Goal: Transaction & Acquisition: Download file/media

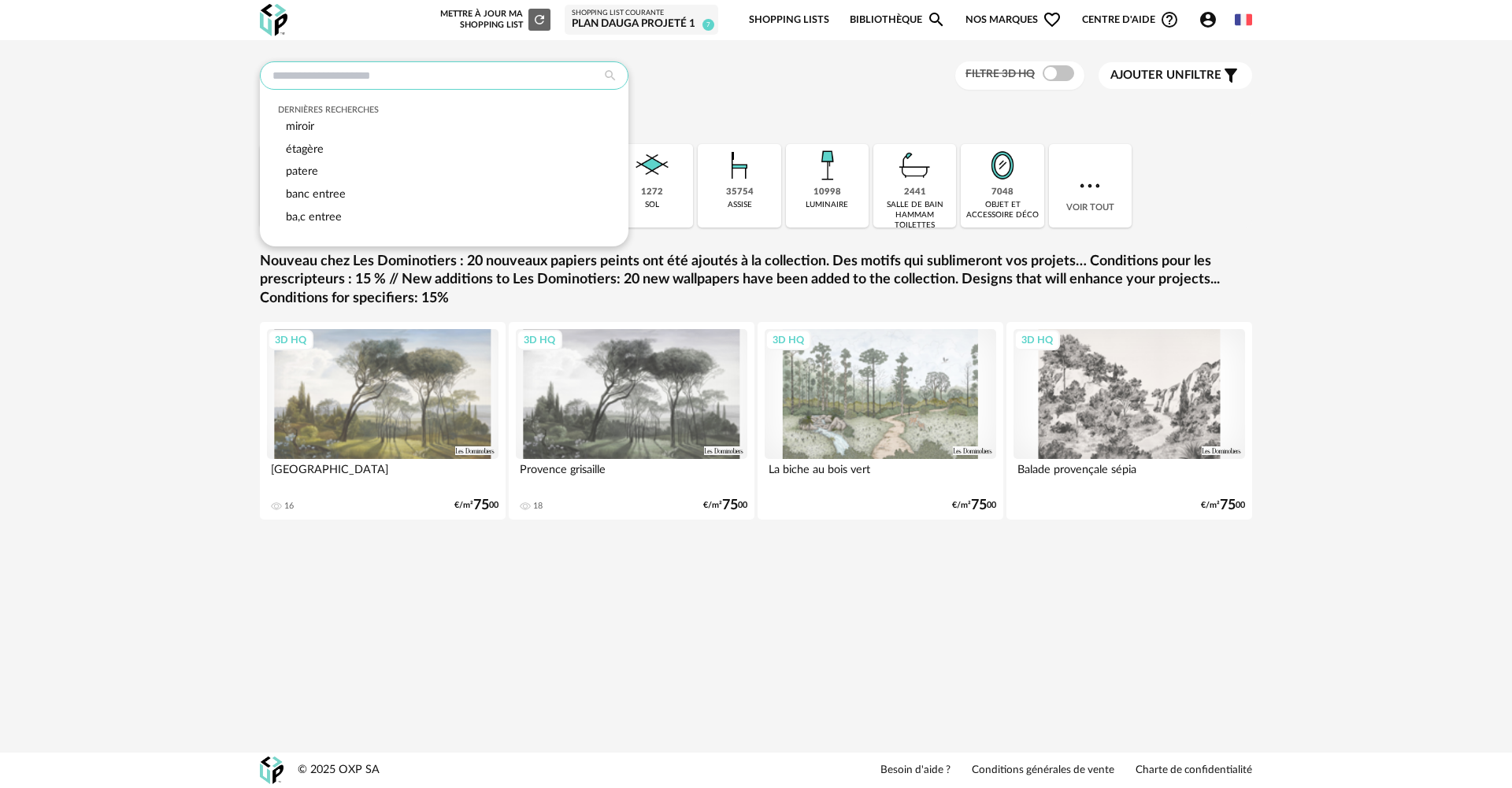
click at [289, 74] on input "text" at bounding box center [444, 75] width 369 height 29
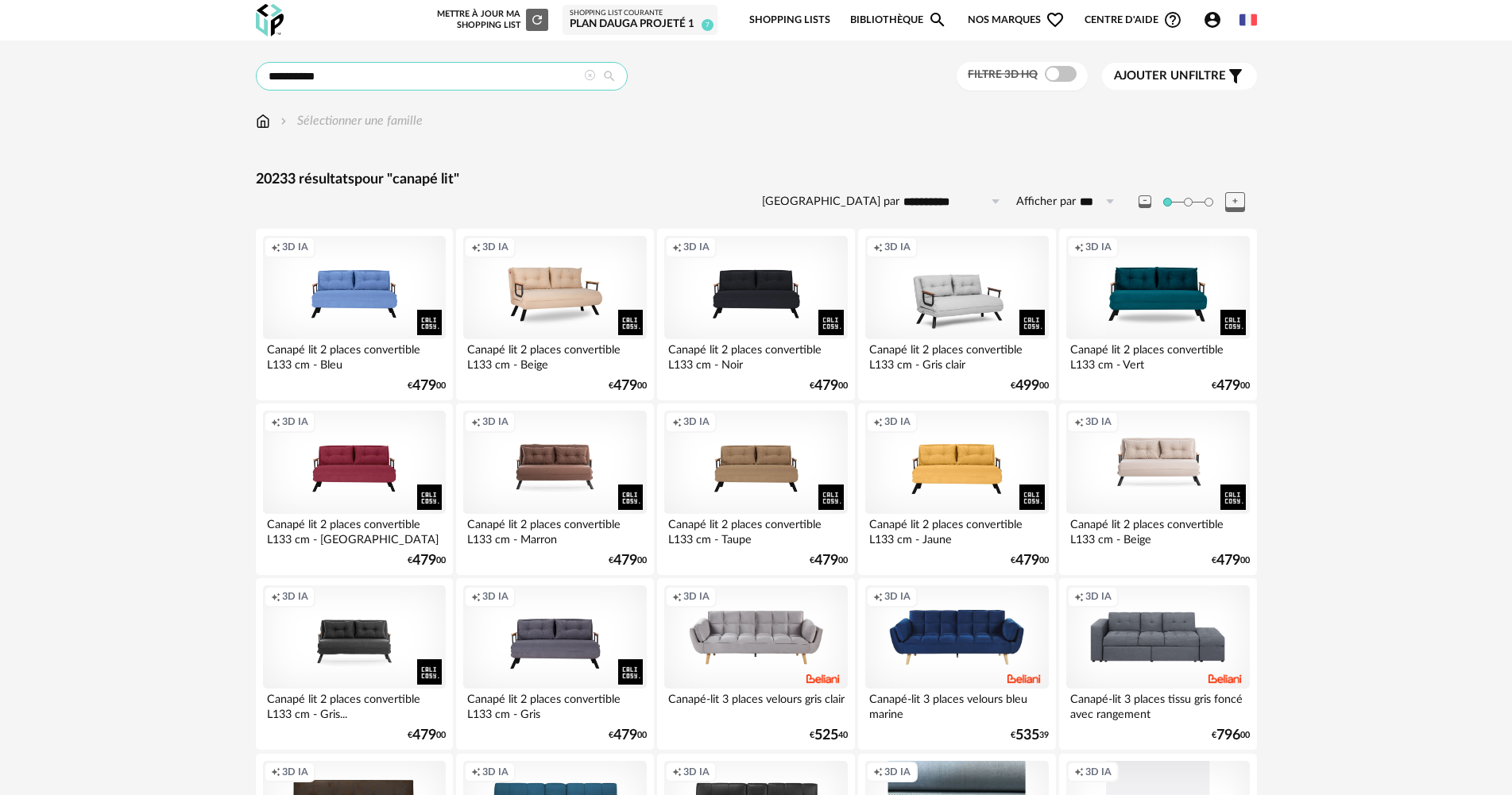
click at [335, 72] on input "**********" at bounding box center [442, 76] width 372 height 29
type input "**********"
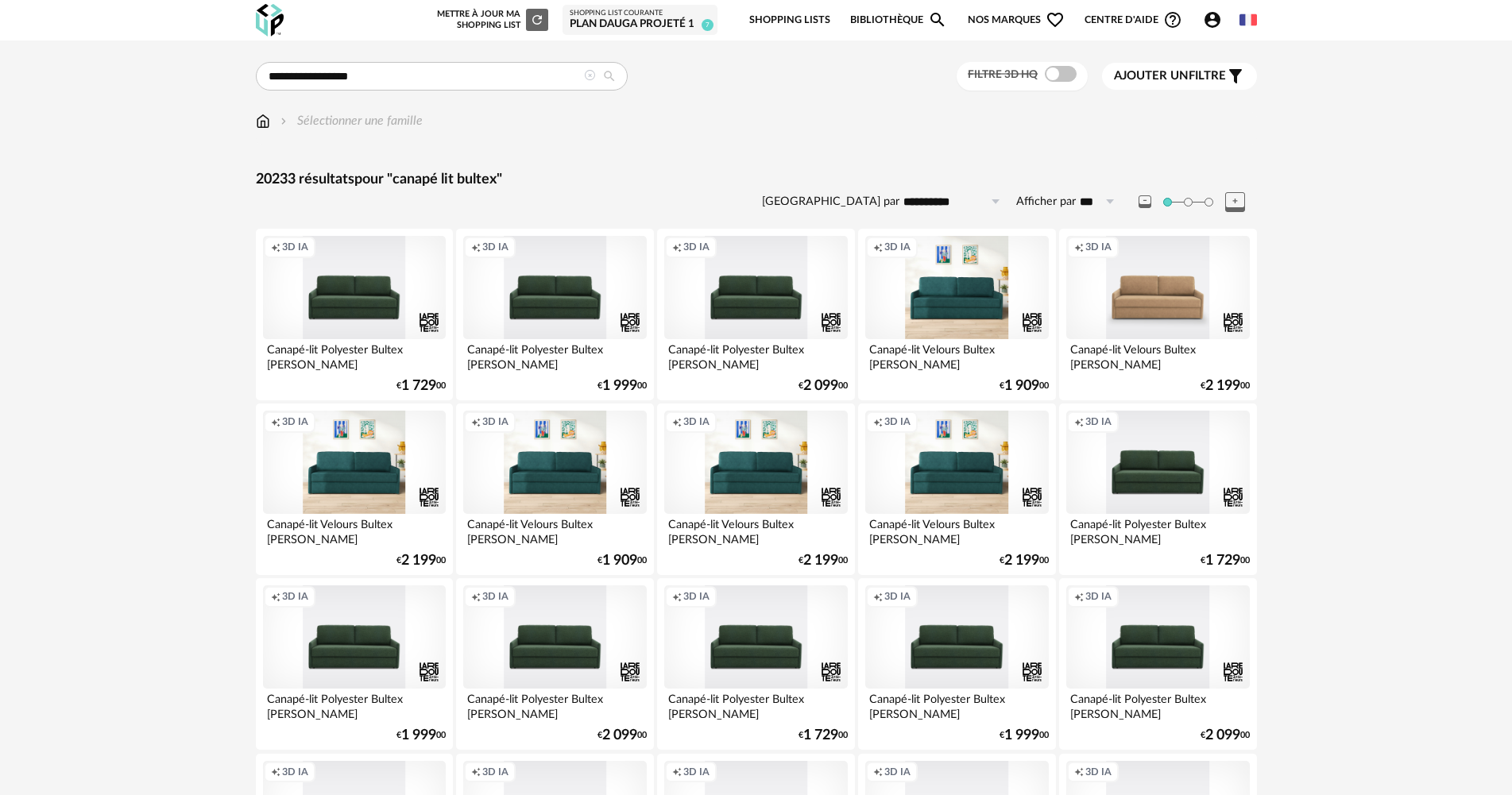
click at [1182, 304] on div "Creation icon 3D IA" at bounding box center [1158, 287] width 182 height 103
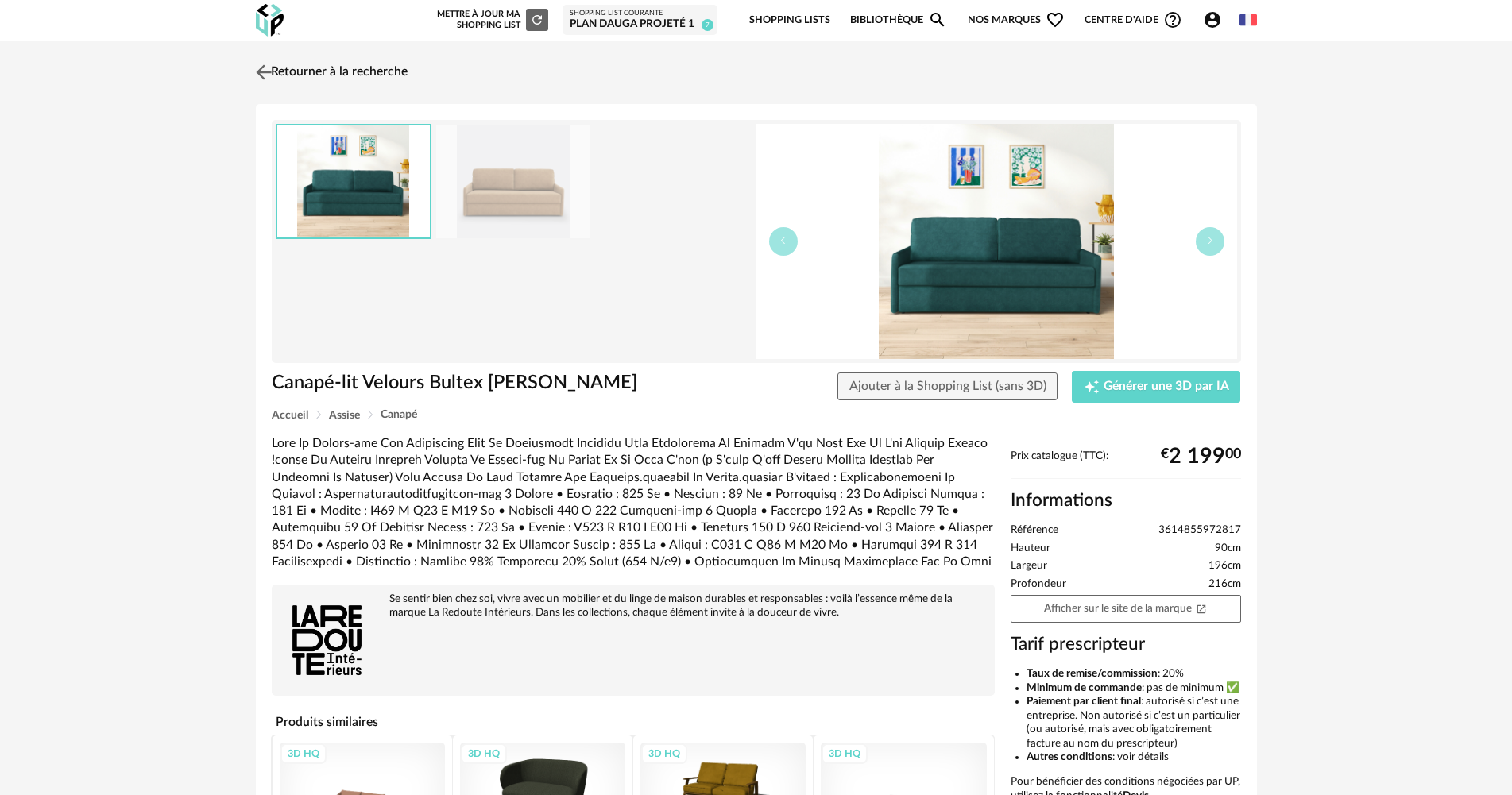
click at [270, 64] on img at bounding box center [263, 71] width 23 height 23
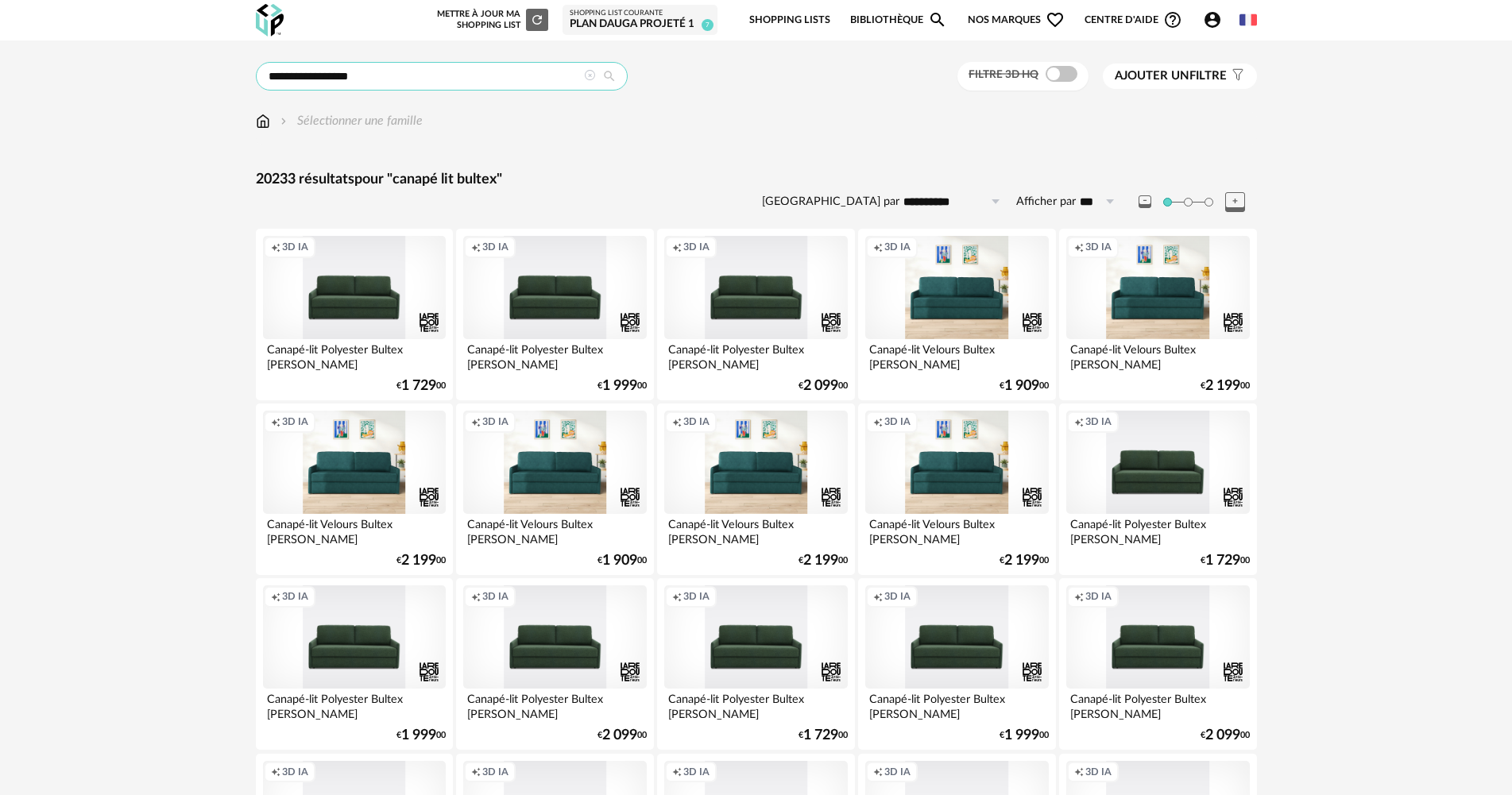
click at [389, 78] on input "**********" at bounding box center [442, 76] width 372 height 29
click at [1188, 74] on span "Ajouter un" at bounding box center [1151, 75] width 74 height 12
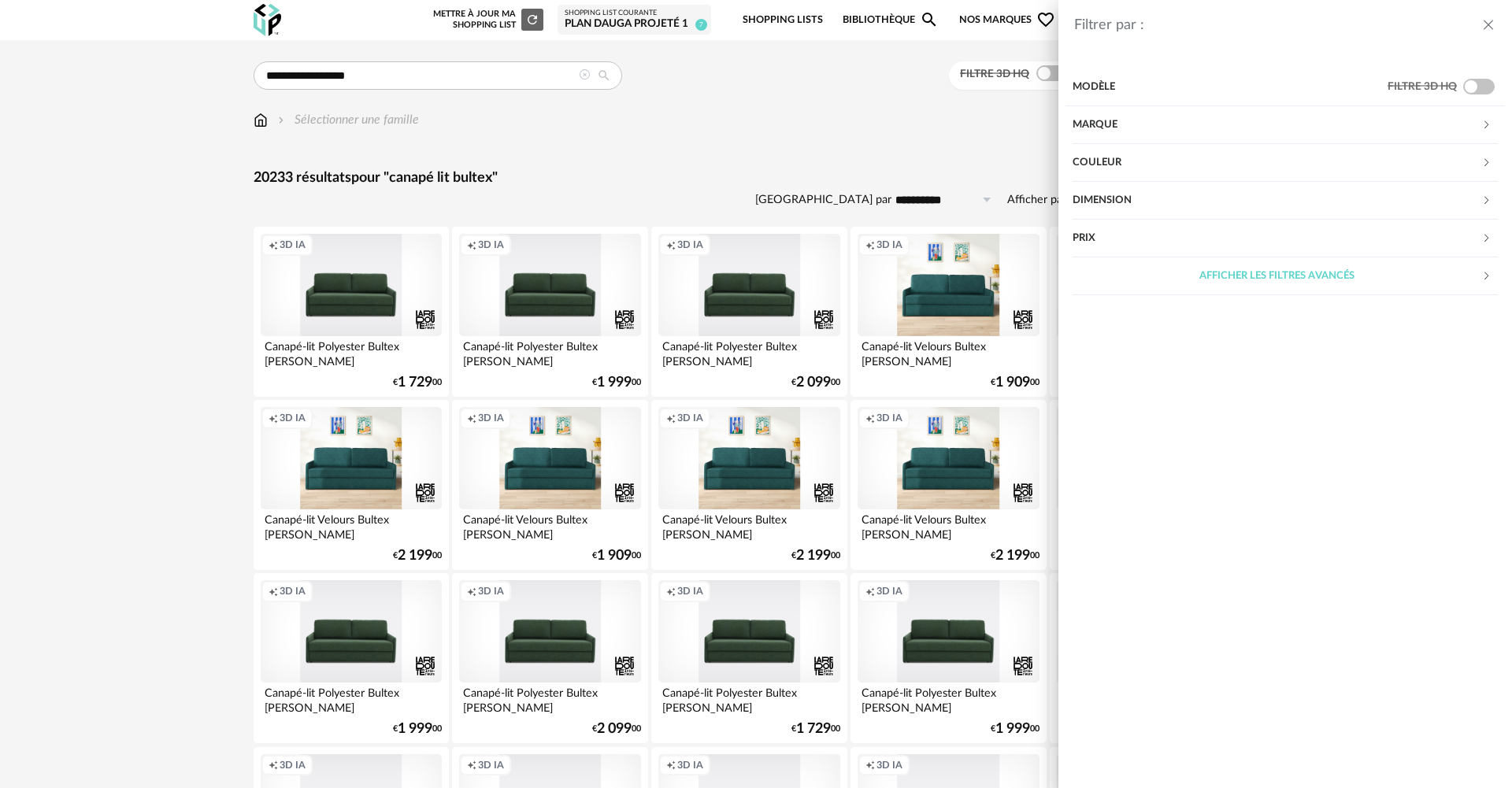
click at [725, 94] on div "Filtrer par : Modèle Filtre 3D HQ Marque &tradition 68 101 Copenhagen 0 366 Con…" at bounding box center [756, 394] width 1512 height 788
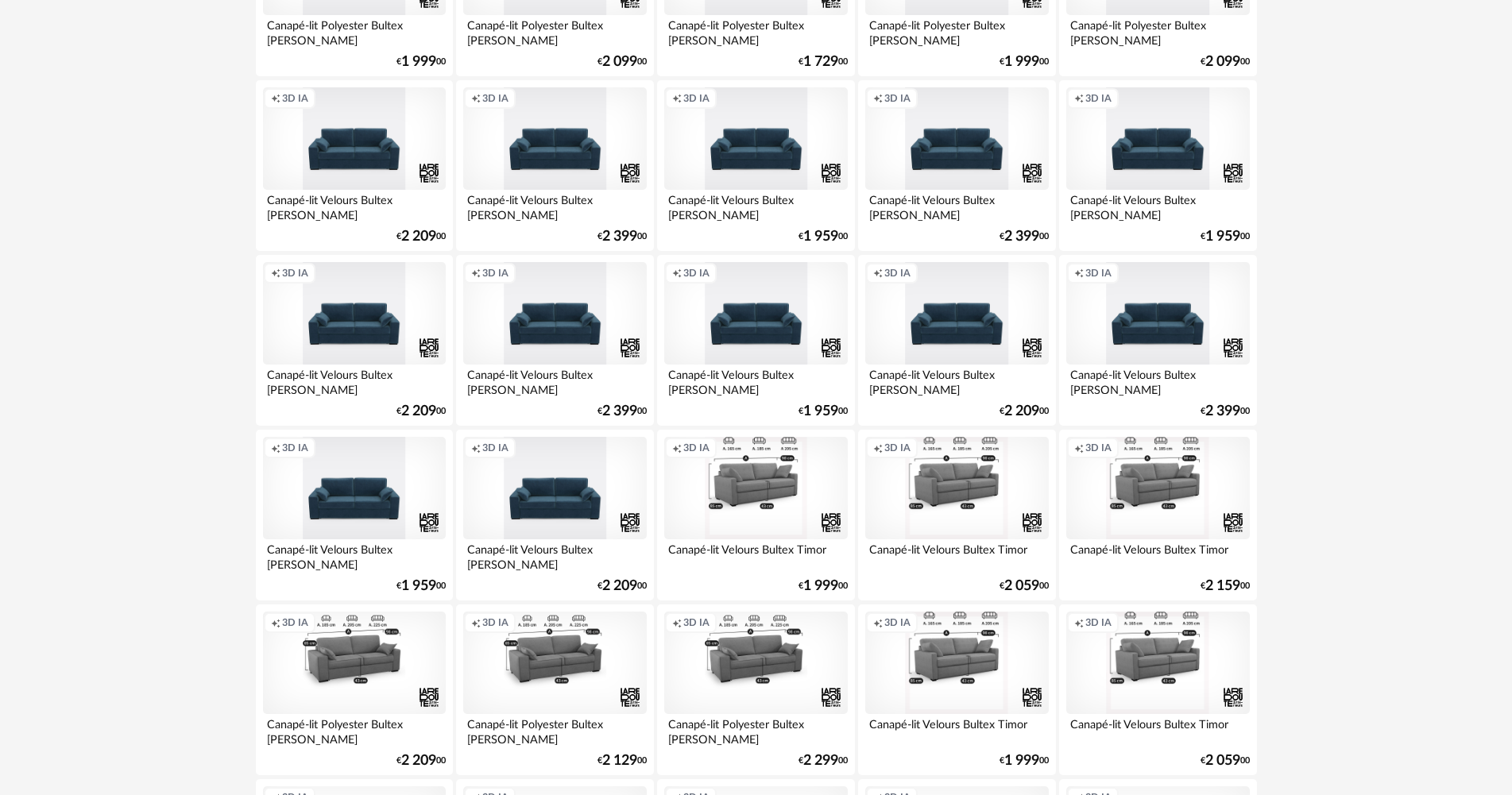
scroll to position [794, 0]
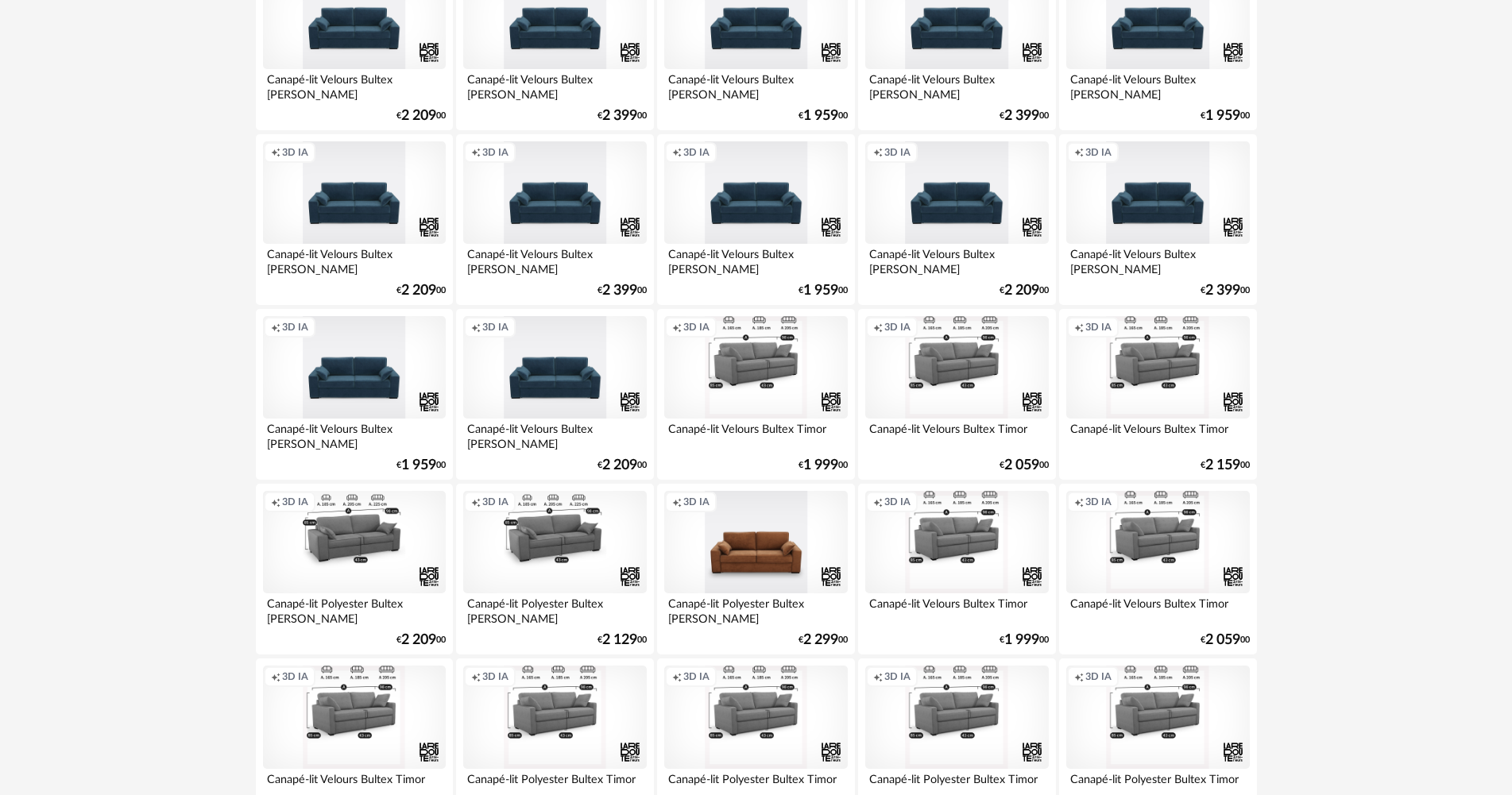
click at [775, 549] on div "Creation icon 3D IA" at bounding box center [755, 542] width 182 height 103
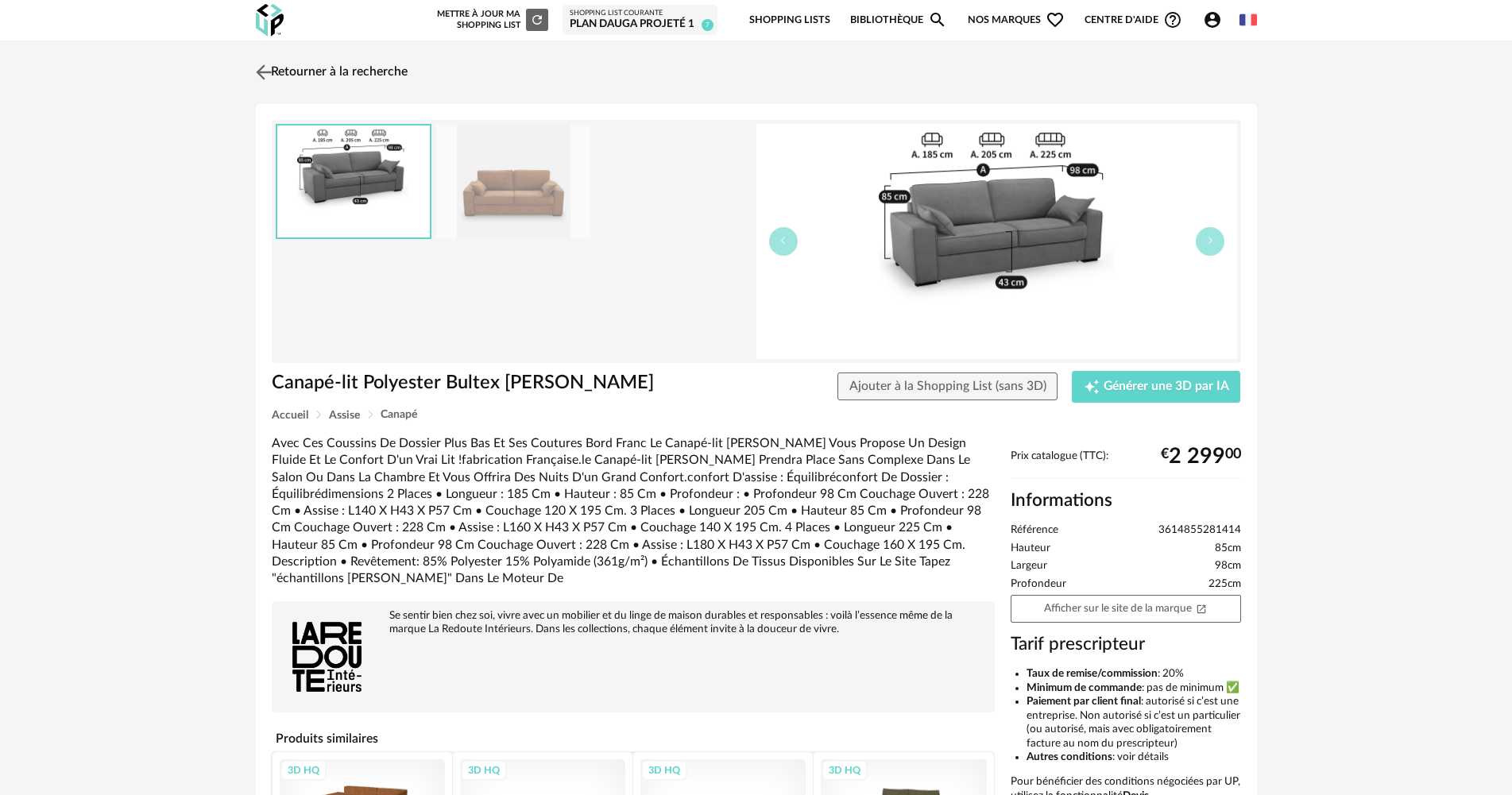
click at [267, 70] on img at bounding box center [263, 71] width 23 height 23
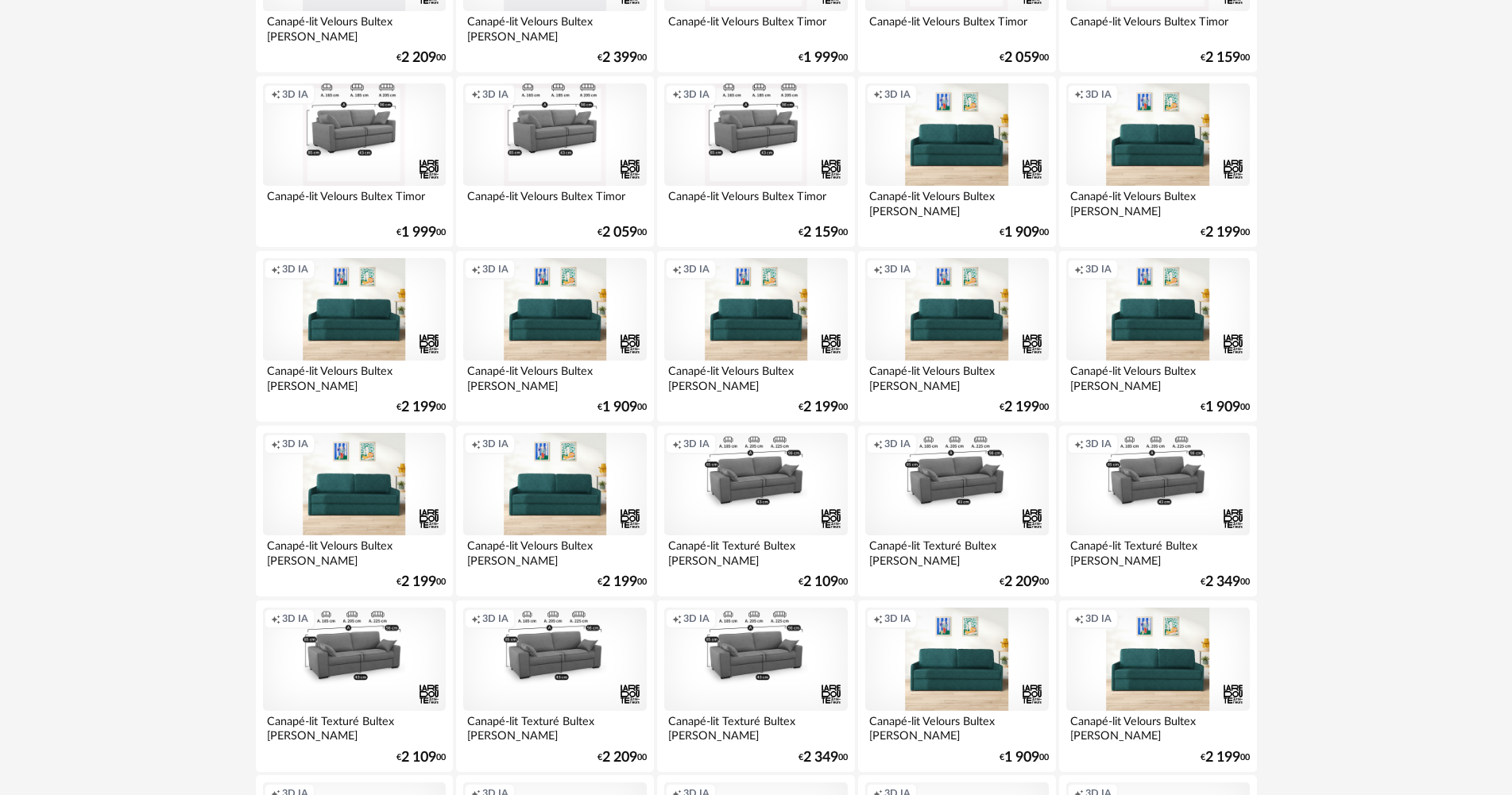
scroll to position [2780, 0]
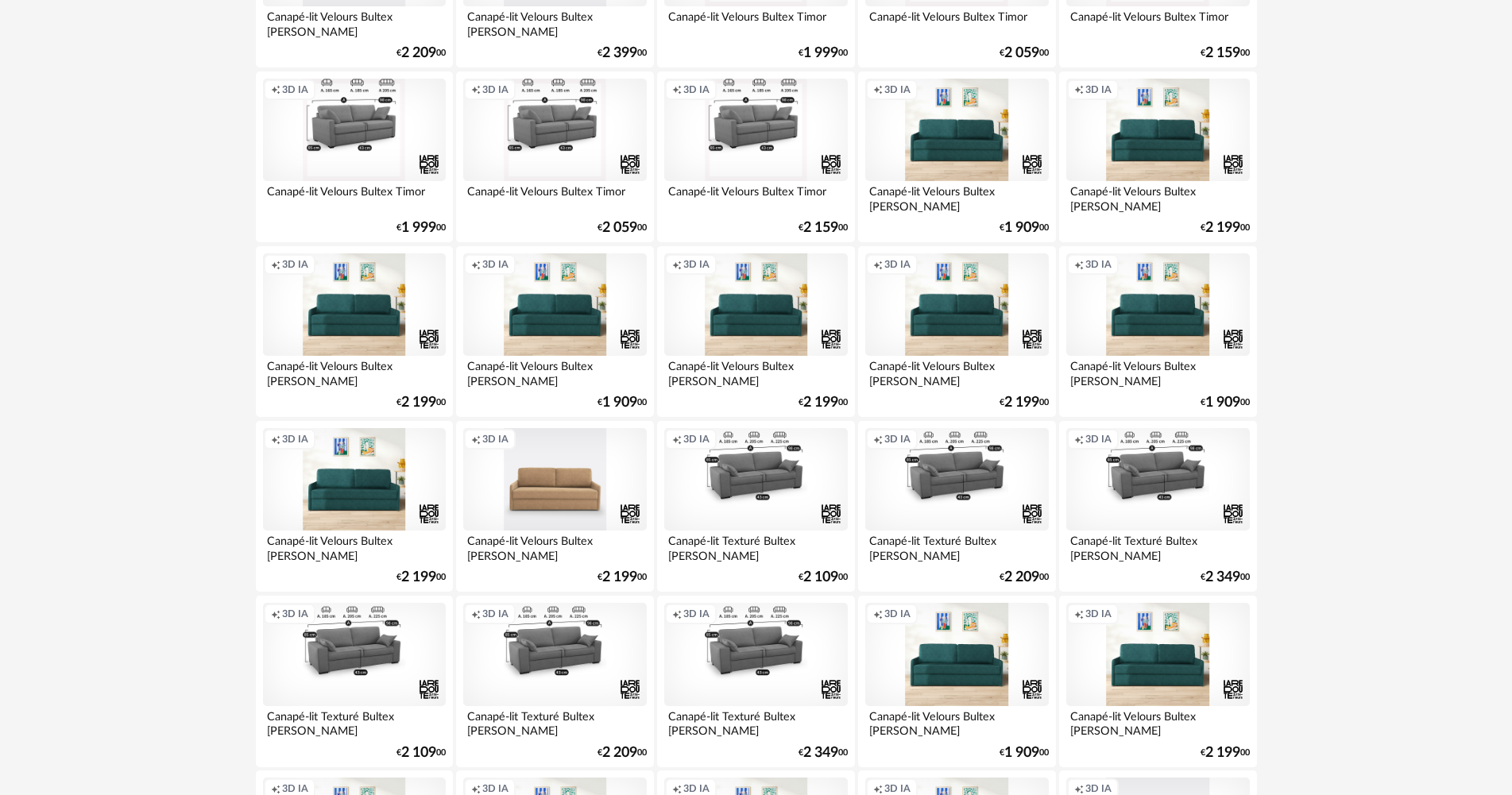
click at [578, 495] on div "Creation icon 3D IA" at bounding box center [554, 479] width 182 height 103
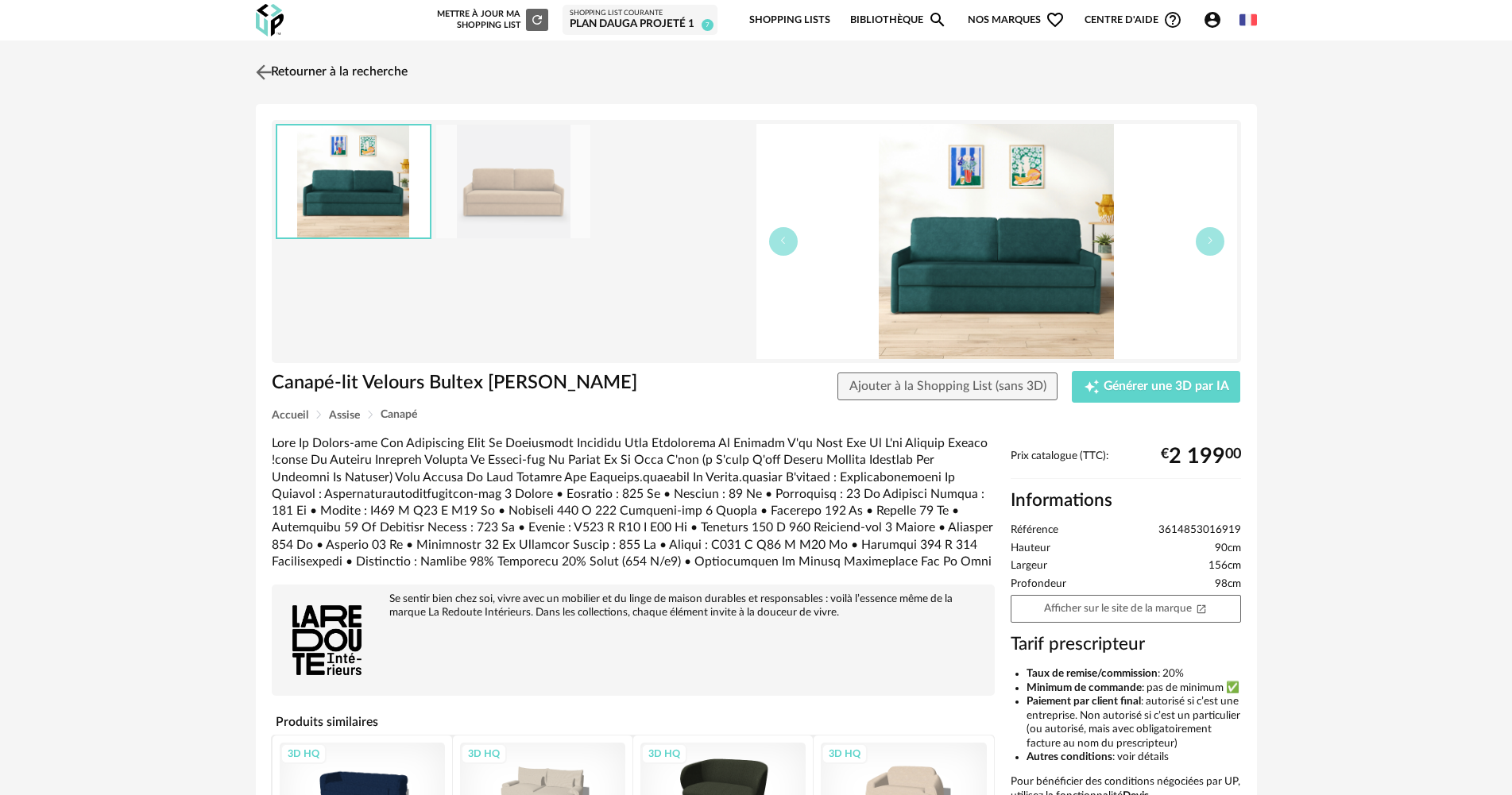
click at [273, 71] on img at bounding box center [263, 71] width 23 height 23
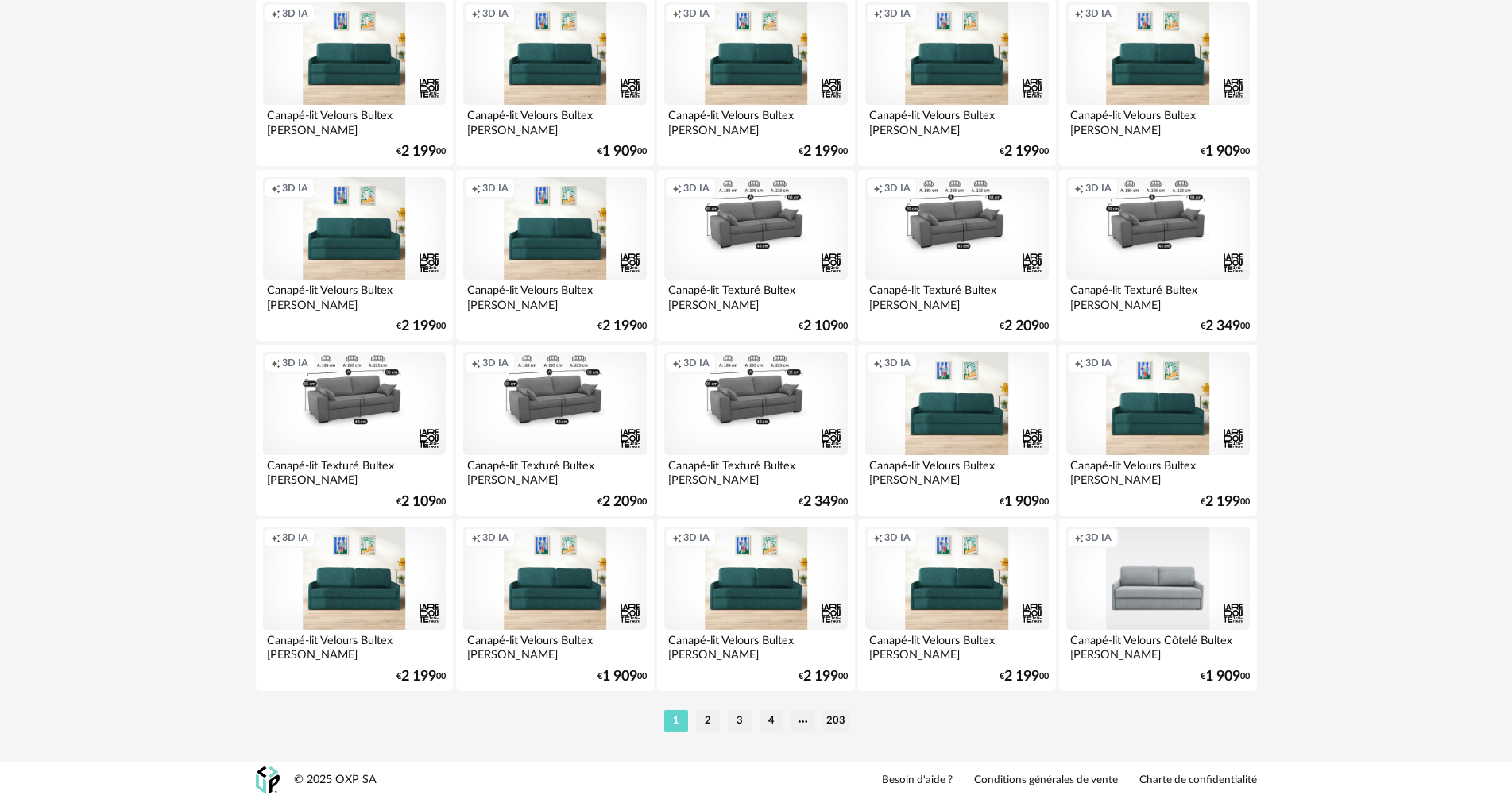
scroll to position [3034, 0]
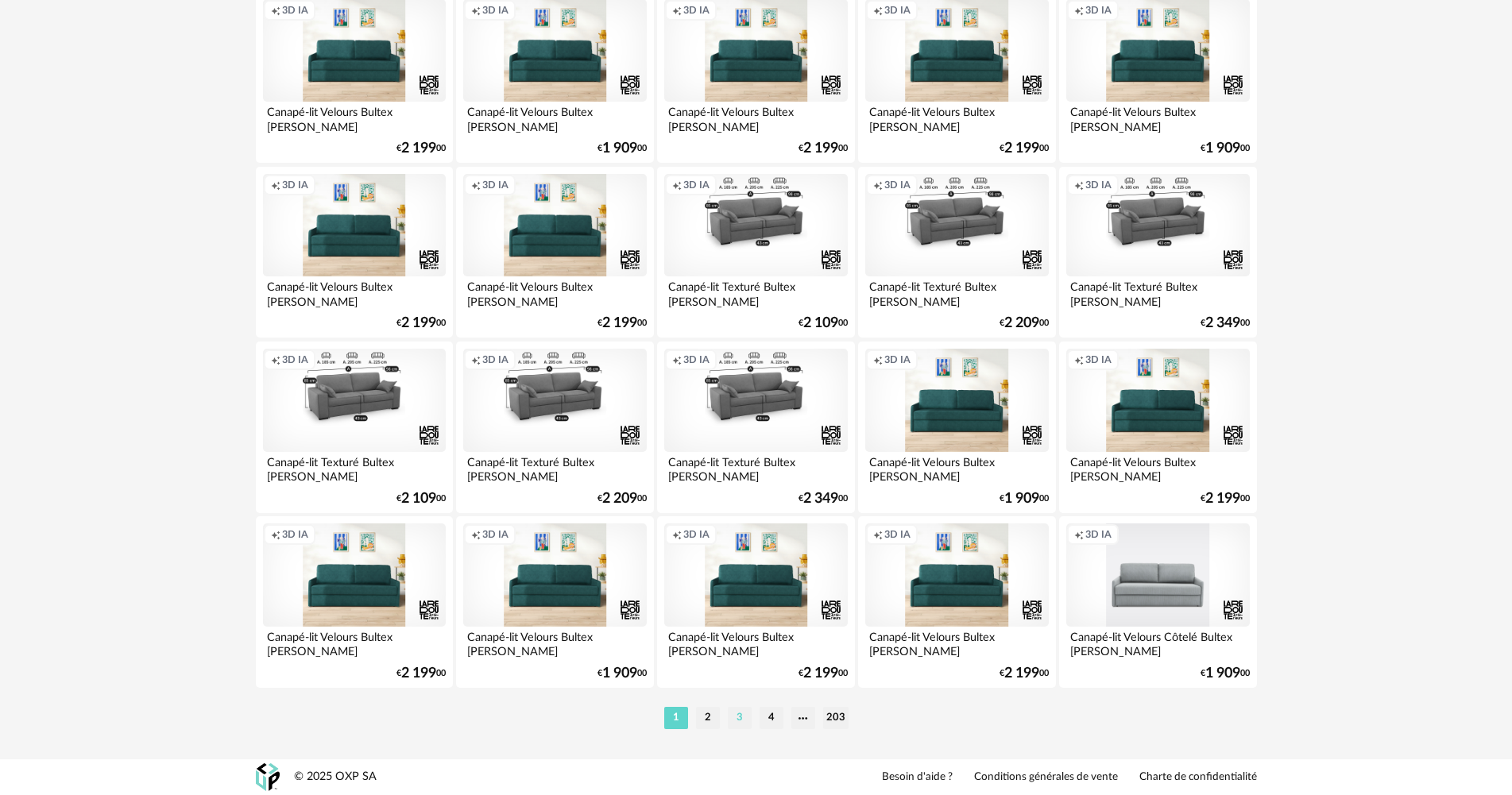
click at [740, 717] on li "3" at bounding box center [740, 718] width 24 height 22
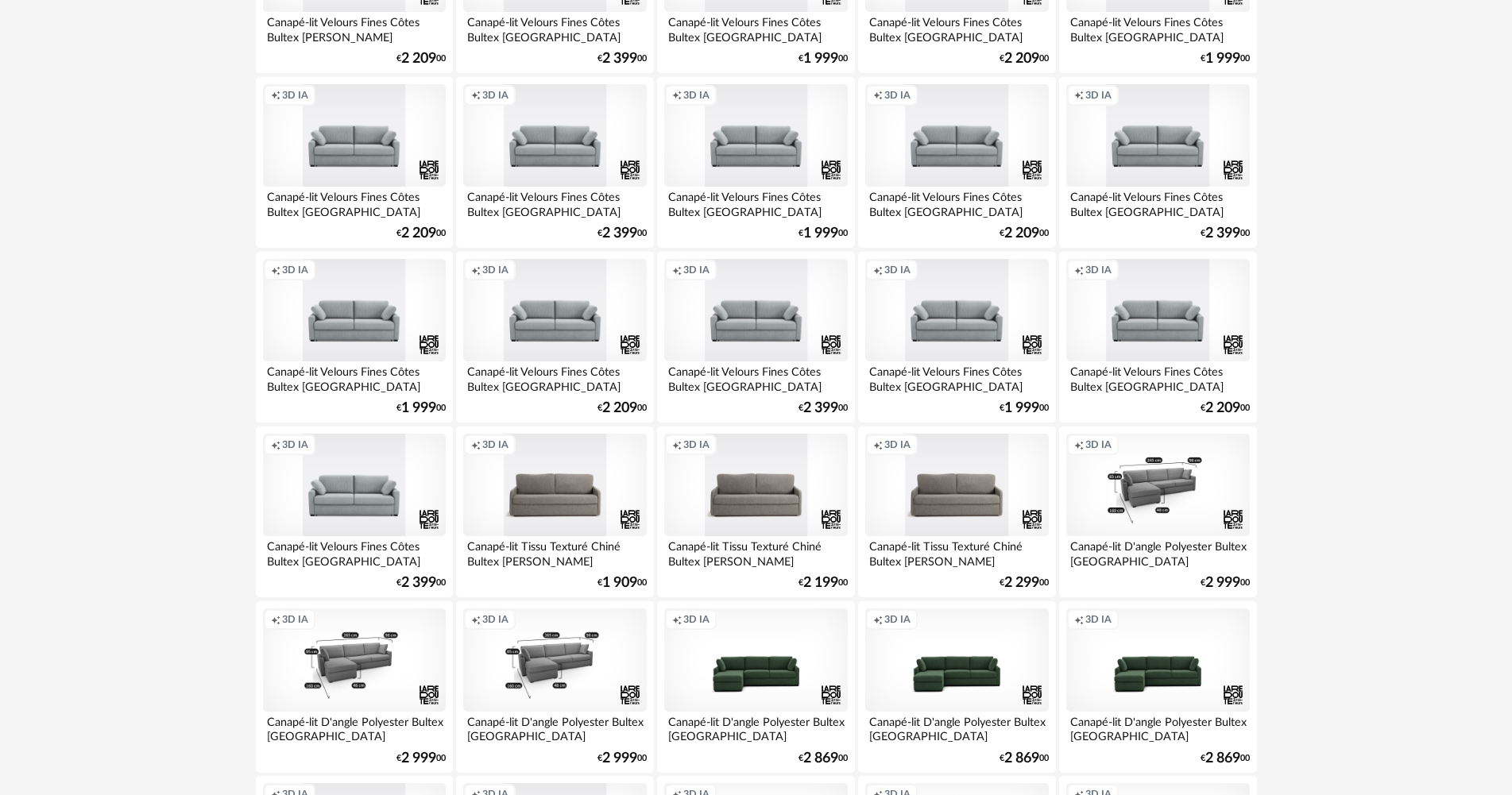
scroll to position [1192, 0]
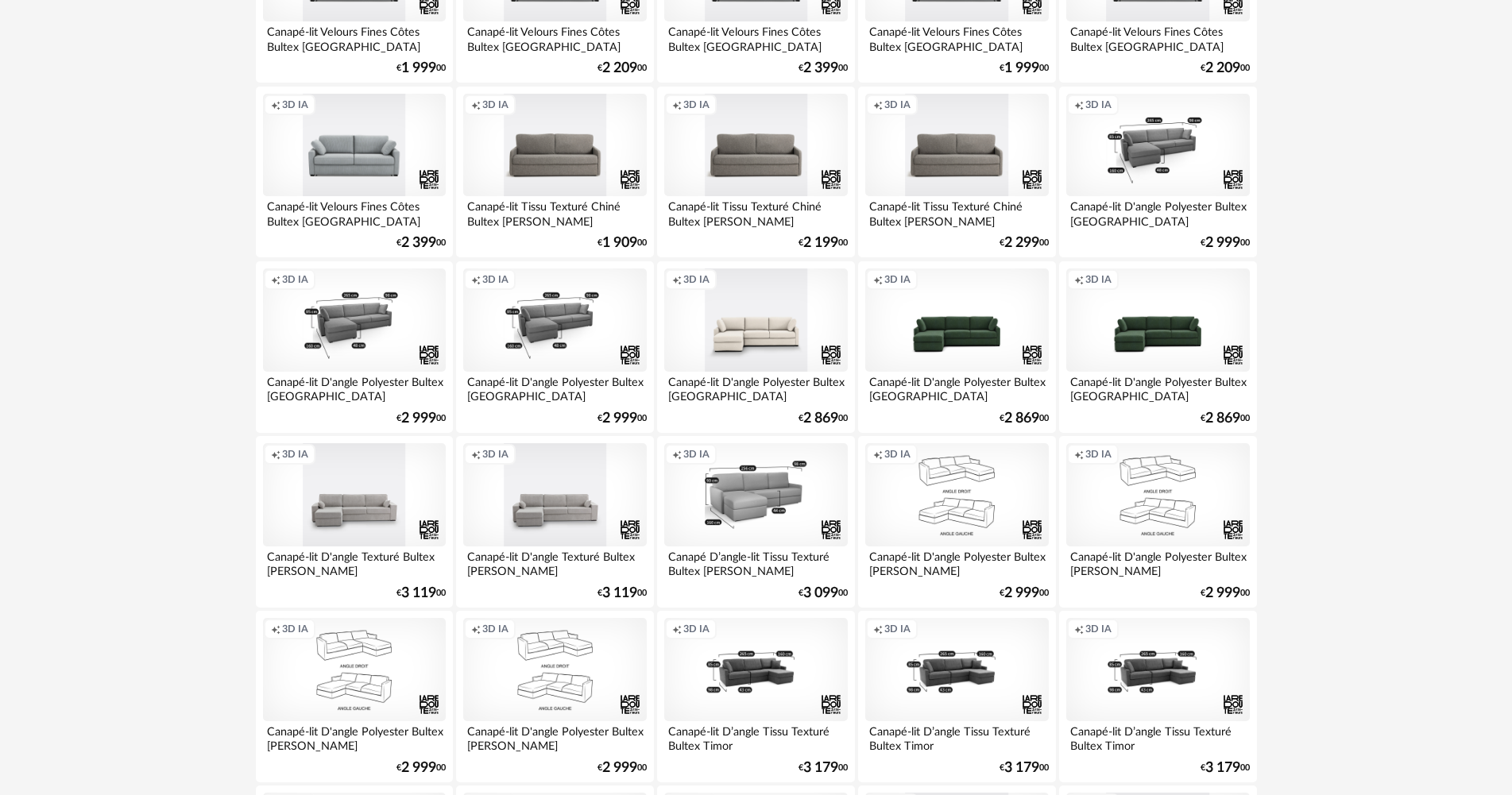
click at [758, 329] on div "Creation icon 3D IA" at bounding box center [755, 320] width 182 height 103
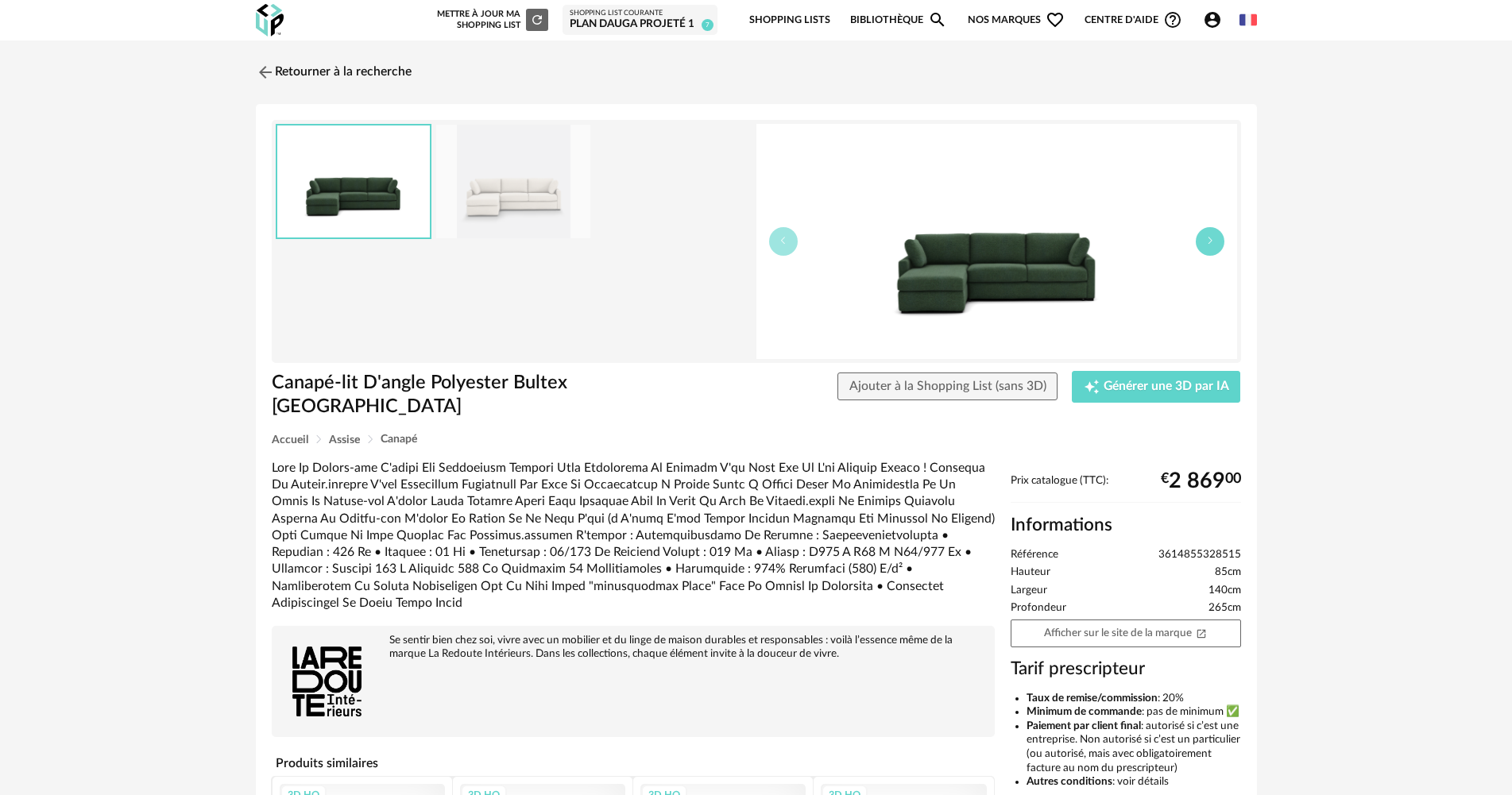
click at [1218, 240] on button "button" at bounding box center [1210, 242] width 29 height 29
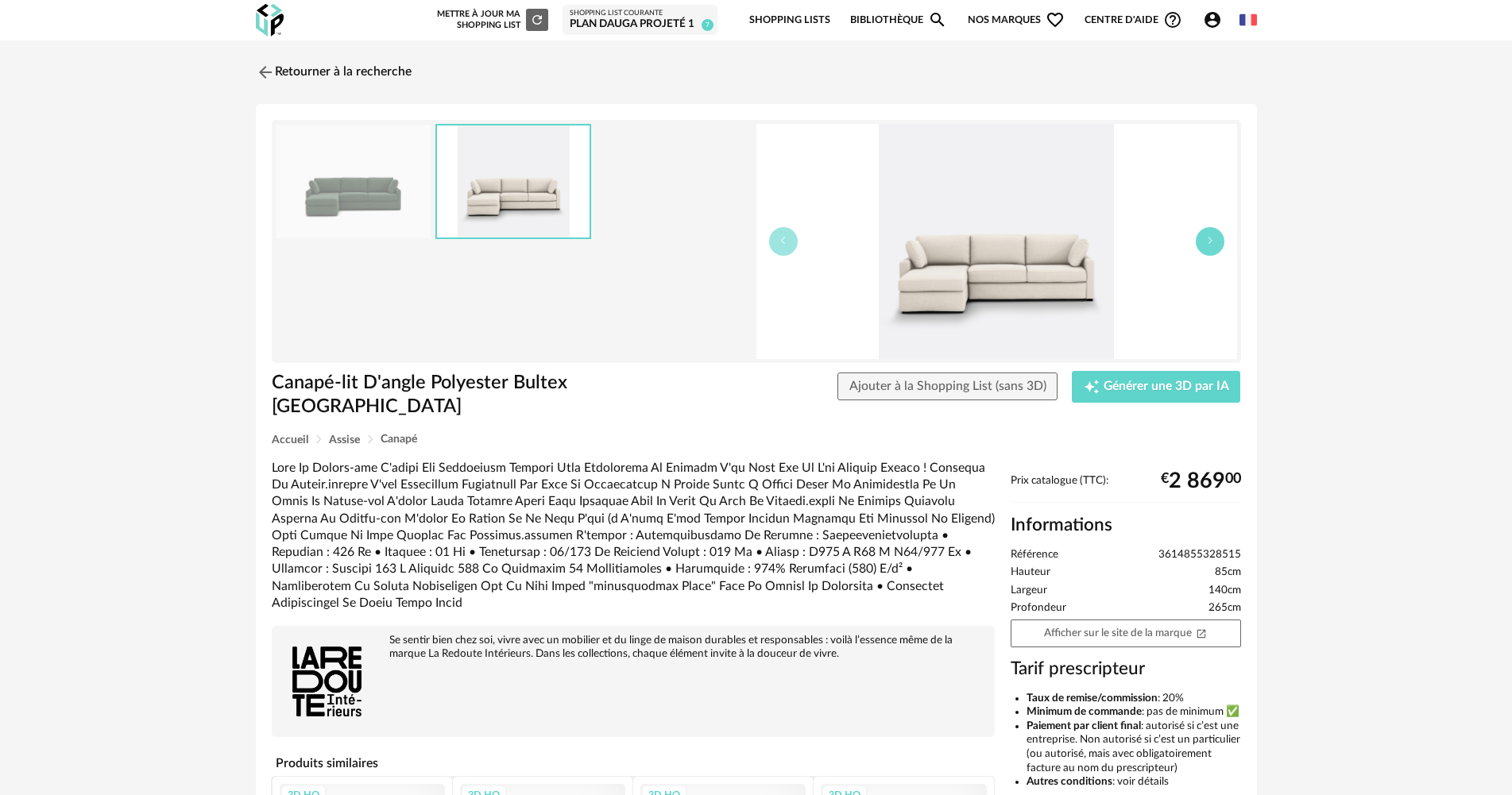
click at [1218, 241] on button "button" at bounding box center [1210, 242] width 29 height 29
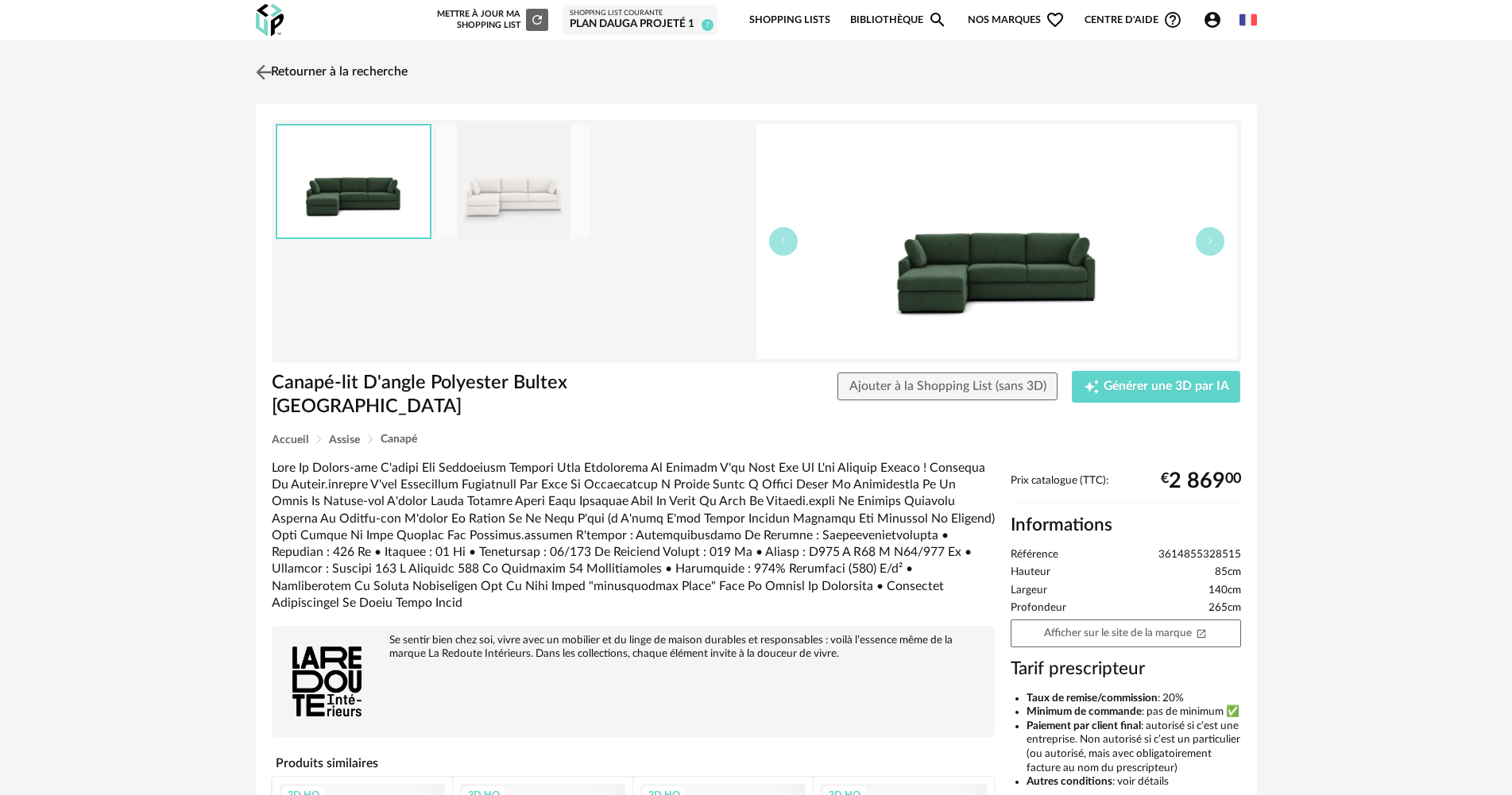
click at [269, 72] on img at bounding box center [263, 71] width 23 height 23
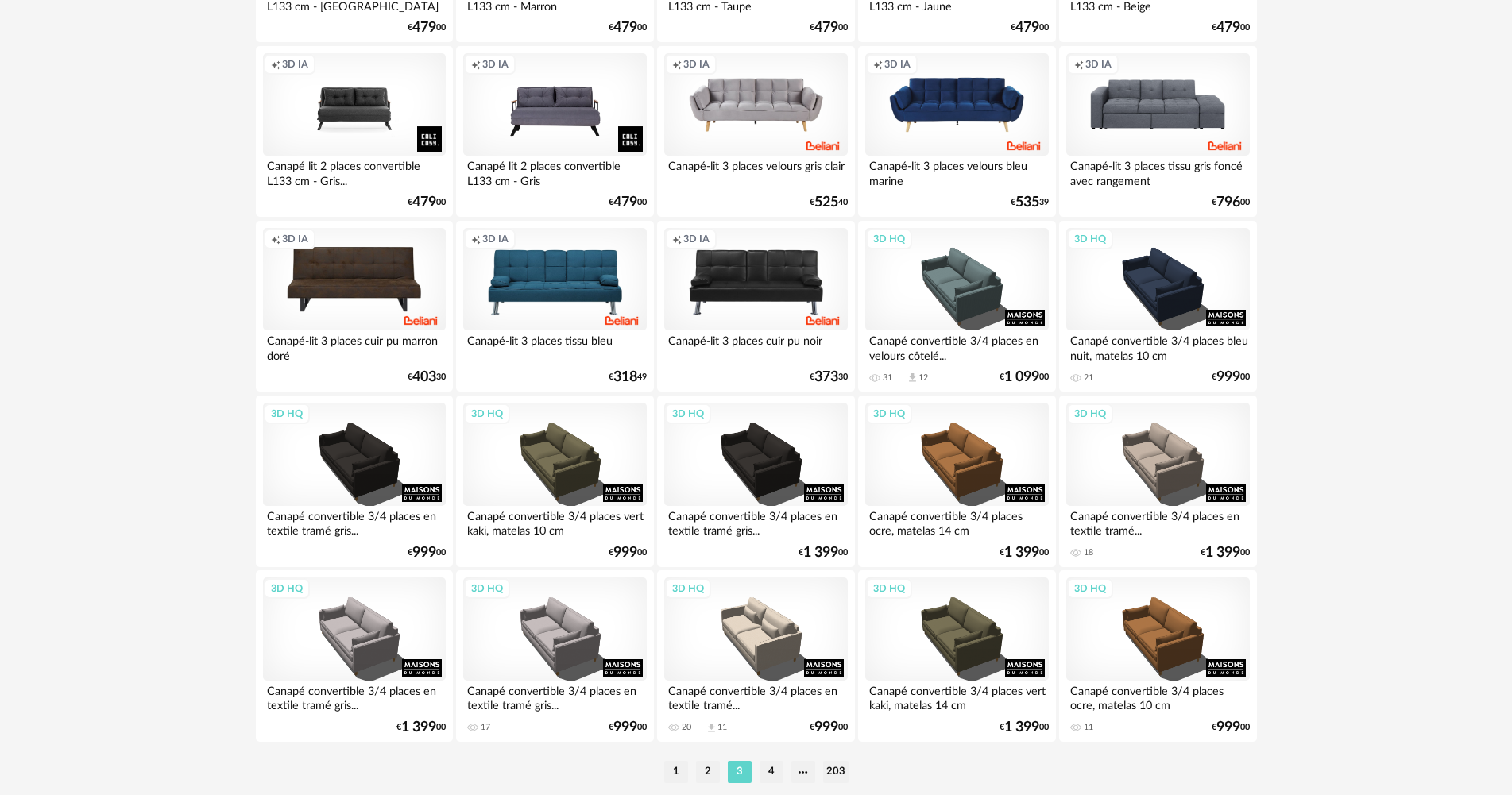
scroll to position [3018, 0]
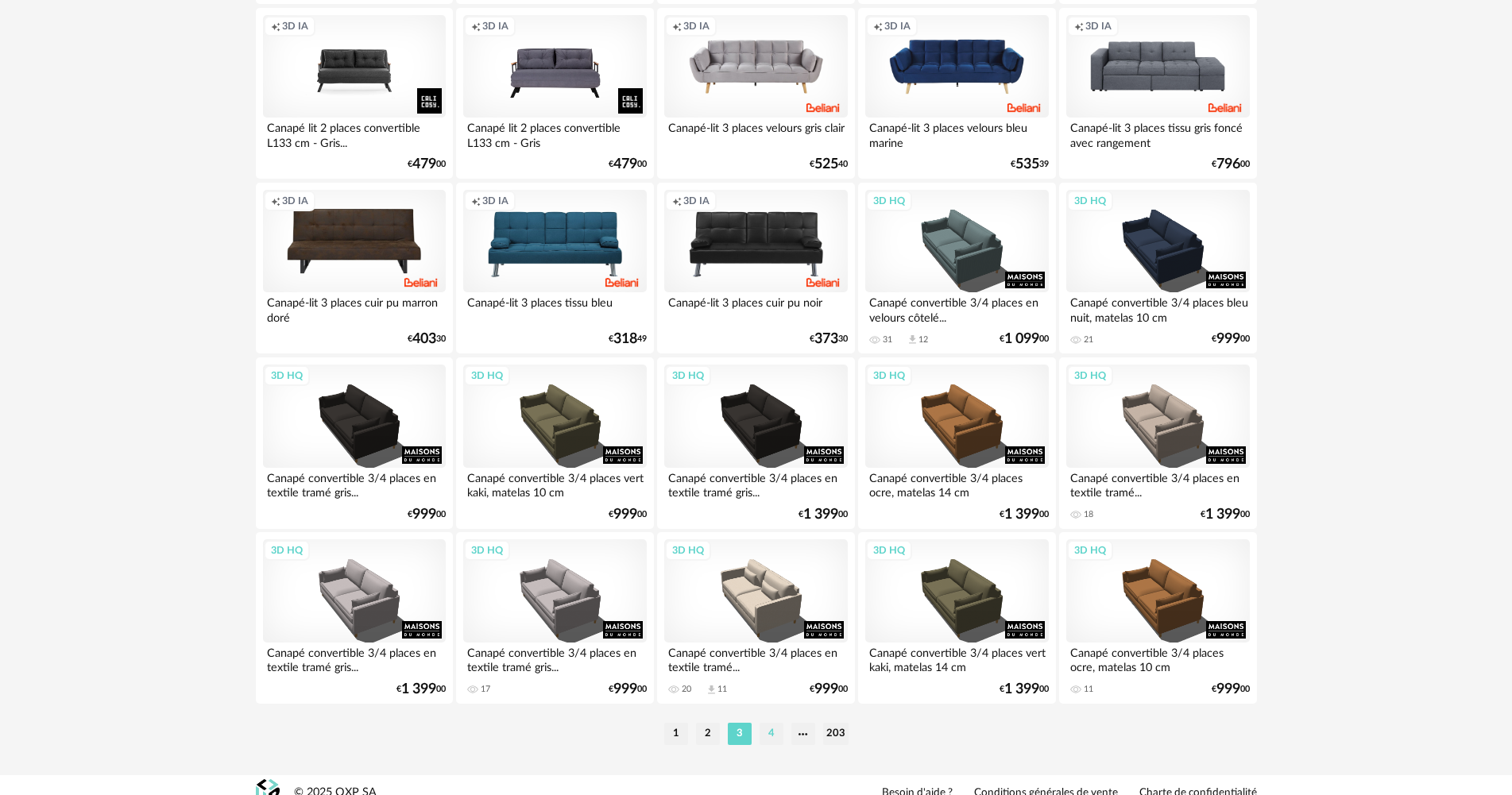
click at [772, 735] on li "4" at bounding box center [771, 734] width 24 height 22
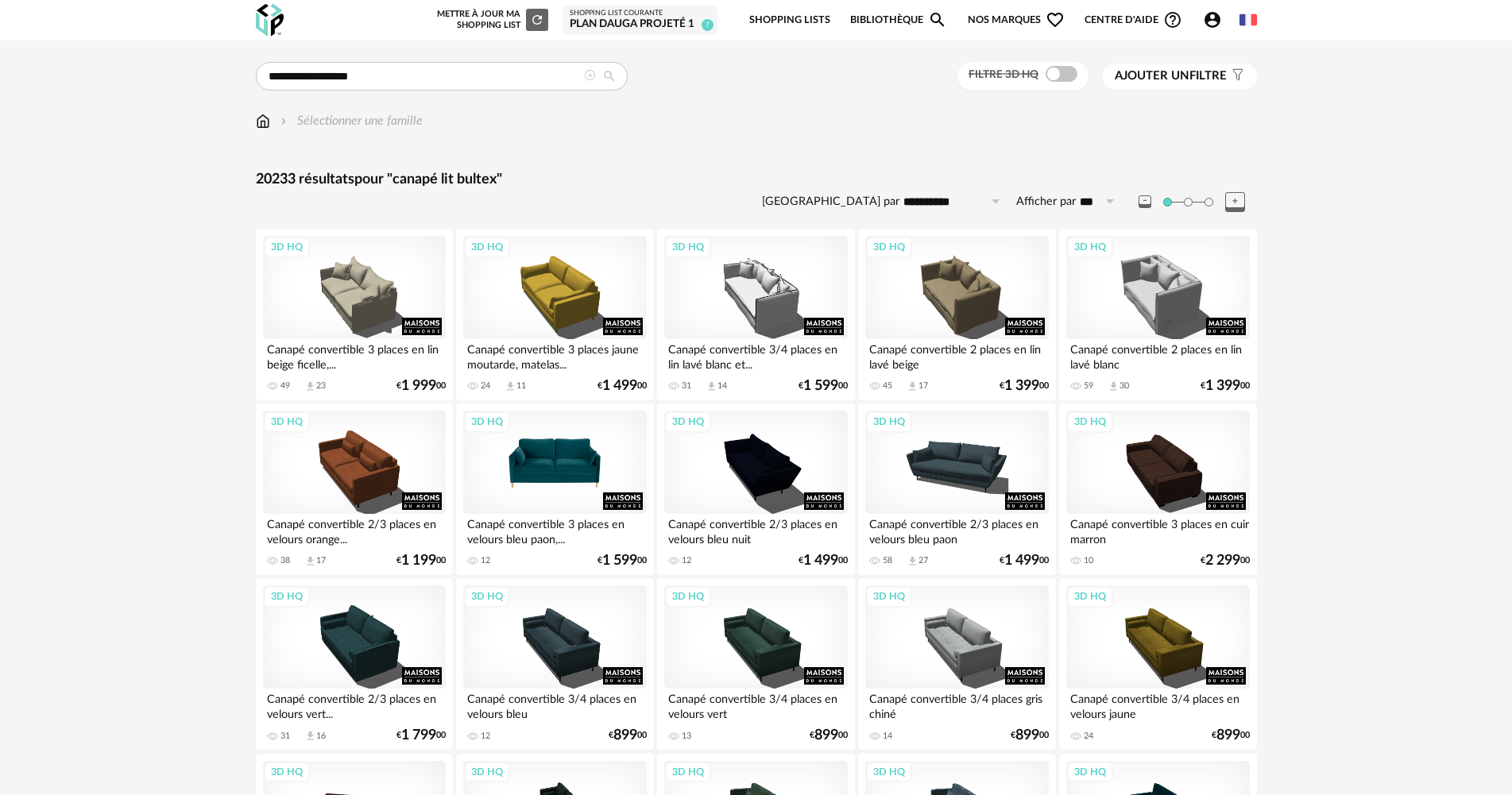
click at [551, 441] on div "3D HQ" at bounding box center [554, 461] width 182 height 103
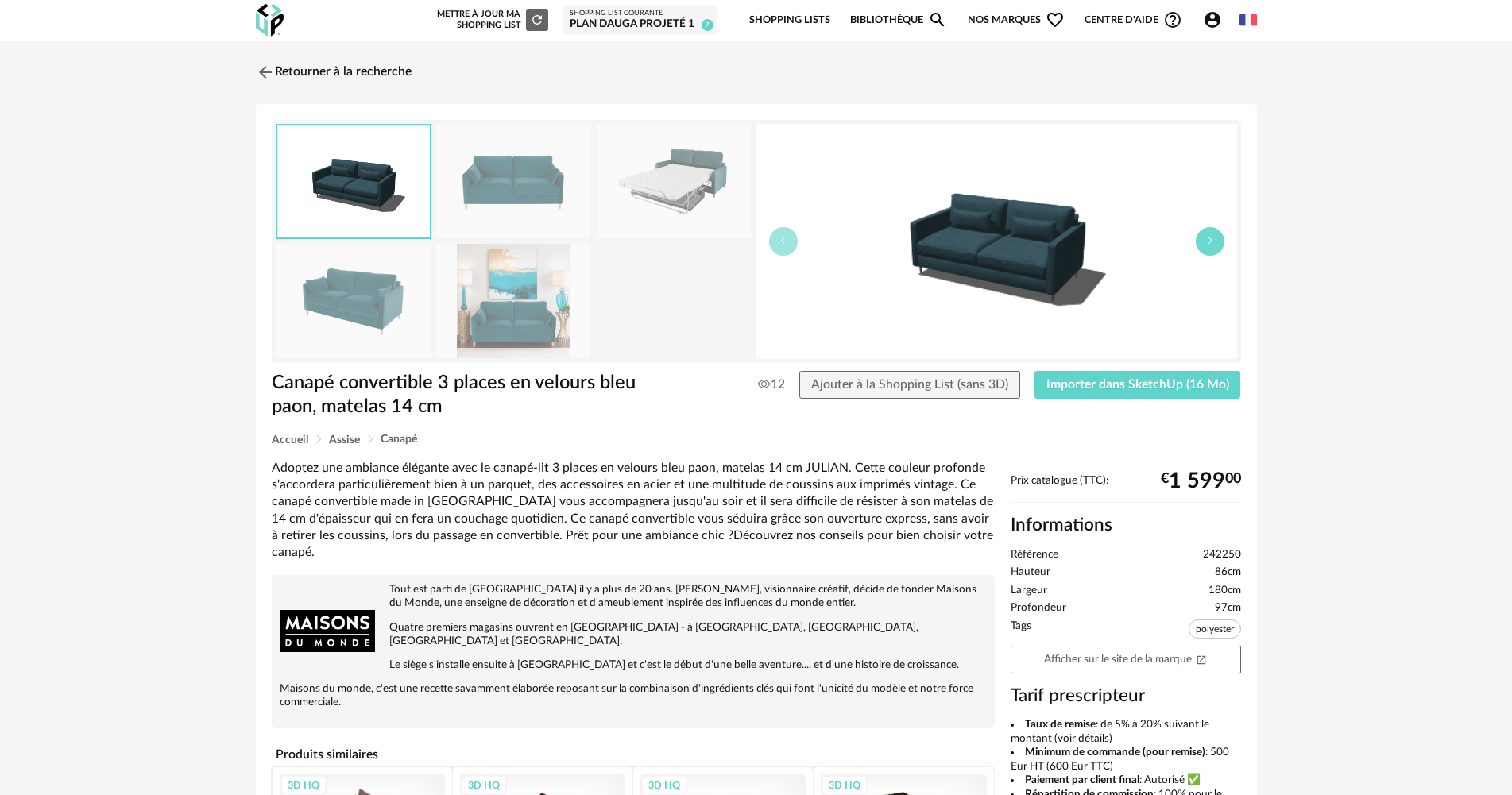
click at [1204, 245] on button "button" at bounding box center [1210, 242] width 29 height 29
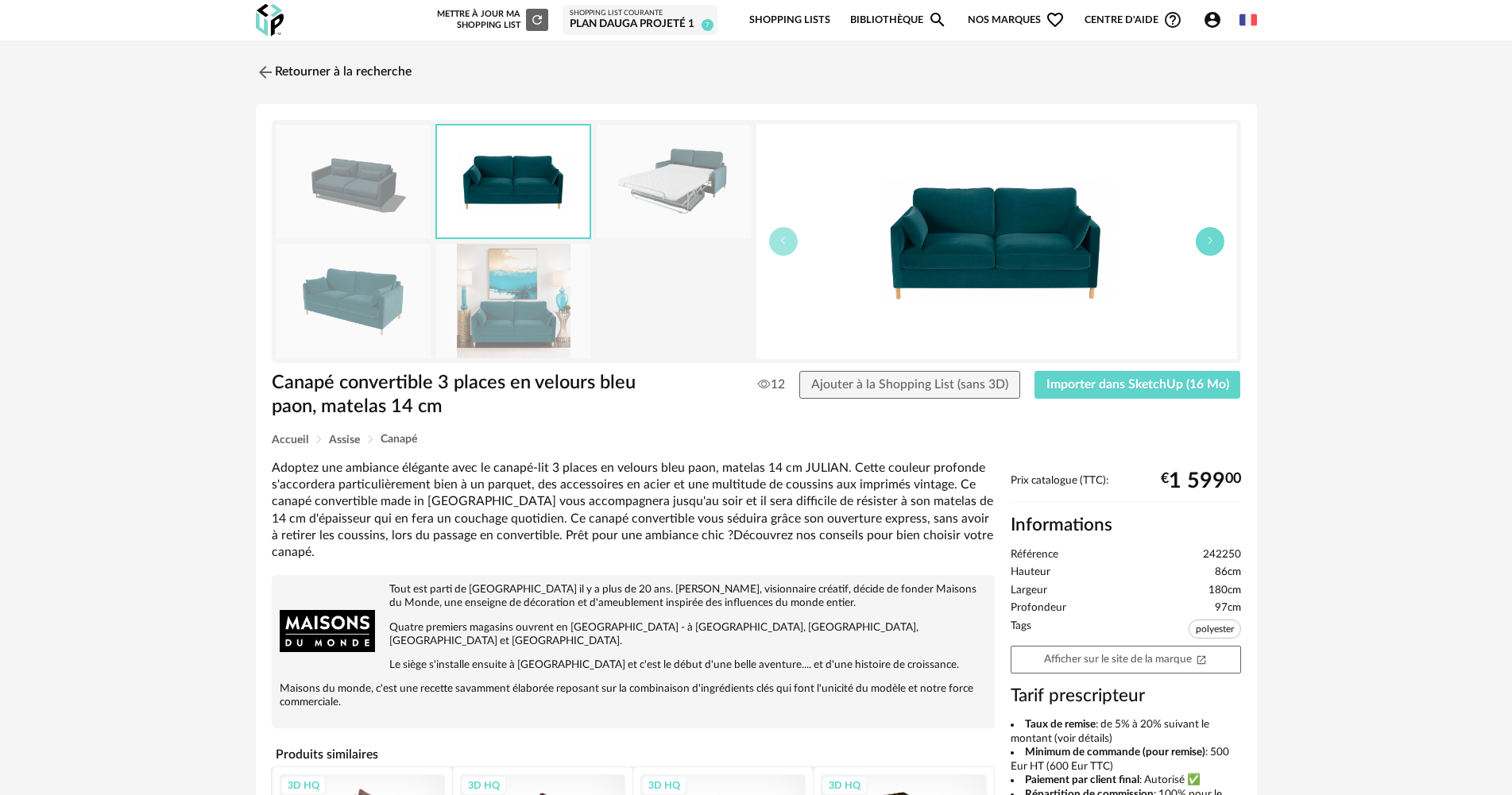
click at [1204, 245] on button "button" at bounding box center [1210, 242] width 29 height 29
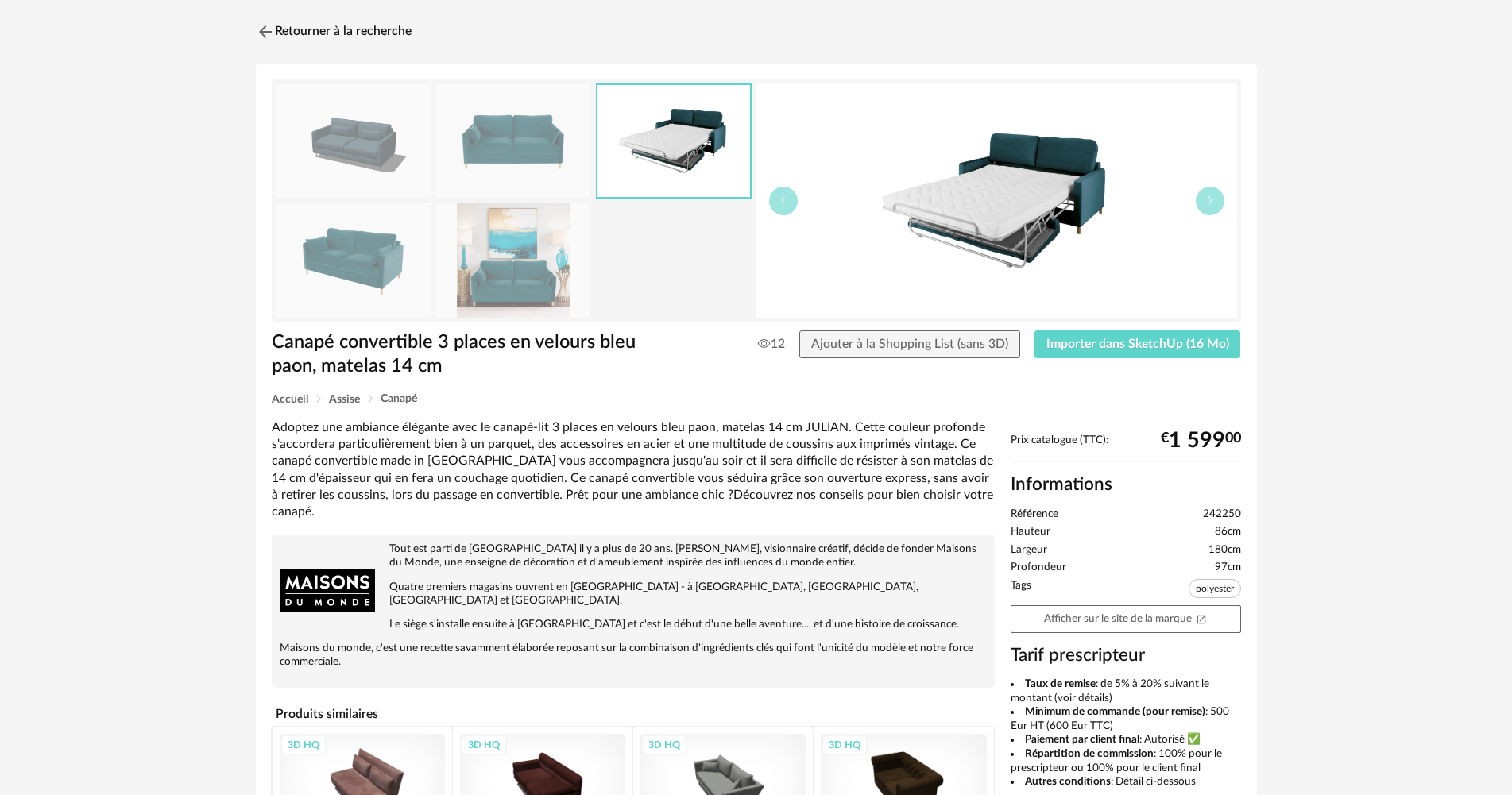
scroll to position [34, 0]
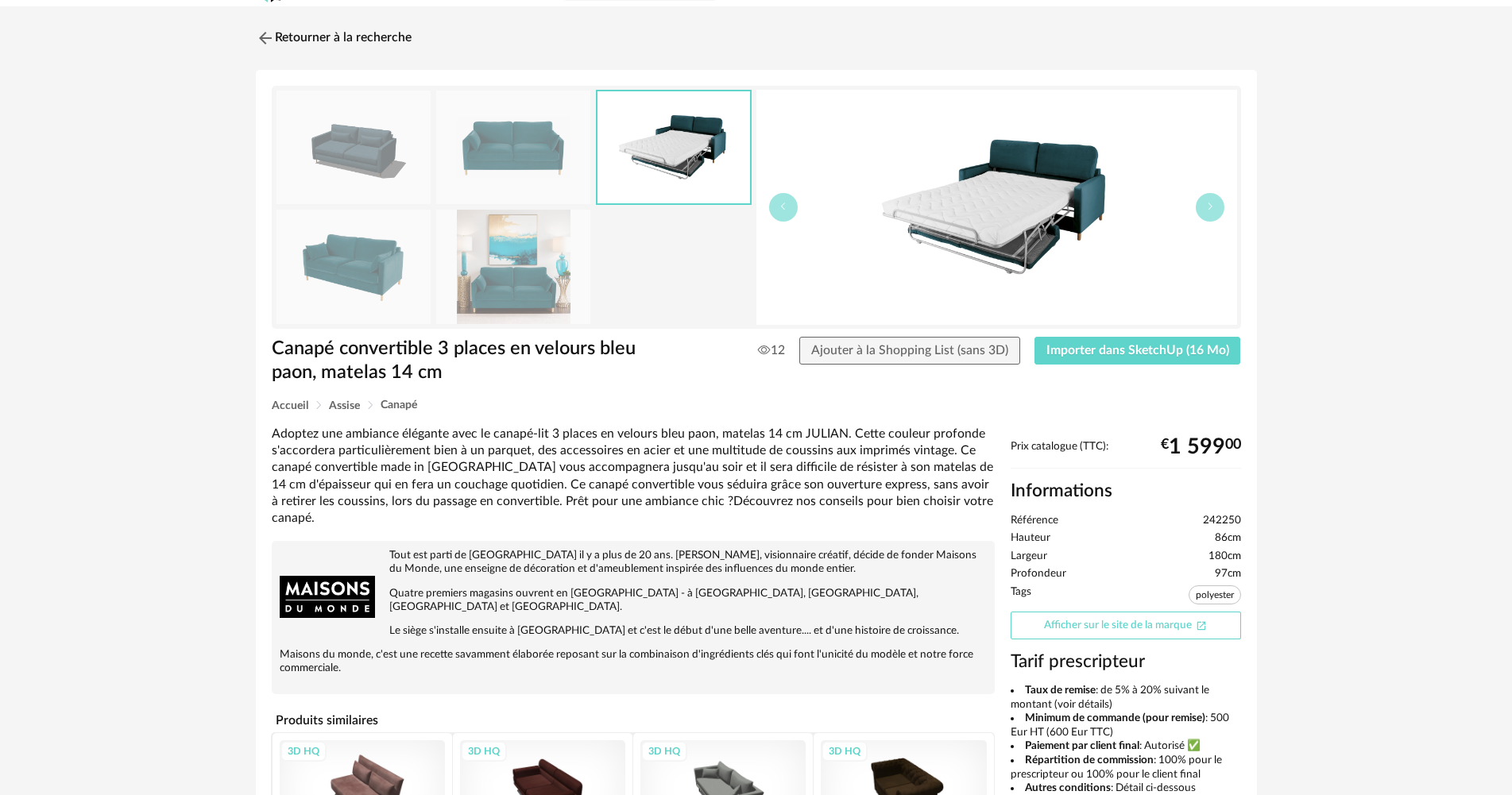
click at [1187, 627] on link "Afficher sur le site de la marque Open In New icon" at bounding box center [1126, 625] width 230 height 28
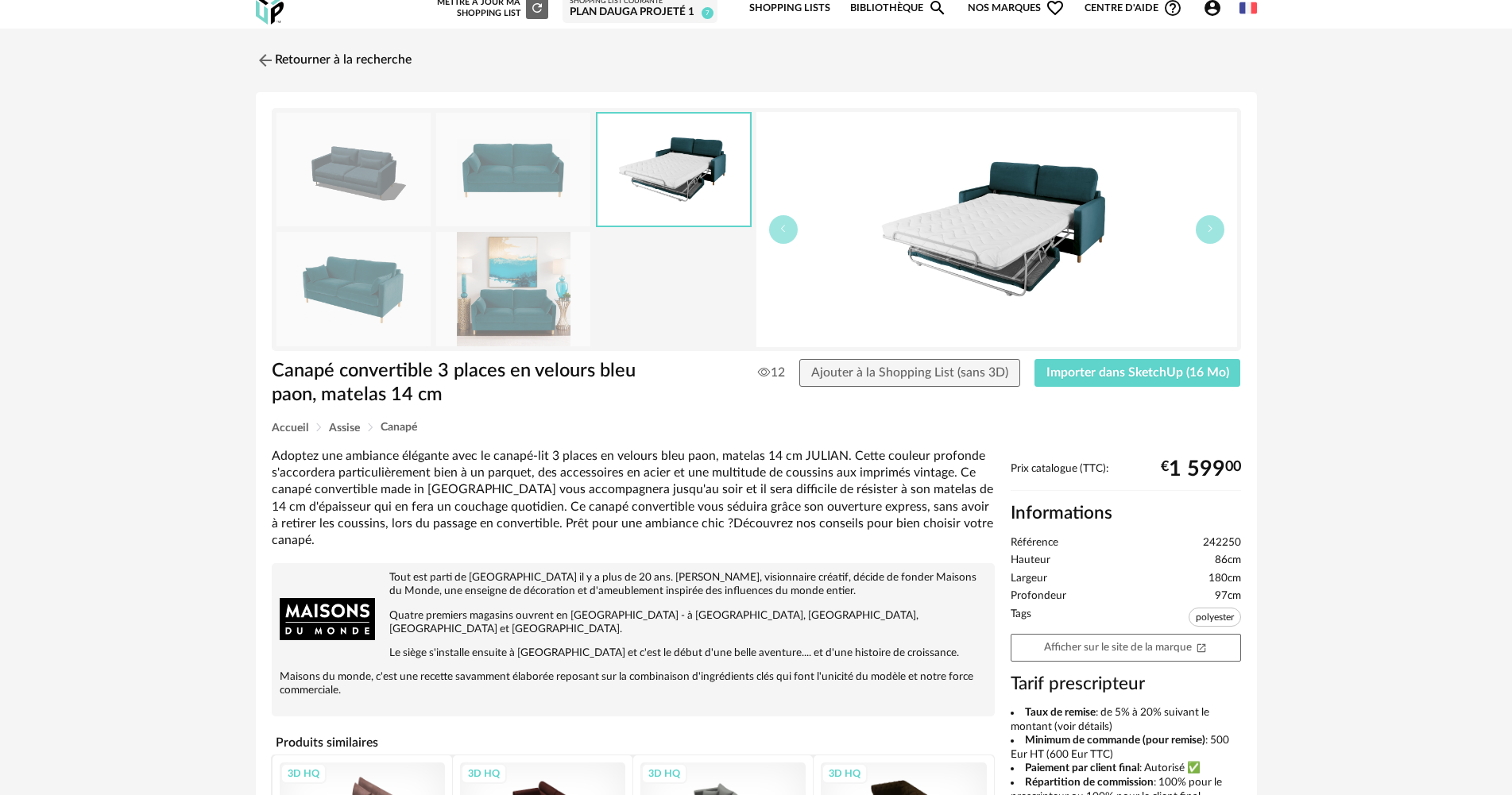
scroll to position [0, 0]
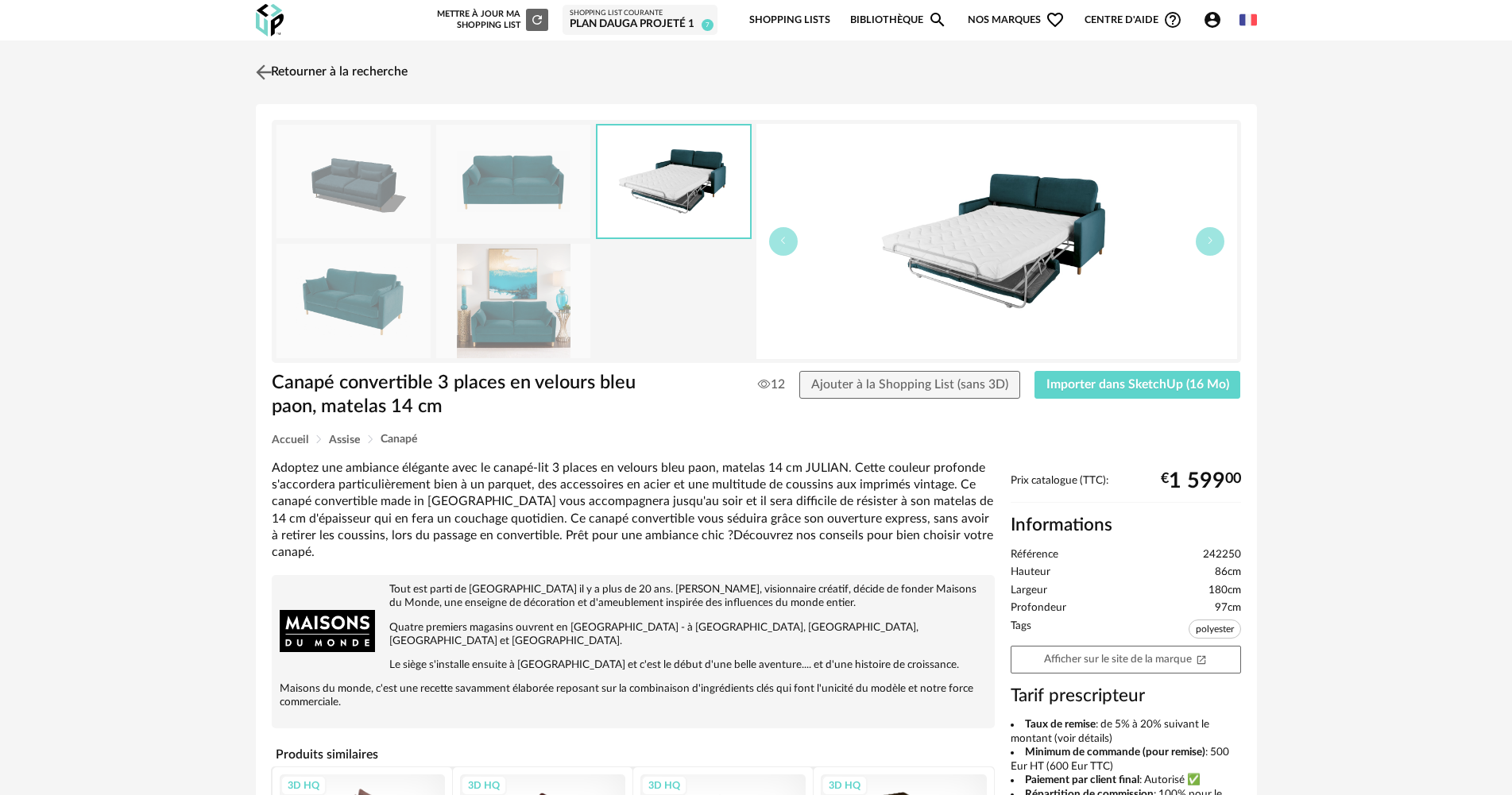
click at [266, 71] on img at bounding box center [263, 71] width 23 height 23
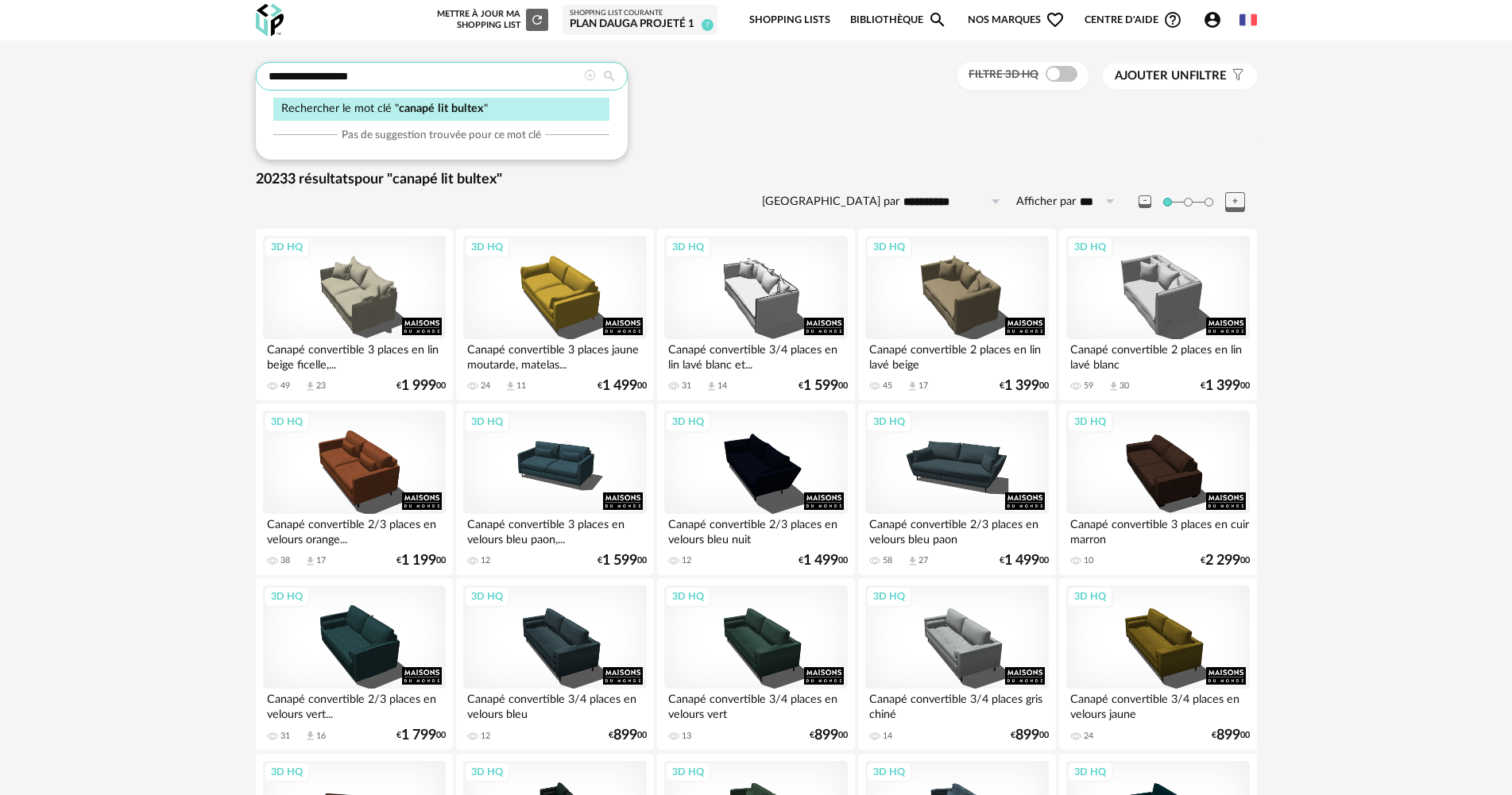
drag, startPoint x: 391, startPoint y: 78, endPoint x: 220, endPoint y: 87, distance: 171.2
type input "**********"
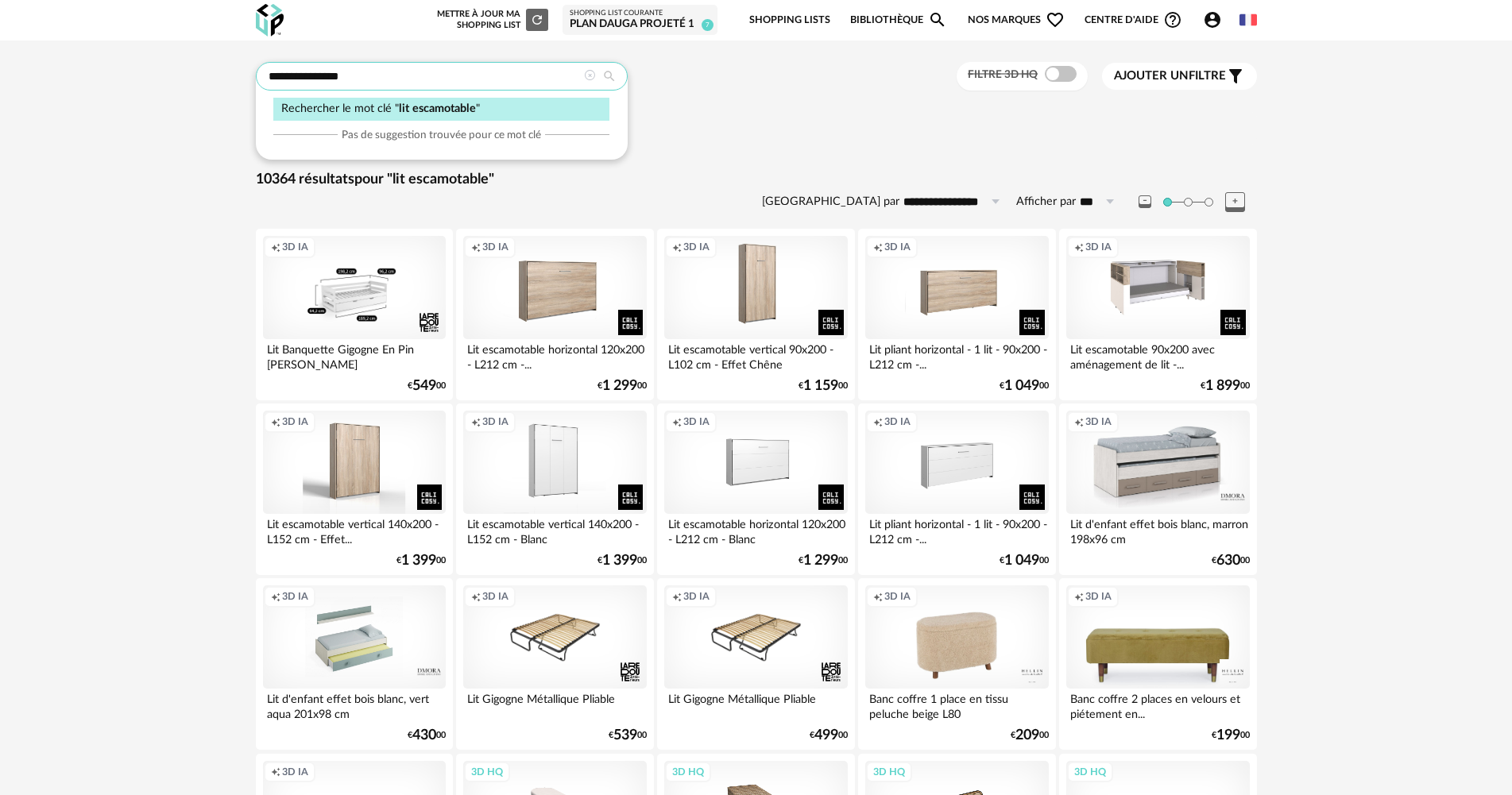
drag, startPoint x: 352, startPoint y: 75, endPoint x: 215, endPoint y: 72, distance: 137.0
type input "**********"
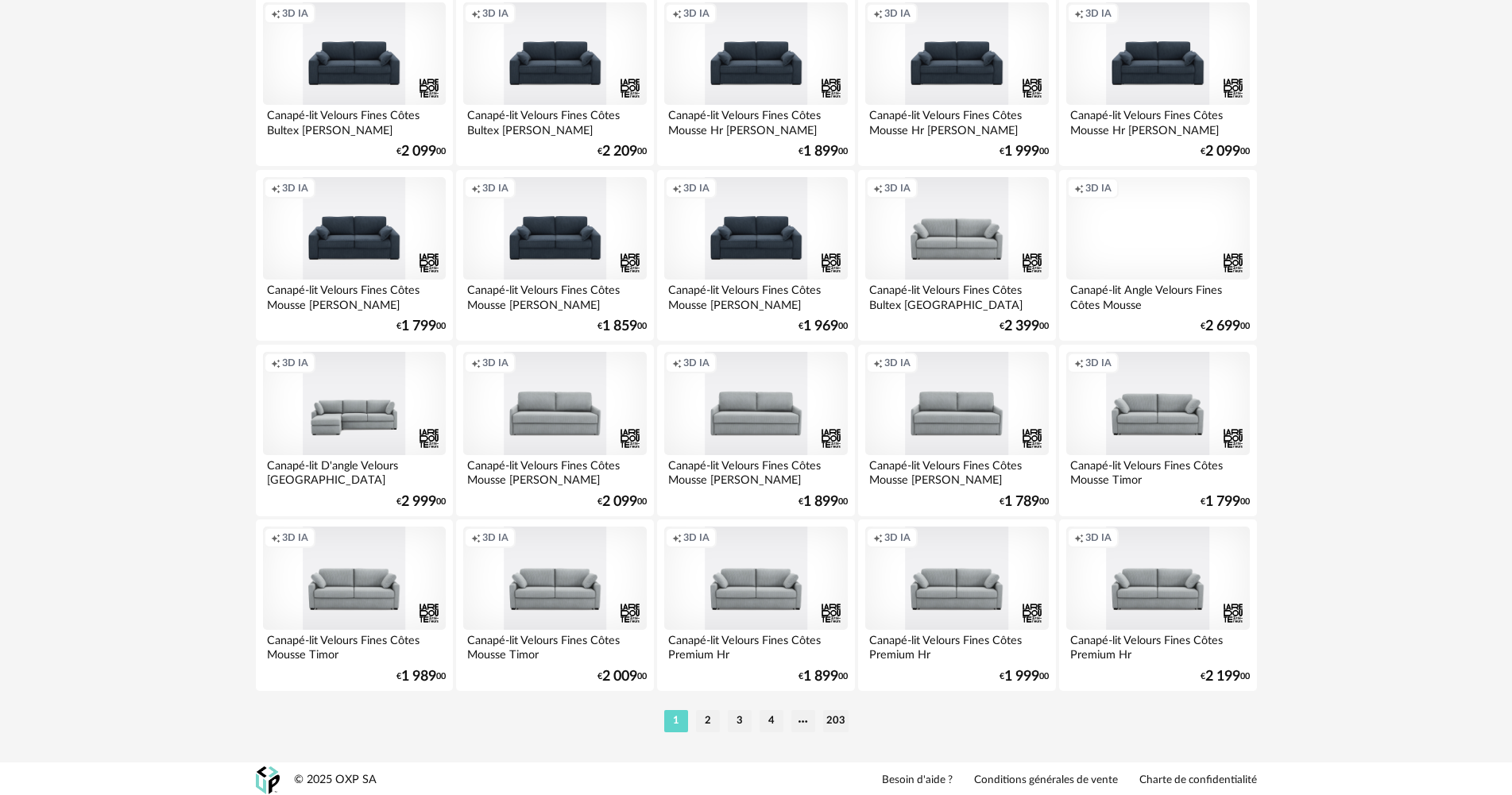
scroll to position [3034, 0]
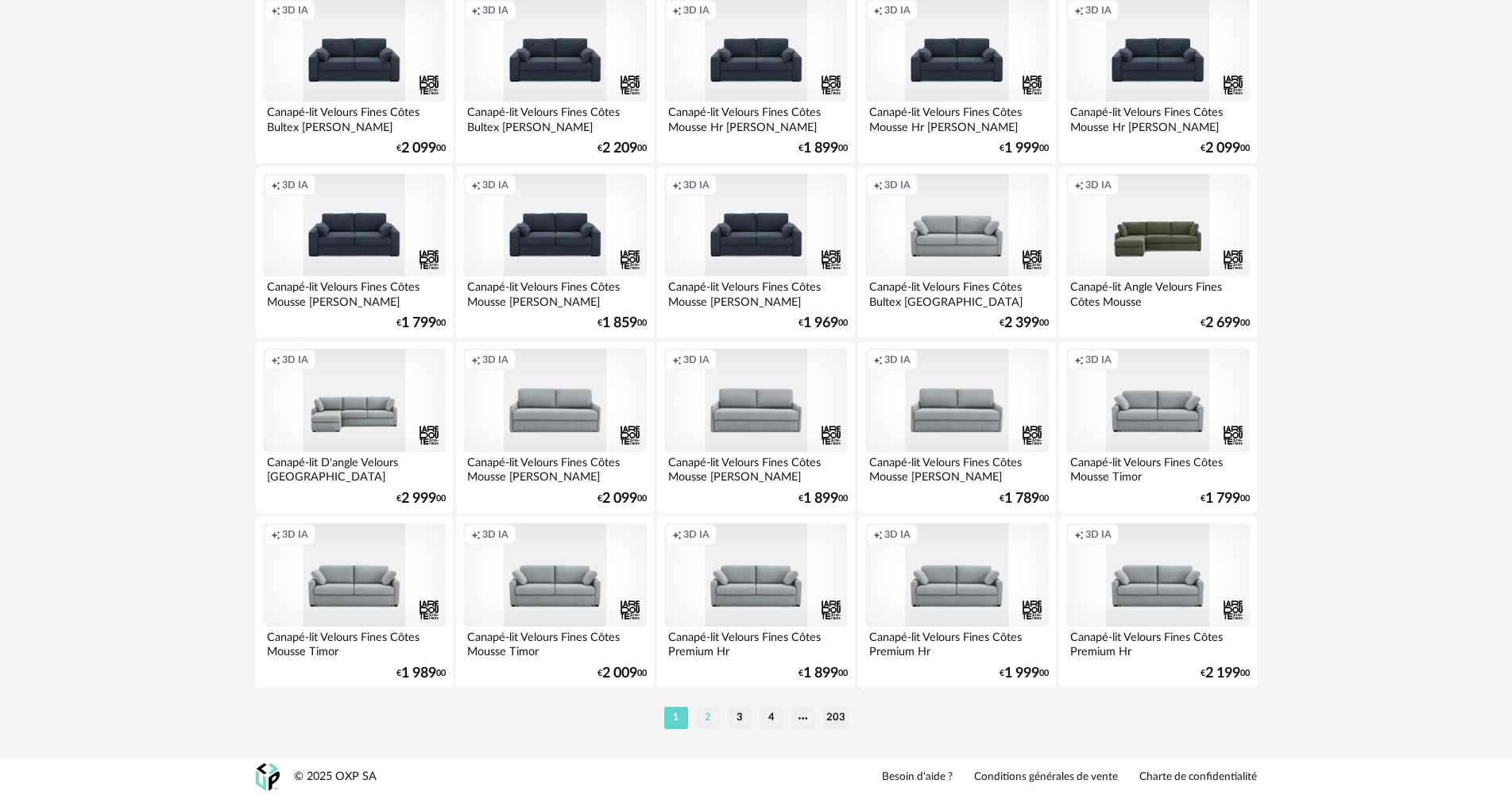
click at [710, 721] on li "2" at bounding box center [708, 718] width 24 height 22
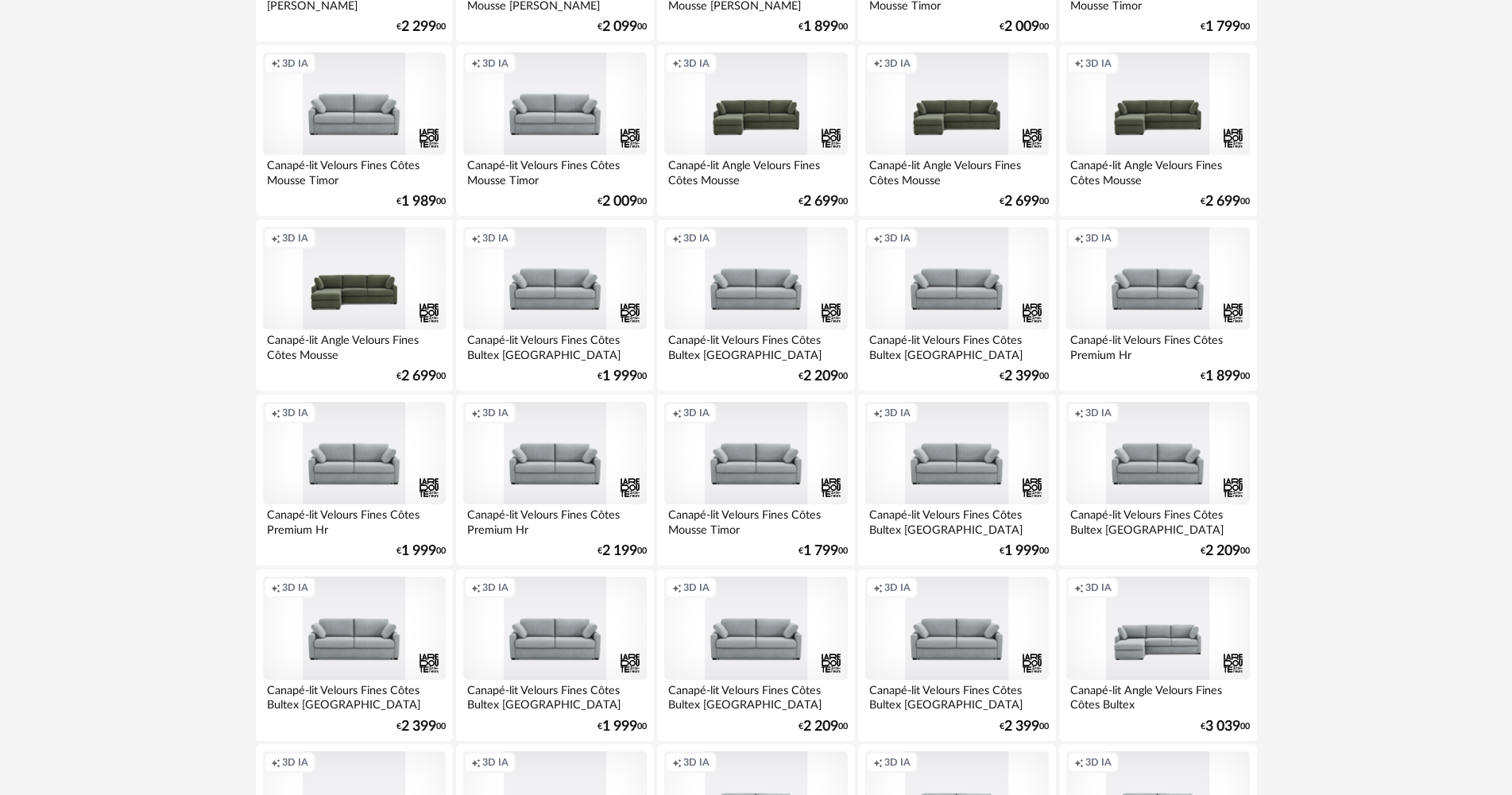
scroll to position [3034, 0]
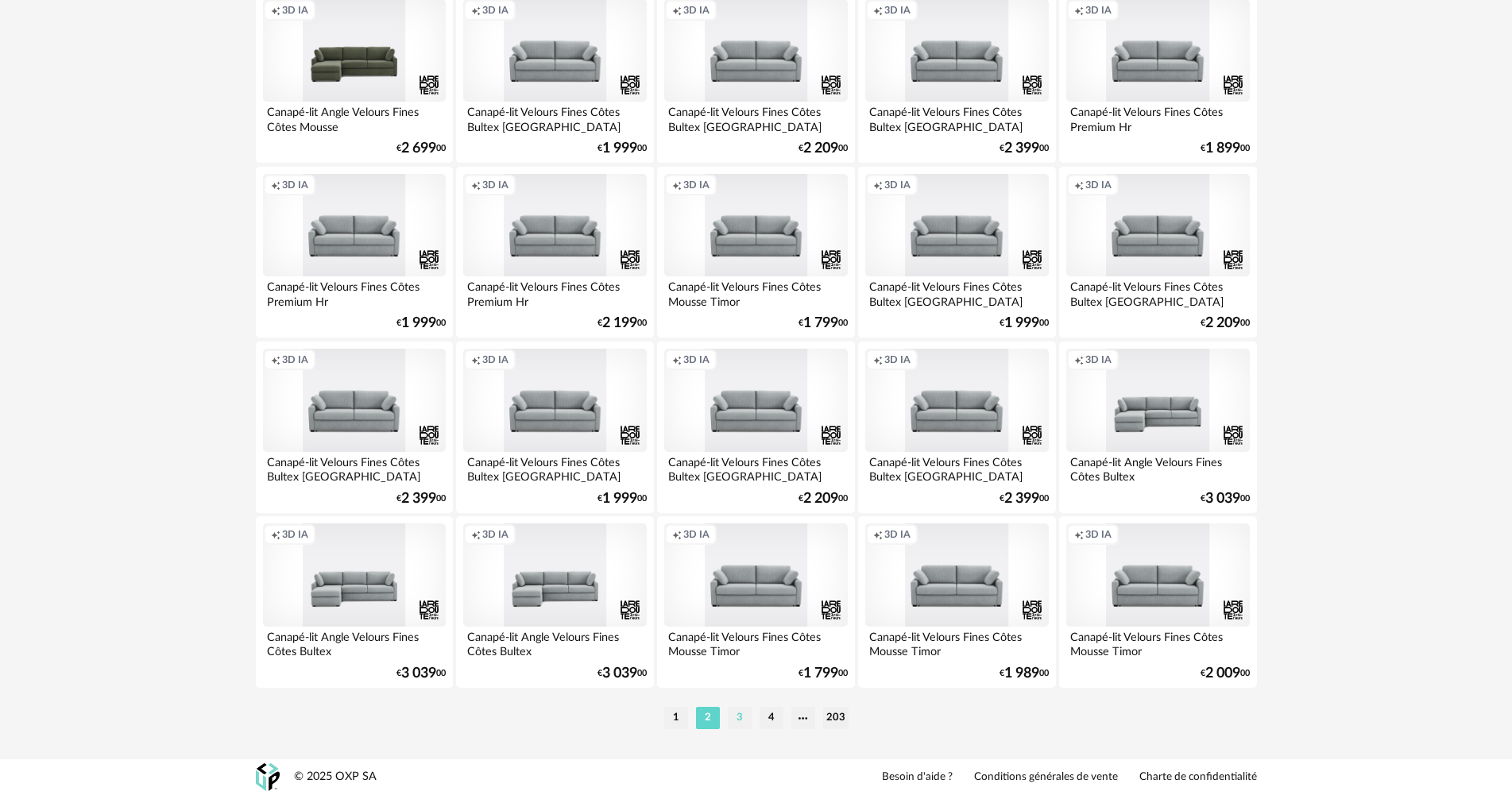
click at [742, 721] on li "3" at bounding box center [740, 718] width 24 height 22
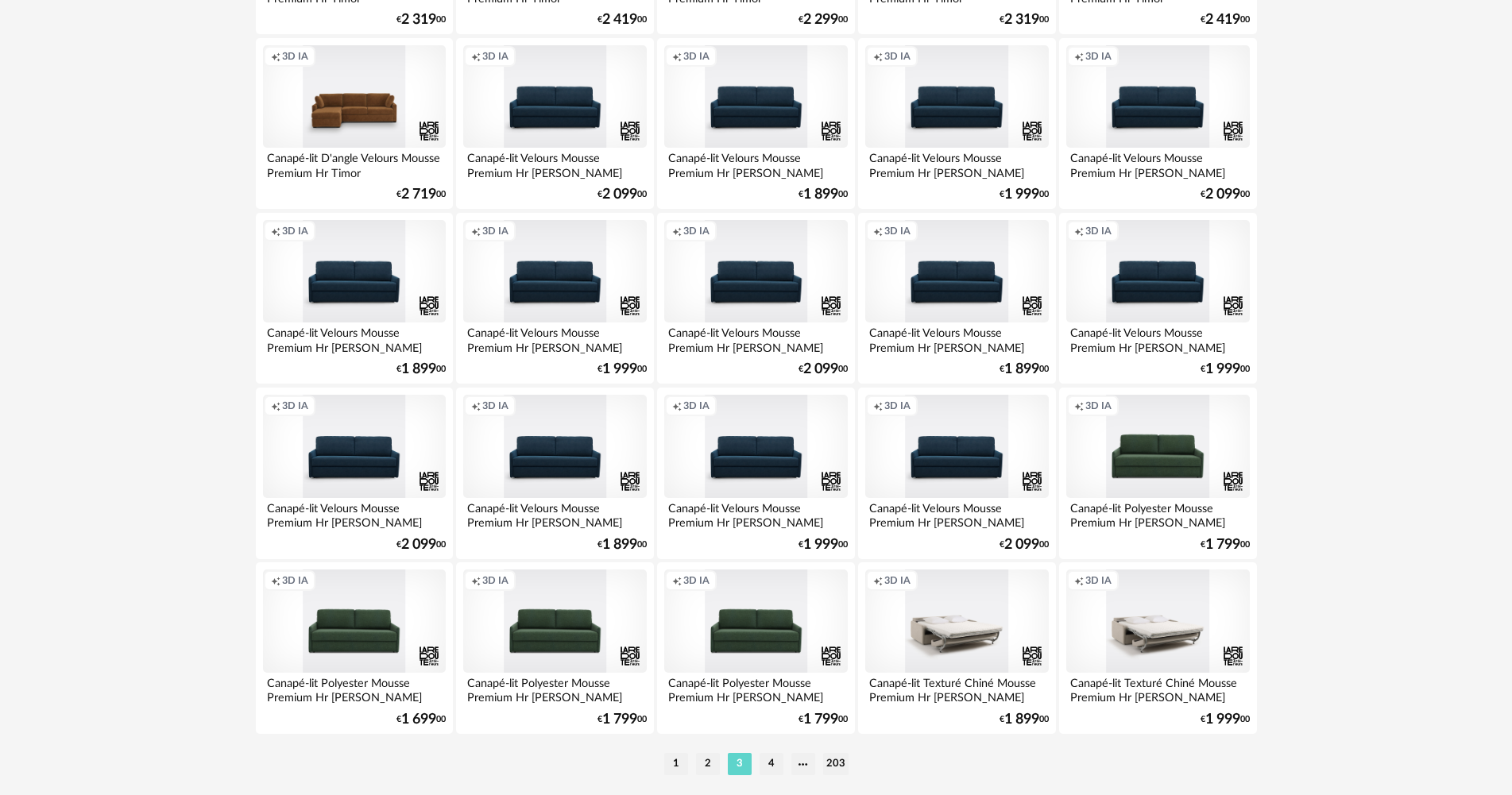
scroll to position [3018, 0]
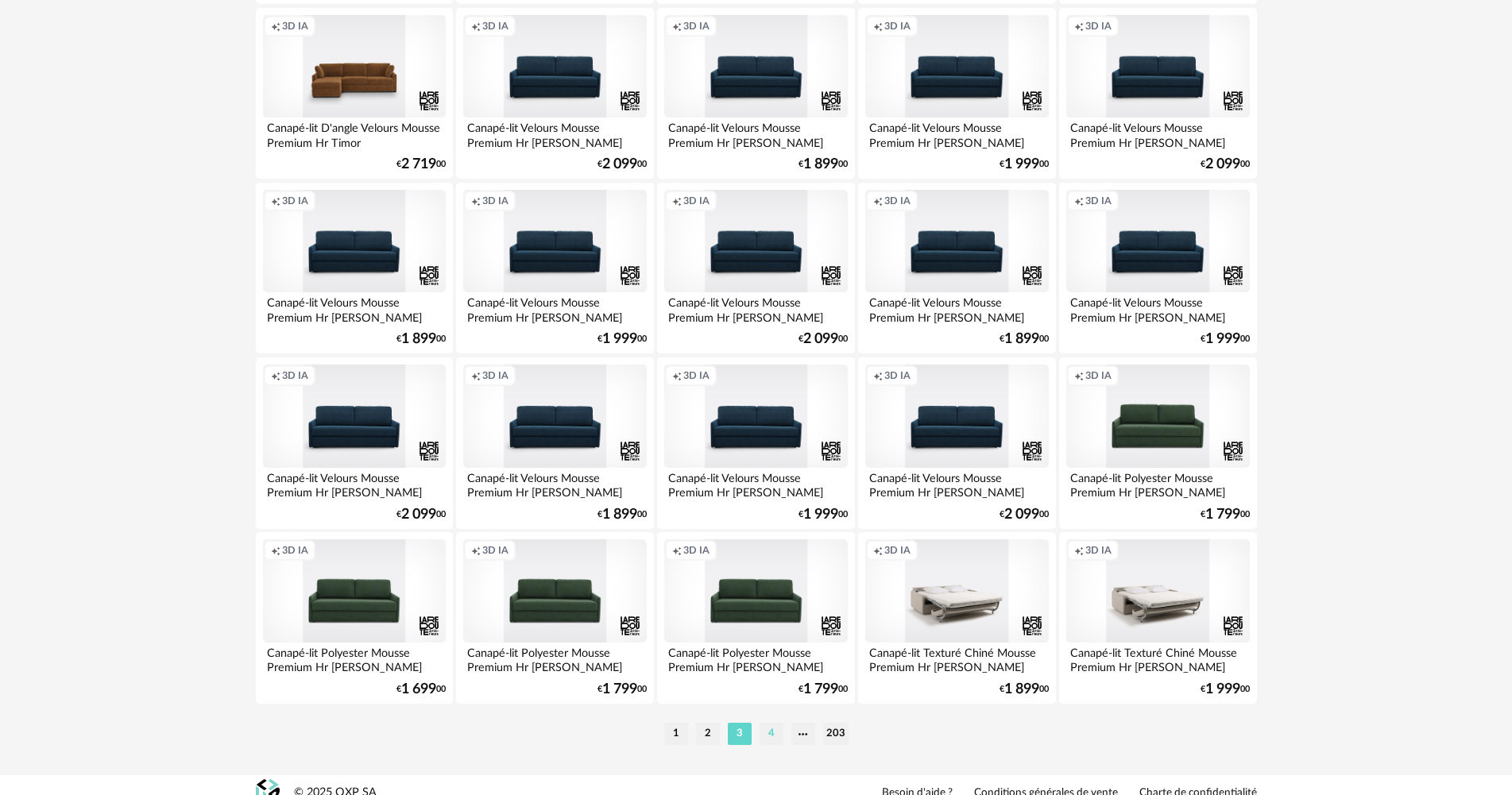
click at [774, 737] on li "4" at bounding box center [771, 734] width 24 height 22
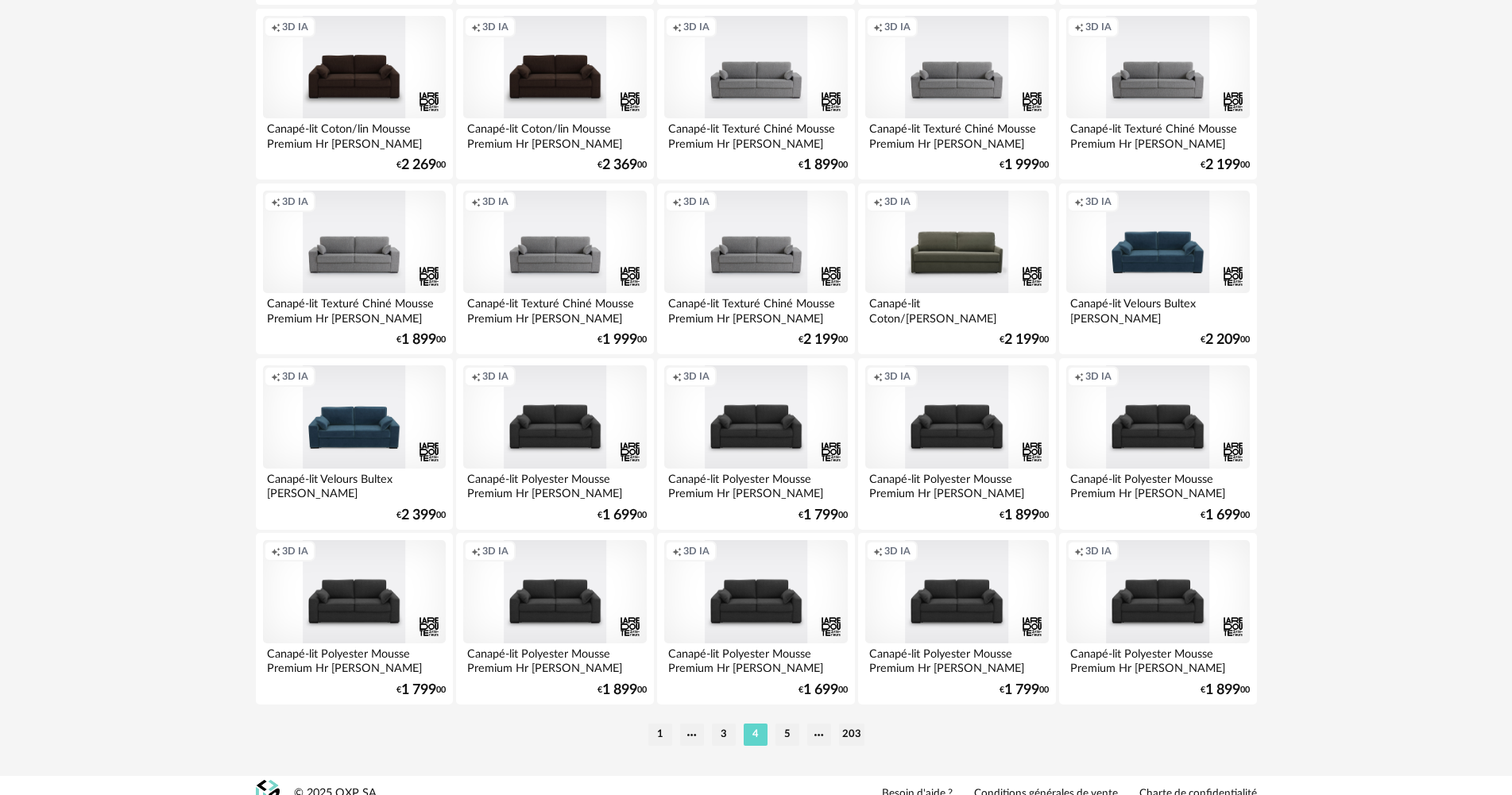
scroll to position [3034, 0]
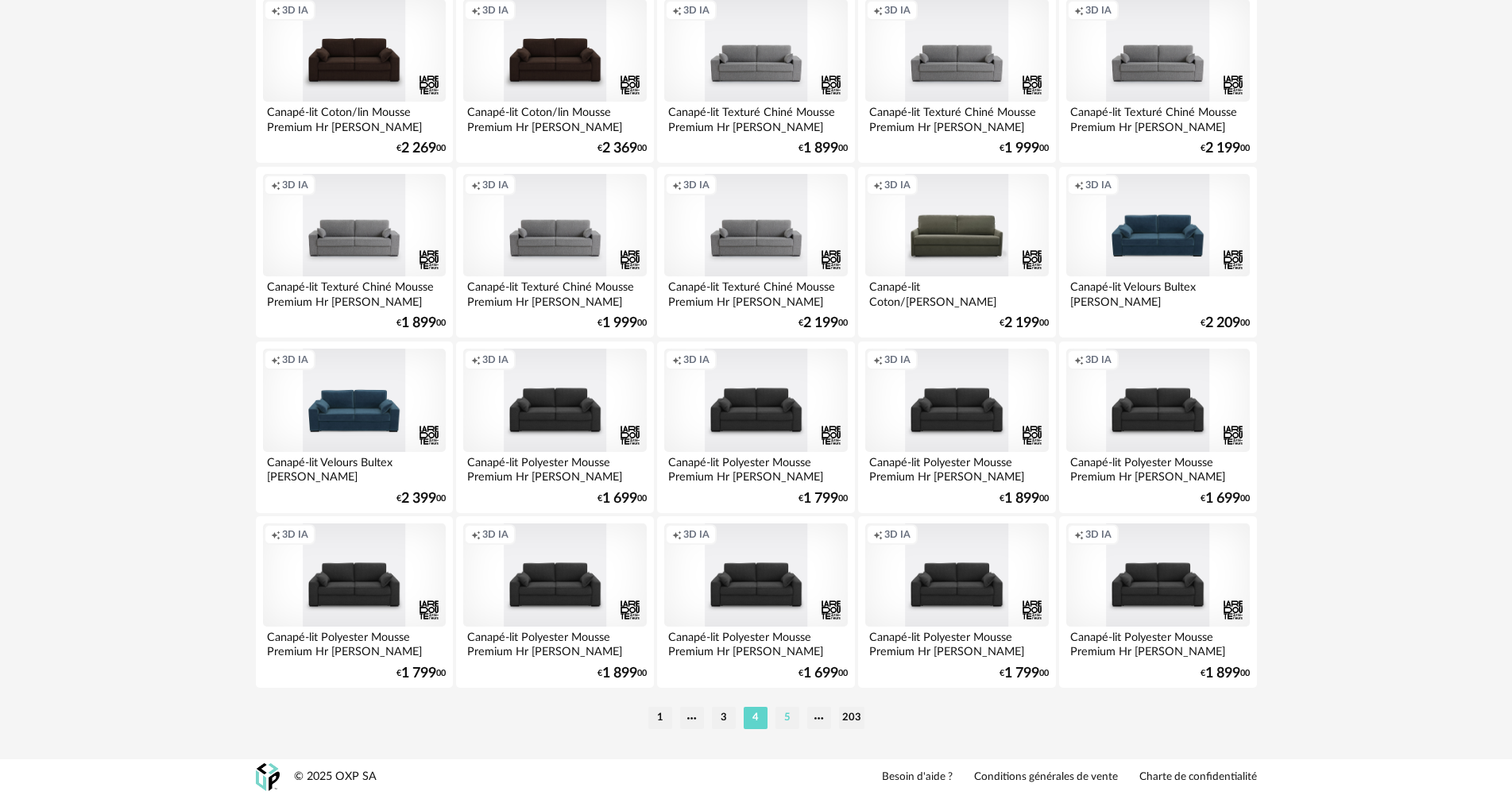
click at [788, 716] on li "5" at bounding box center [787, 718] width 24 height 22
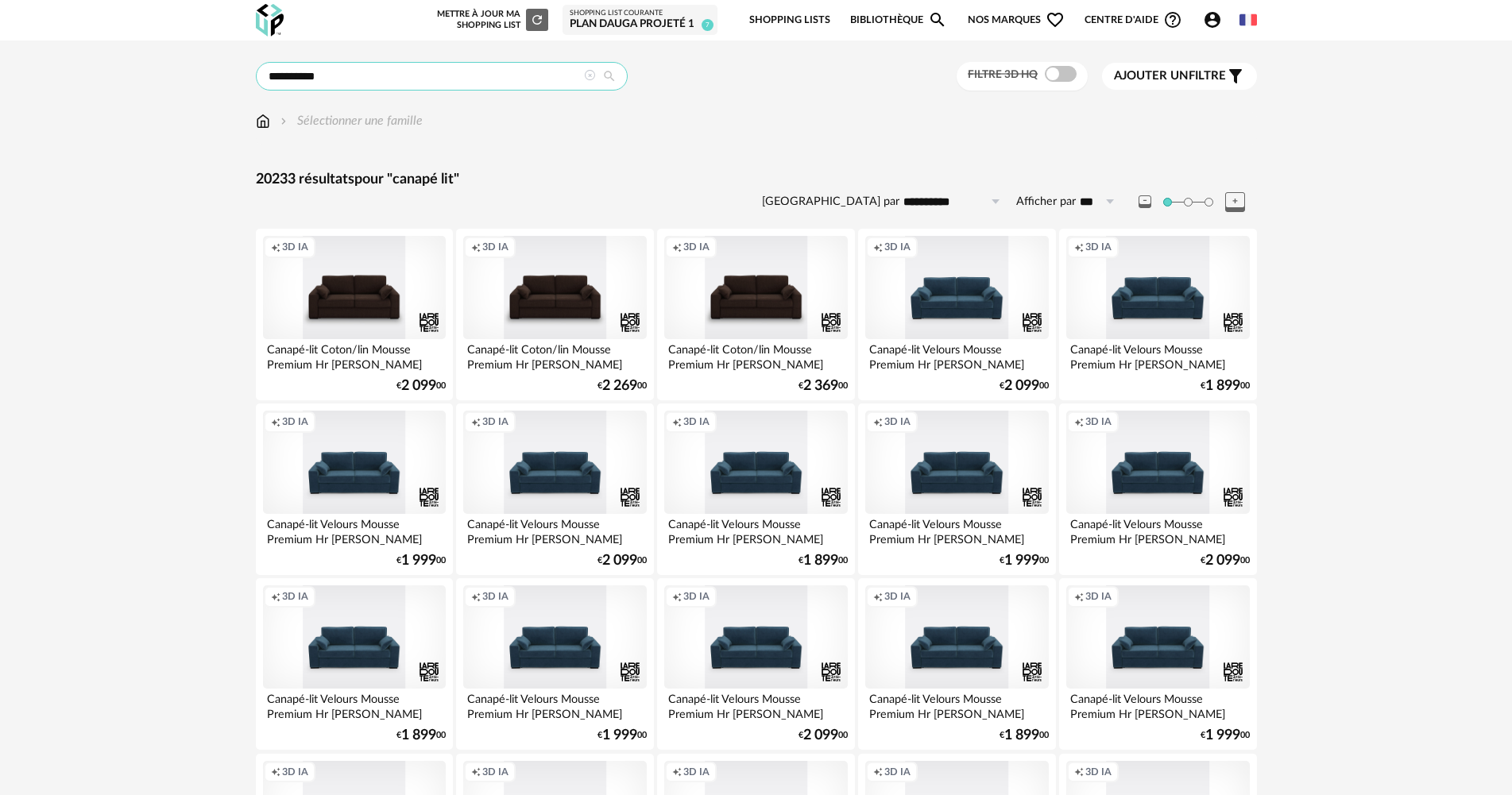
click at [359, 75] on input "**********" at bounding box center [442, 76] width 372 height 29
type input "**********"
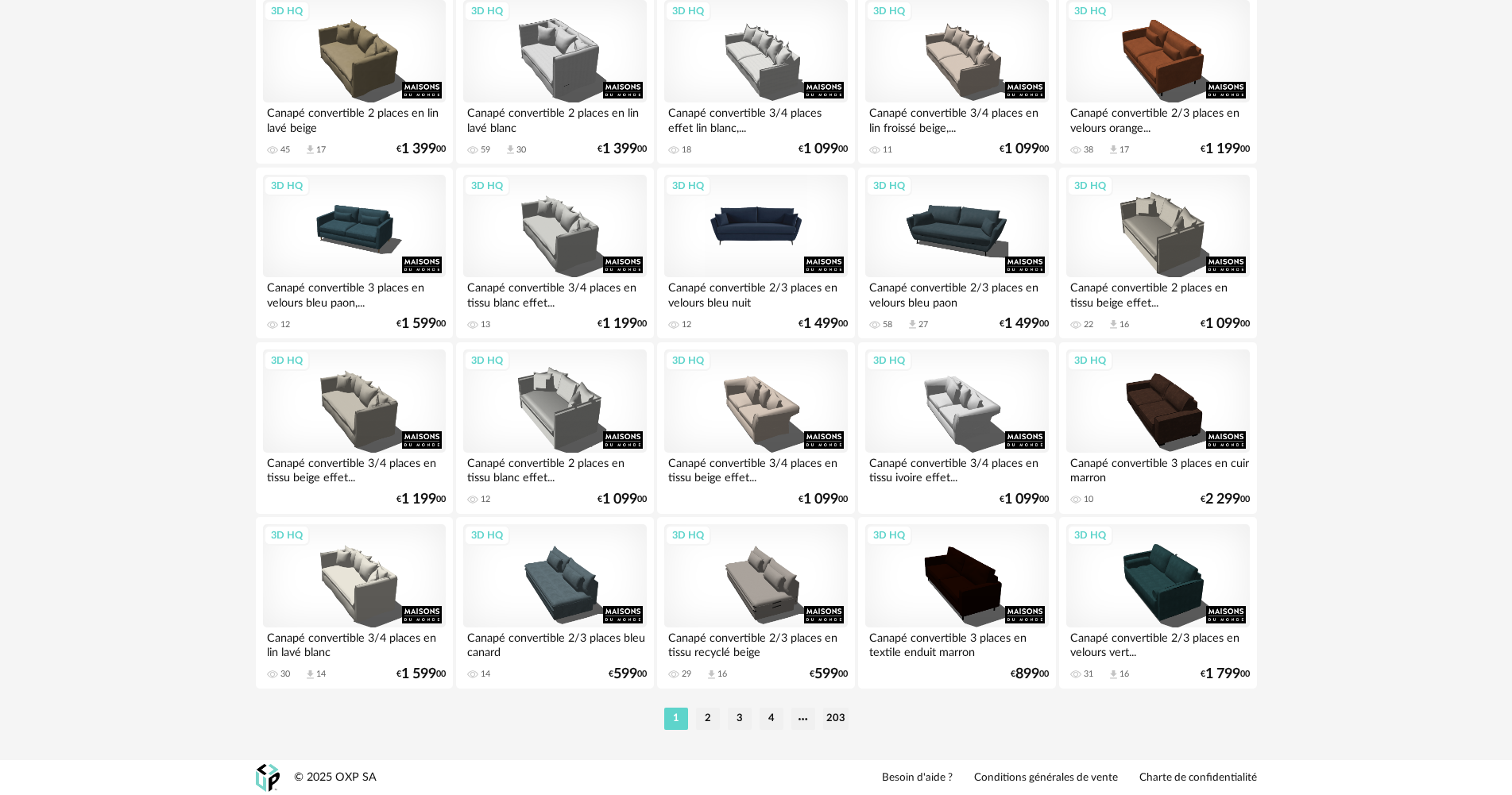
scroll to position [3034, 0]
click at [706, 720] on li "2" at bounding box center [708, 718] width 24 height 22
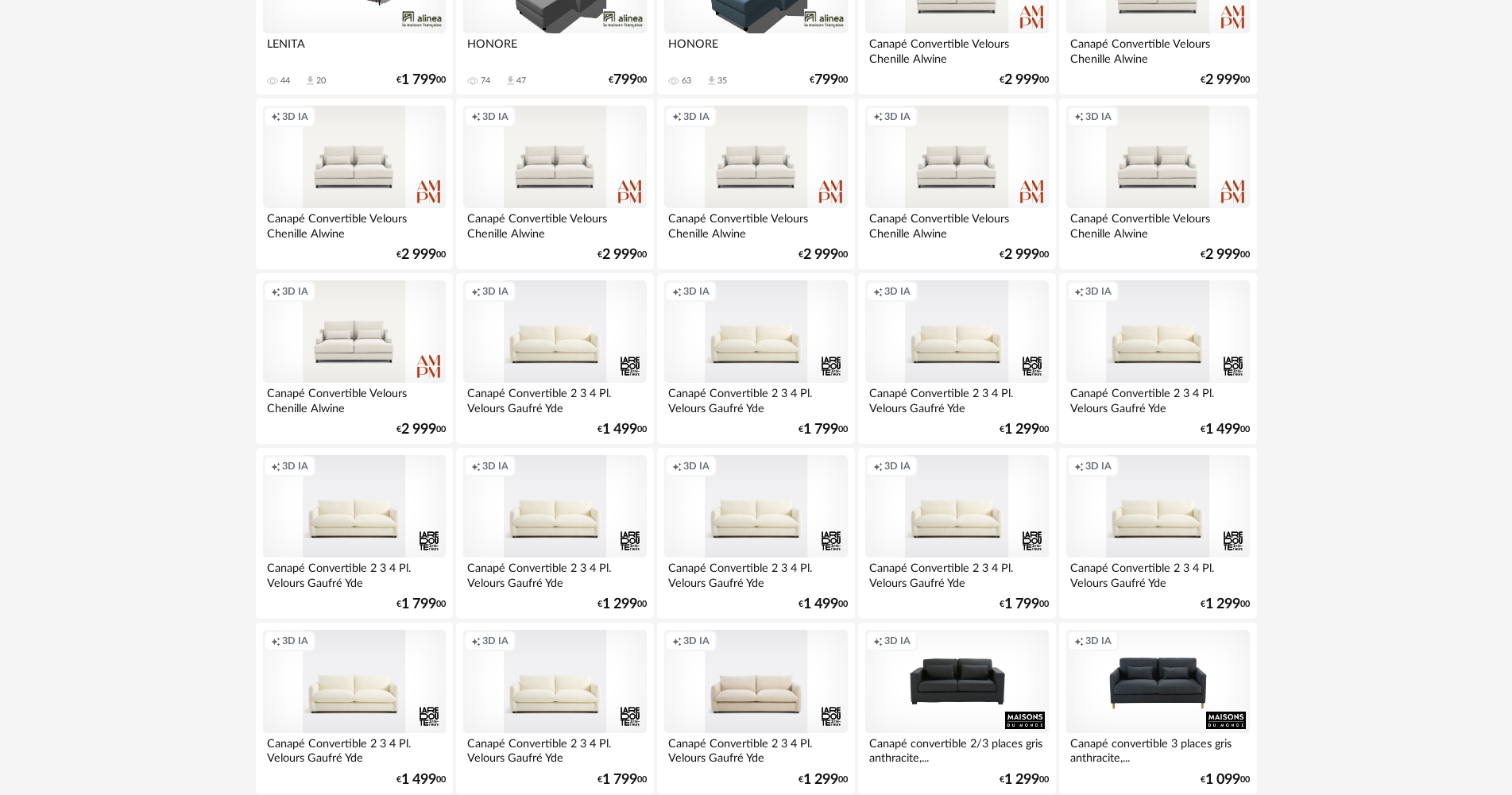
scroll to position [1112, 0]
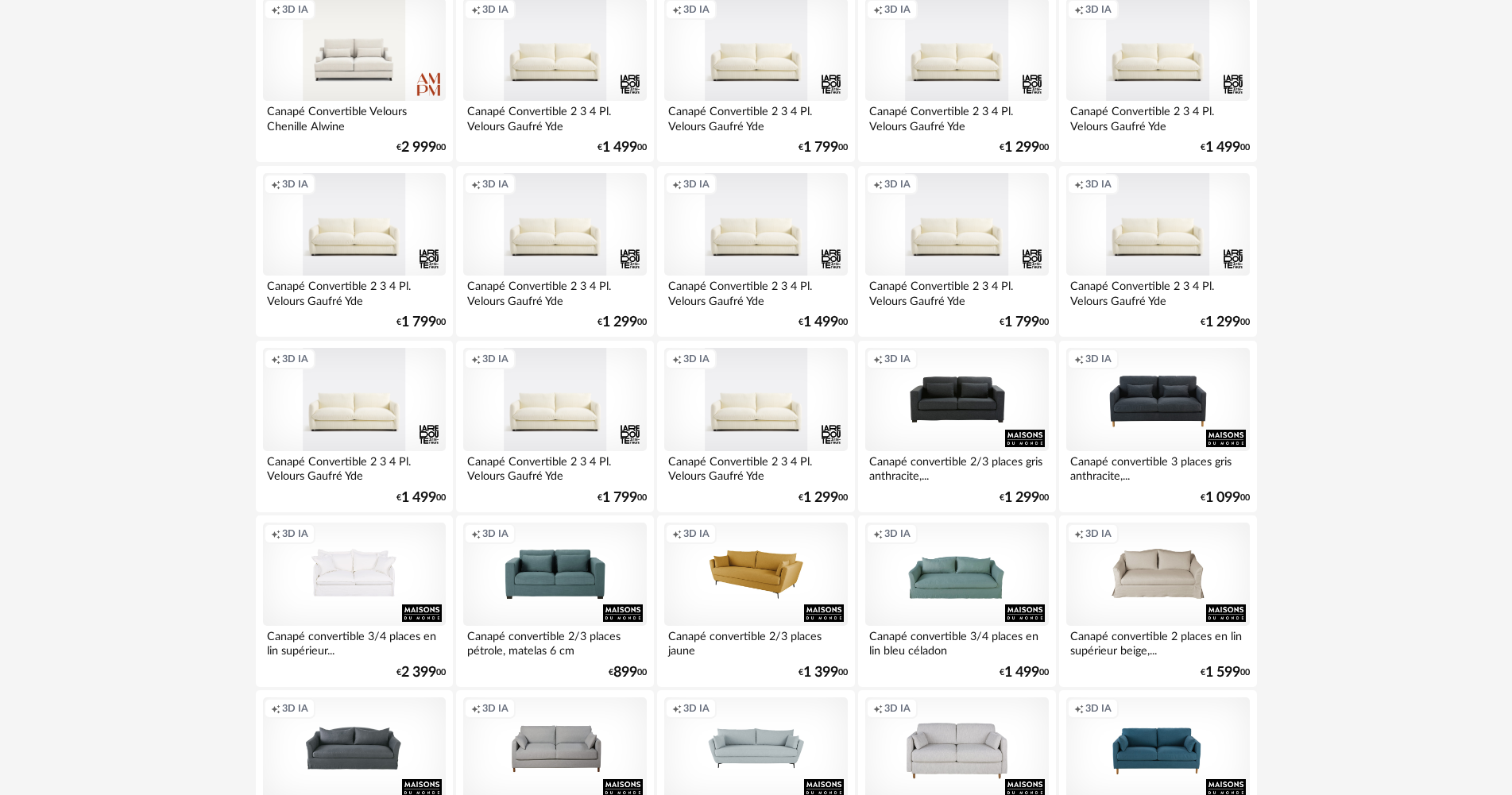
click at [779, 565] on div "Creation icon 3D IA" at bounding box center [755, 574] width 182 height 103
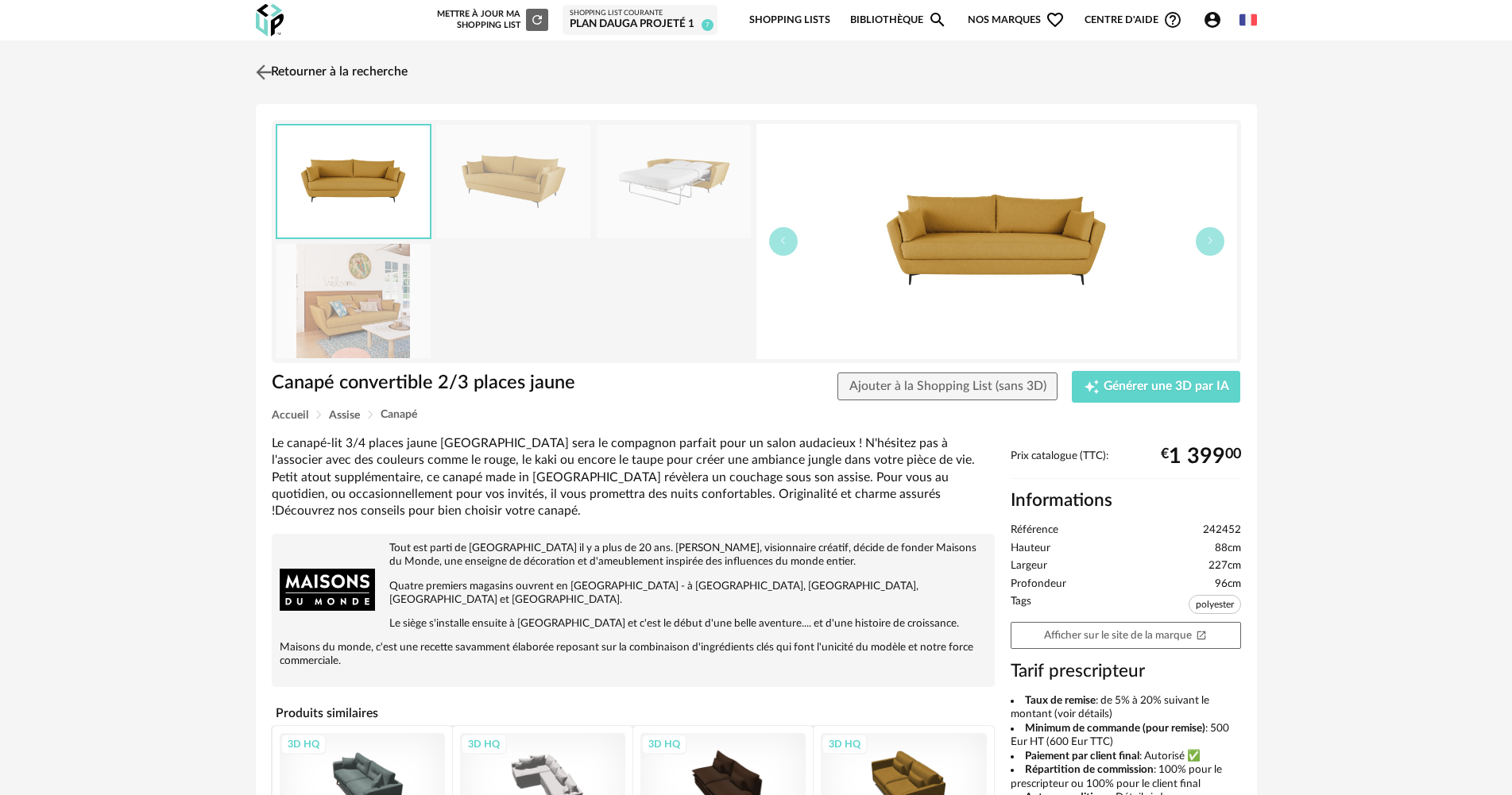
click at [262, 70] on img at bounding box center [263, 71] width 23 height 23
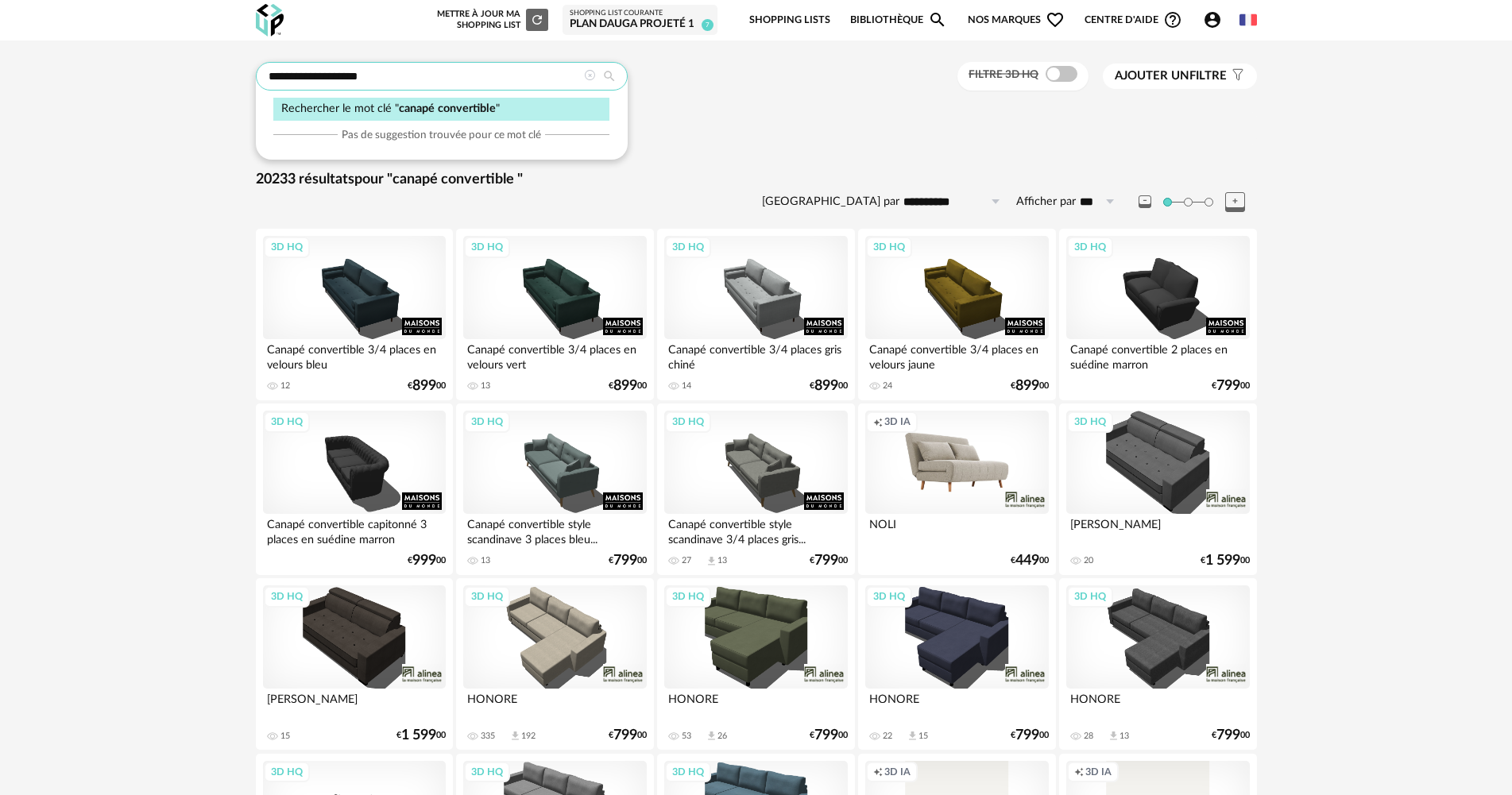
click at [374, 71] on input "**********" at bounding box center [442, 76] width 372 height 29
type input "**********"
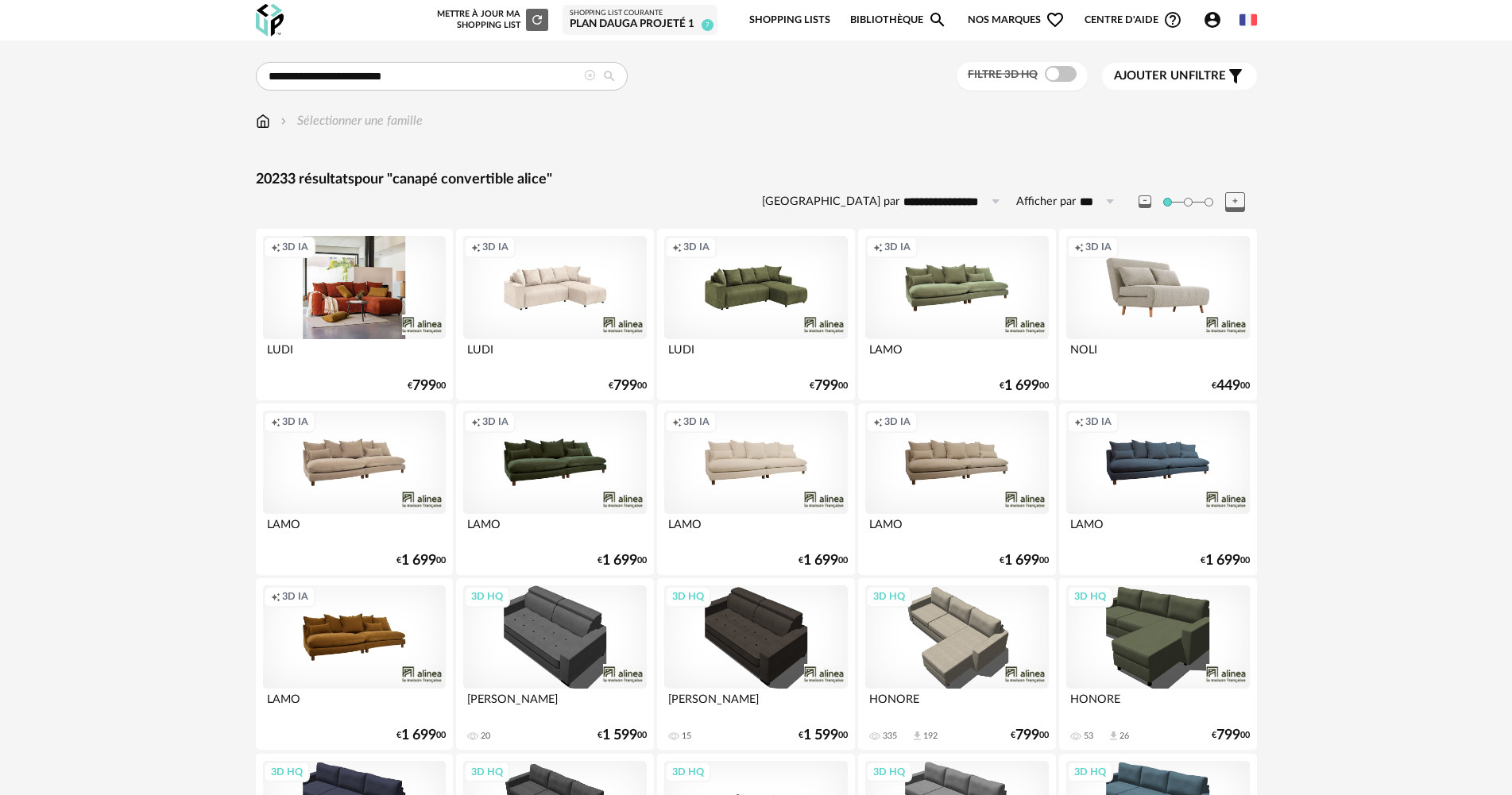
click at [1143, 78] on span "Ajouter un" at bounding box center [1150, 75] width 74 height 12
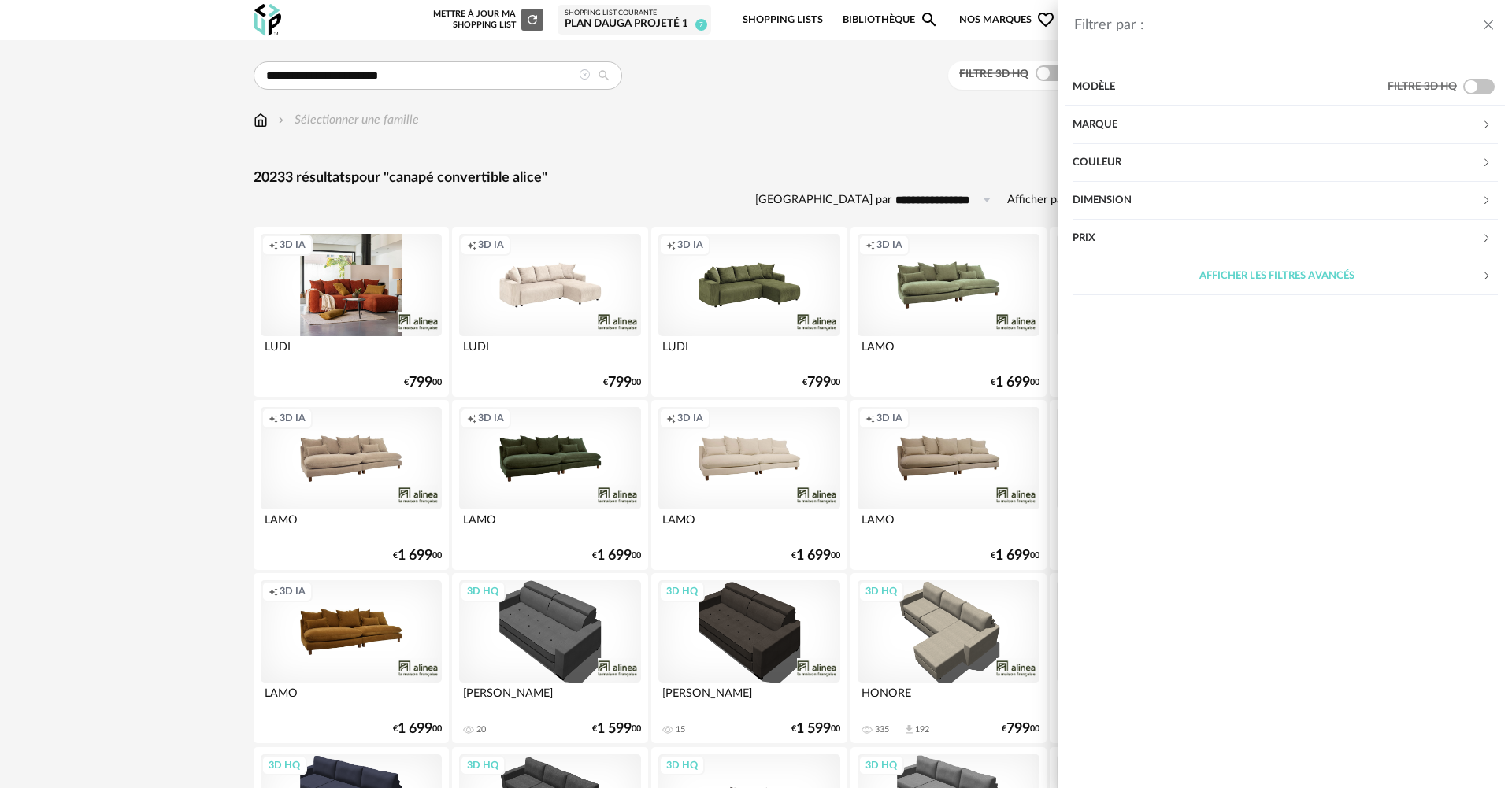
click at [1135, 120] on div "Marque" at bounding box center [1277, 125] width 408 height 38
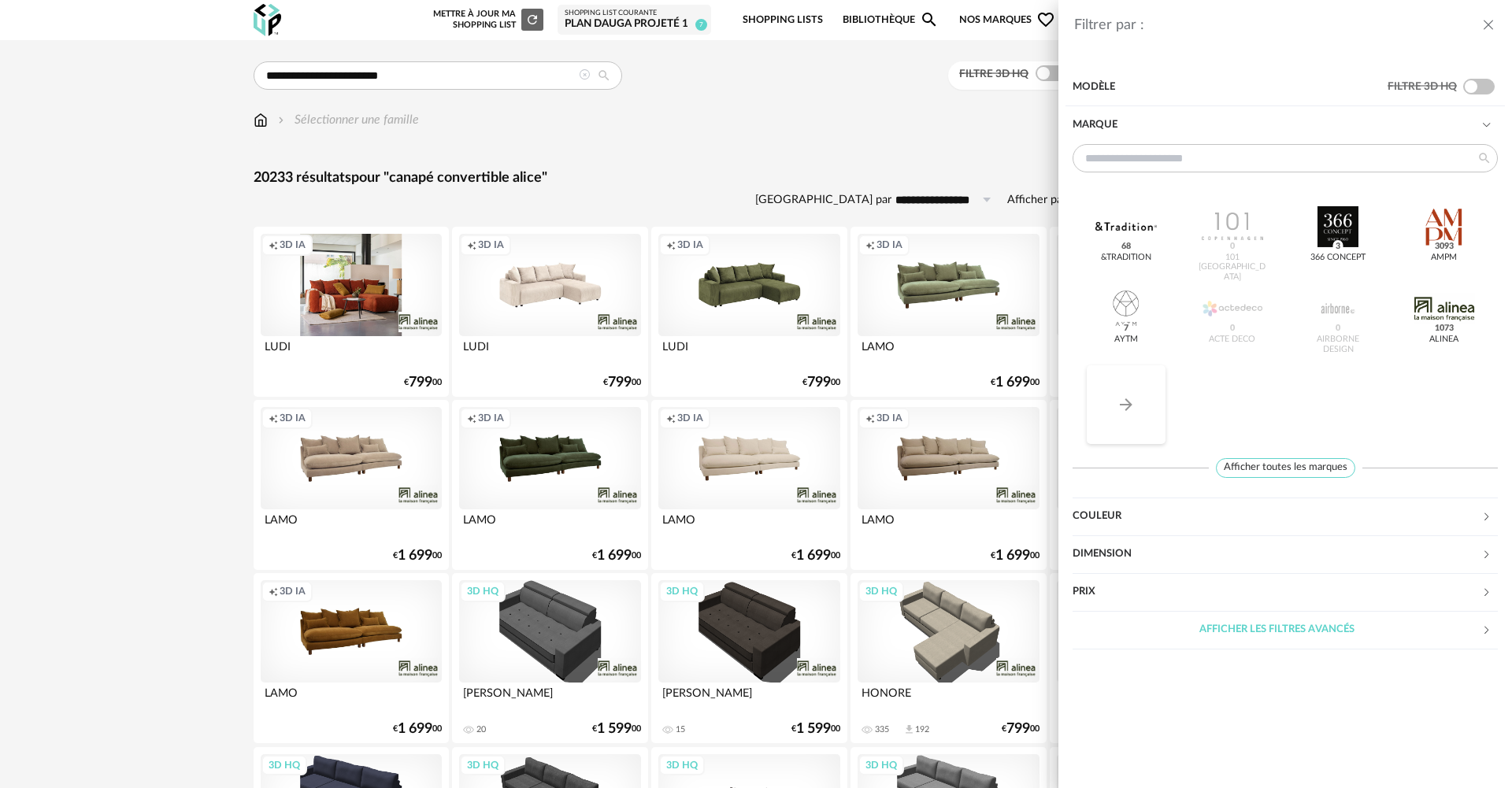
click at [1132, 400] on icon "Arrow Right icon" at bounding box center [1126, 405] width 19 height 19
click at [1132, 396] on icon "Arrow Right icon" at bounding box center [1126, 405] width 19 height 19
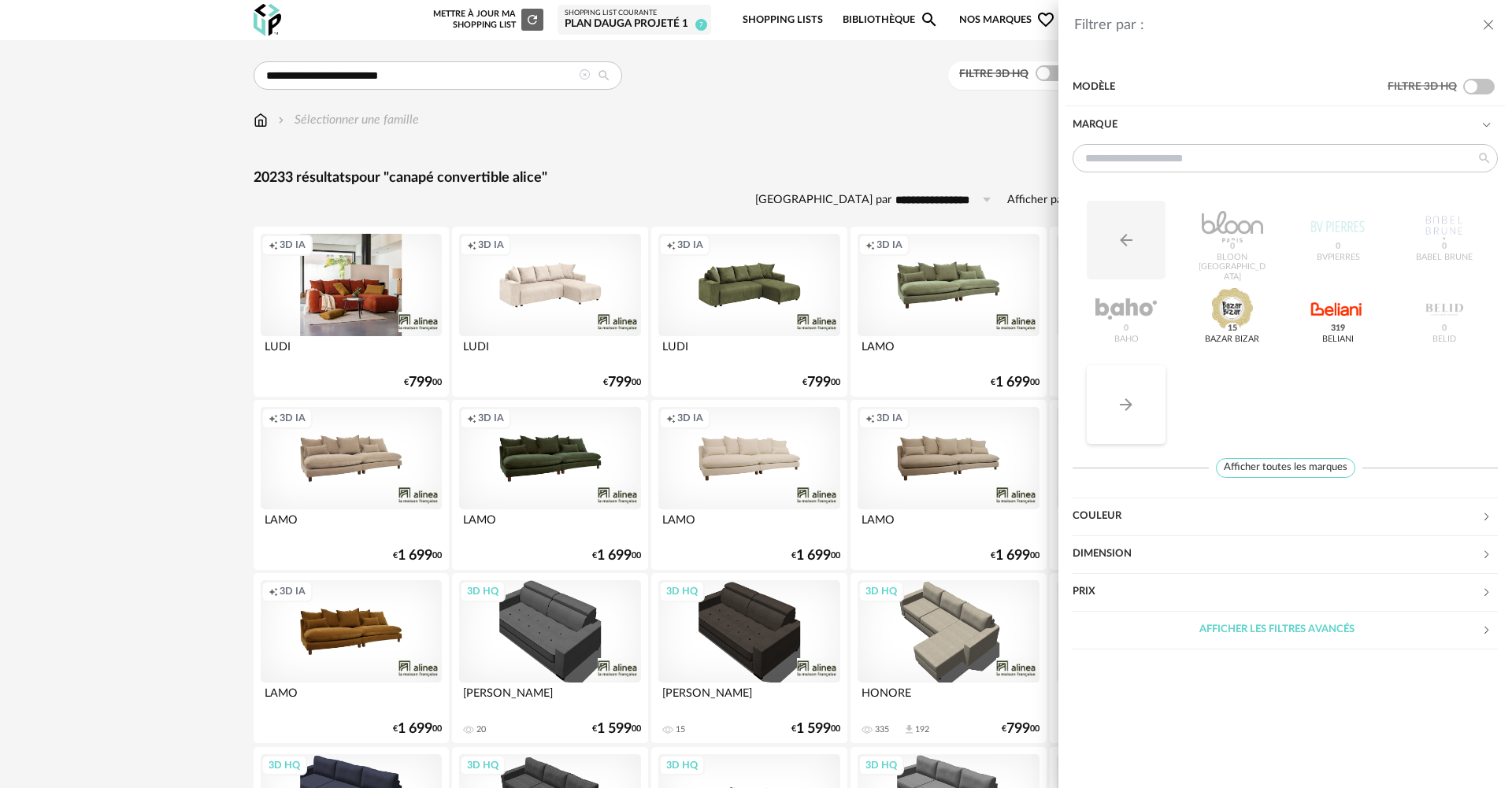
click at [1132, 394] on button "Arrow Right icon" at bounding box center [1126, 404] width 78 height 78
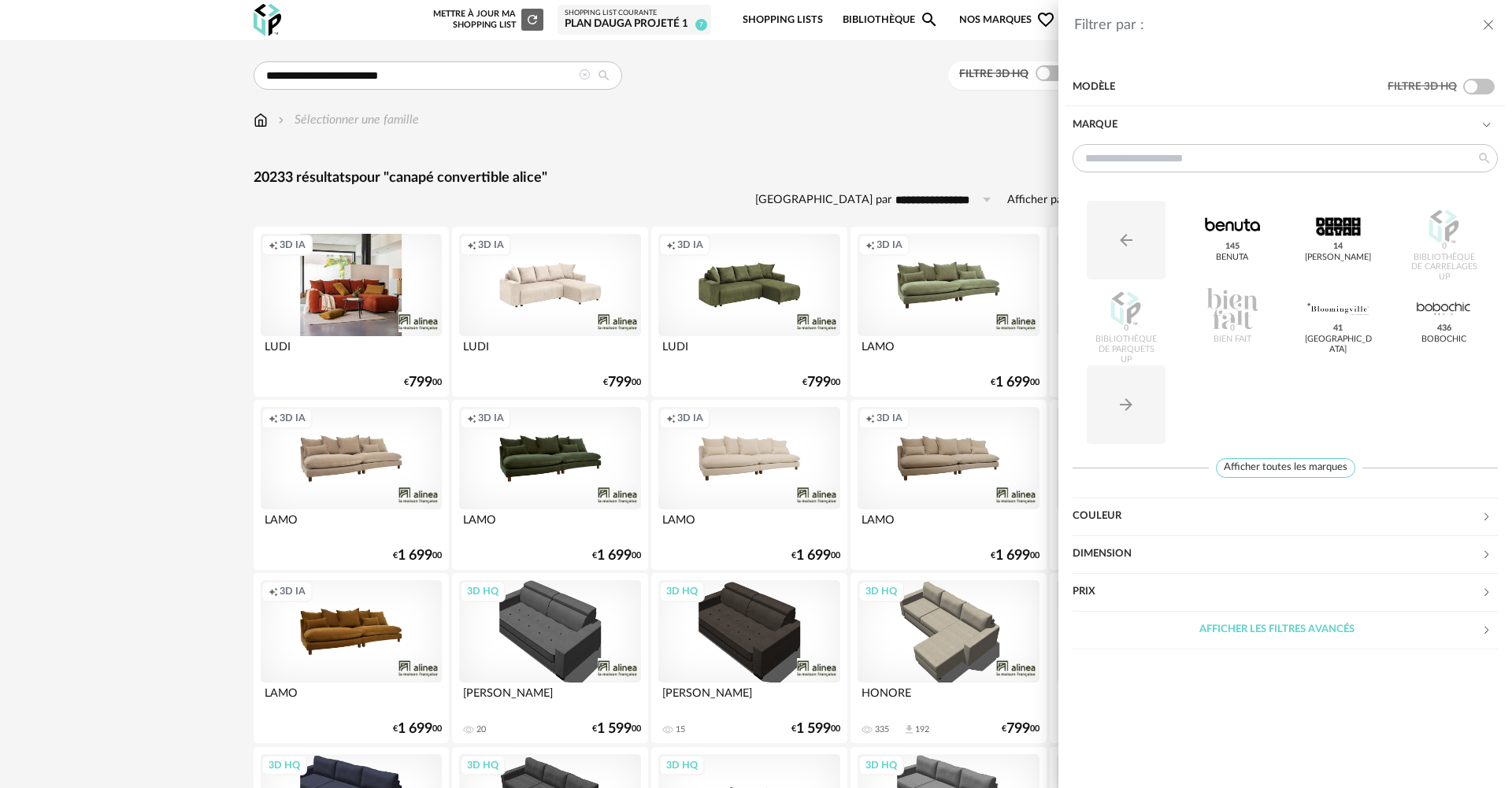
click at [1273, 457] on div "Arrow Left icon Benuta 145 Berah Getah 14 Bibliothèque de Carrelages UP 0 Bibli…" at bounding box center [1285, 311] width 425 height 334
click at [1280, 469] on span "Afficher toutes les marques" at bounding box center [1285, 468] width 140 height 20
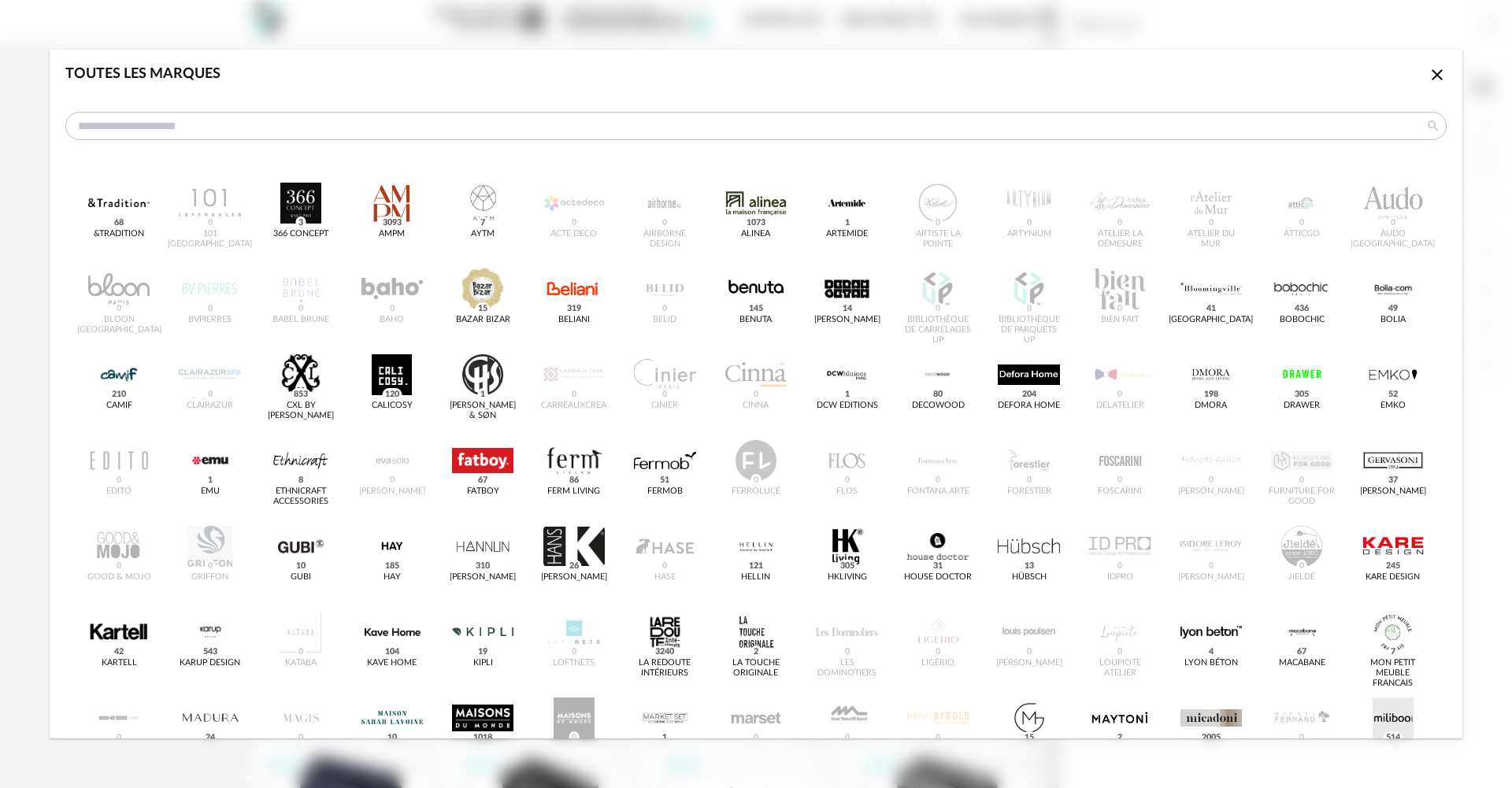
click at [475, 710] on div "dialog" at bounding box center [482, 718] width 61 height 41
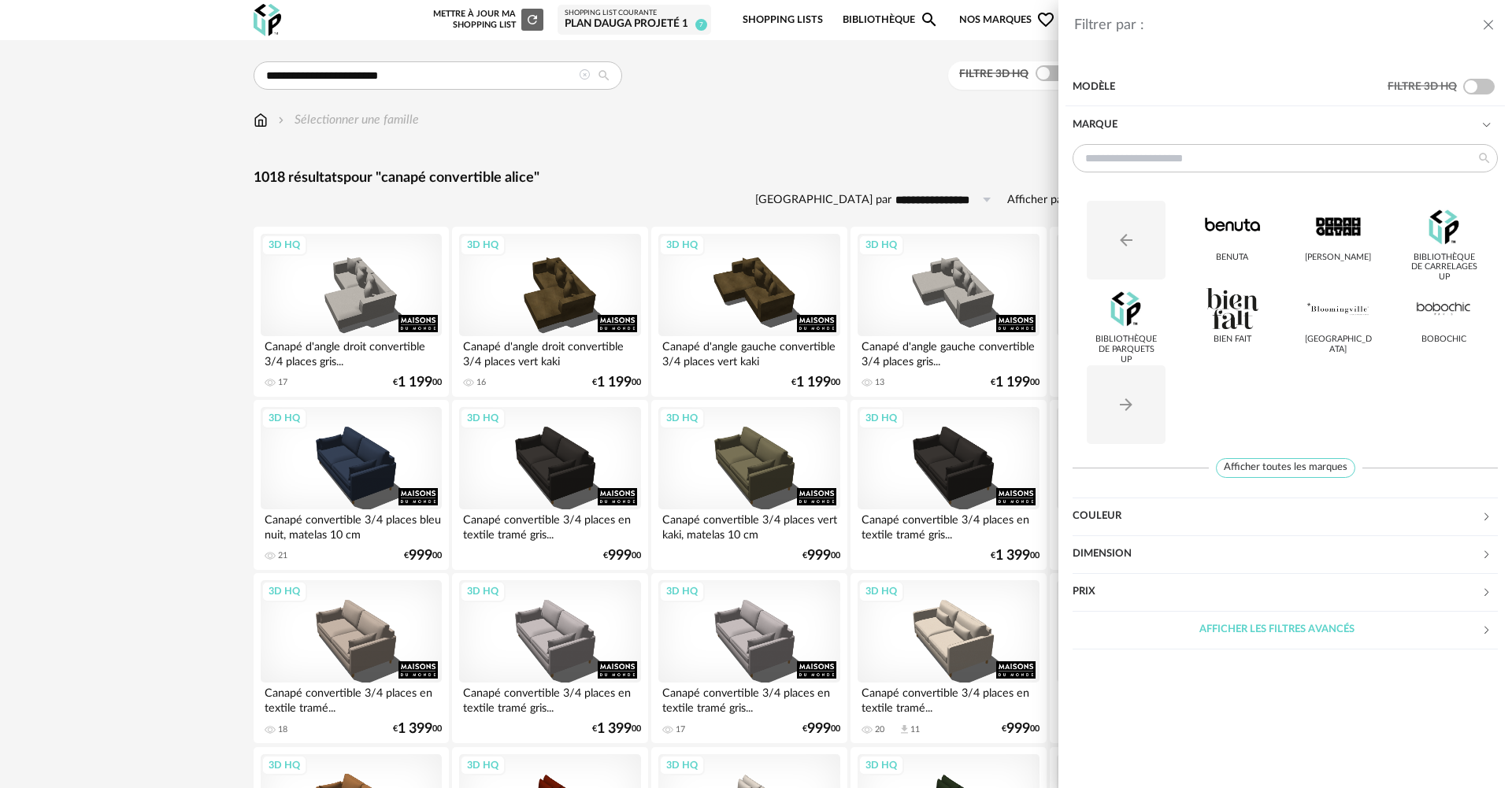
click at [1489, 26] on icon "close drawer" at bounding box center [1488, 25] width 16 height 16
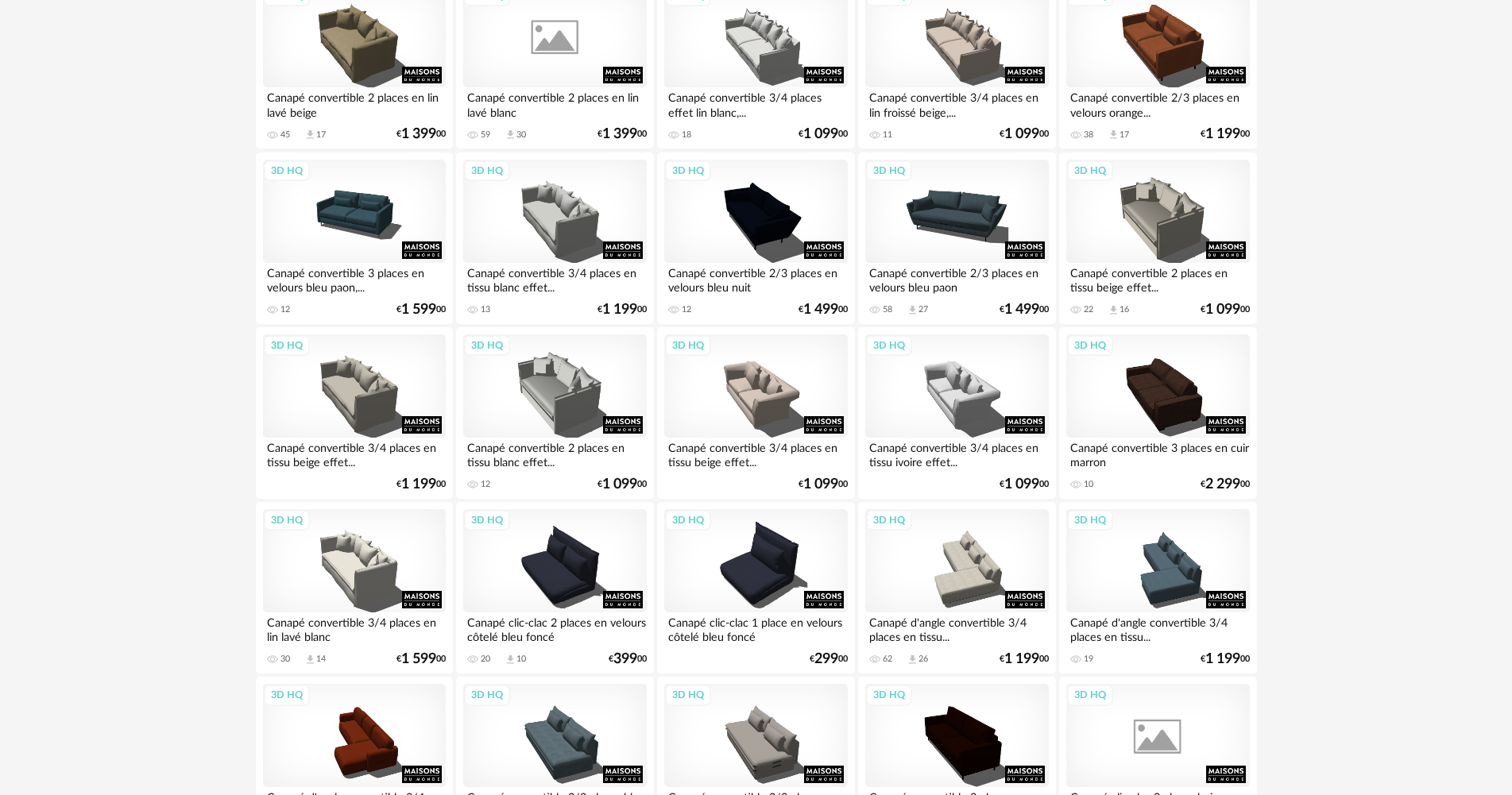
scroll to position [1350, 0]
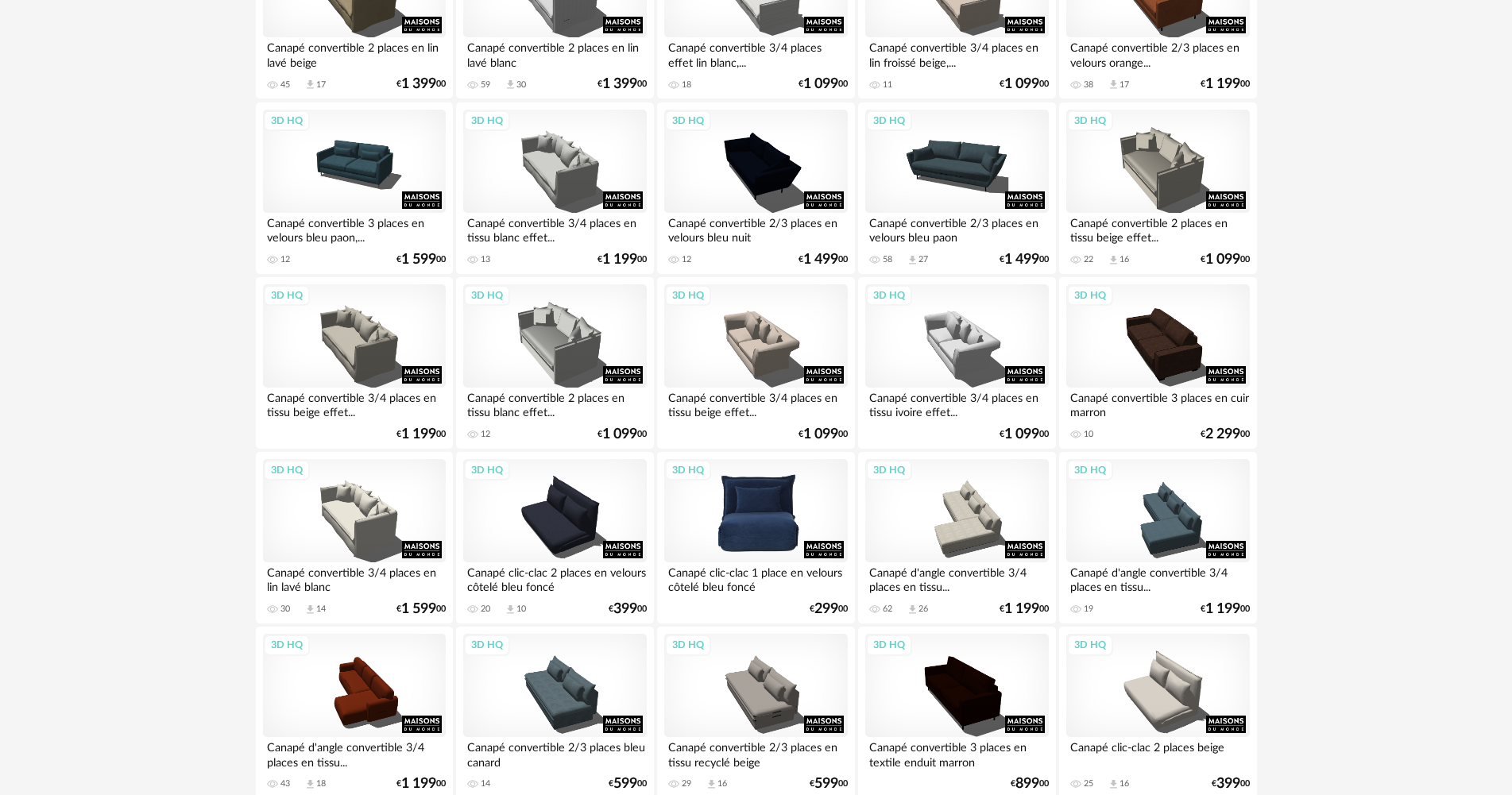
click at [758, 526] on div "3D HQ" at bounding box center [755, 510] width 182 height 103
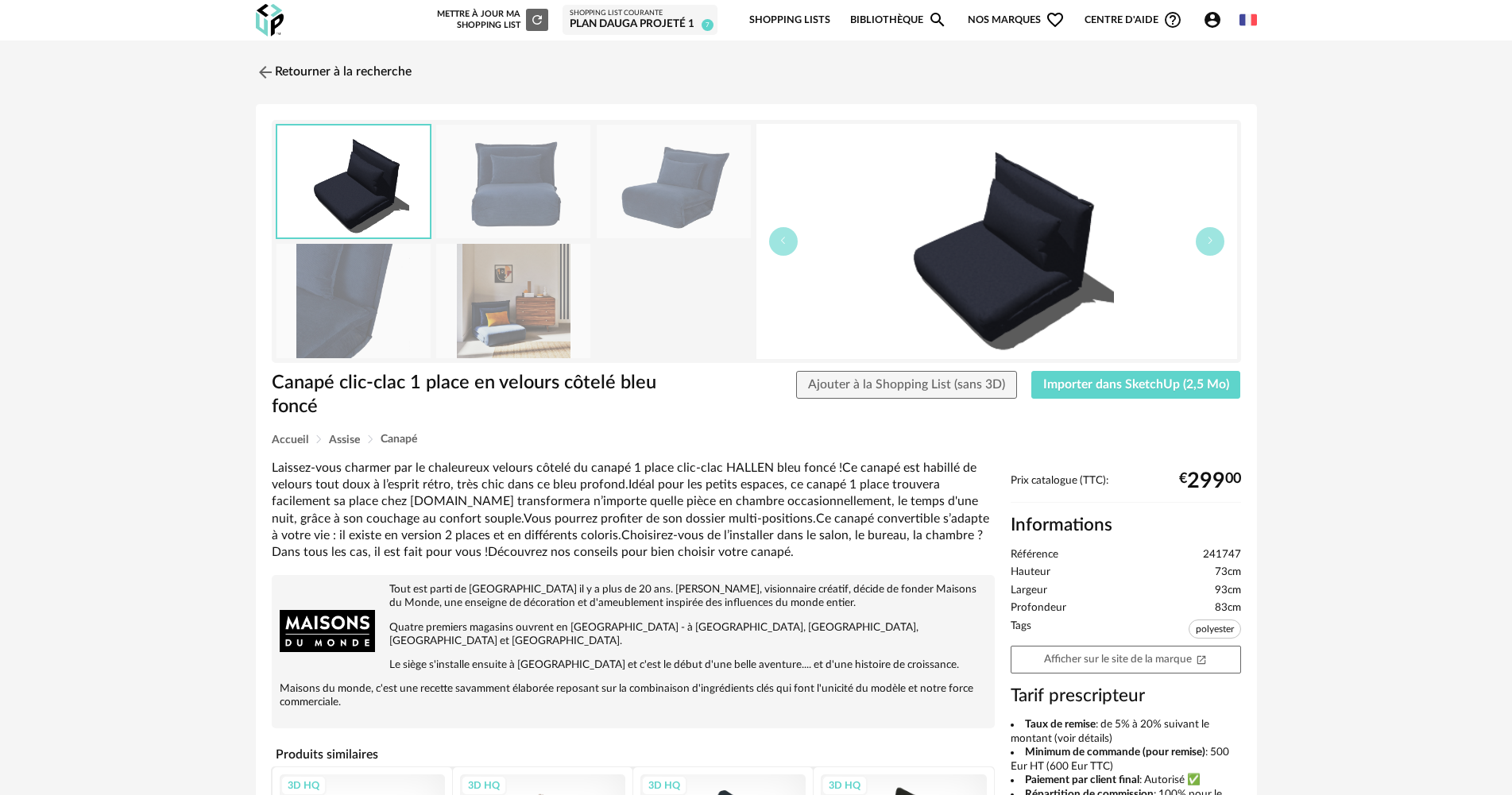
click at [485, 283] on img at bounding box center [513, 301] width 154 height 114
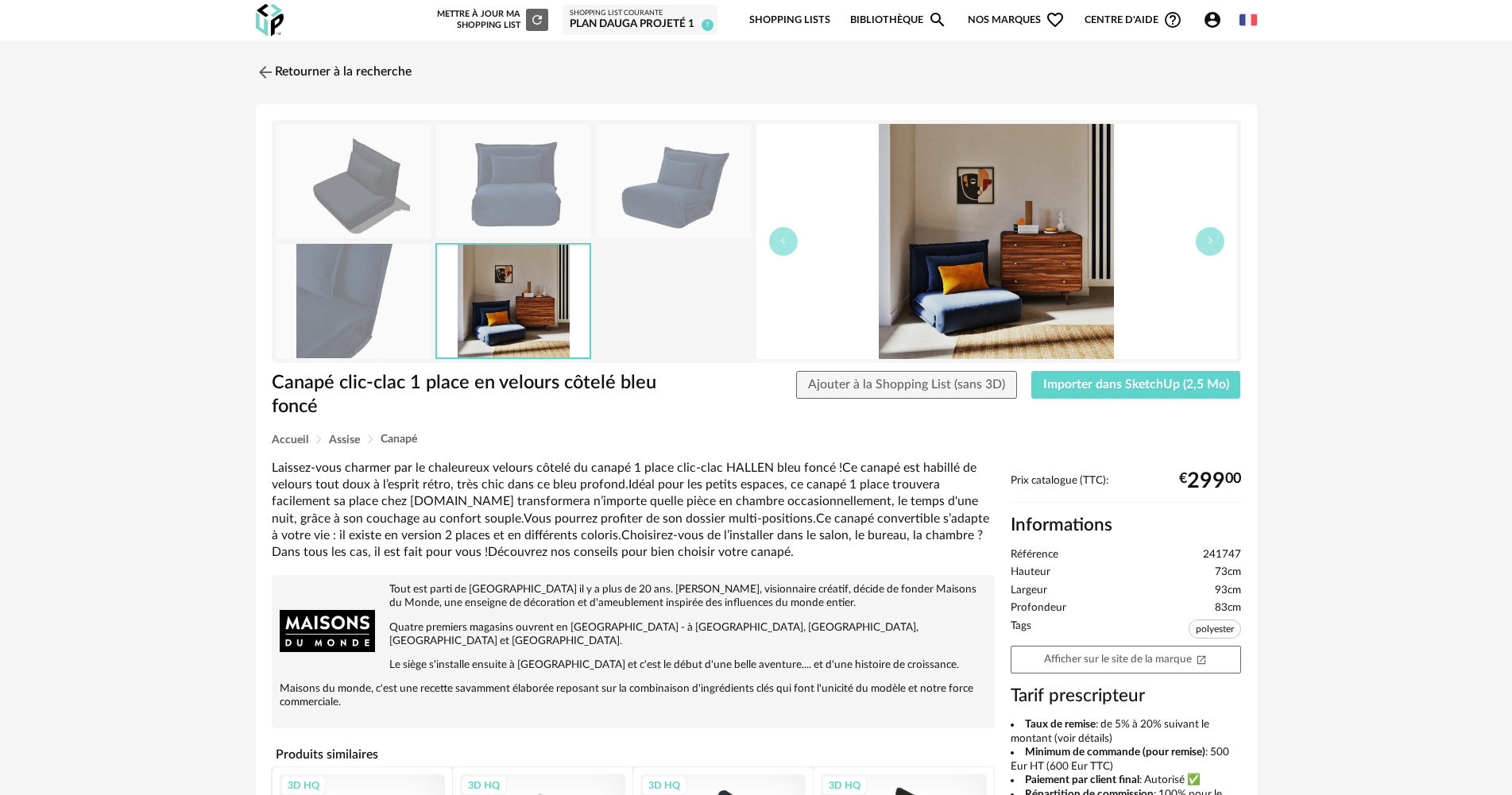
click at [502, 207] on img at bounding box center [513, 182] width 154 height 114
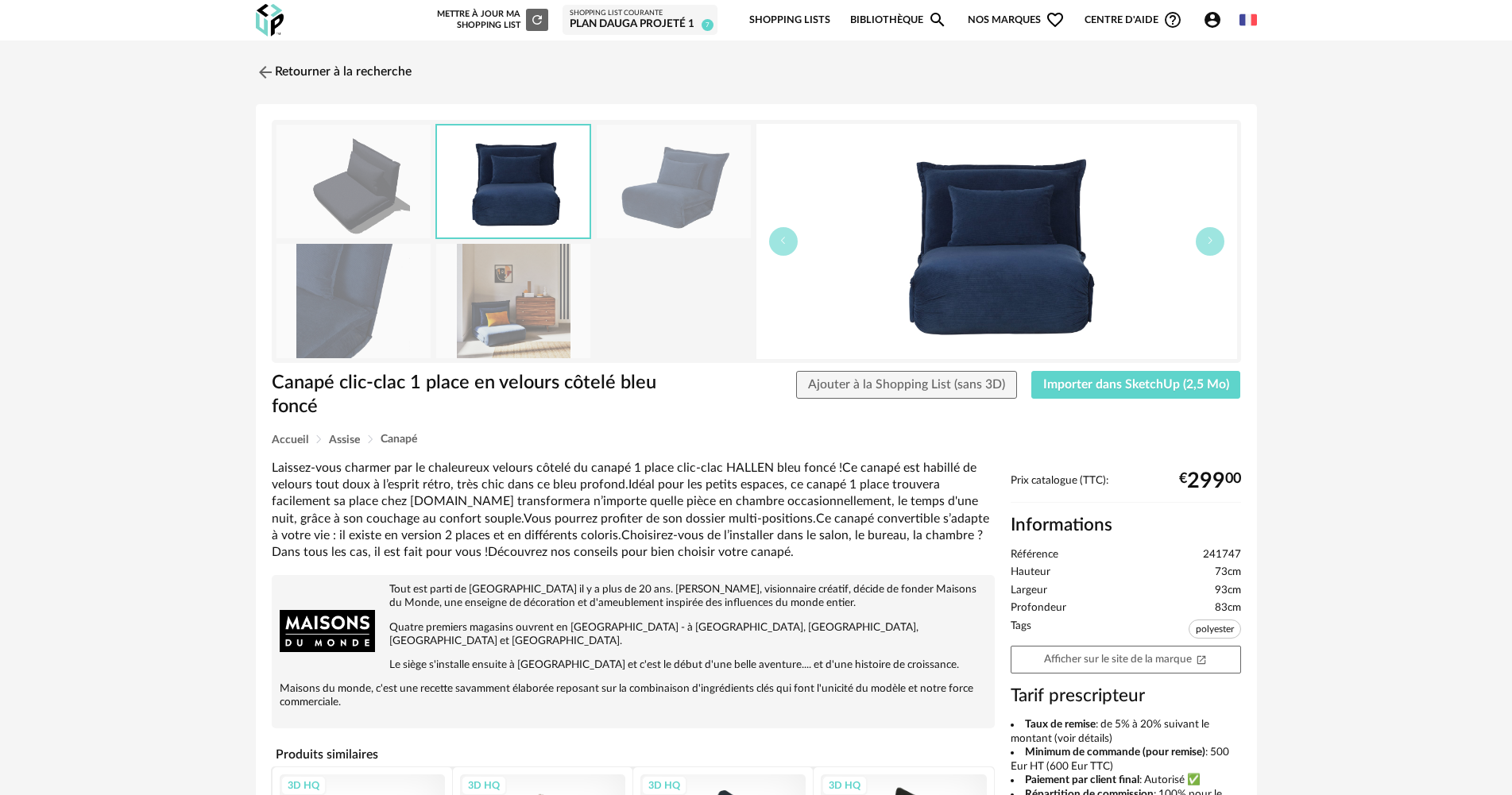
click at [661, 202] on img at bounding box center [674, 182] width 154 height 114
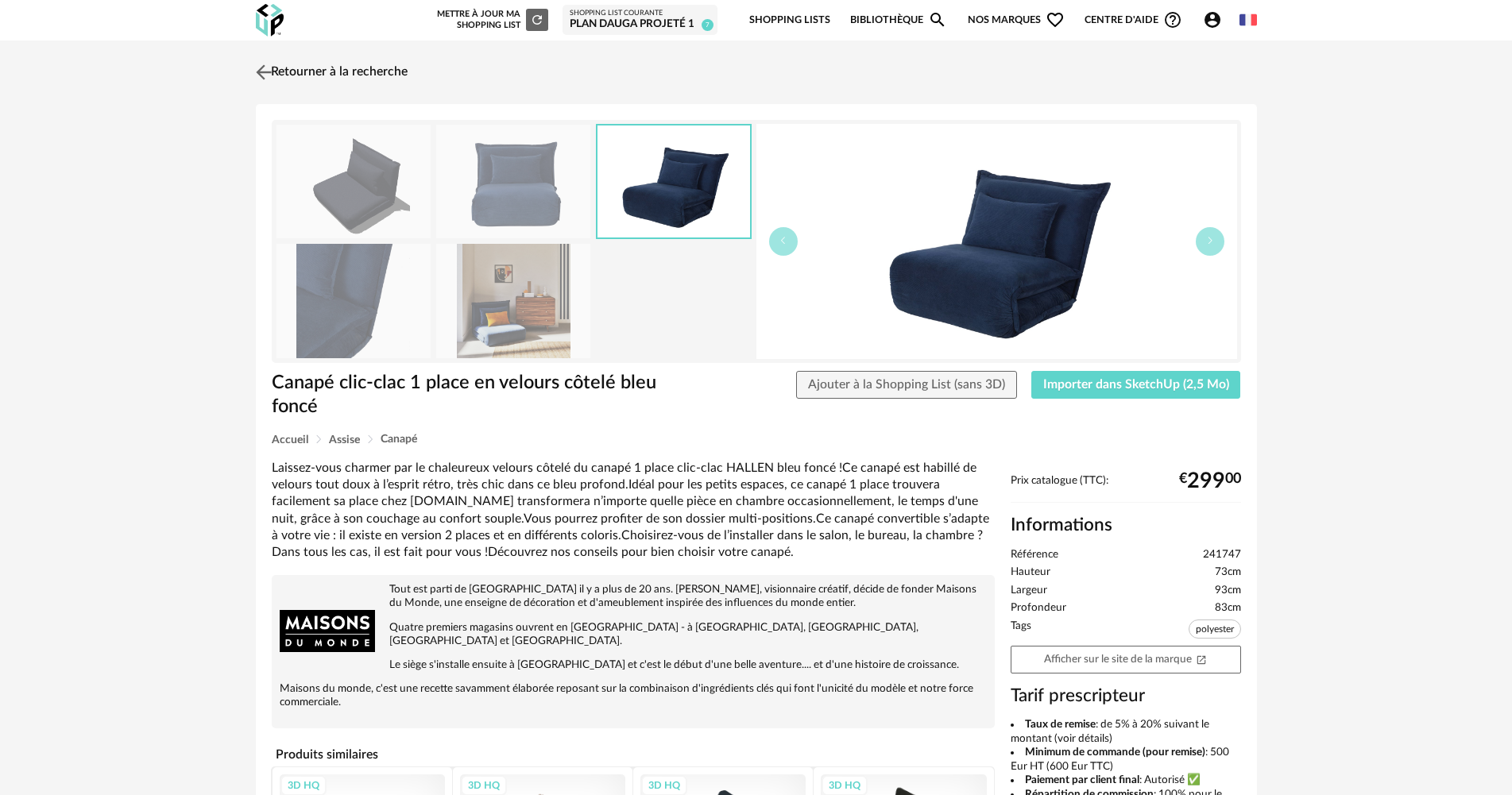
click at [265, 70] on img at bounding box center [263, 71] width 23 height 23
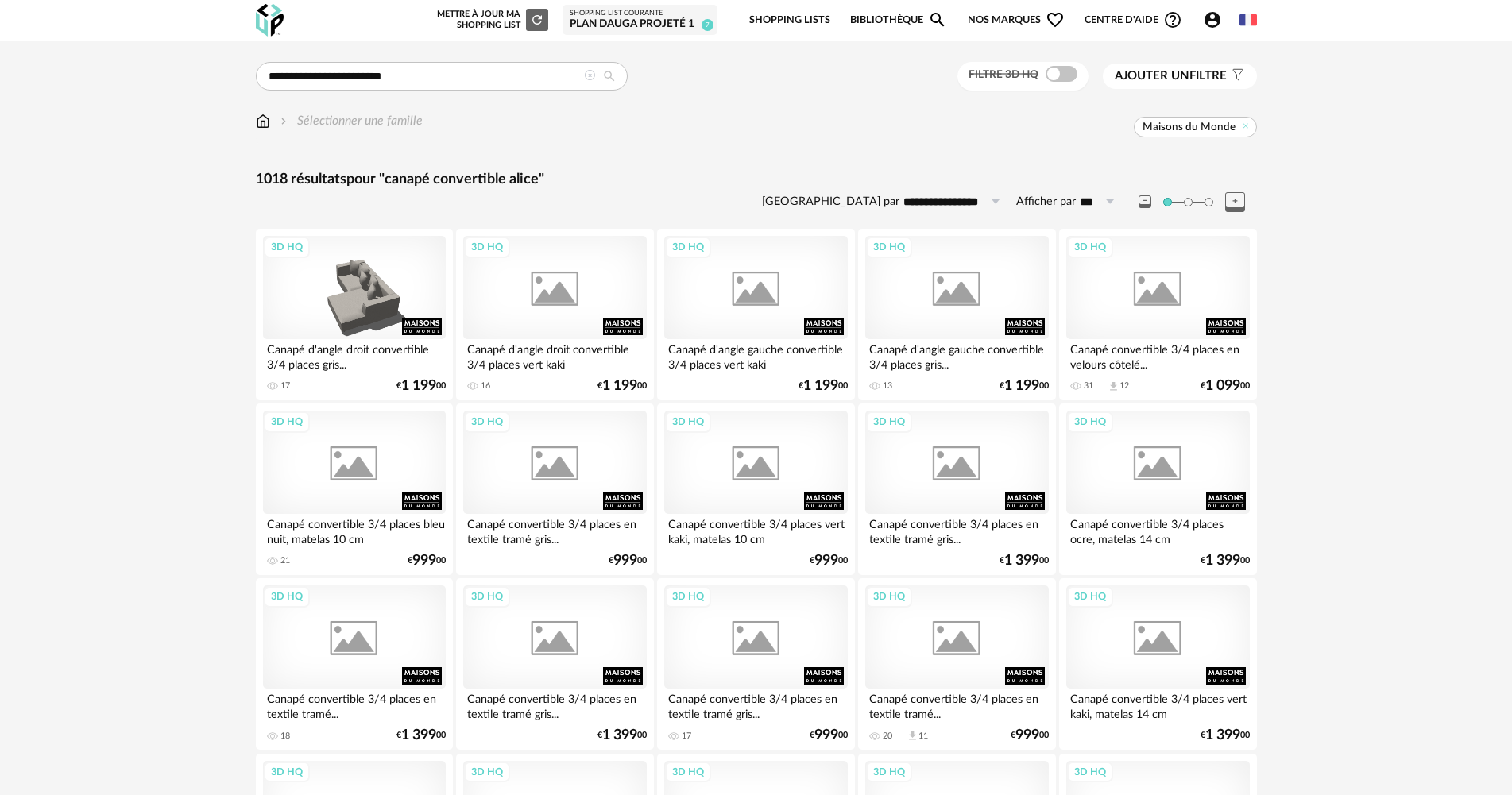
scroll to position [1350, 0]
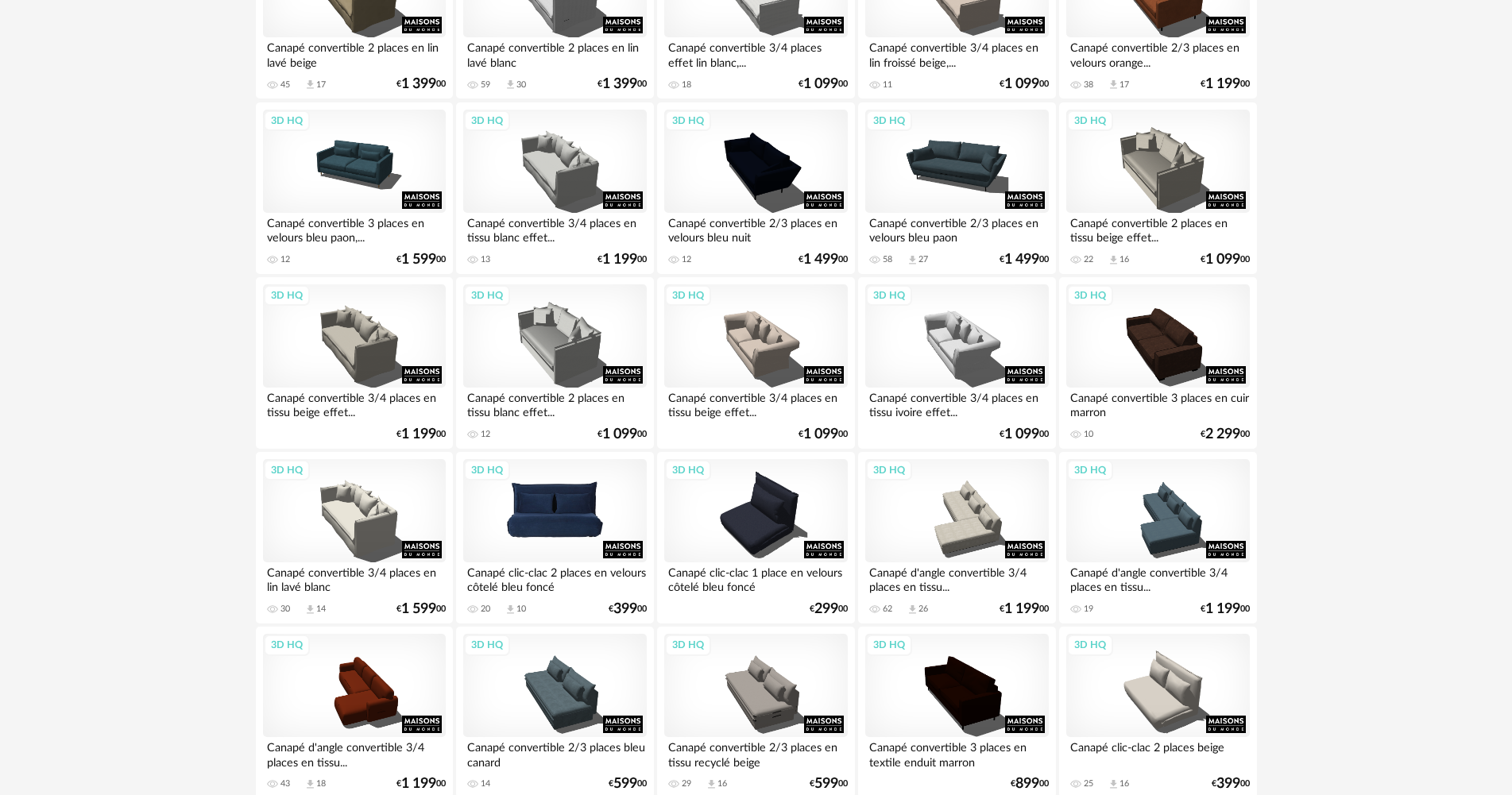
click at [562, 506] on div "3D HQ" at bounding box center [554, 510] width 182 height 103
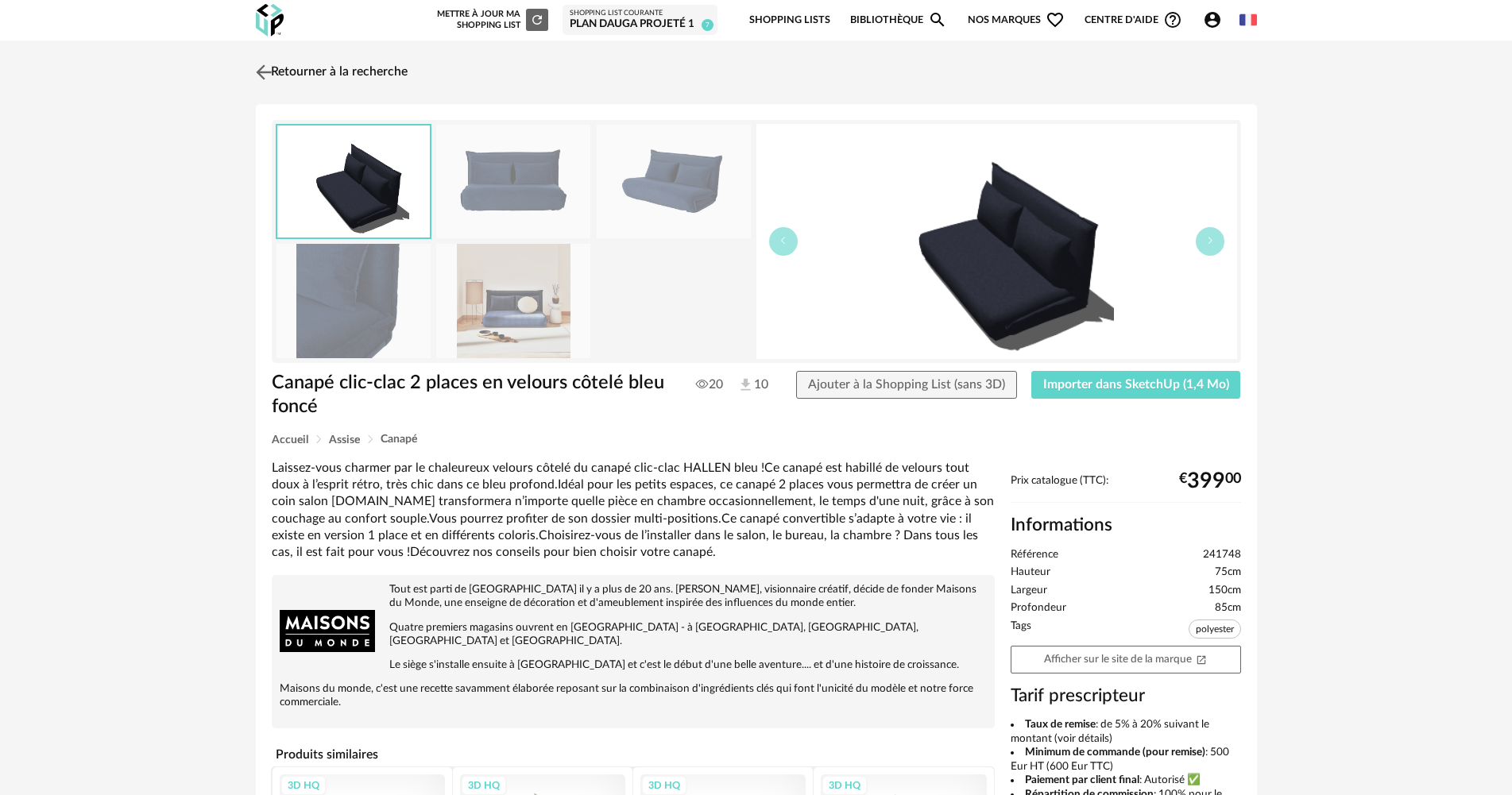
click at [266, 70] on img at bounding box center [263, 71] width 23 height 23
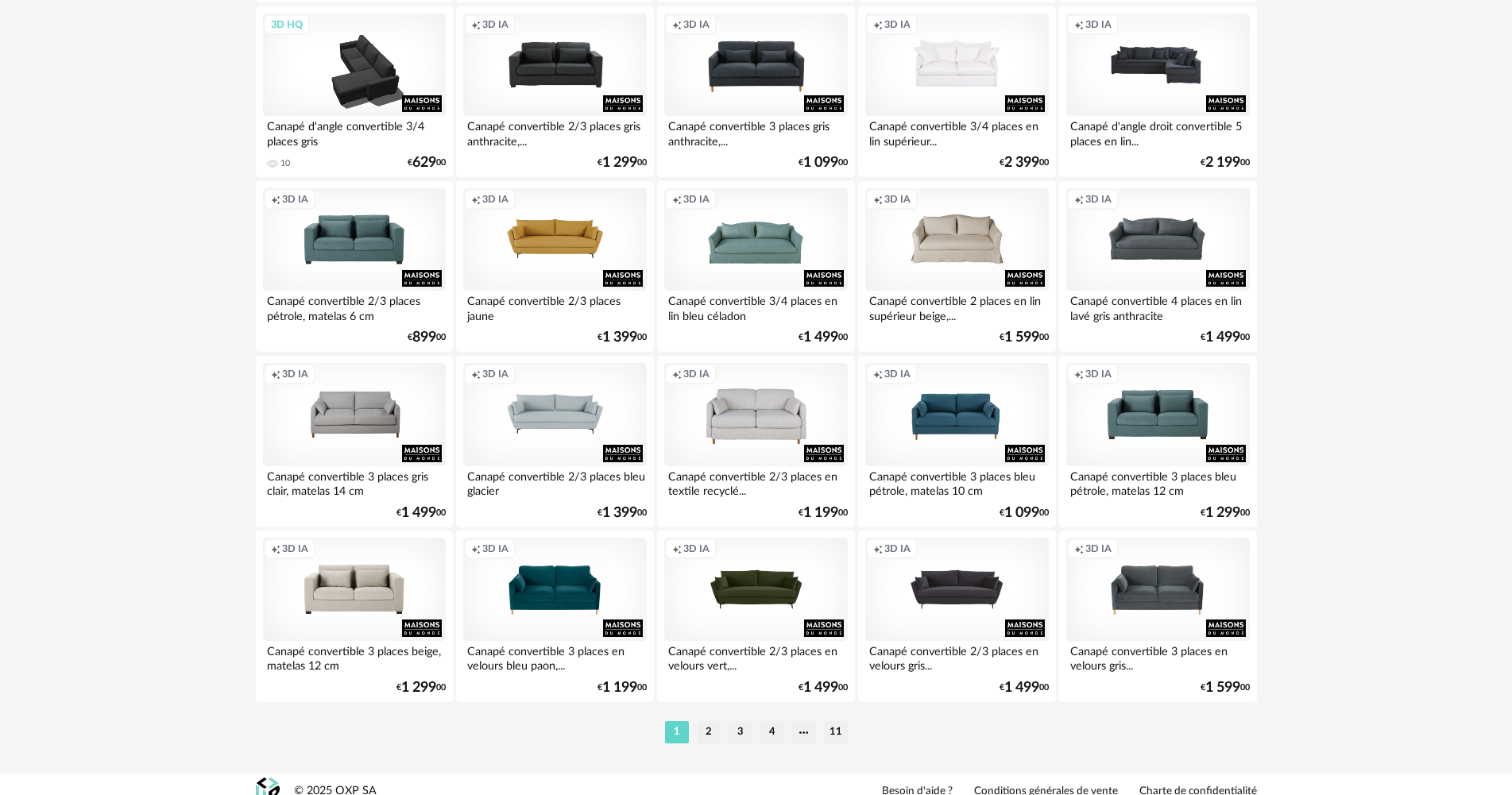
scroll to position [3034, 0]
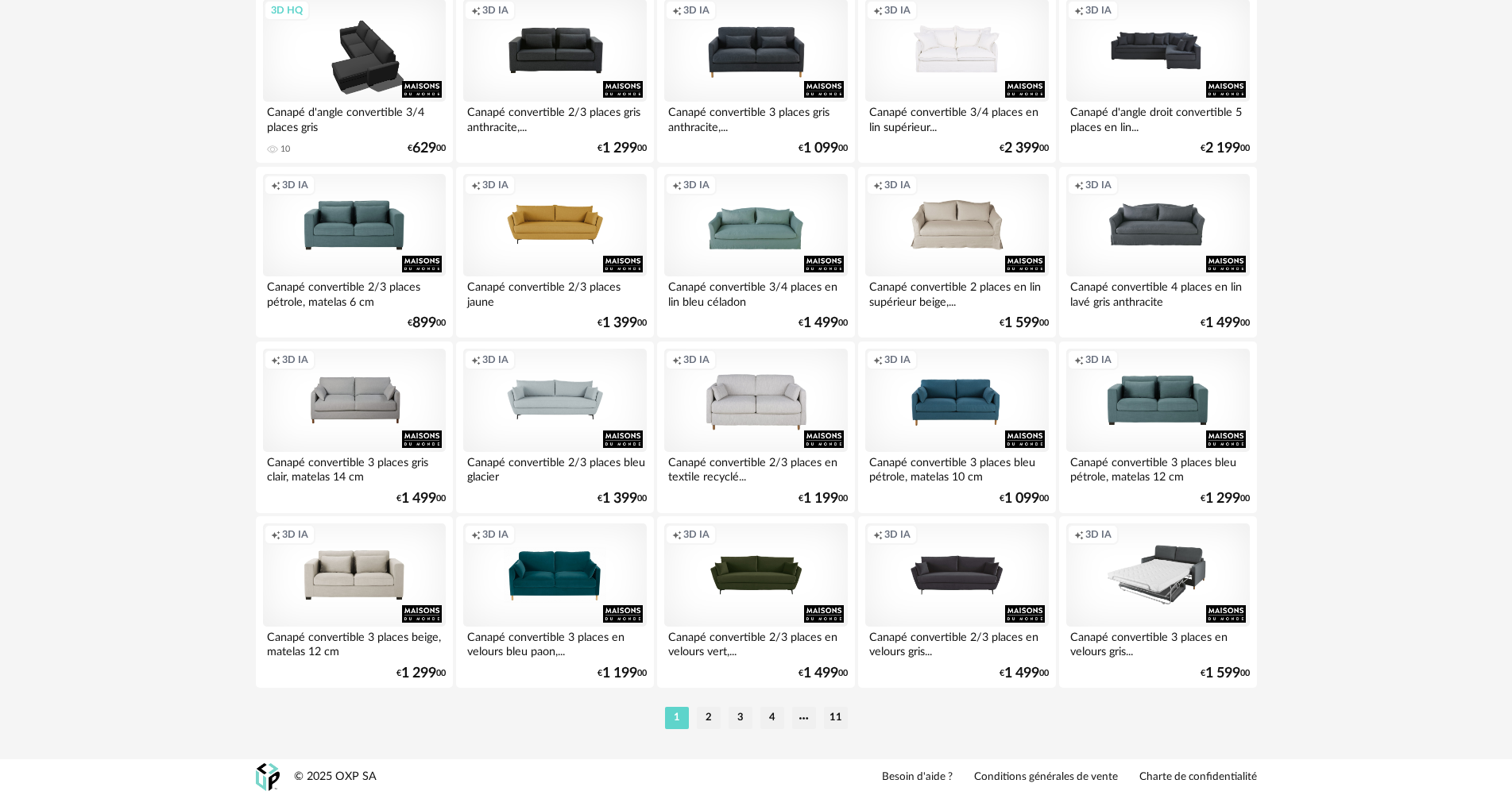
click at [1148, 577] on div "Creation icon 3D IA" at bounding box center [1158, 574] width 182 height 103
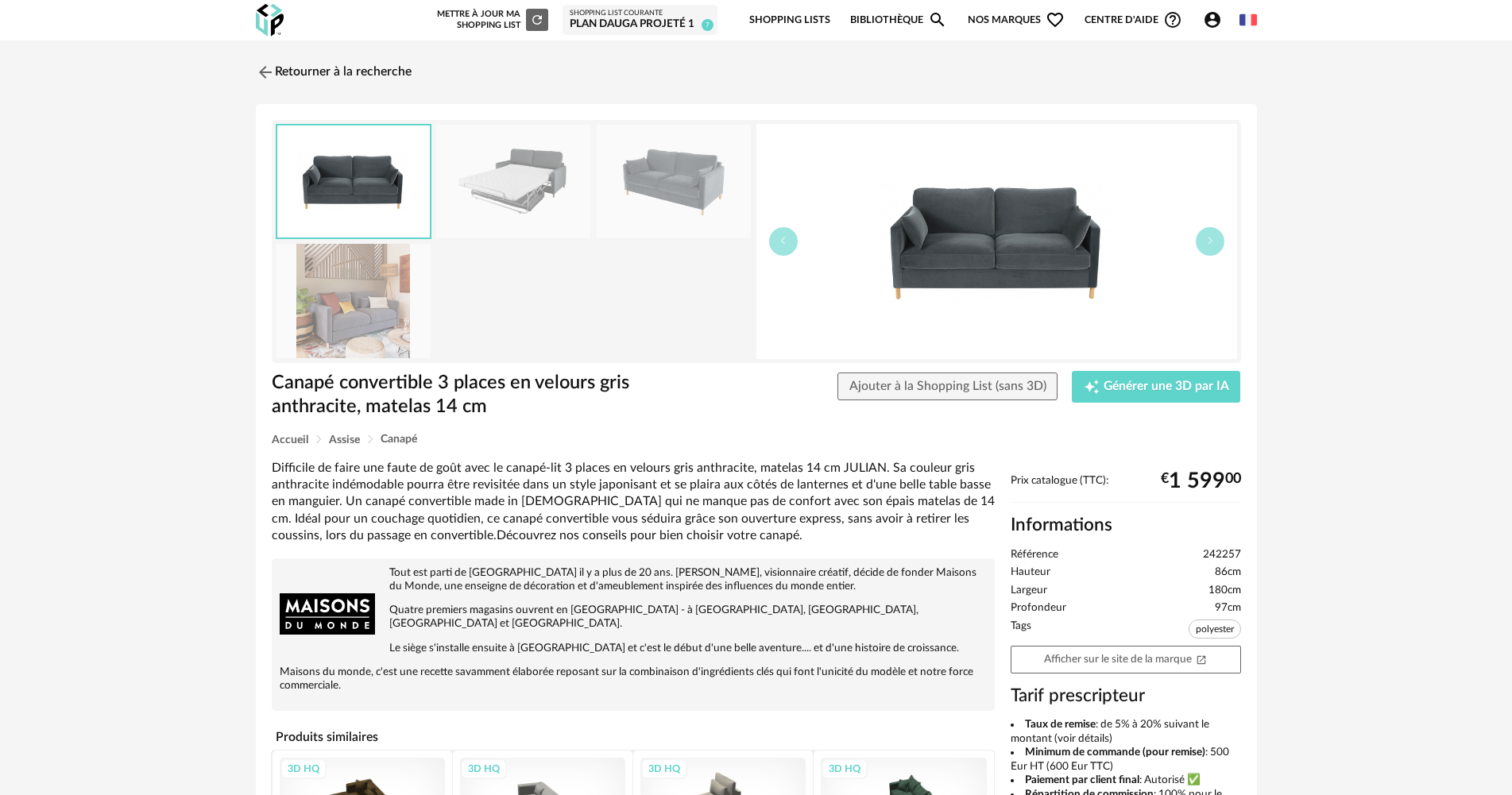
click at [455, 180] on img at bounding box center [513, 182] width 154 height 114
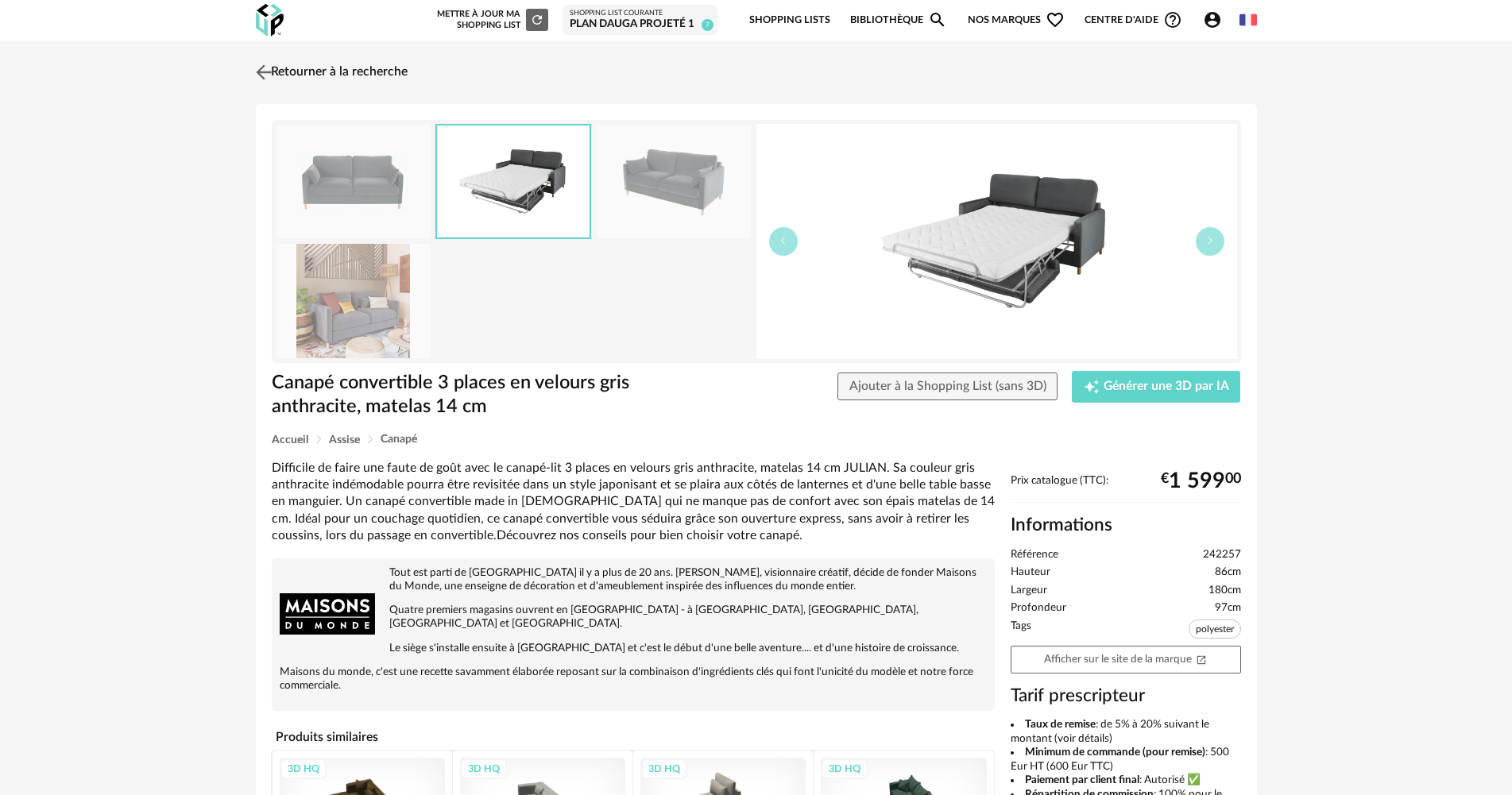
click at [266, 68] on img at bounding box center [263, 71] width 23 height 23
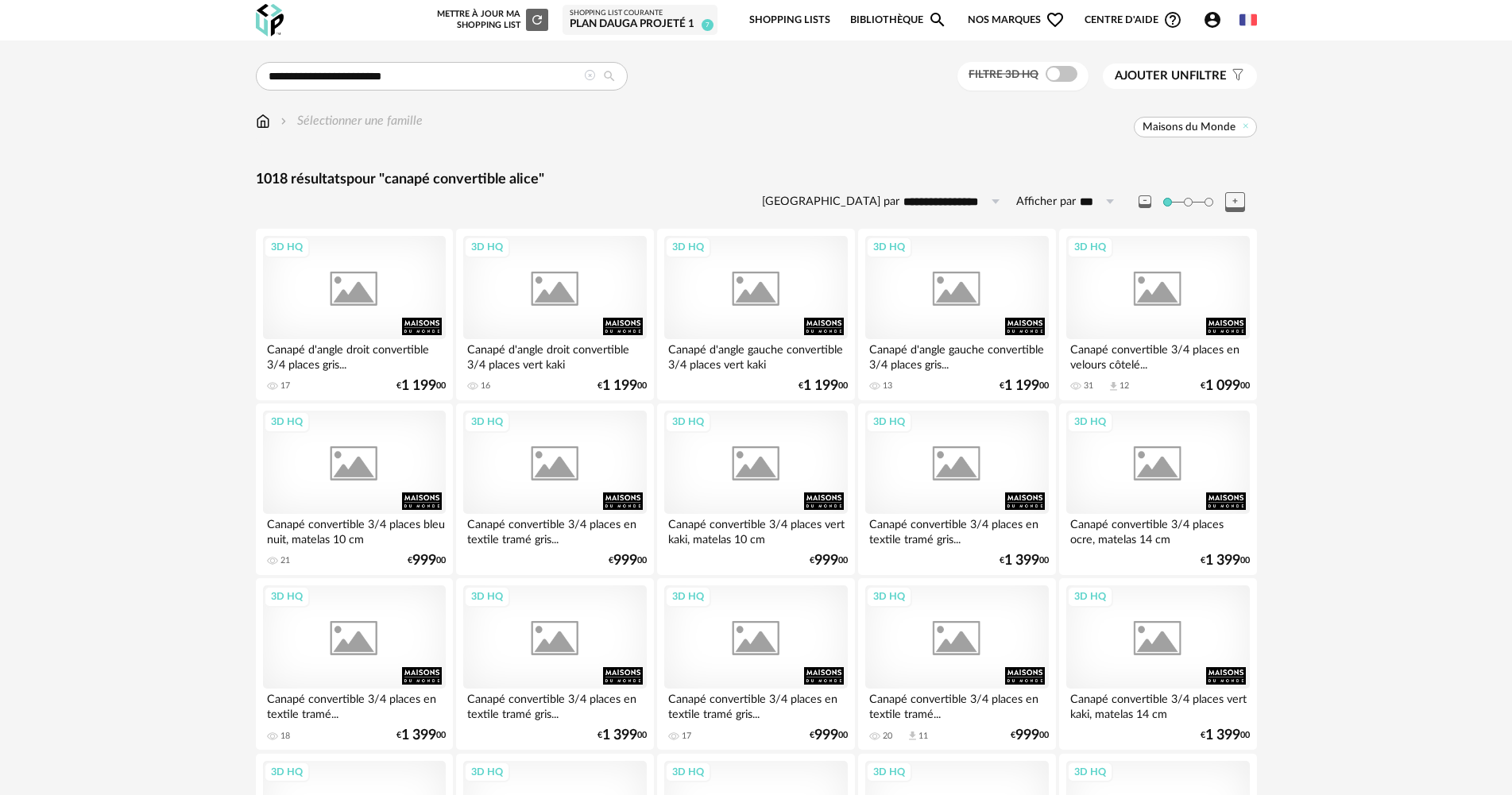
scroll to position [3034, 0]
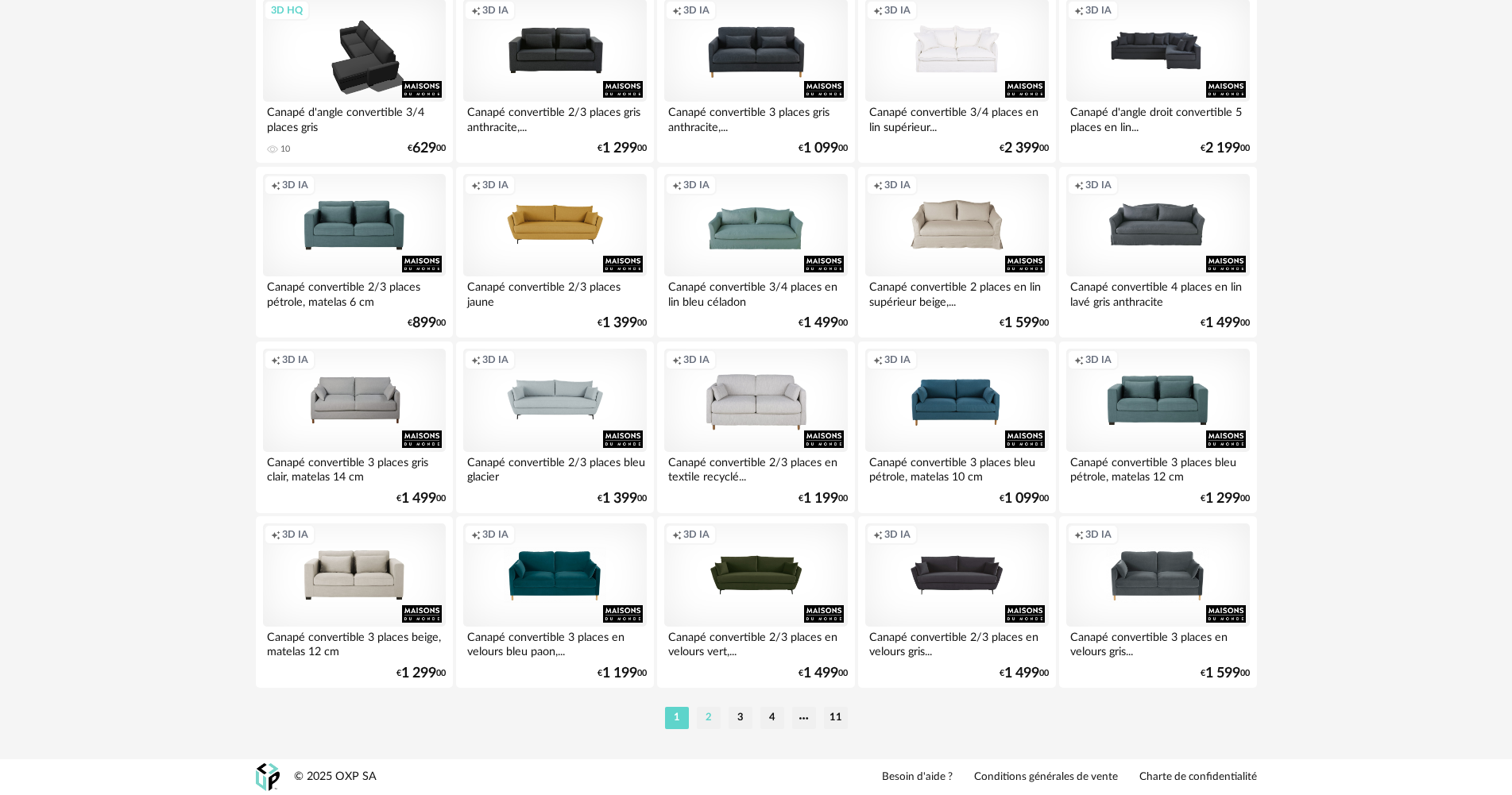
click at [711, 712] on li "2" at bounding box center [709, 718] width 24 height 22
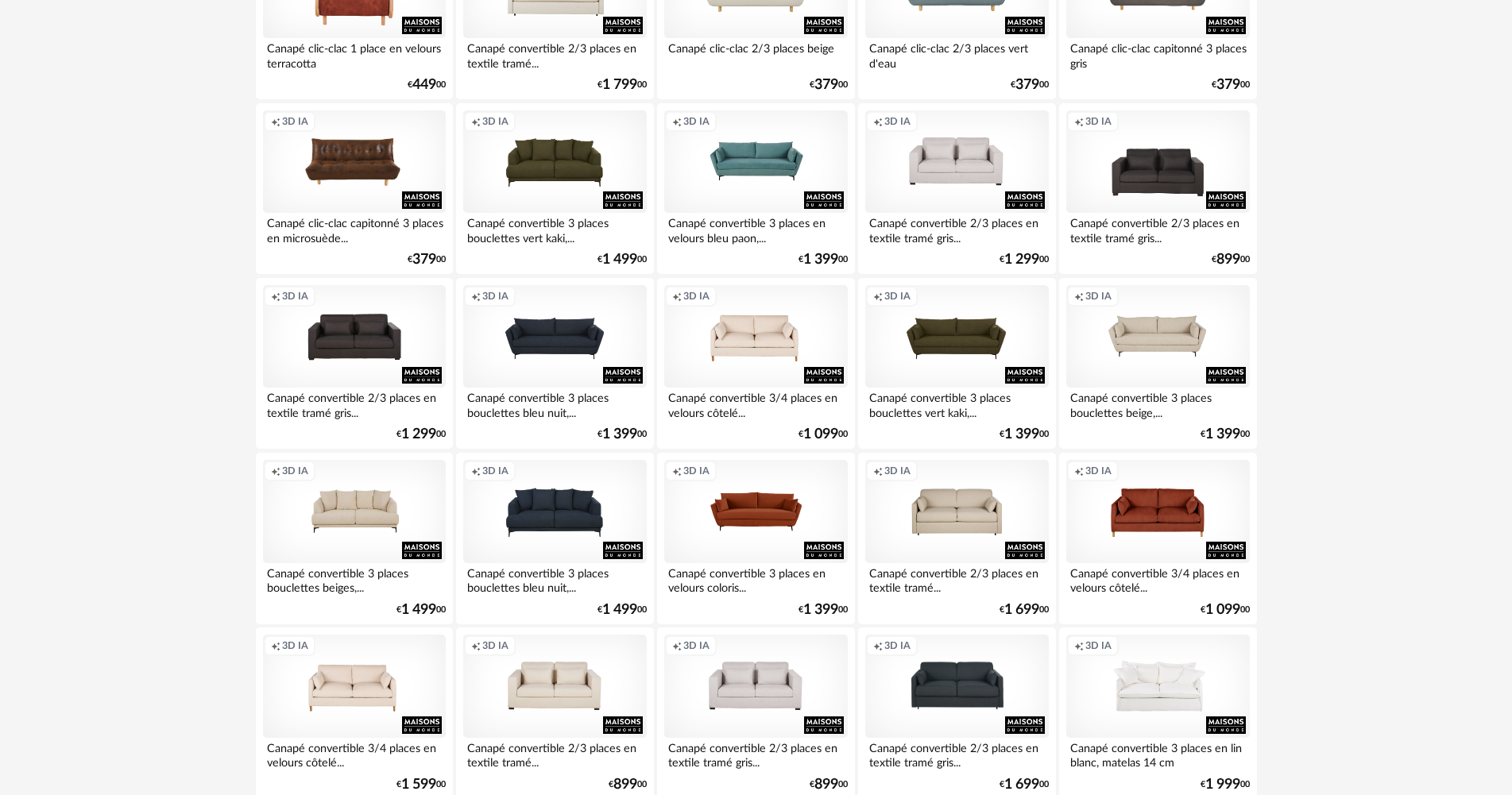
scroll to position [1033, 0]
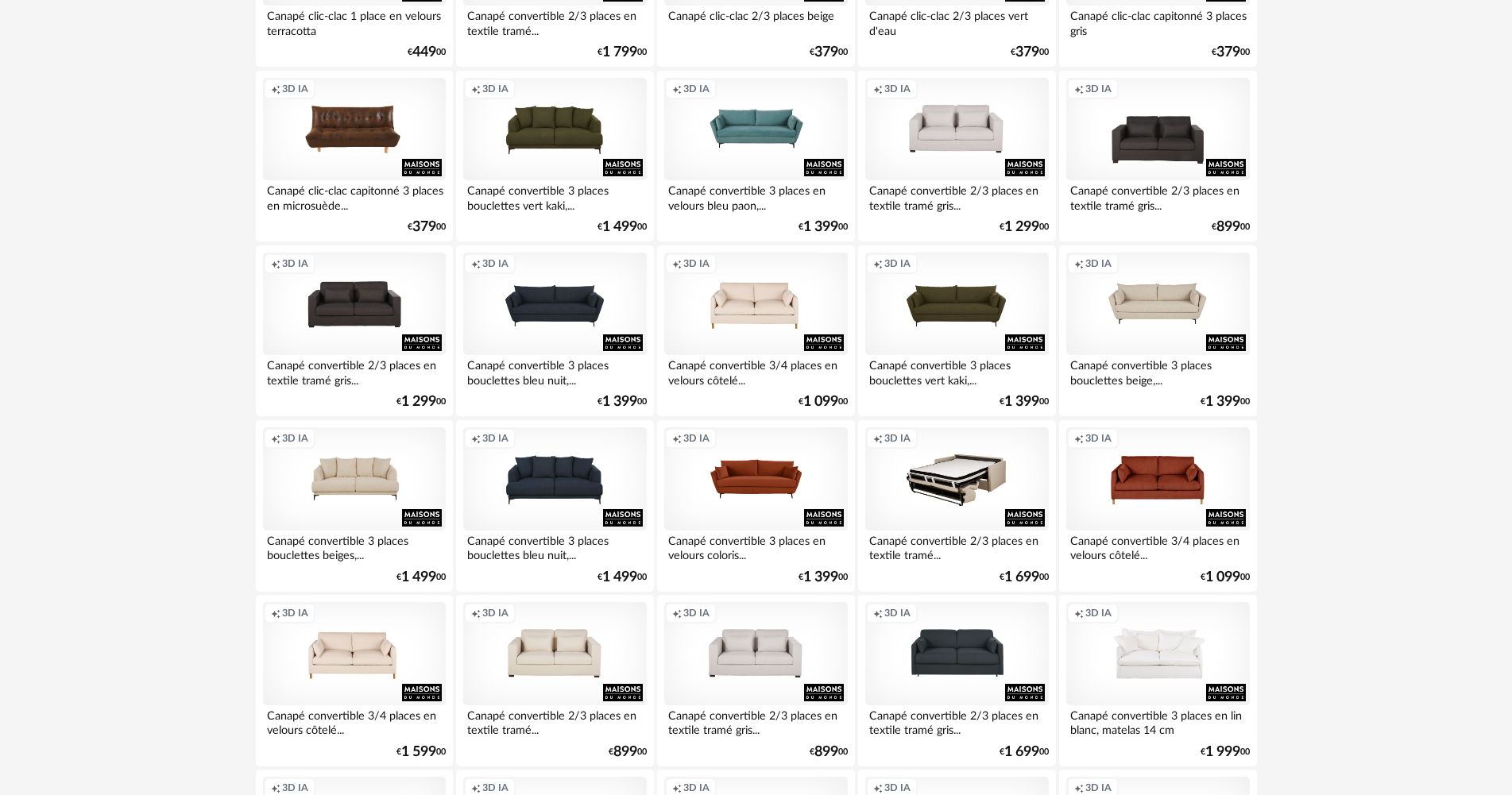
click at [954, 492] on div "Creation icon 3D IA" at bounding box center [957, 478] width 182 height 103
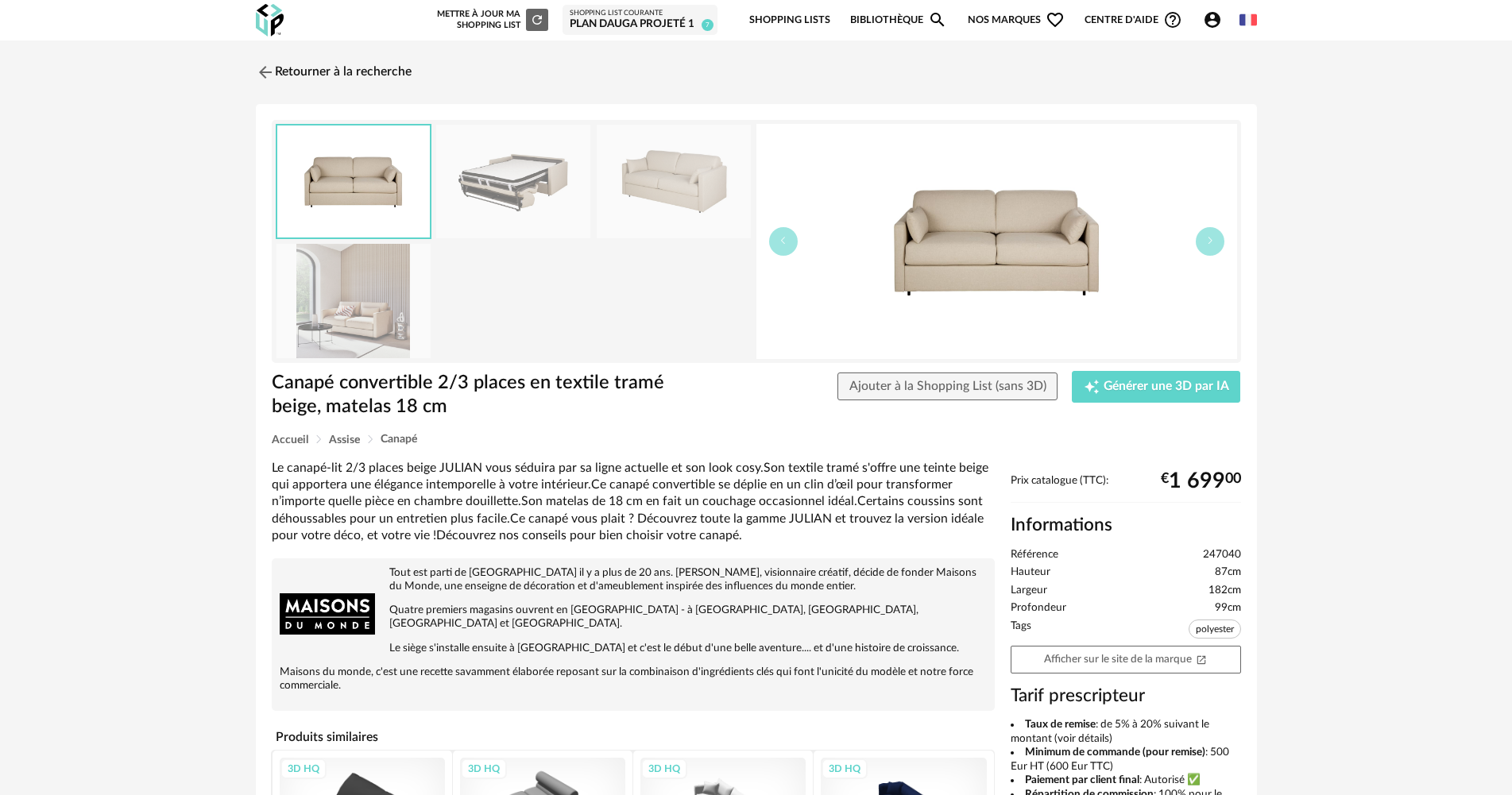
click at [458, 181] on img at bounding box center [513, 182] width 154 height 114
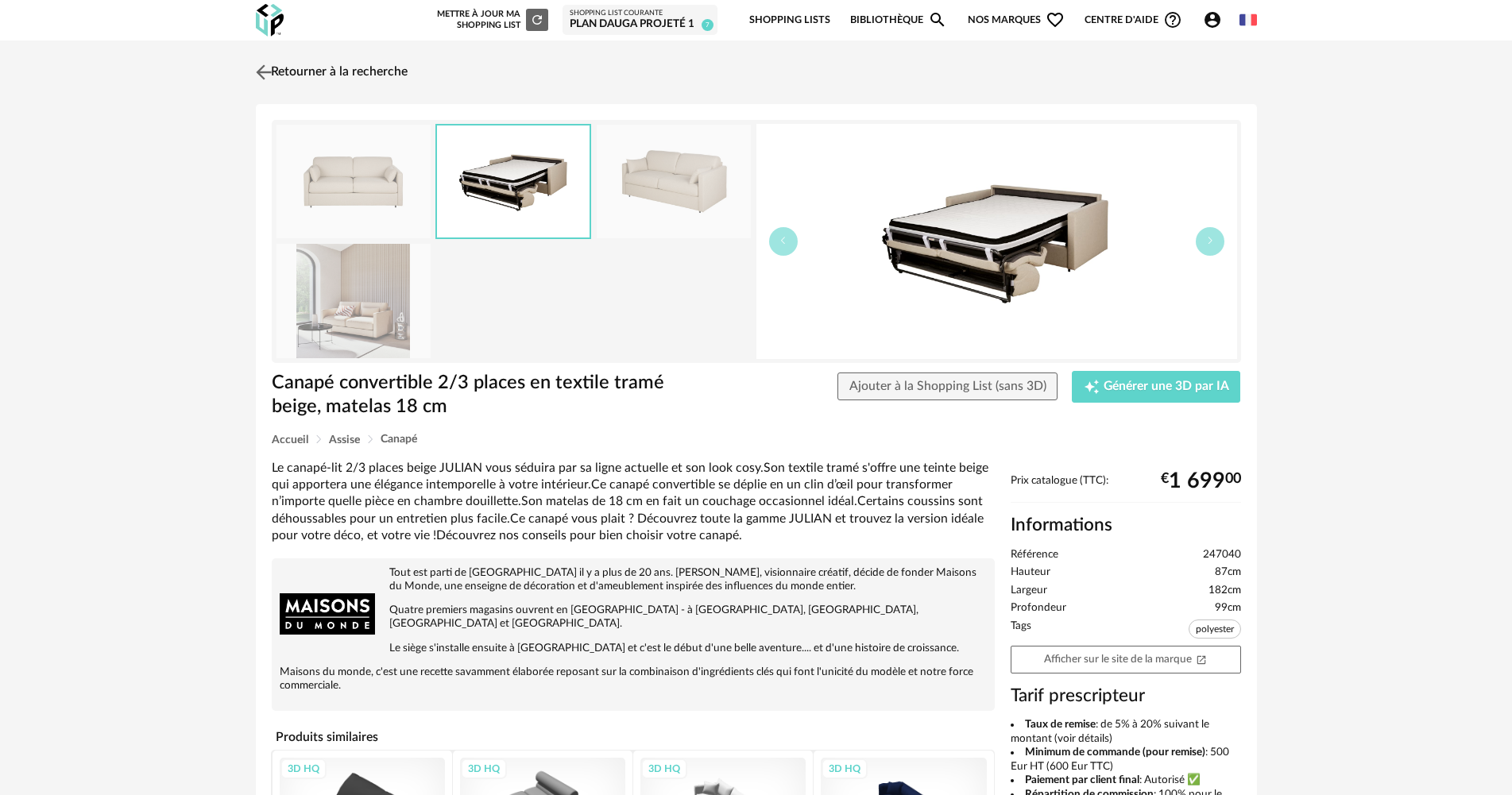
click at [268, 68] on img at bounding box center [263, 71] width 23 height 23
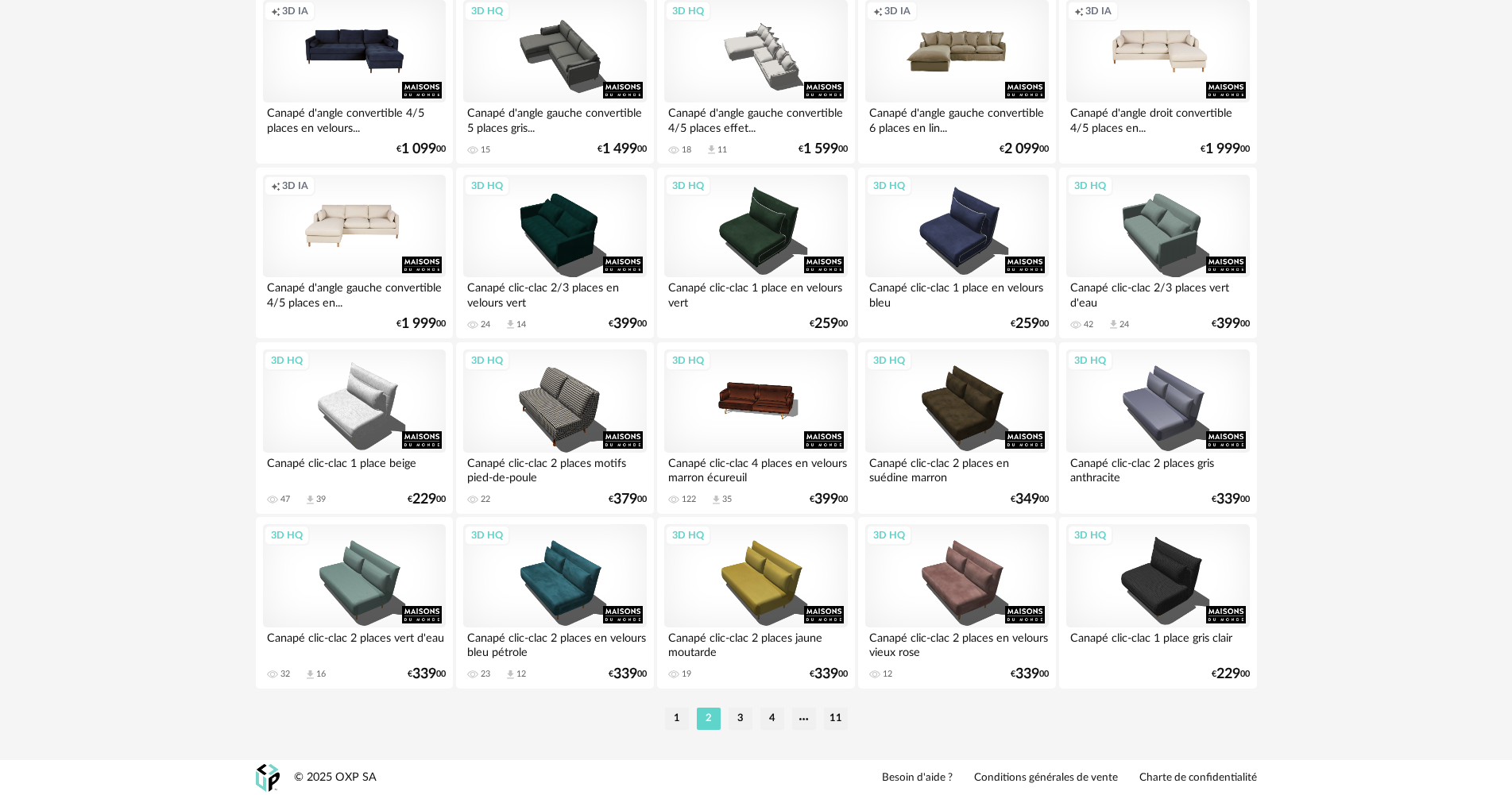
scroll to position [3034, 0]
click at [744, 719] on li "3" at bounding box center [741, 718] width 24 height 22
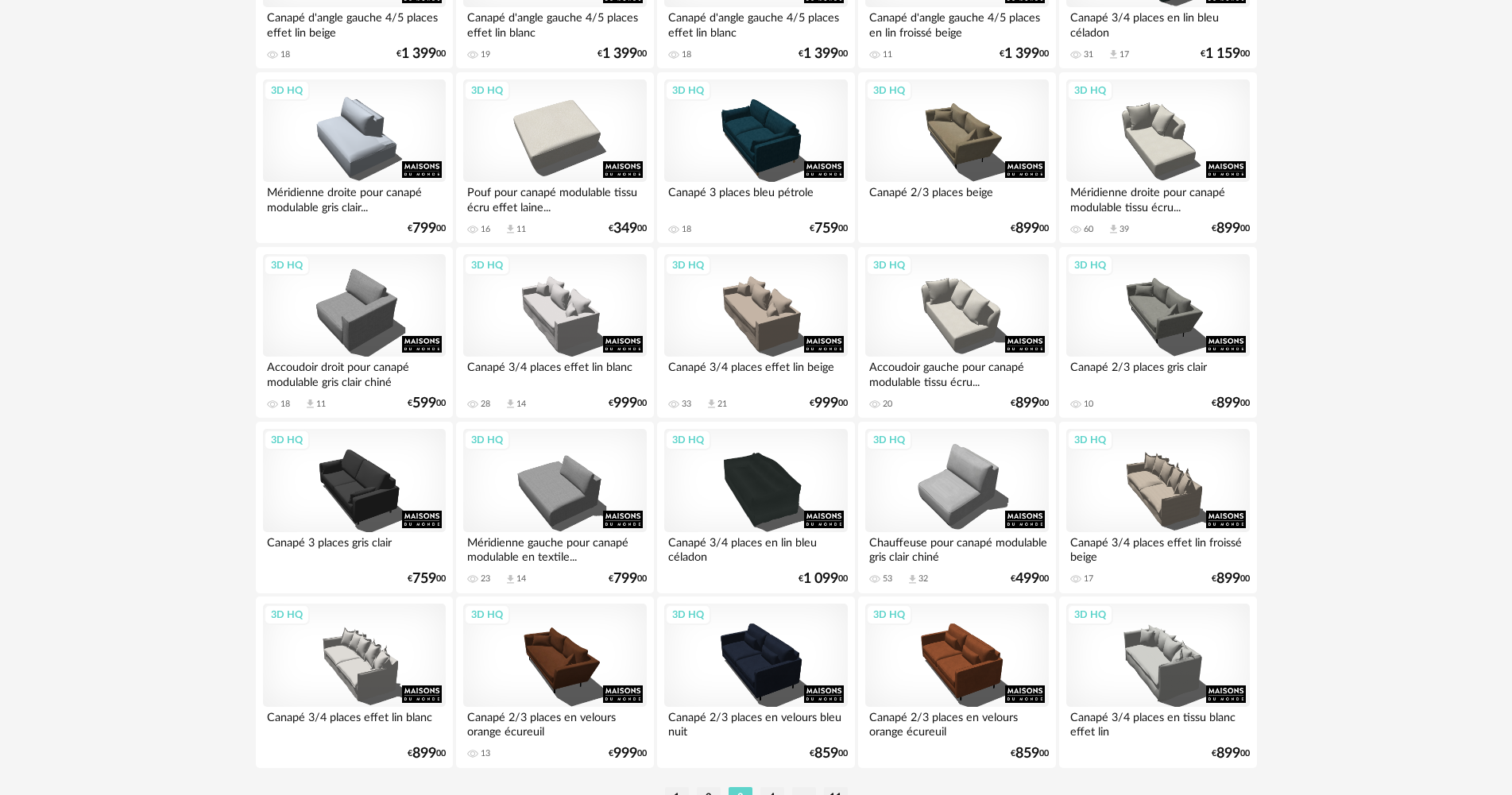
scroll to position [3018, 0]
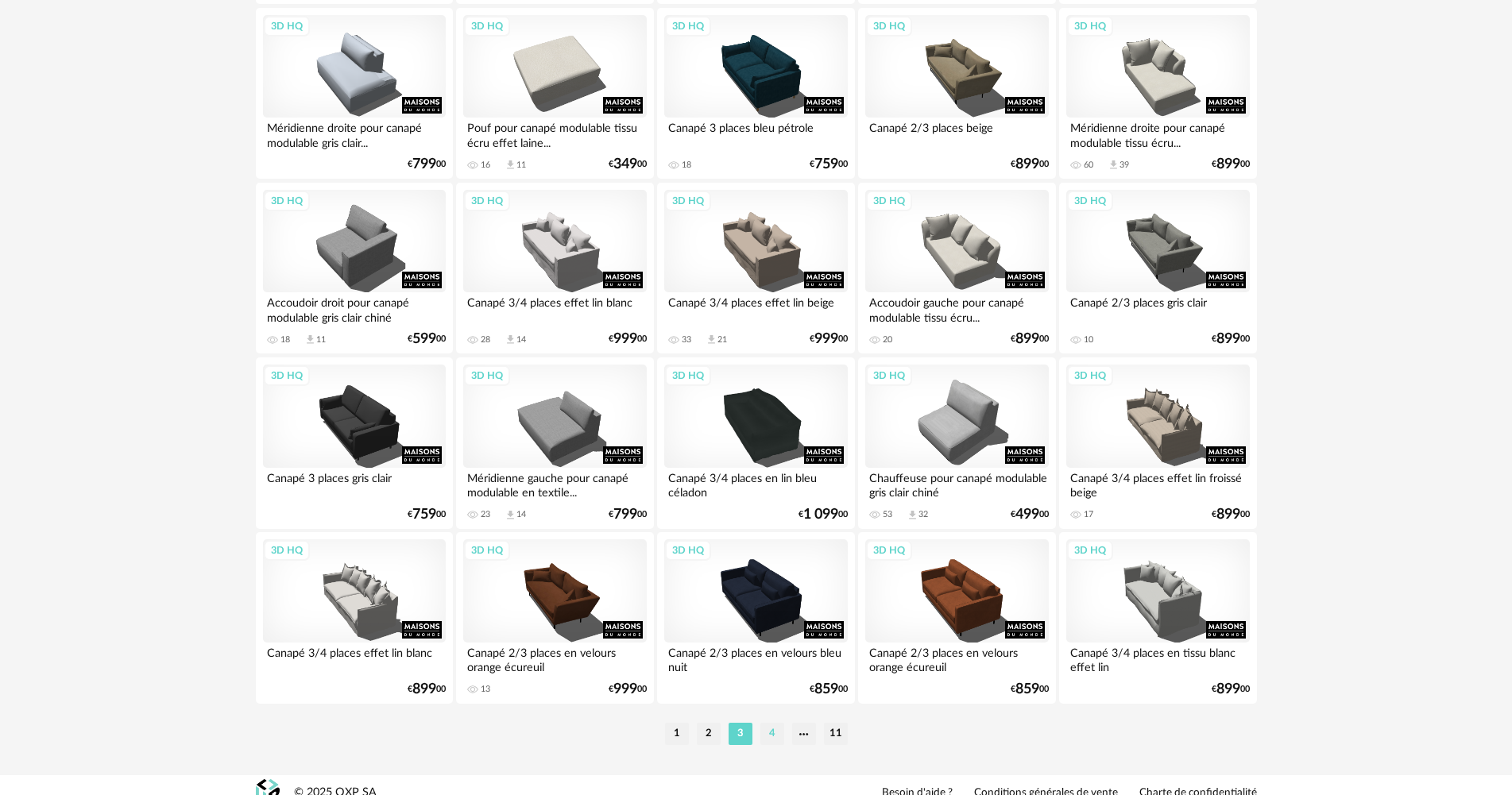
click at [771, 731] on li "4" at bounding box center [772, 734] width 24 height 22
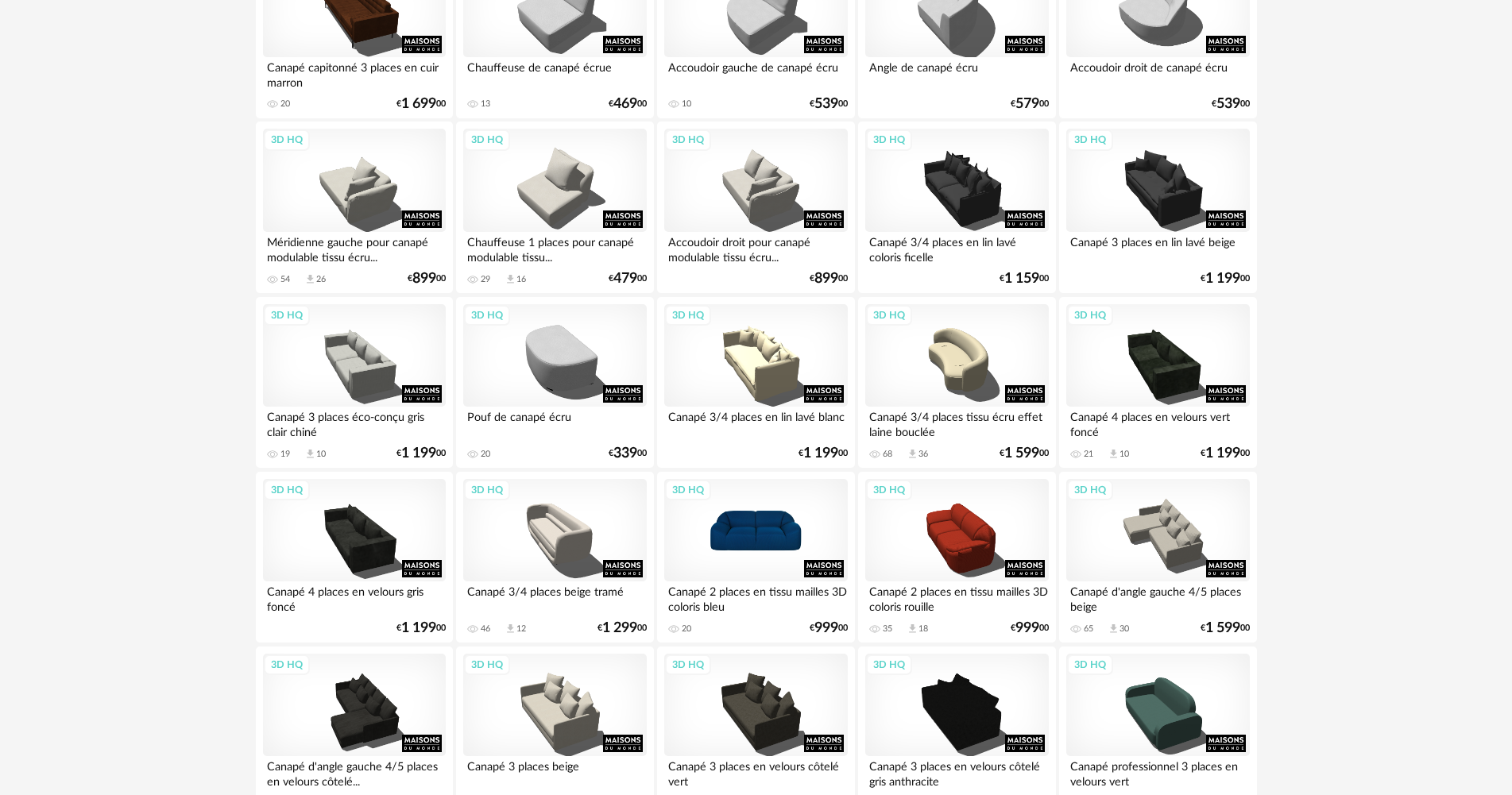
scroll to position [794, 0]
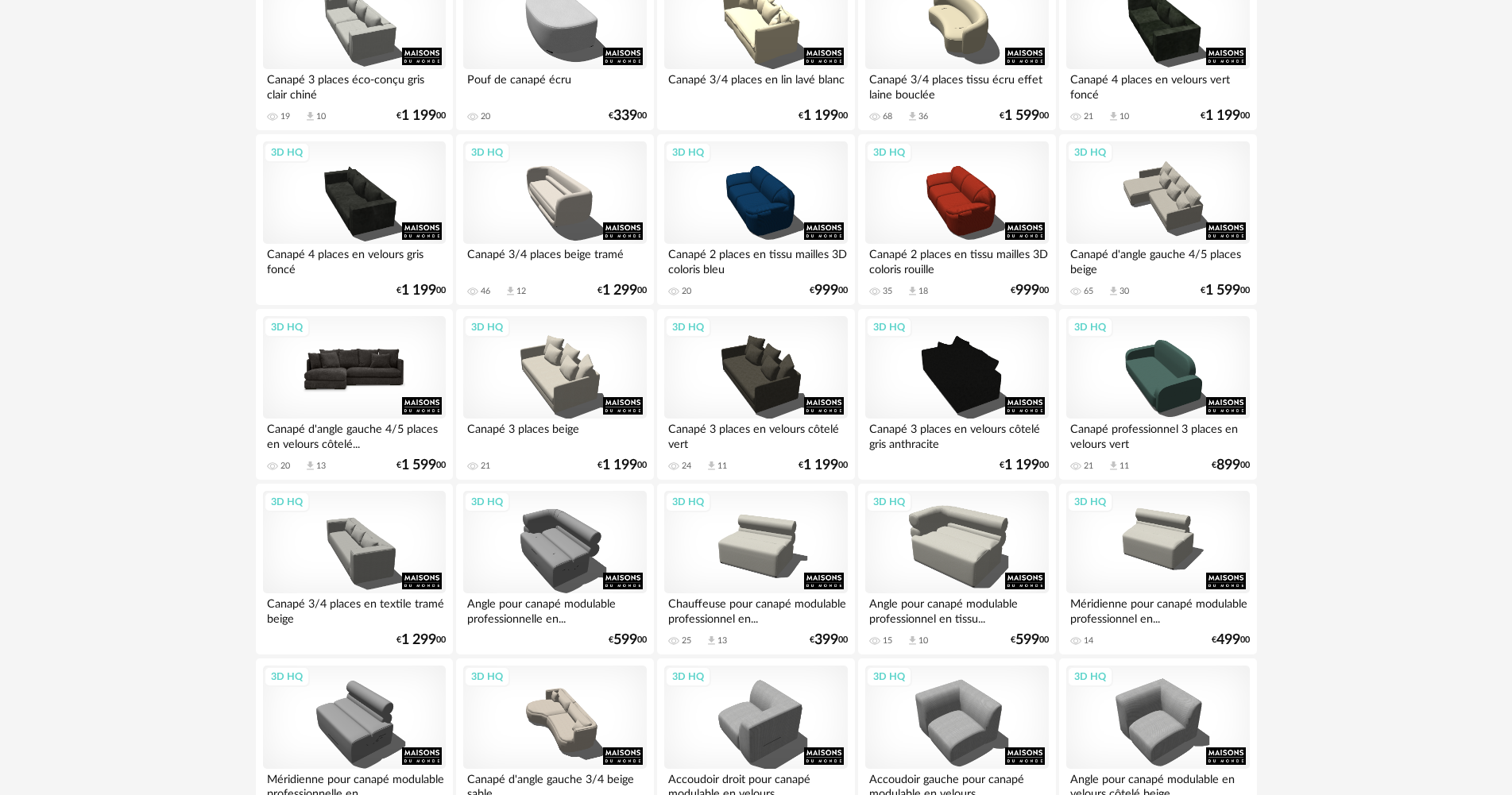
click at [378, 370] on div "3D HQ" at bounding box center [354, 367] width 182 height 103
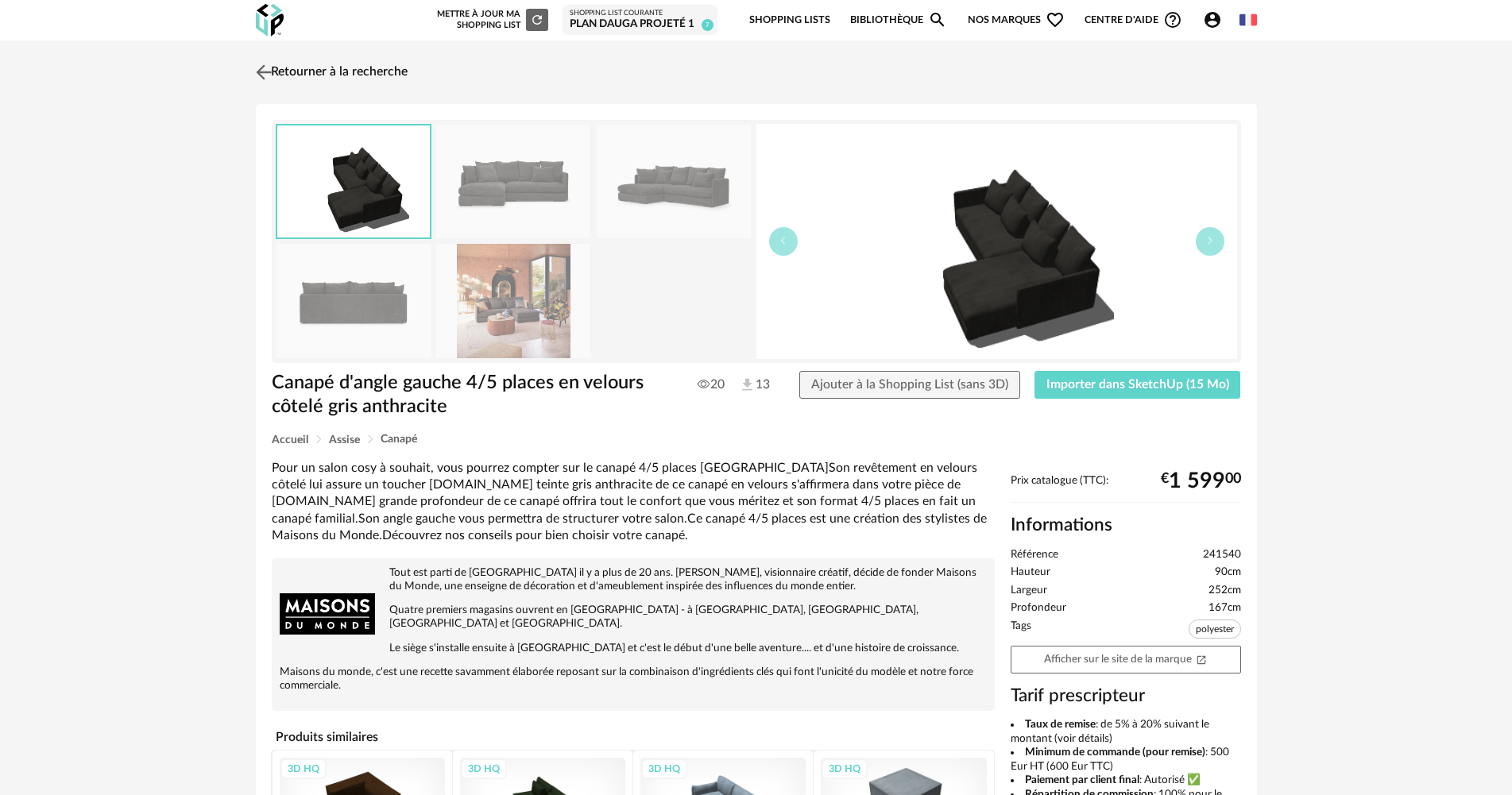
click at [289, 58] on link "Retourner à la recherche" at bounding box center [330, 73] width 156 height 35
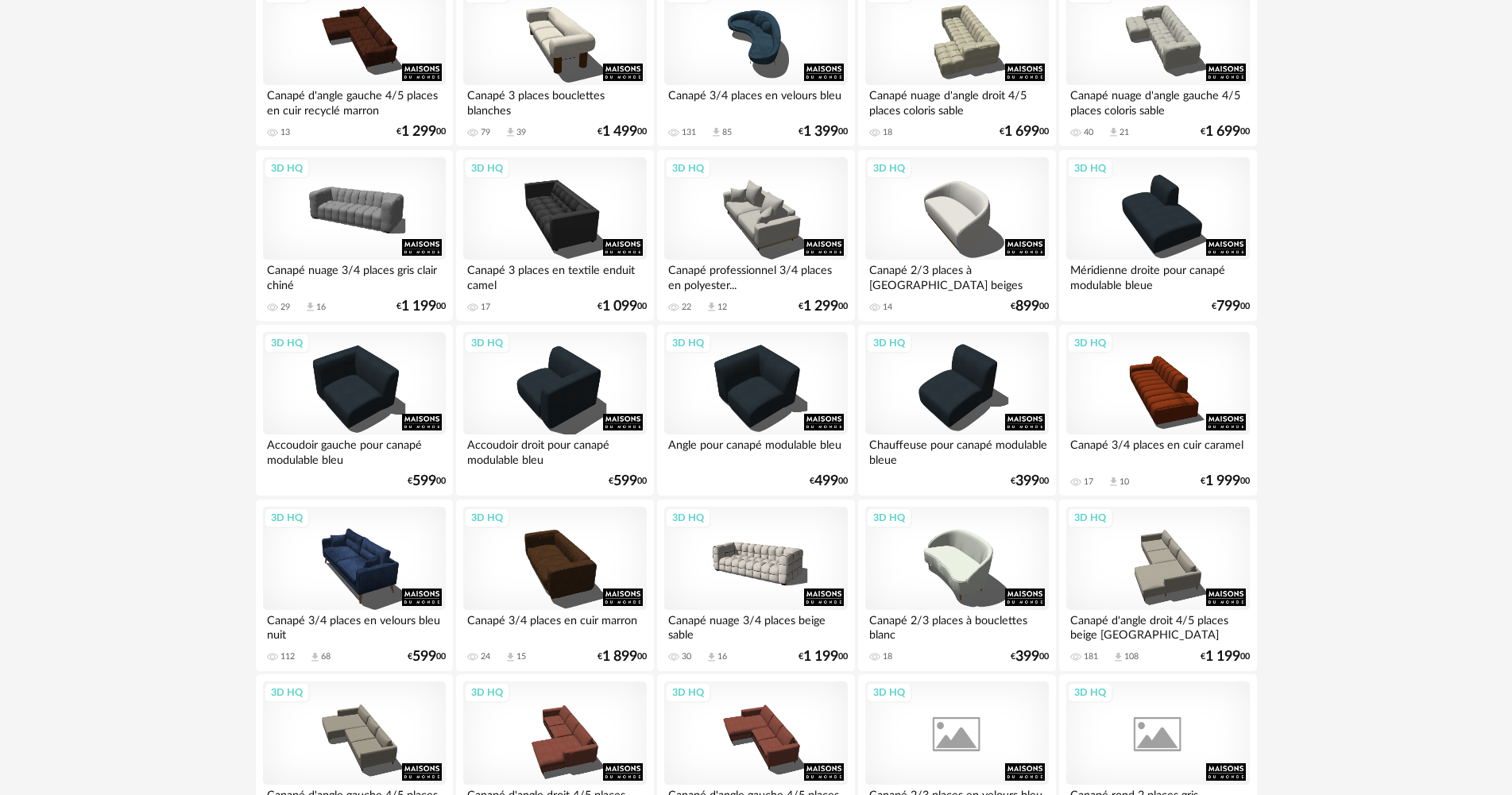
scroll to position [3034, 0]
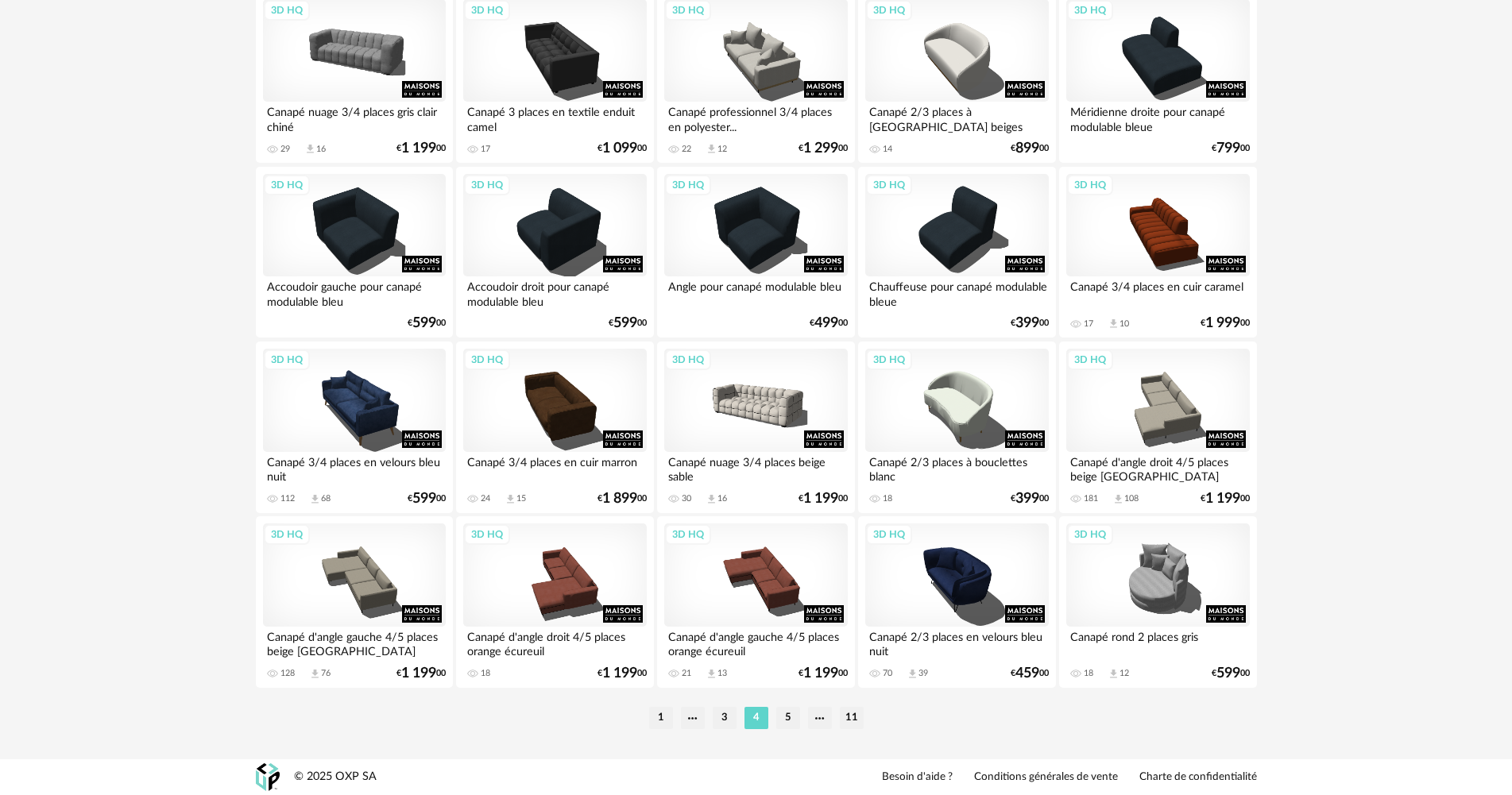
click at [666, 713] on li "1" at bounding box center [661, 718] width 24 height 22
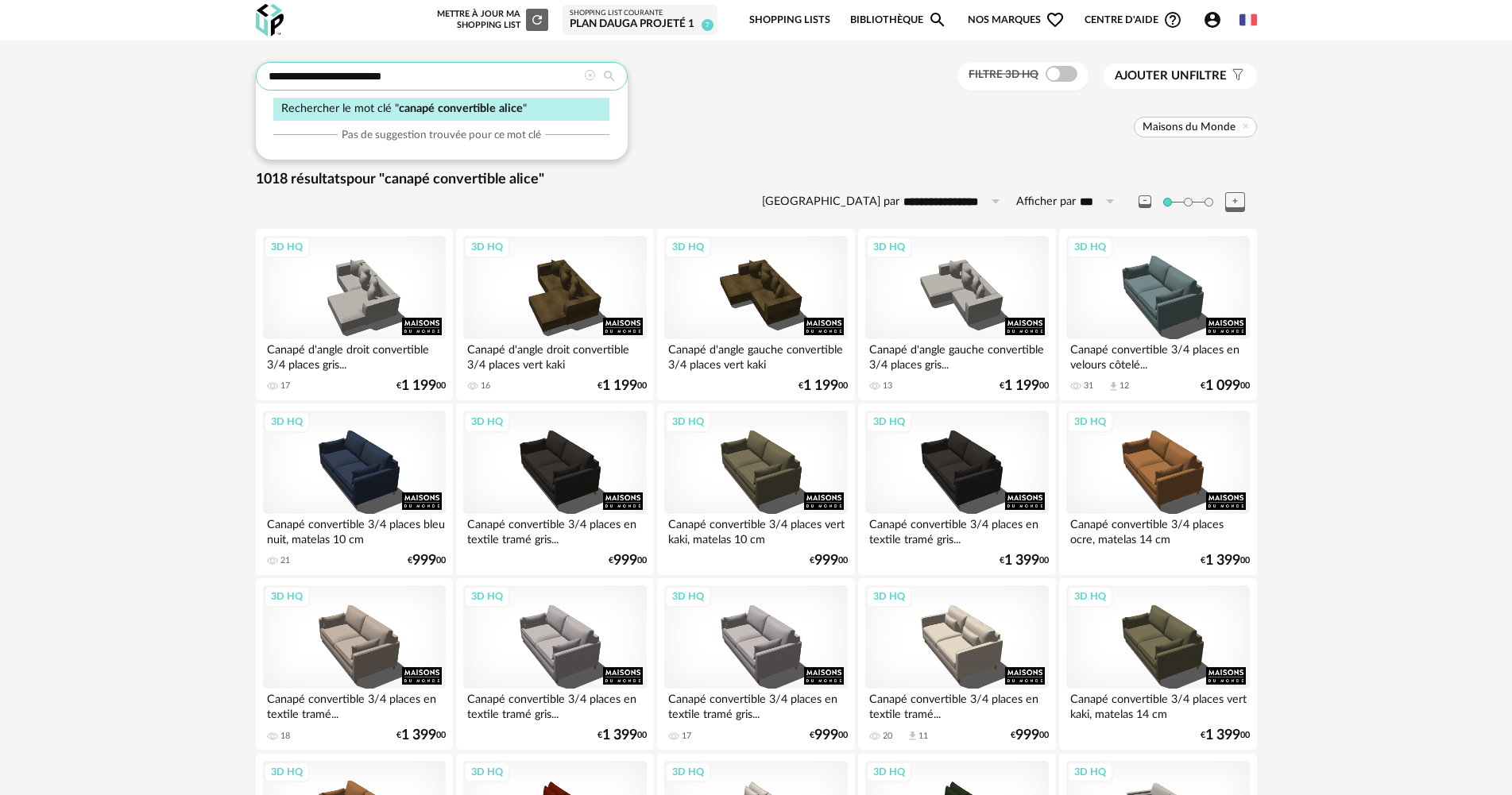
drag, startPoint x: 401, startPoint y: 71, endPoint x: 308, endPoint y: 65, distance: 93.2
click at [308, 65] on input "**********" at bounding box center [442, 76] width 372 height 29
type input "**********"
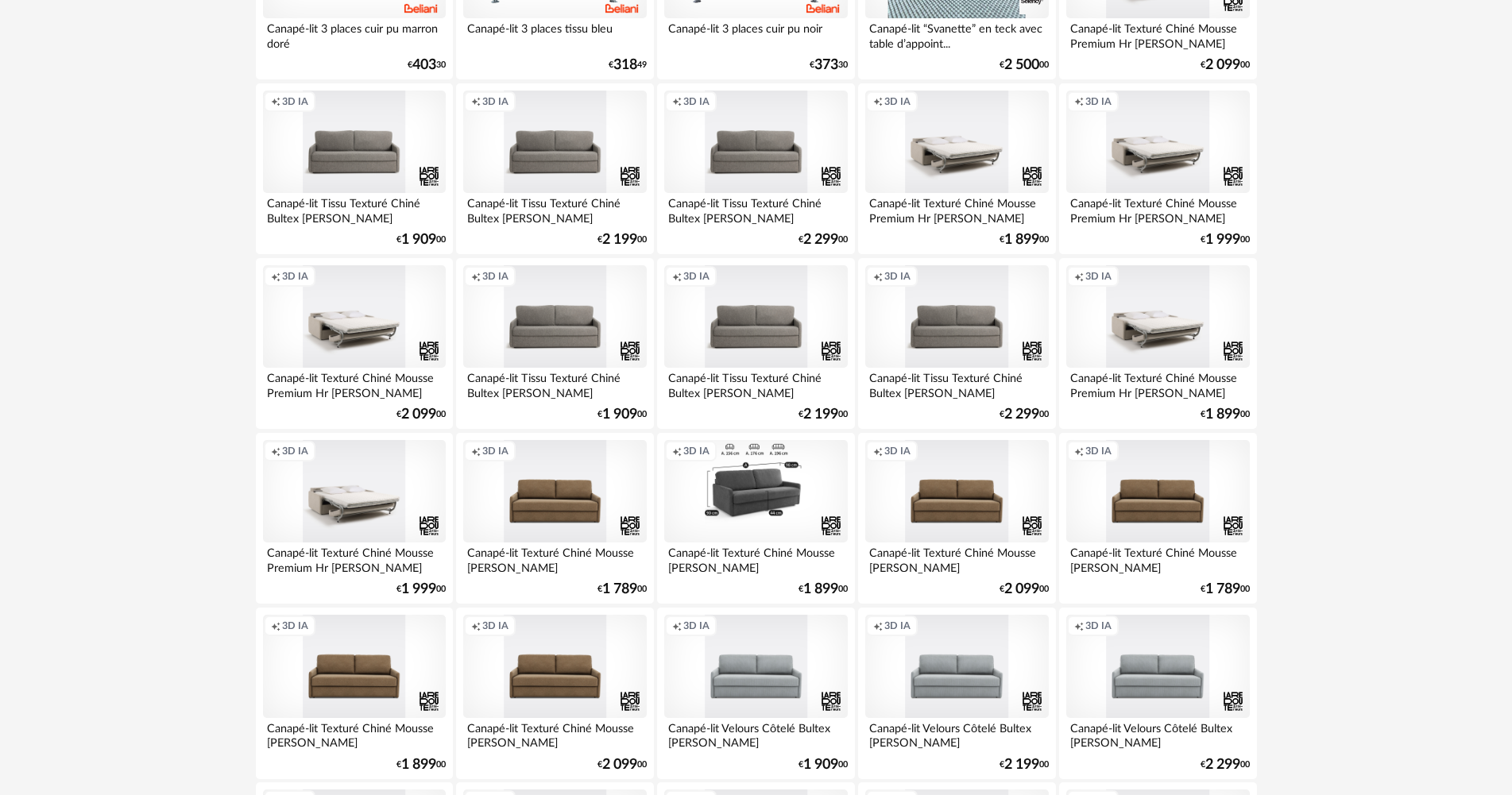
scroll to position [873, 0]
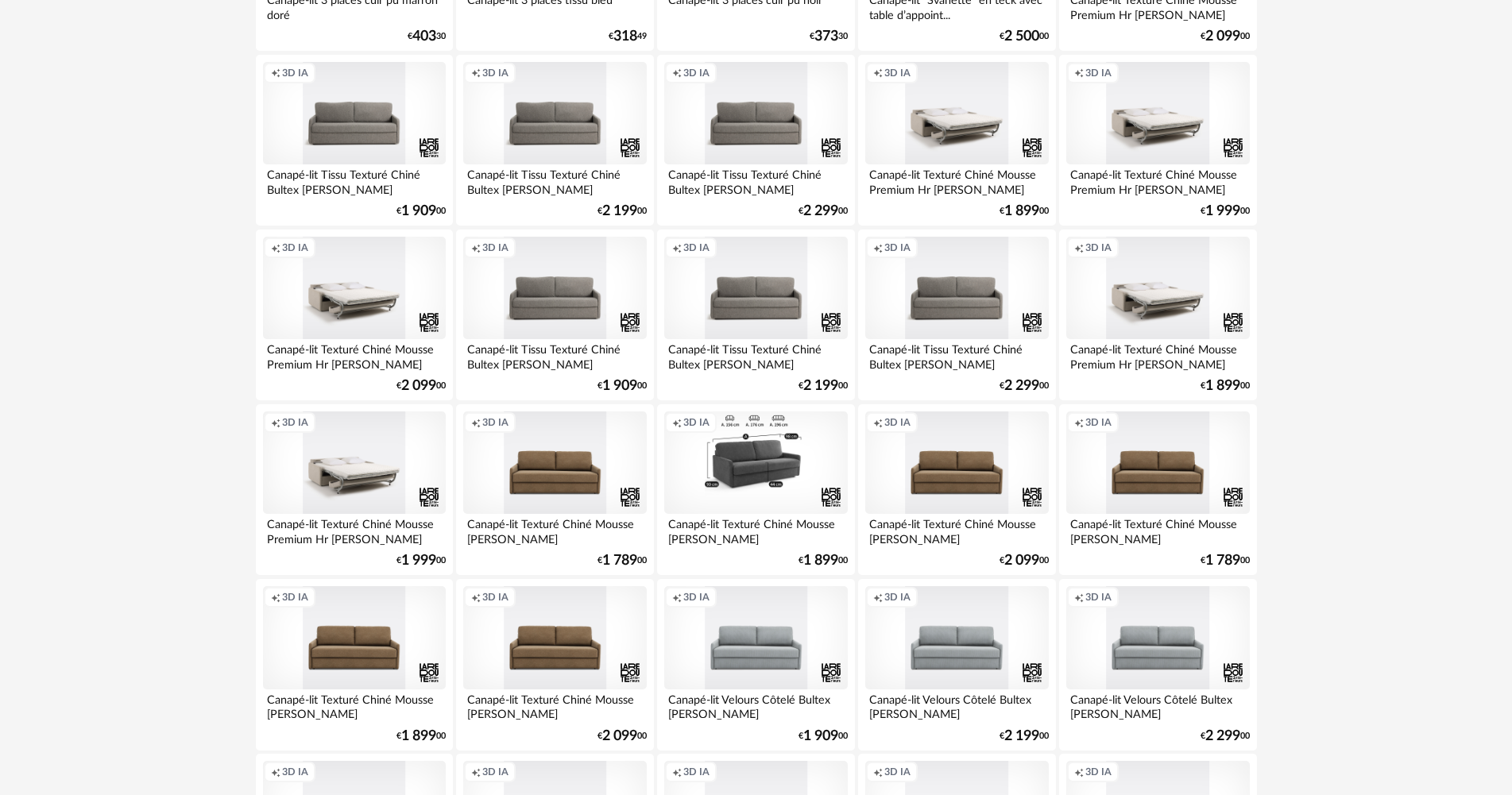
click at [750, 457] on div "Creation icon 3D IA" at bounding box center [755, 462] width 182 height 103
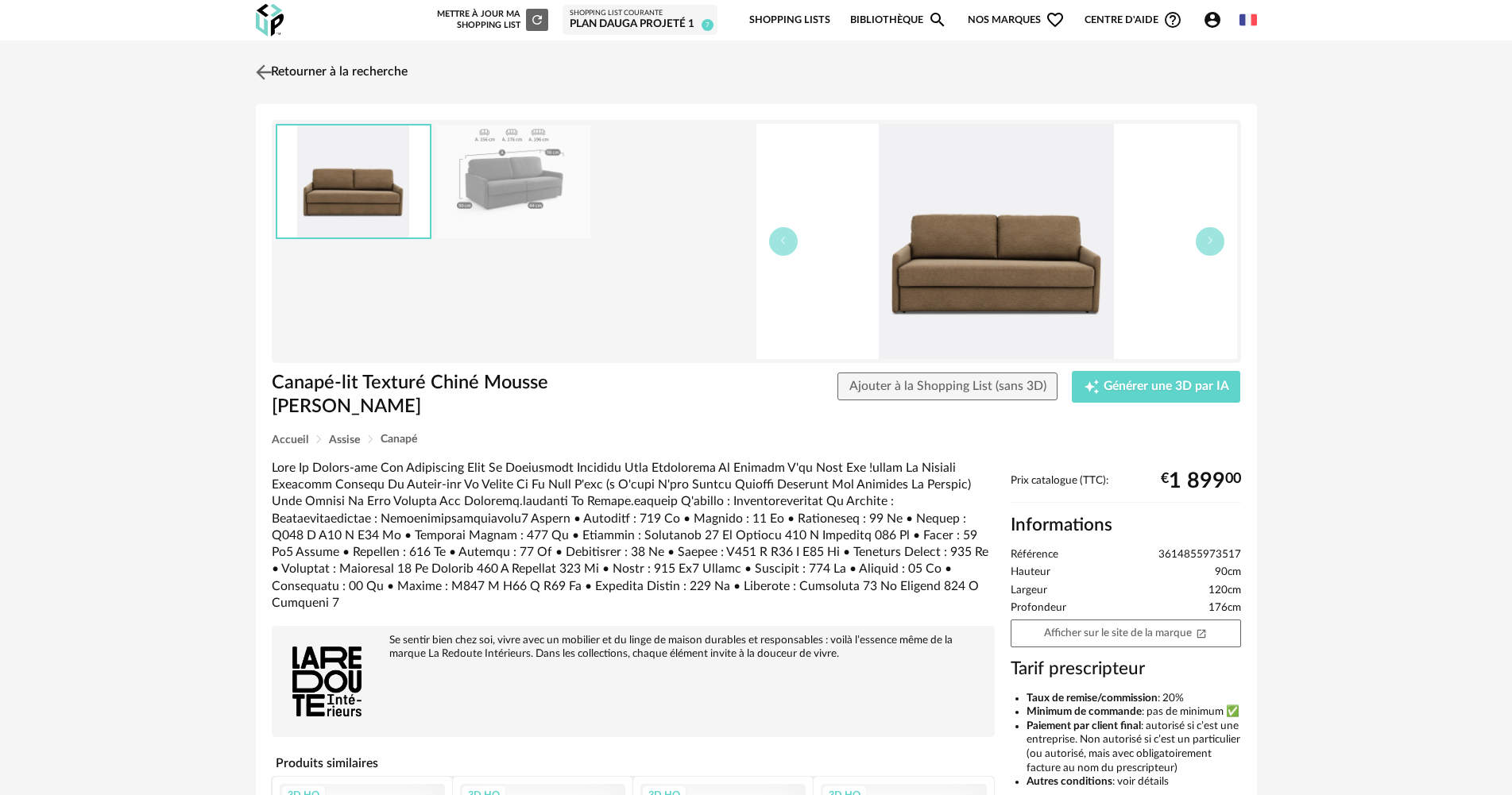
click at [266, 69] on img at bounding box center [263, 71] width 23 height 23
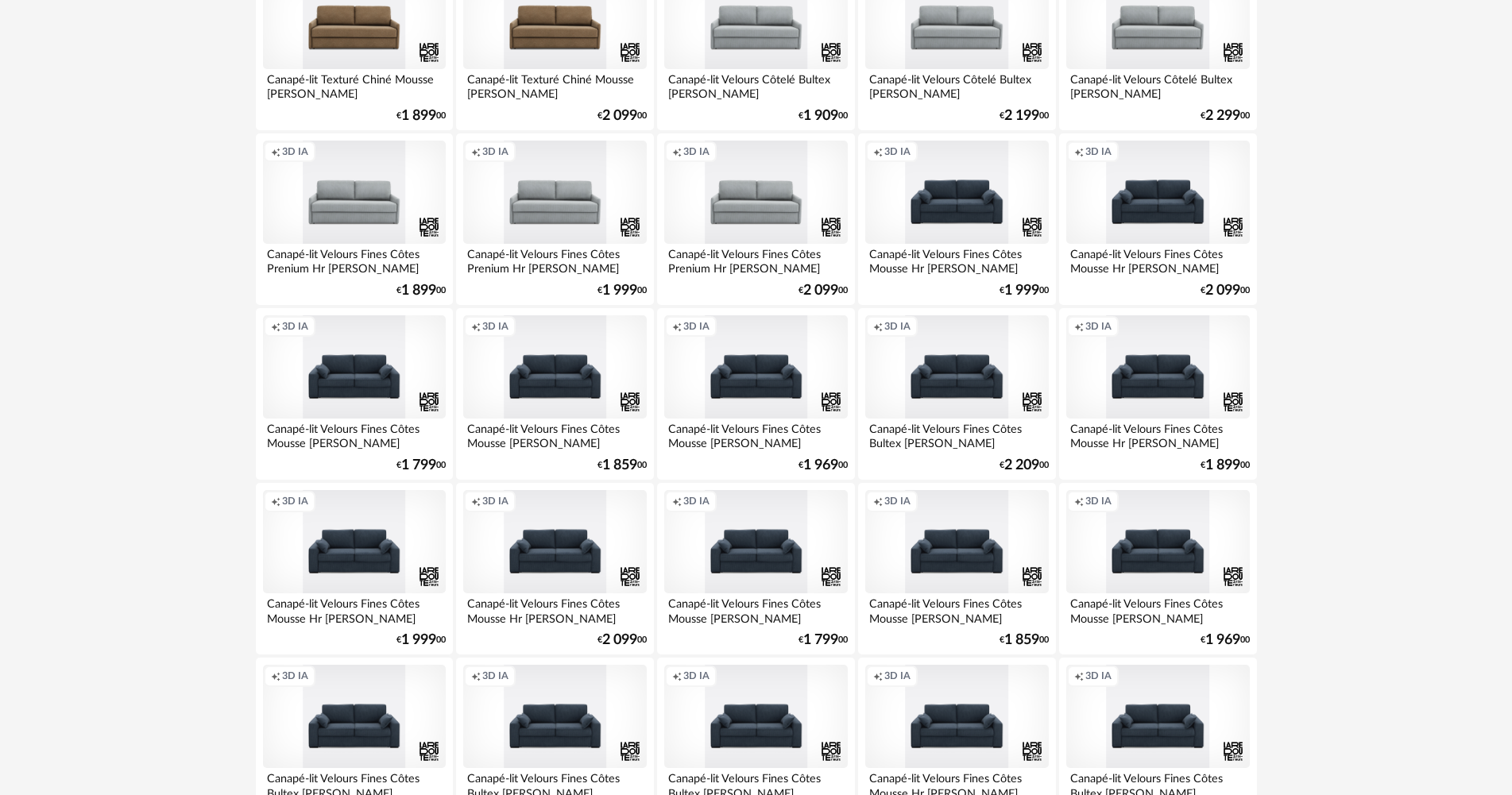
scroll to position [1509, 0]
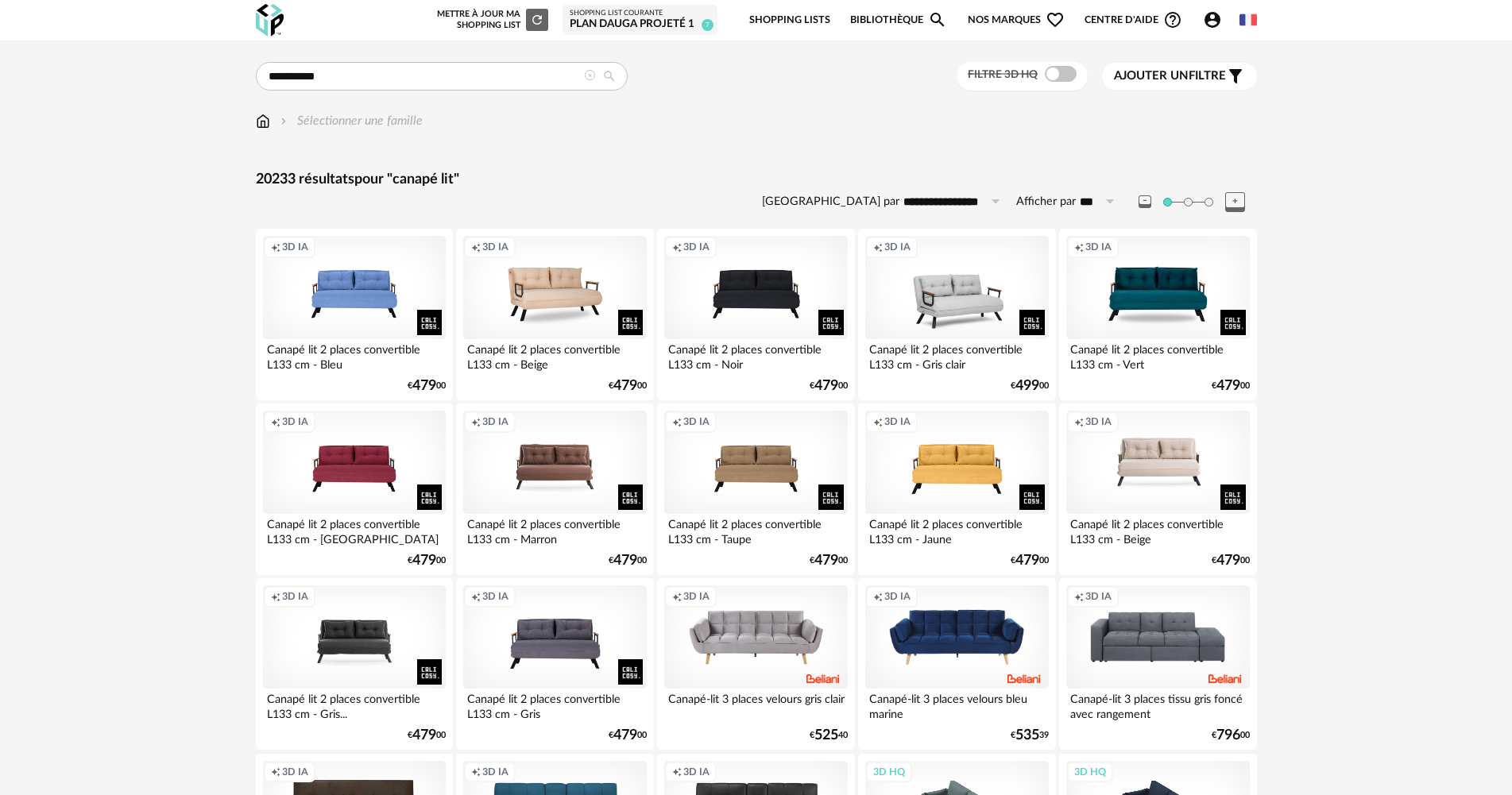
click at [989, 192] on icon at bounding box center [995, 202] width 20 height 26
click at [988, 266] on span "Prix croissant" at bounding box center [958, 270] width 85 height 14
type input "**********"
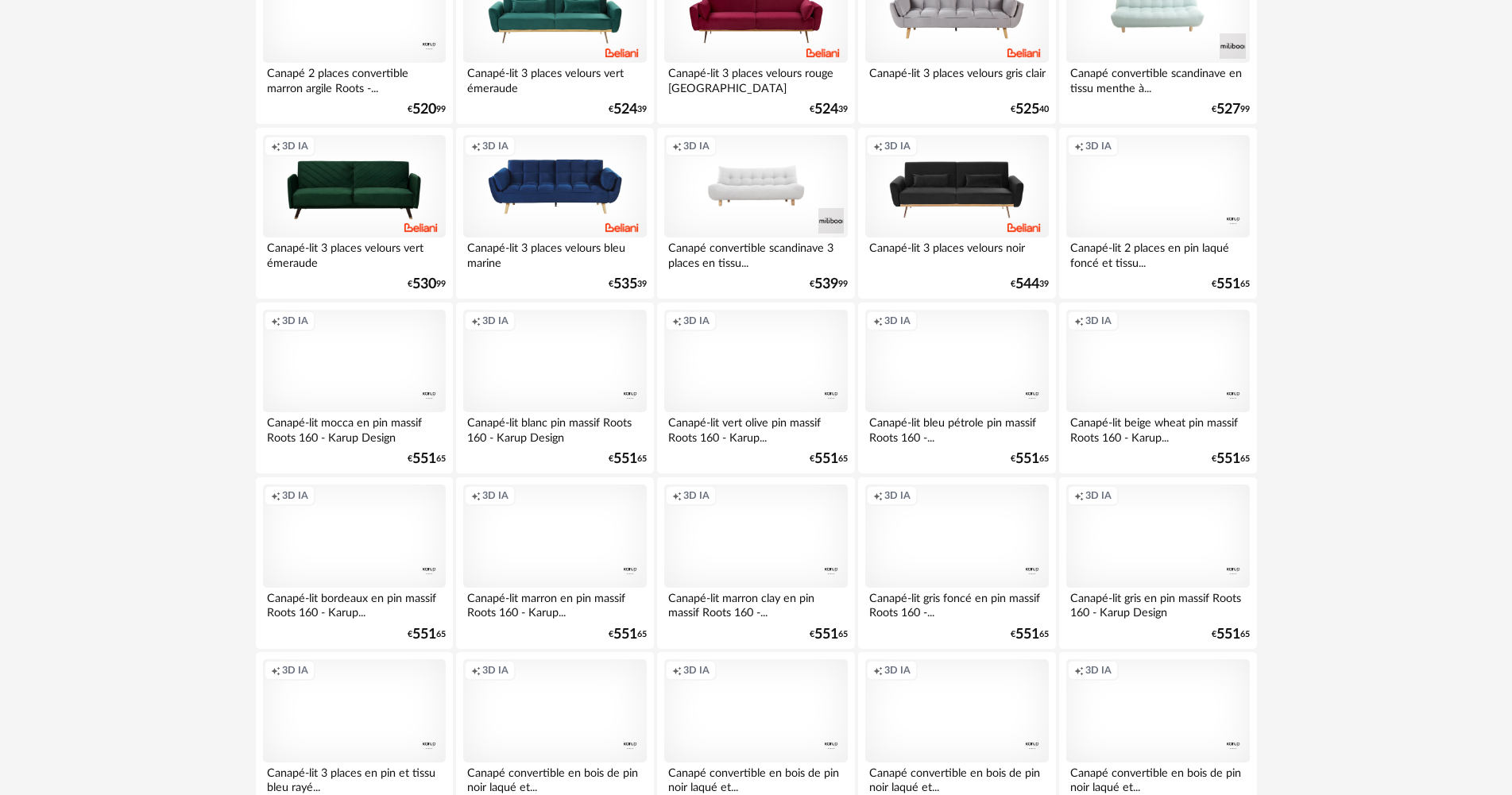
scroll to position [3034, 0]
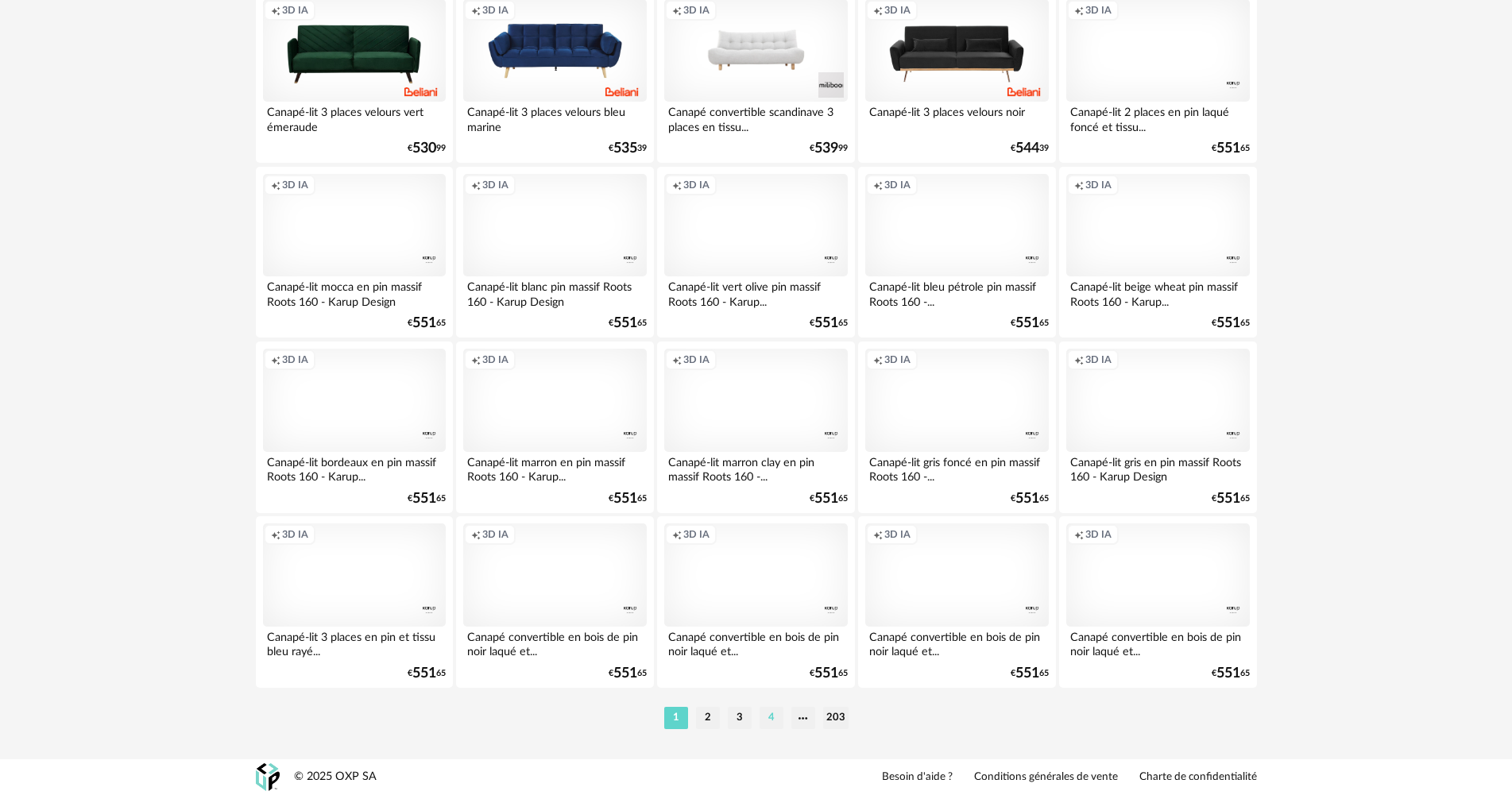
click at [770, 720] on li "4" at bounding box center [771, 718] width 24 height 22
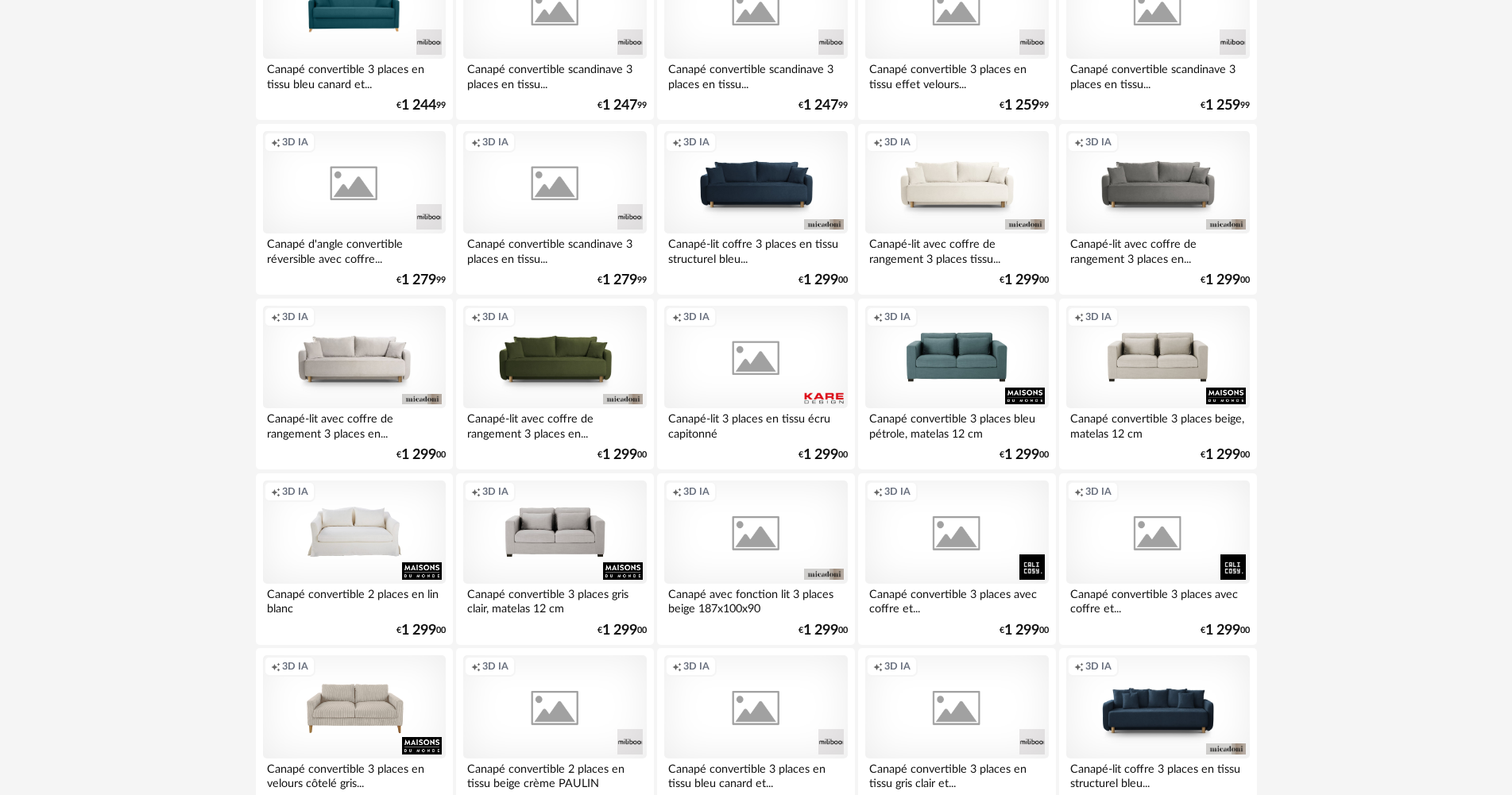
scroll to position [3018, 0]
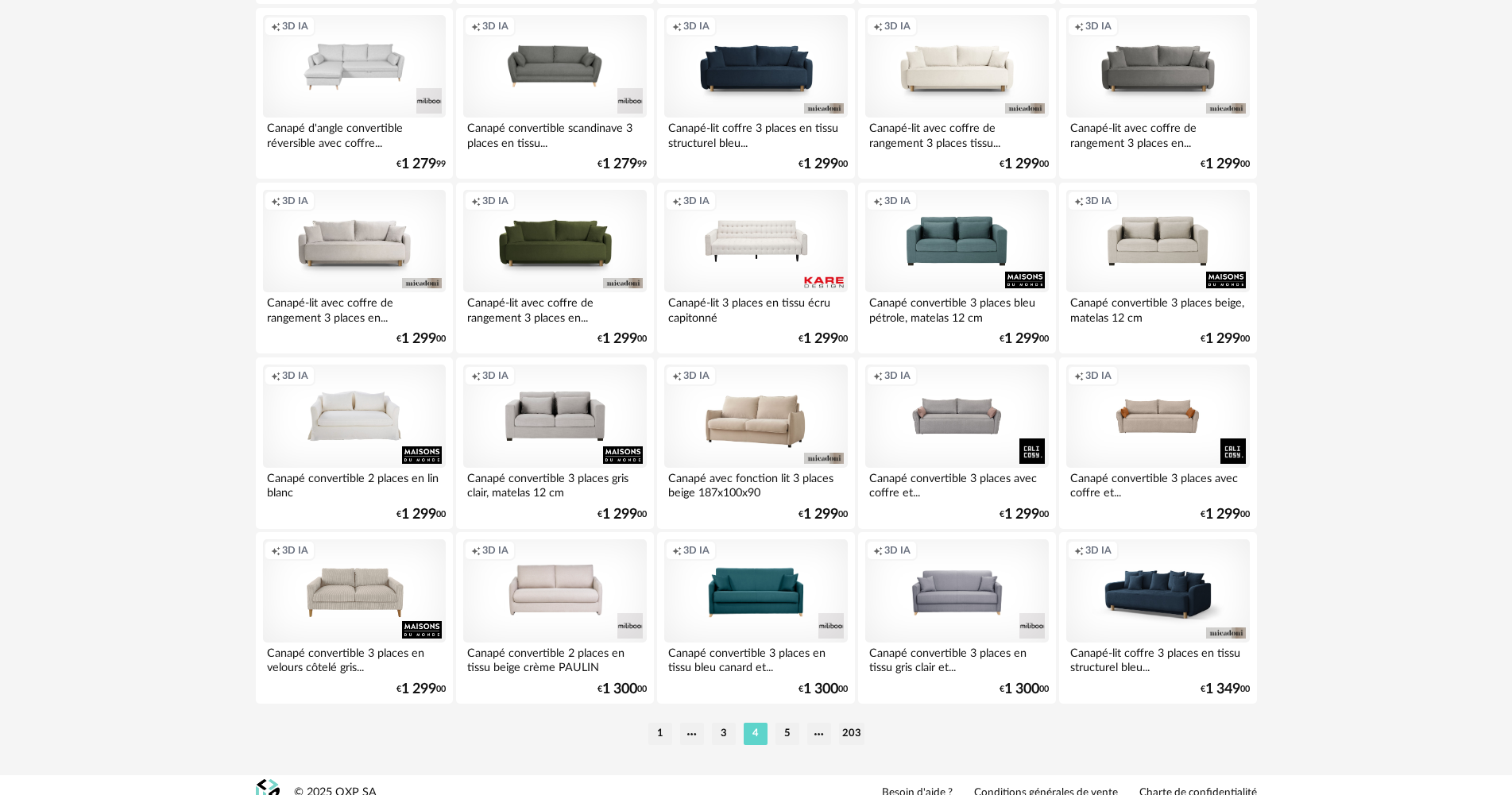
click at [1162, 585] on div "Creation icon 3D IA" at bounding box center [1158, 590] width 182 height 103
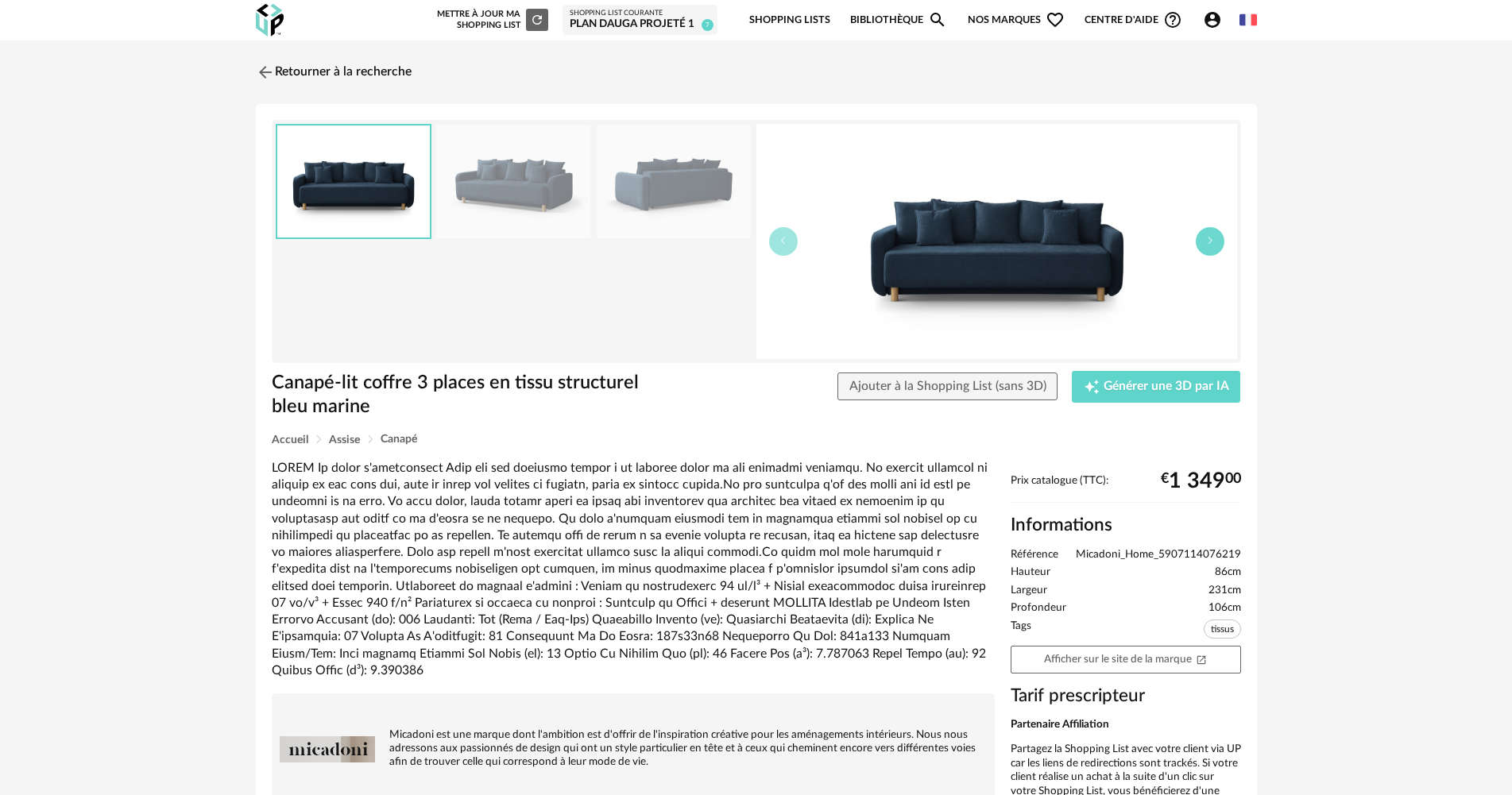
click at [1214, 238] on icon "button" at bounding box center [1210, 241] width 10 height 10
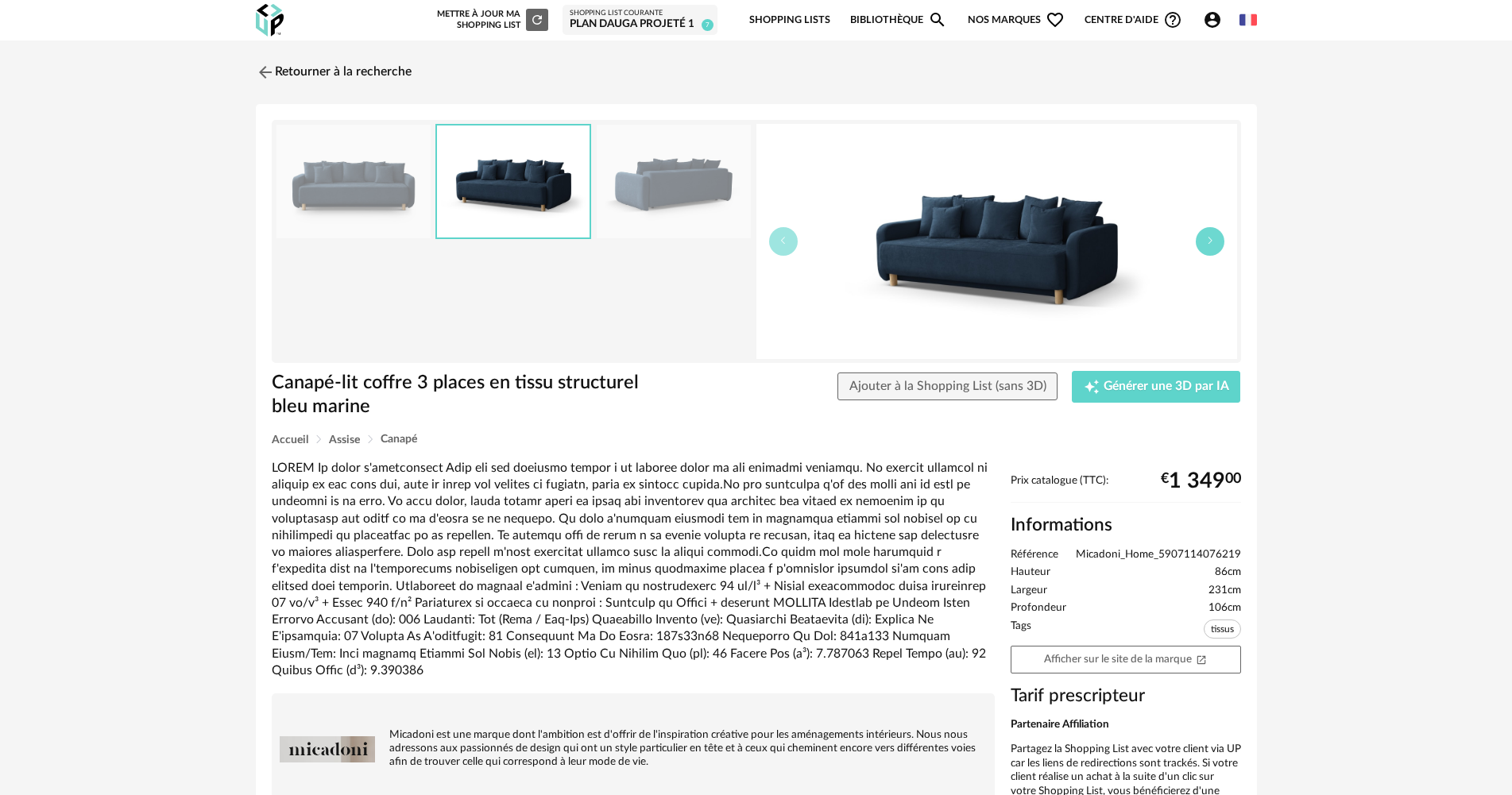
click at [1214, 238] on icon "button" at bounding box center [1210, 241] width 10 height 10
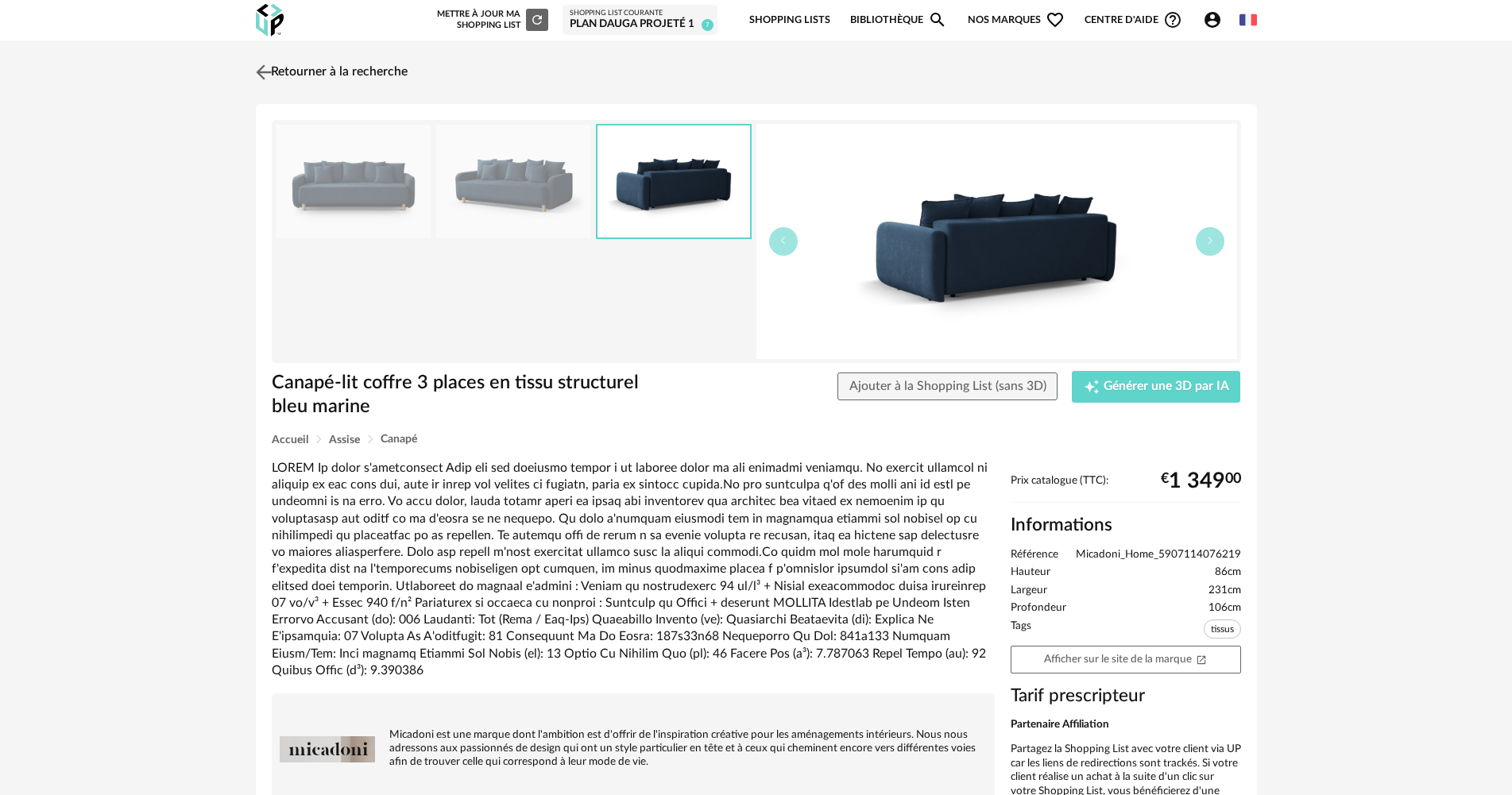
click at [265, 71] on img at bounding box center [263, 71] width 23 height 23
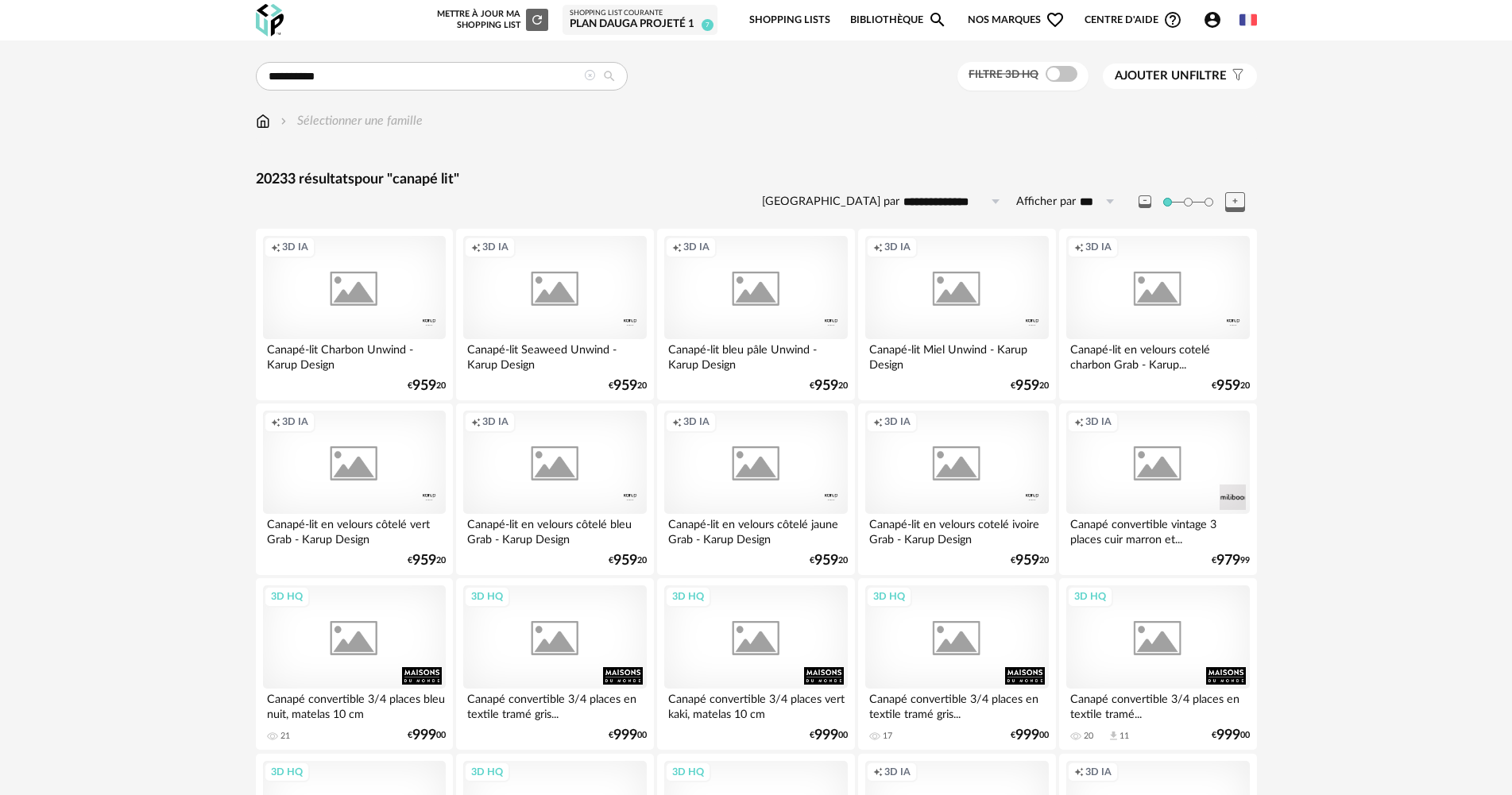
scroll to position [3018, 0]
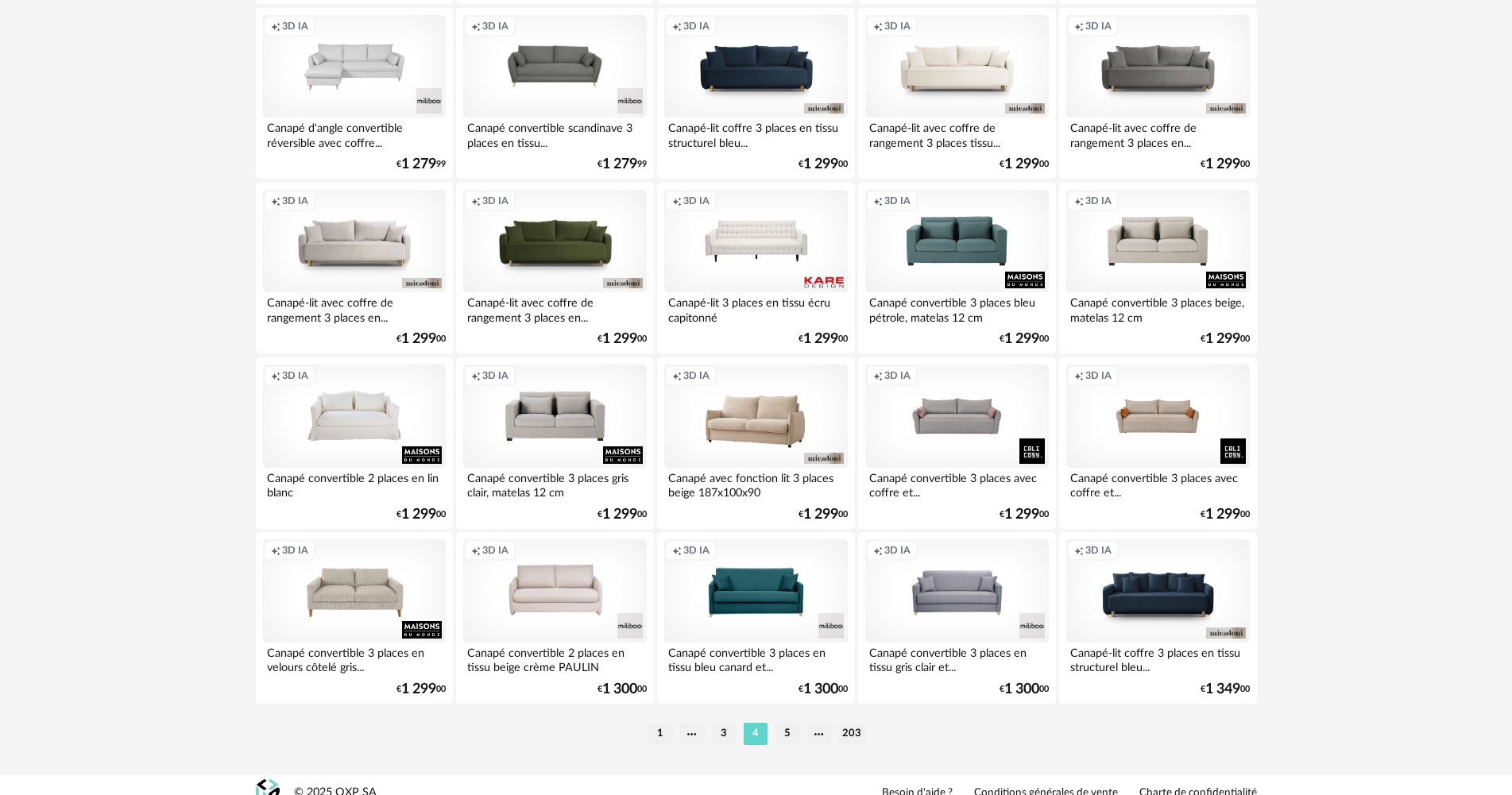
click at [786, 729] on li "5" at bounding box center [787, 734] width 24 height 22
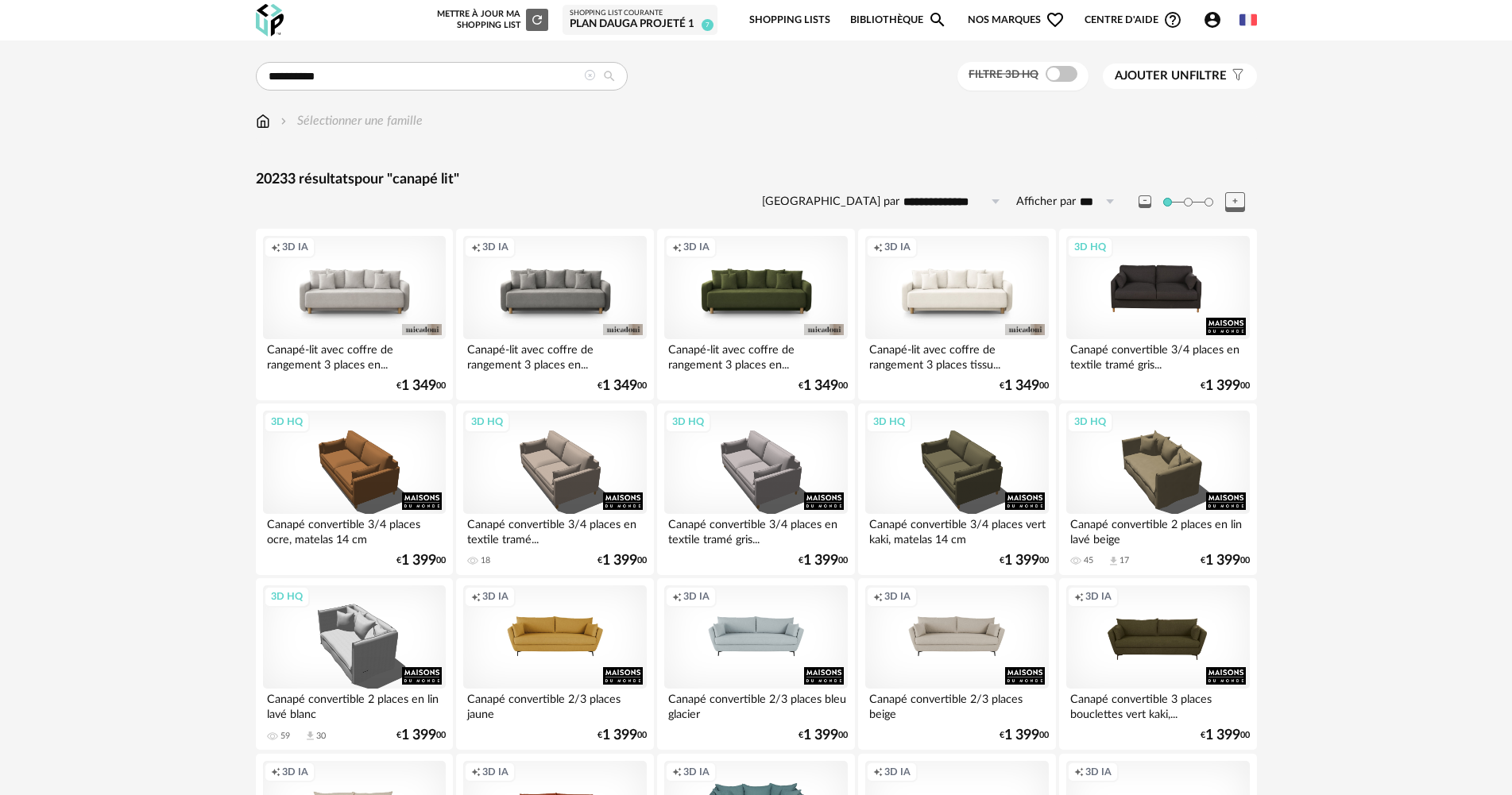
click at [1163, 277] on div "3D HQ" at bounding box center [1158, 287] width 182 height 103
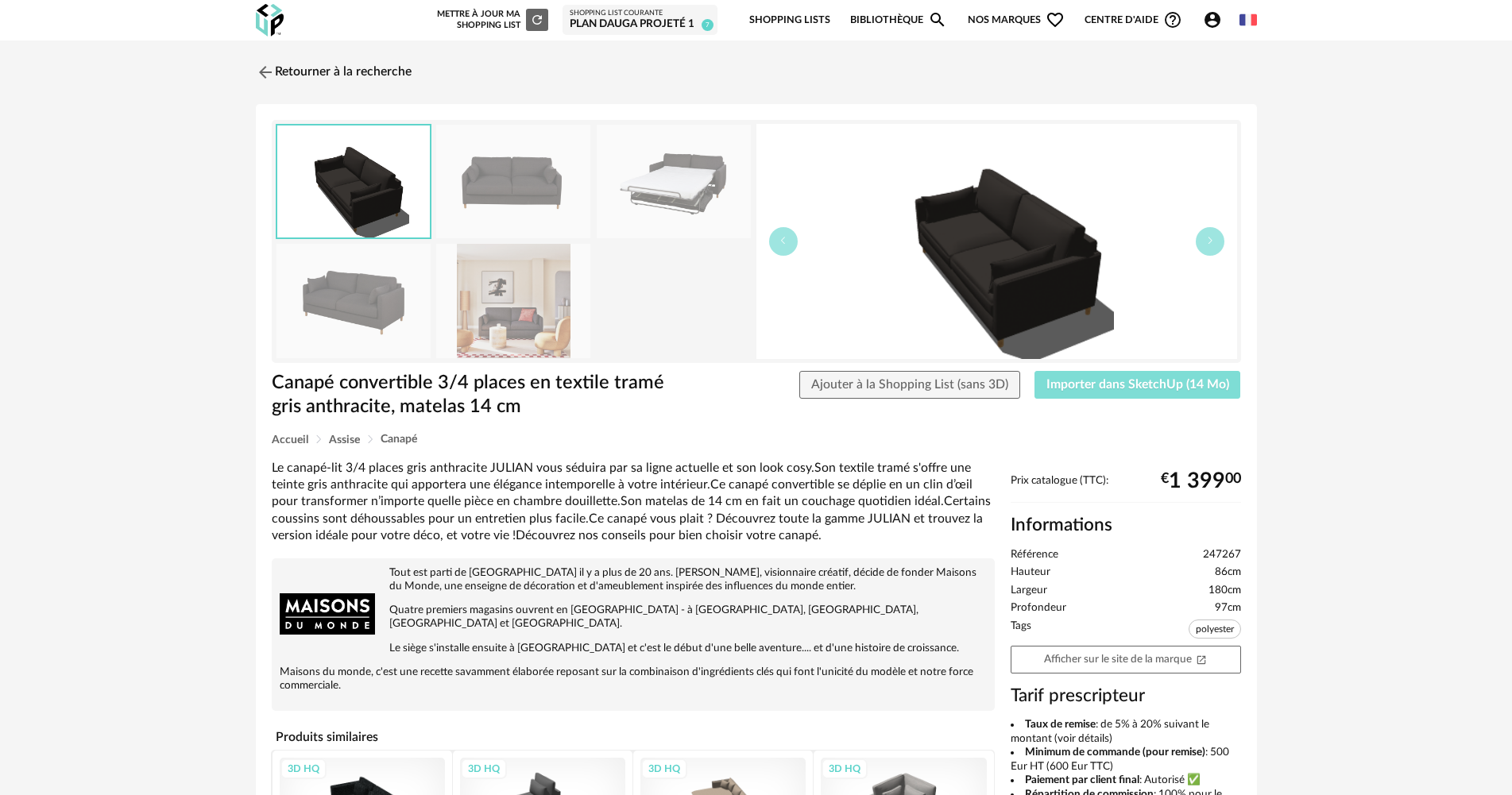
click at [1146, 379] on span "Importer dans SketchUp (14 Mo)" at bounding box center [1138, 385] width 182 height 13
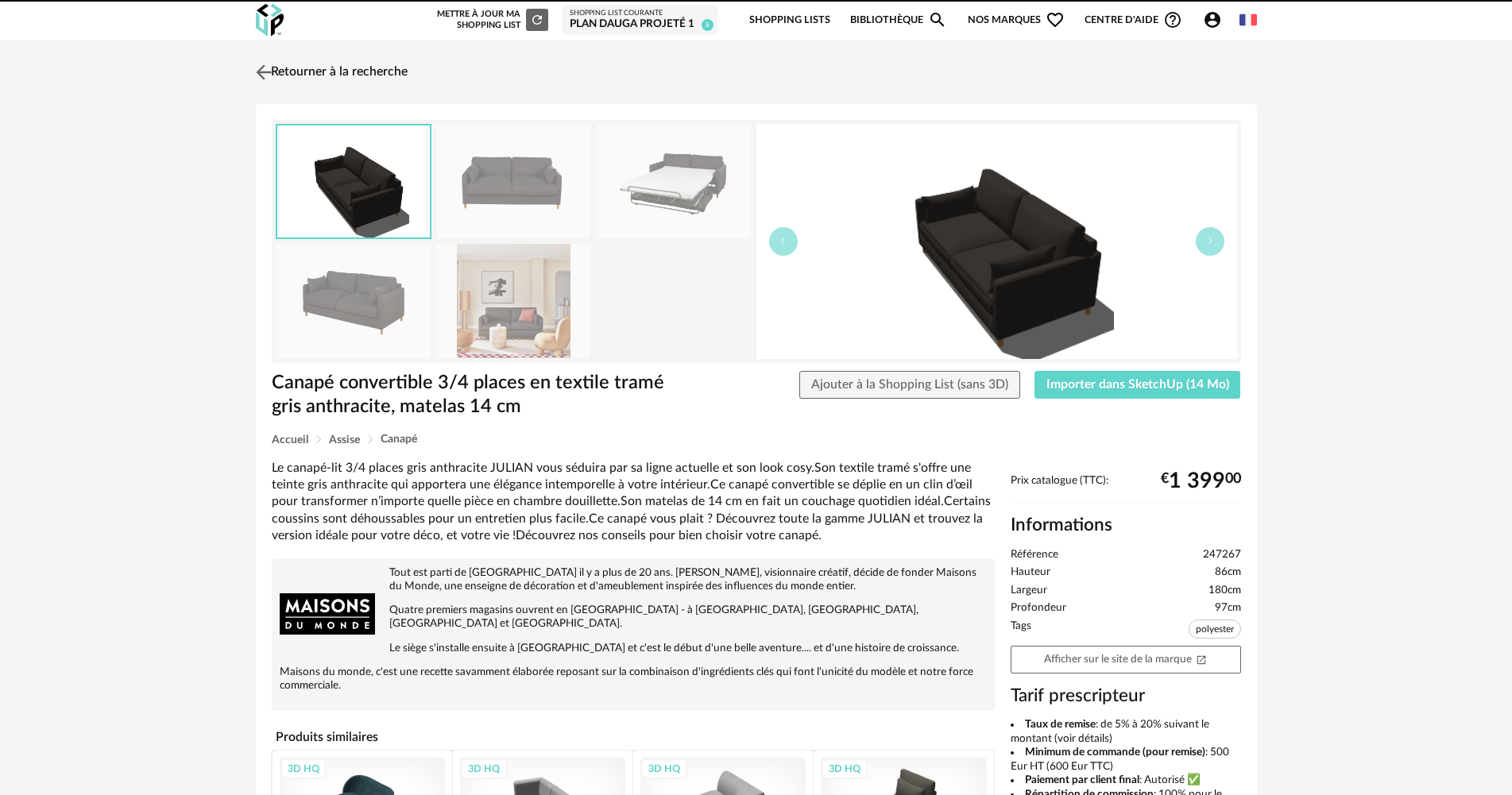
click at [274, 75] on img at bounding box center [263, 71] width 23 height 23
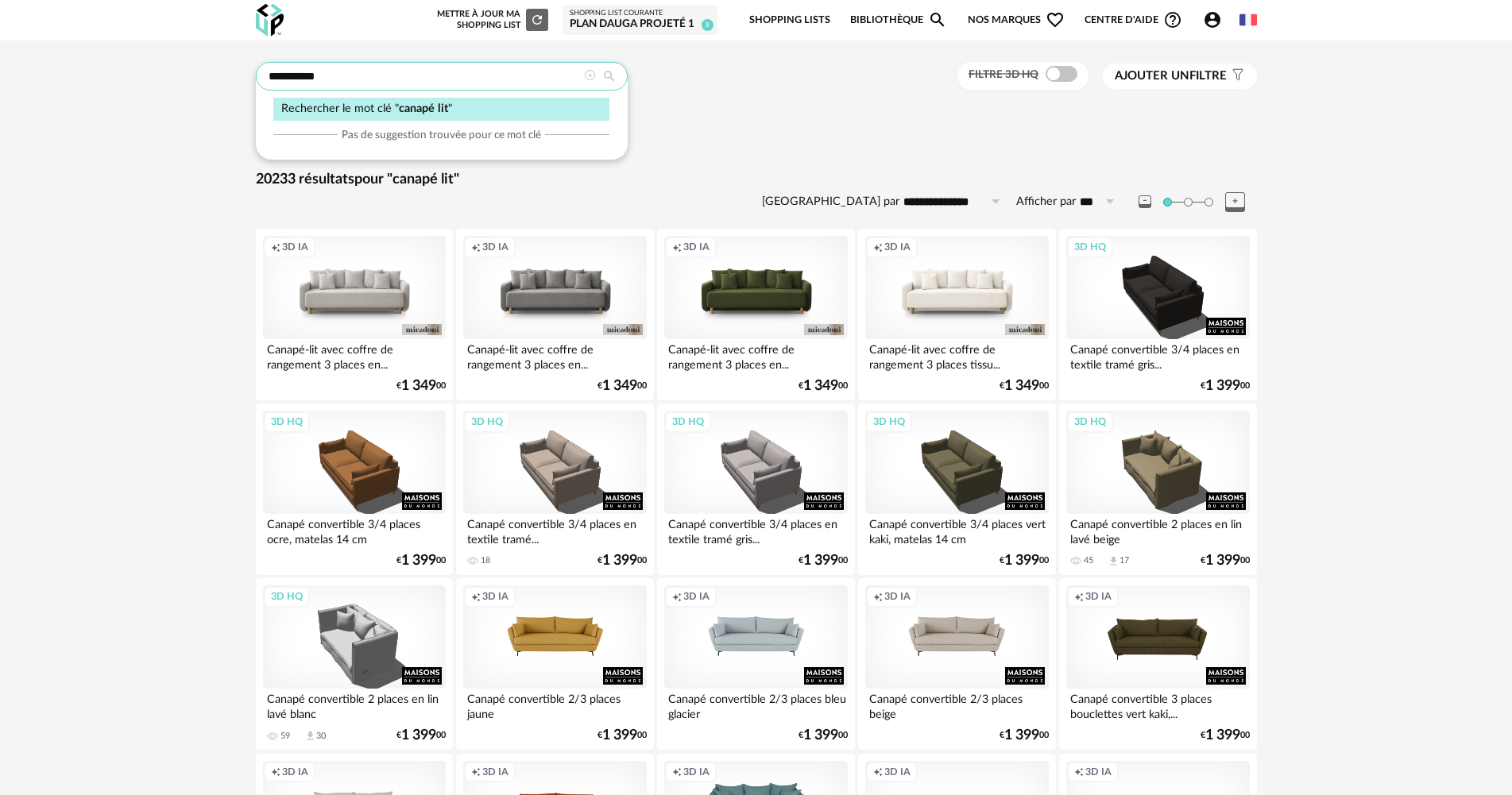
drag, startPoint x: 329, startPoint y: 70, endPoint x: 234, endPoint y: 75, distance: 95.1
type input "*********"
type input "**********"
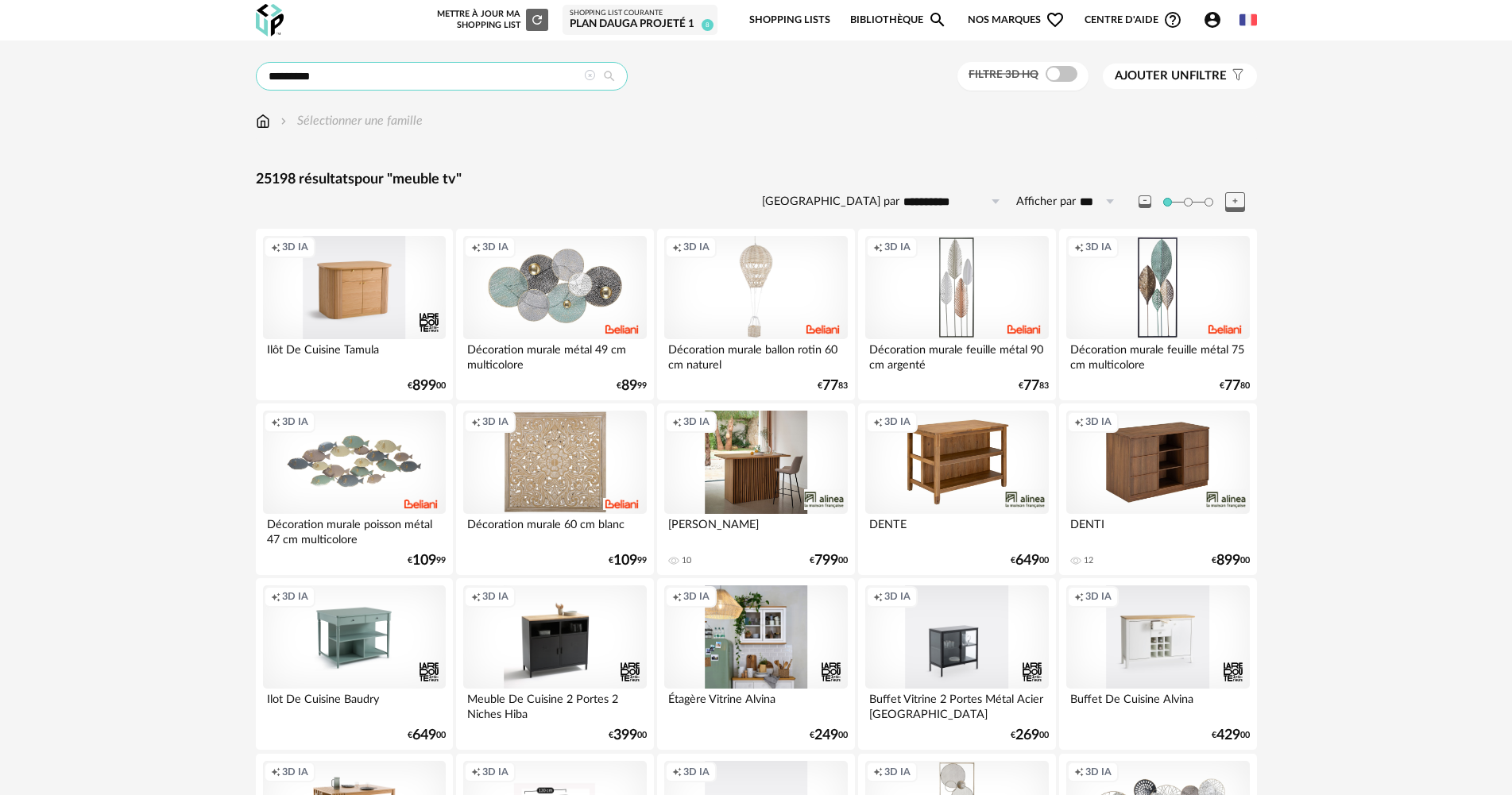
click at [353, 76] on input "*********" at bounding box center [442, 76] width 372 height 29
type input "**********"
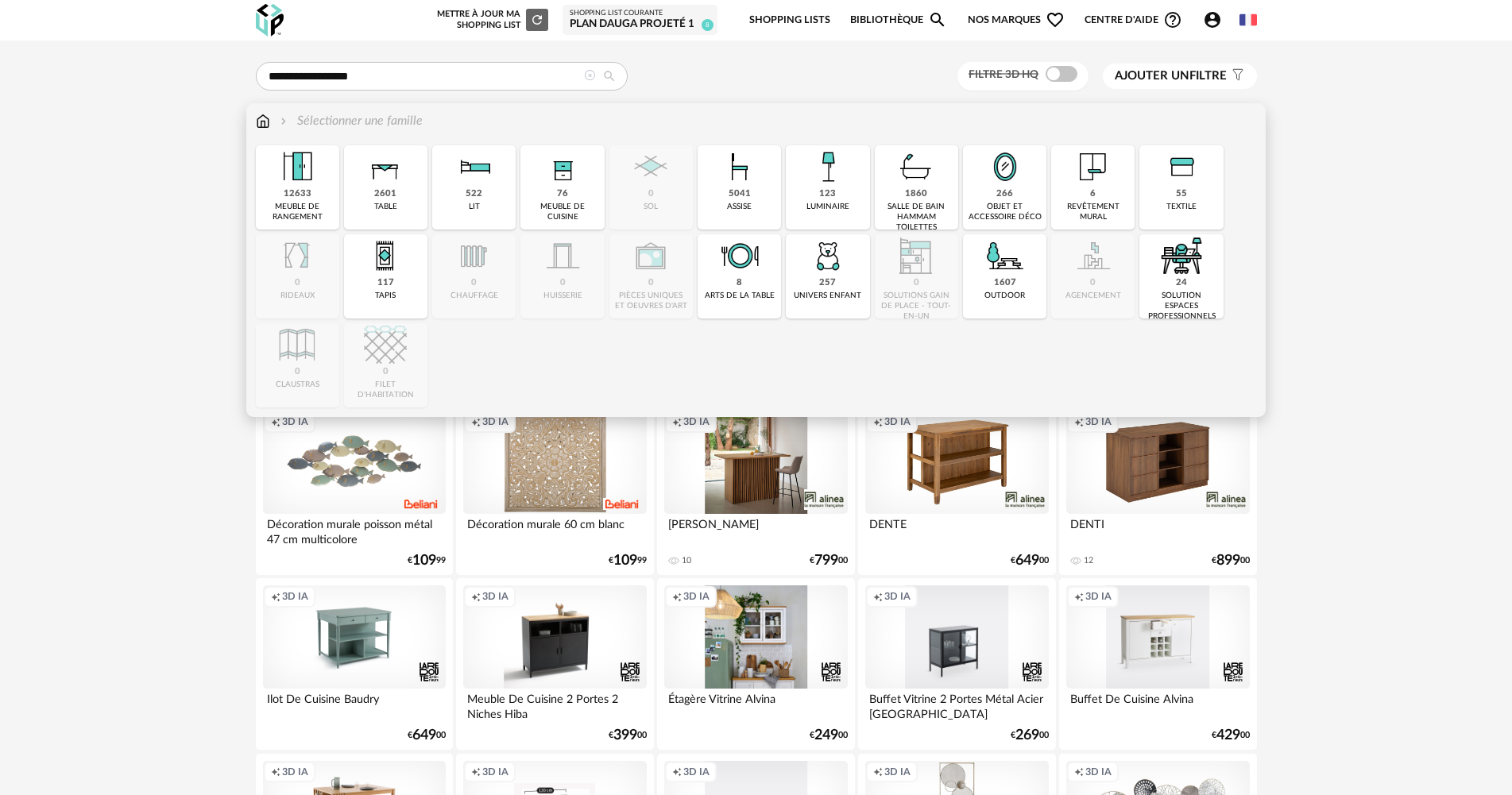
click at [259, 123] on img at bounding box center [263, 121] width 14 height 18
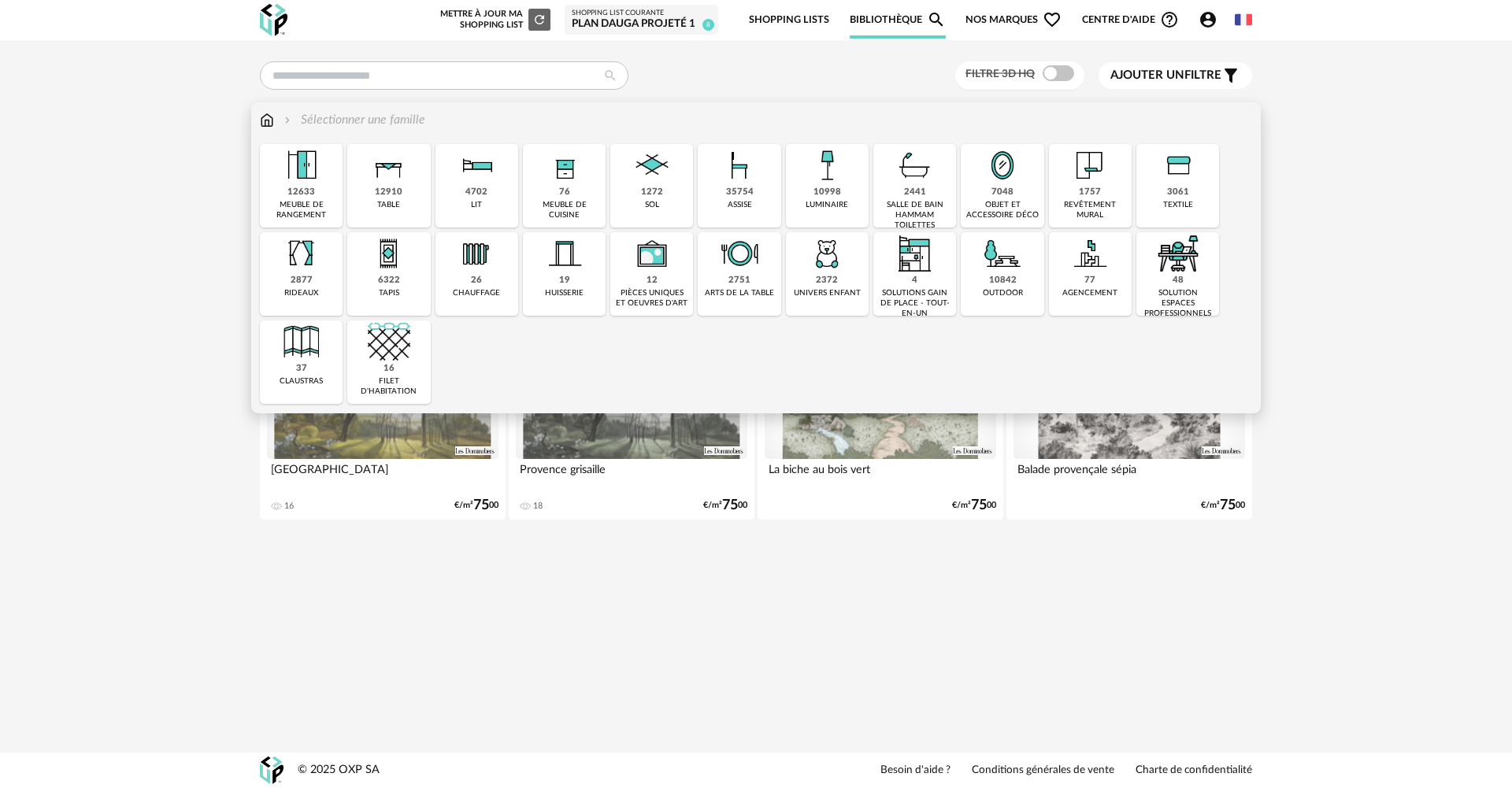
click at [297, 173] on img at bounding box center [302, 166] width 43 height 43
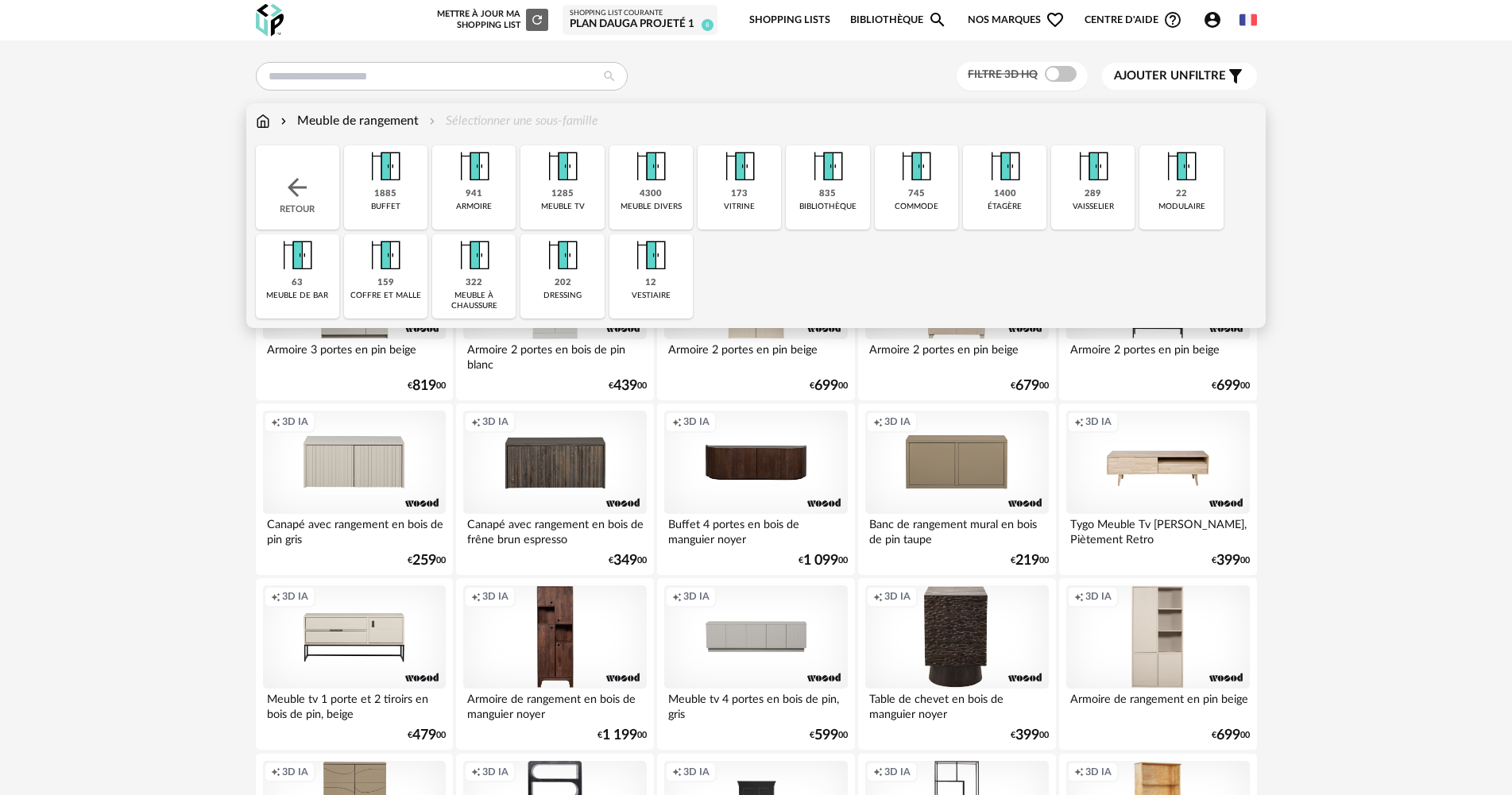
click at [555, 194] on div "1285" at bounding box center [562, 194] width 22 height 12
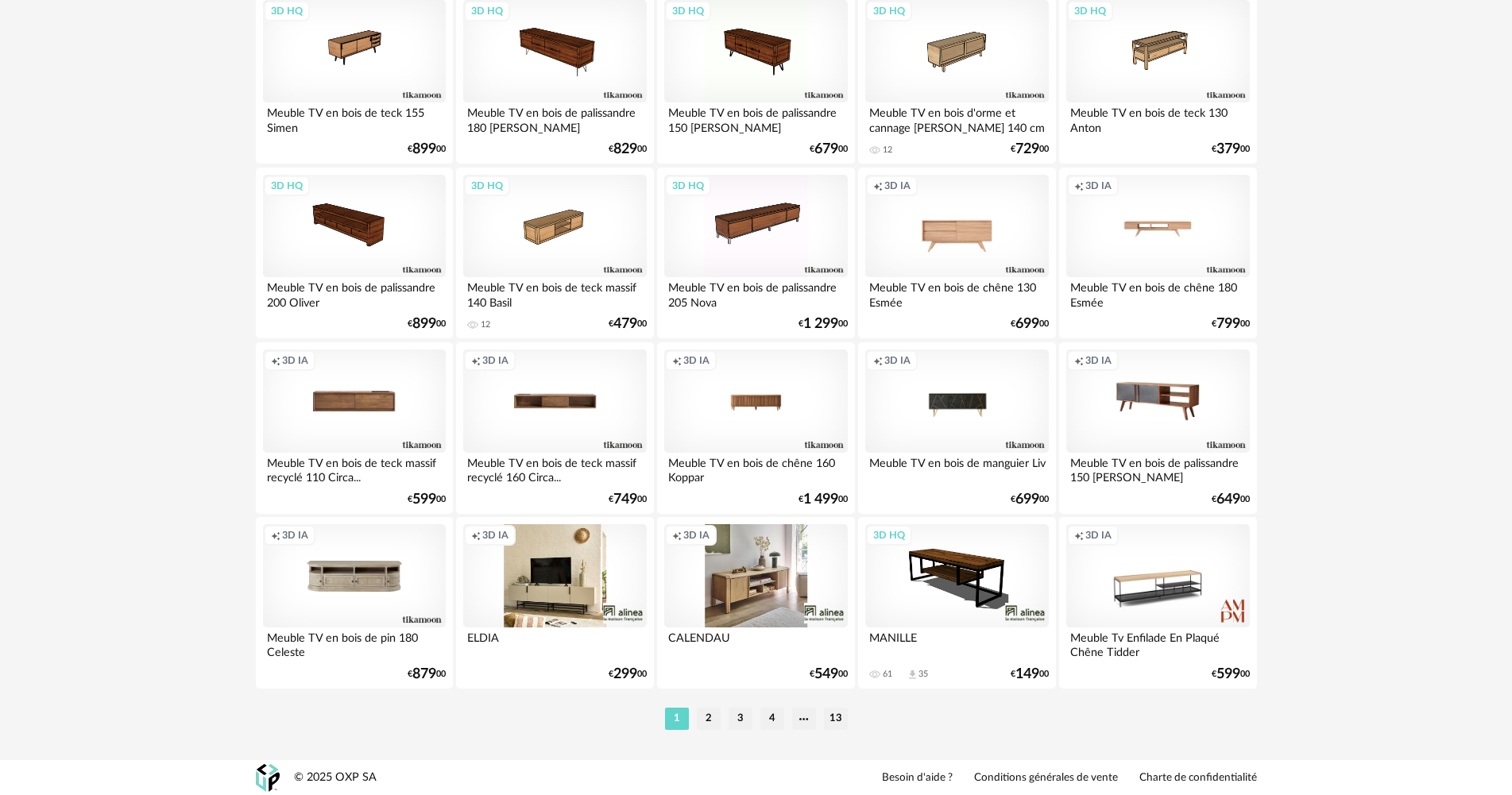
scroll to position [3034, 0]
click at [708, 721] on li "2" at bounding box center [709, 718] width 24 height 22
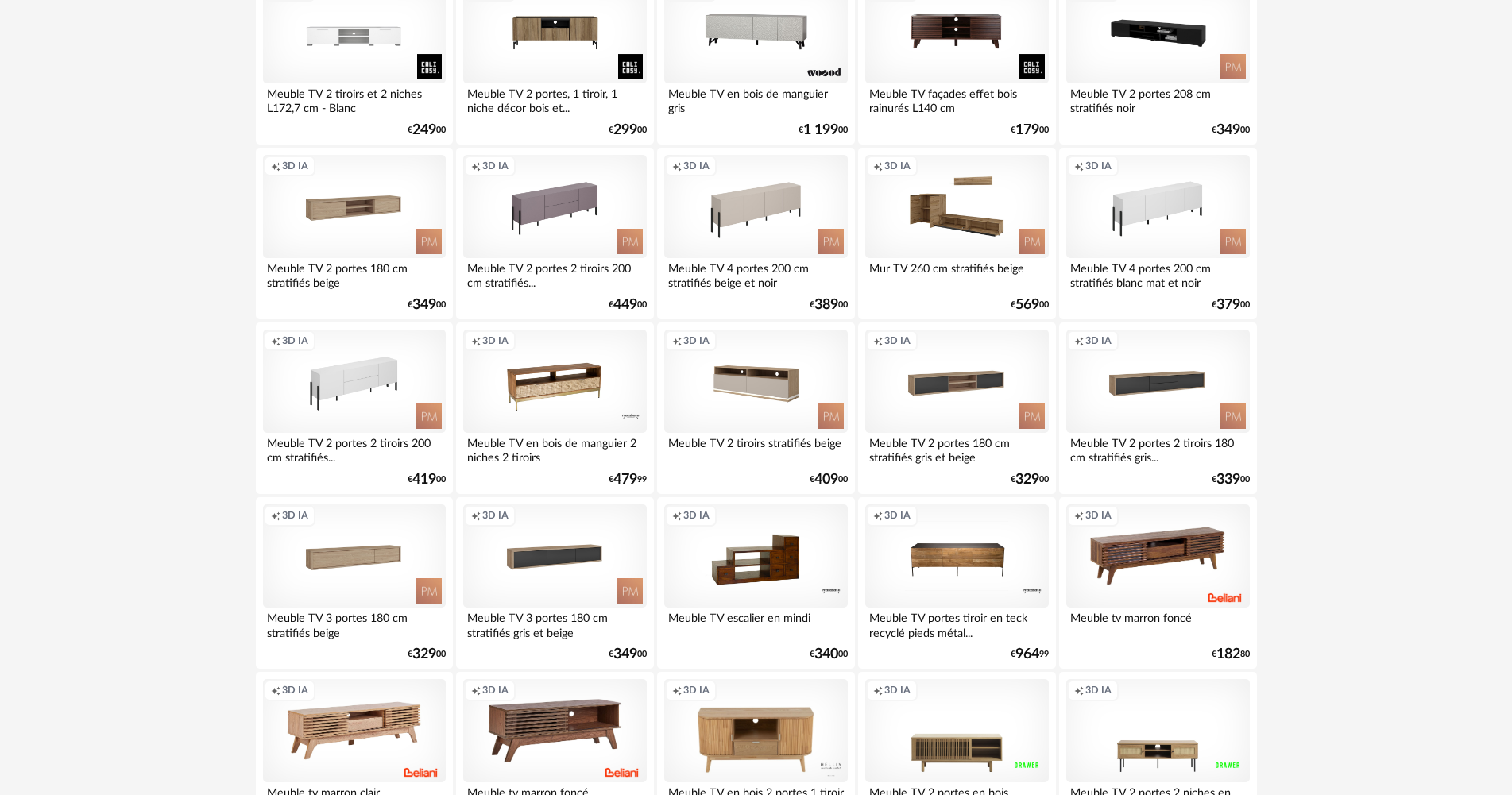
scroll to position [1271, 0]
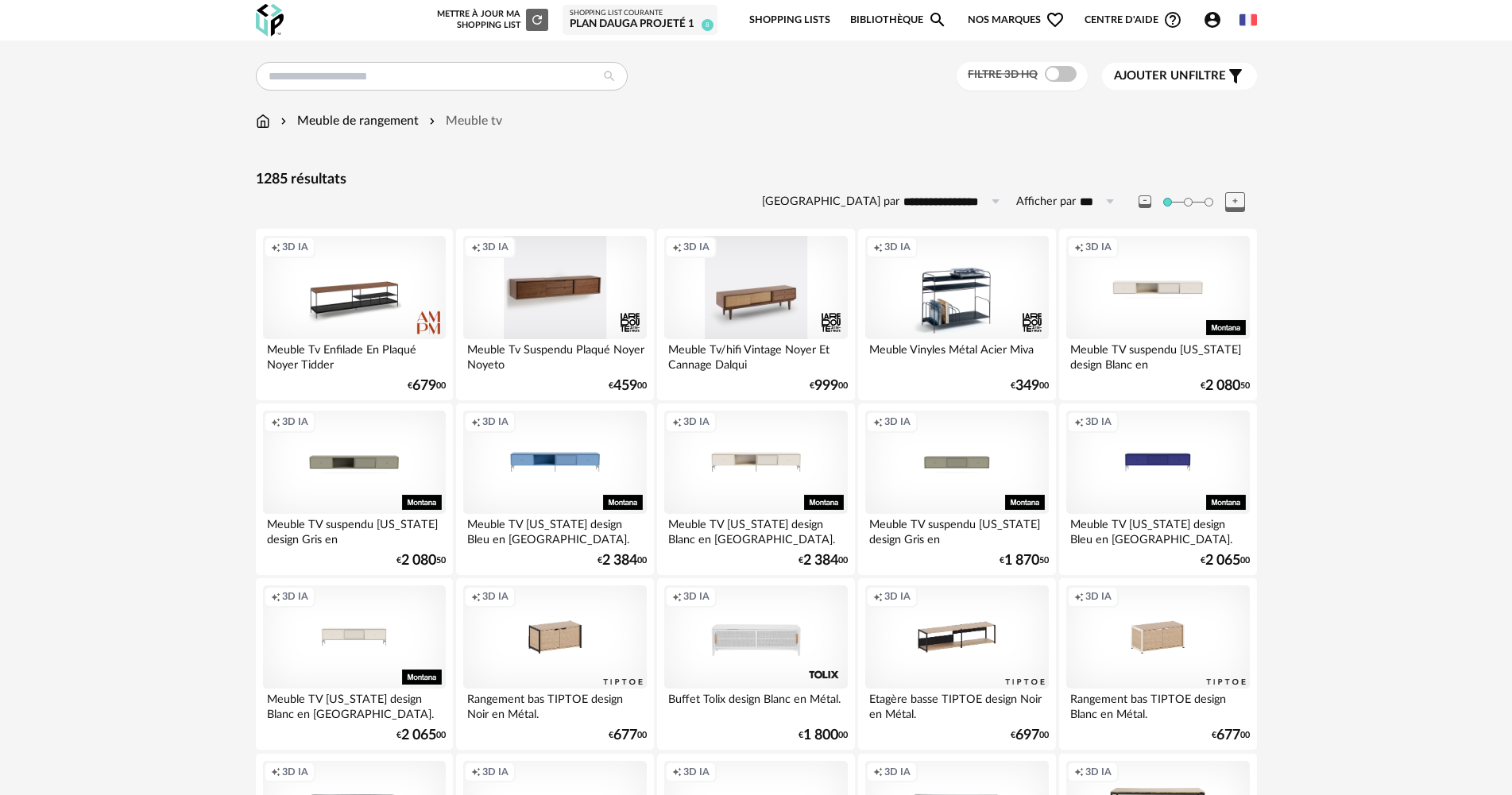
click at [986, 202] on icon at bounding box center [995, 202] width 20 height 26
click at [1146, 73] on span "Ajouter un" at bounding box center [1150, 75] width 74 height 12
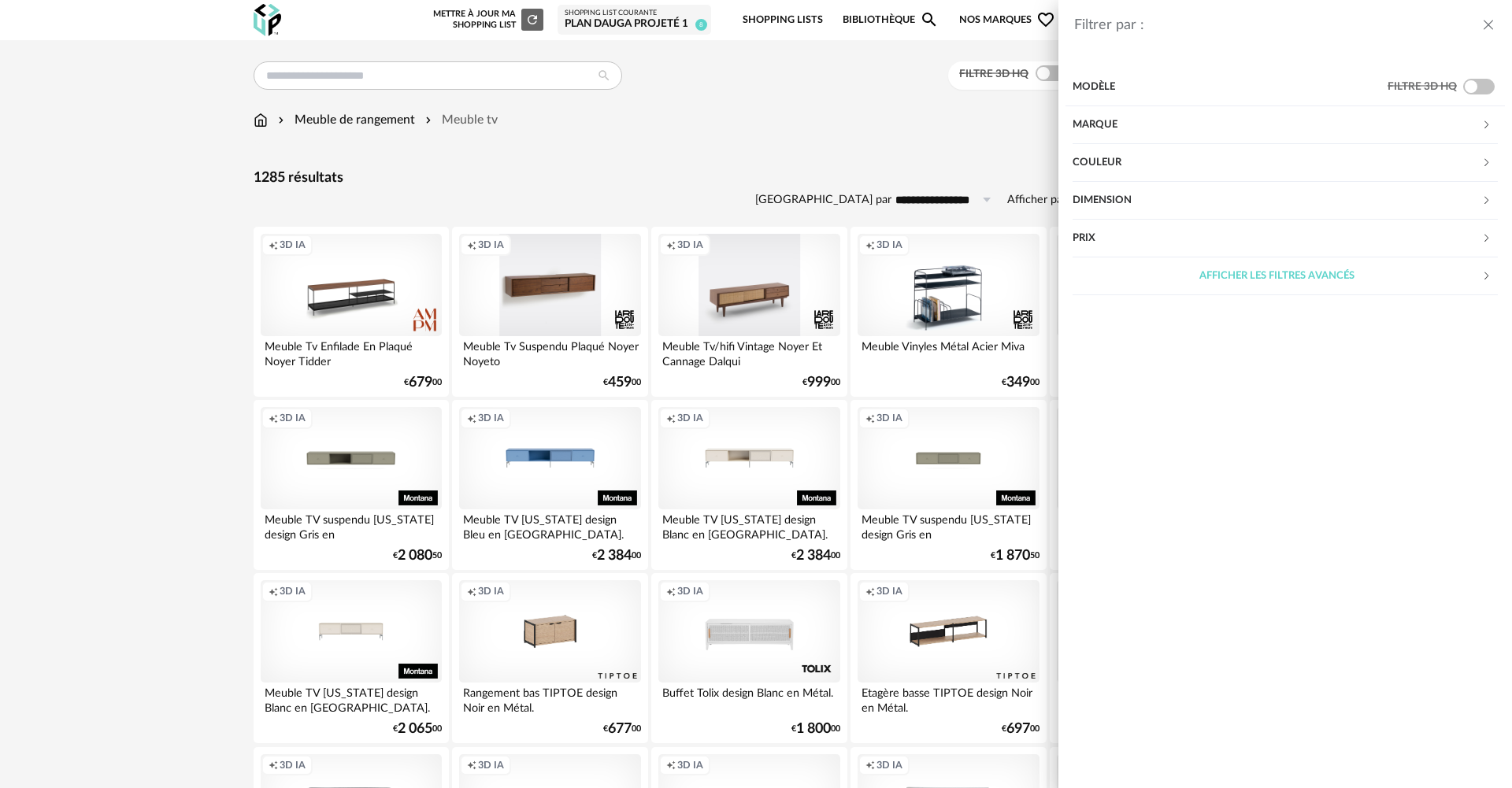
click at [1185, 200] on div "Dimension" at bounding box center [1277, 201] width 408 height 38
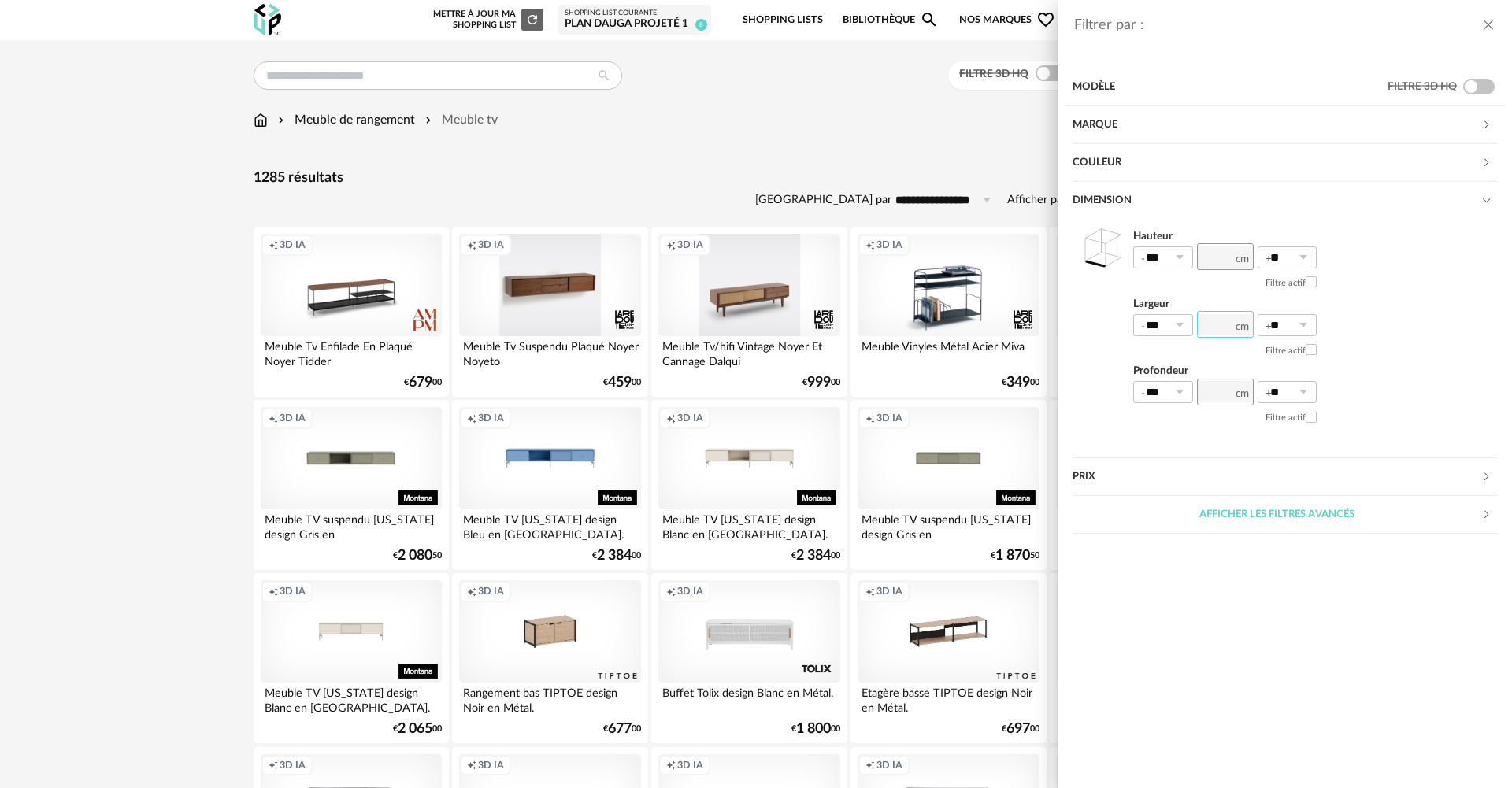
click at [1222, 321] on input "number" at bounding box center [1226, 324] width 57 height 27
type input "***"
click at [1176, 321] on icon at bounding box center [1179, 325] width 20 height 22
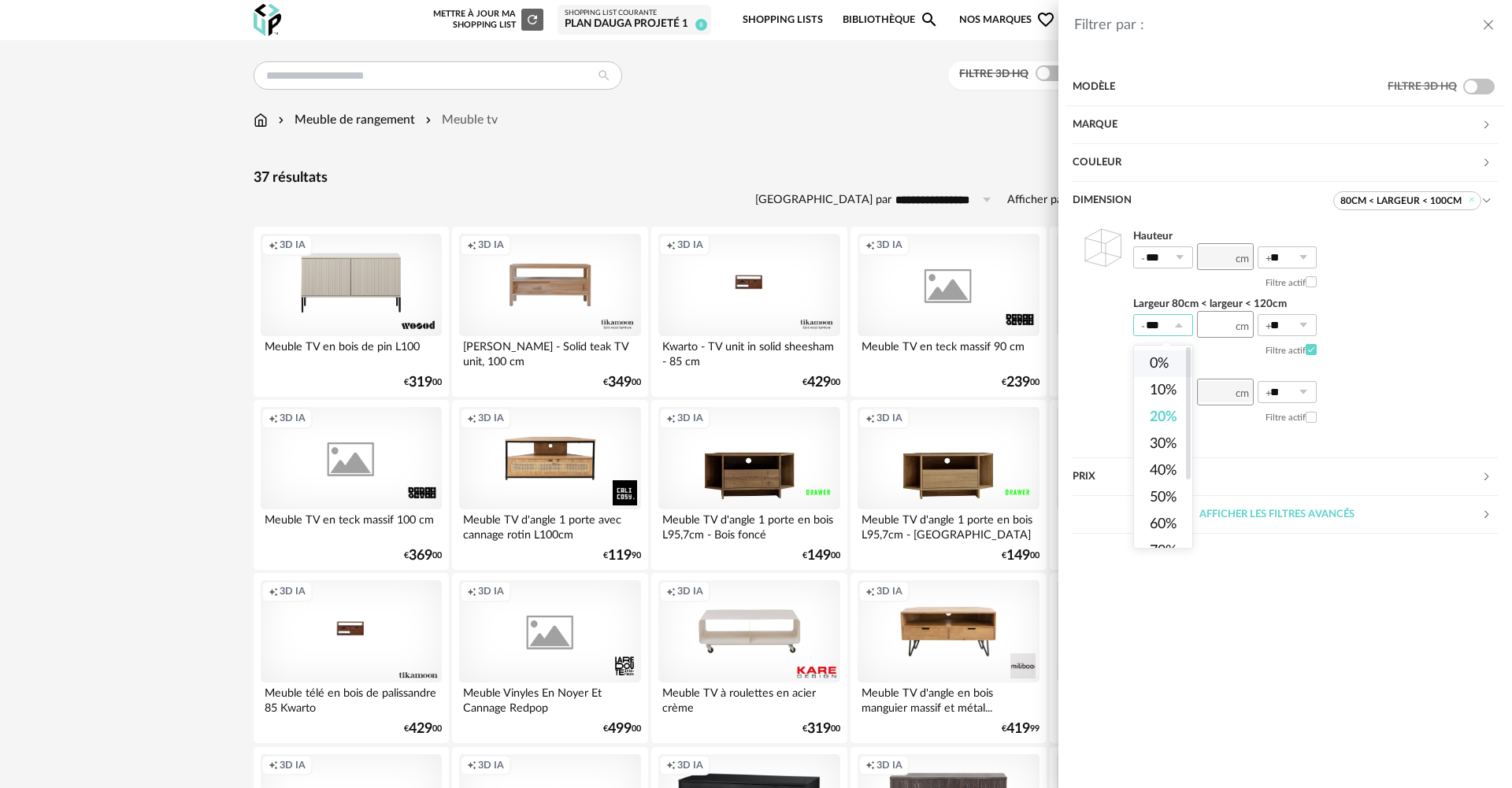
click at [1168, 361] on li "0%" at bounding box center [1169, 364] width 71 height 27
type input "**"
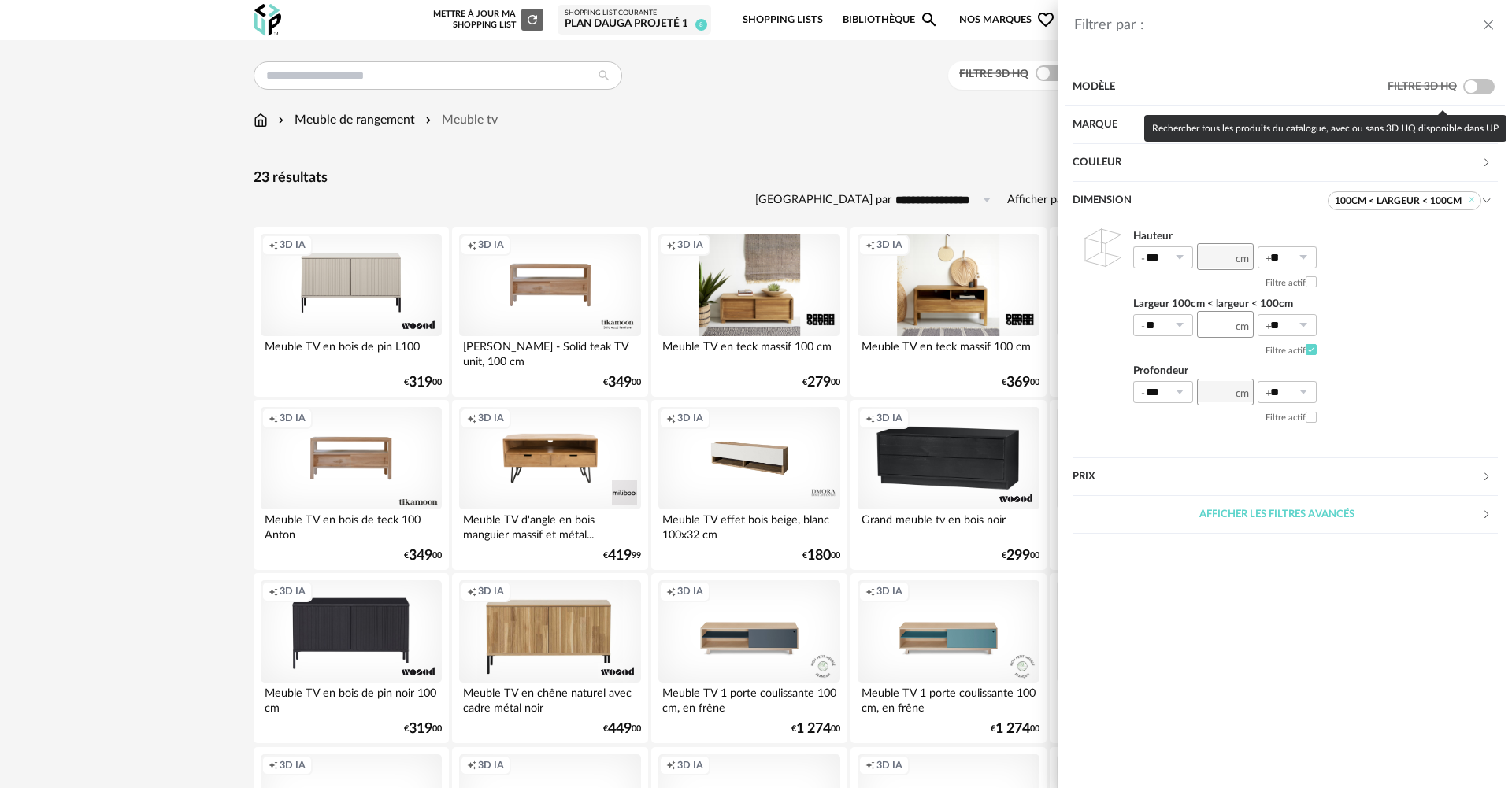
click at [1486, 82] on span at bounding box center [1479, 86] width 32 height 16
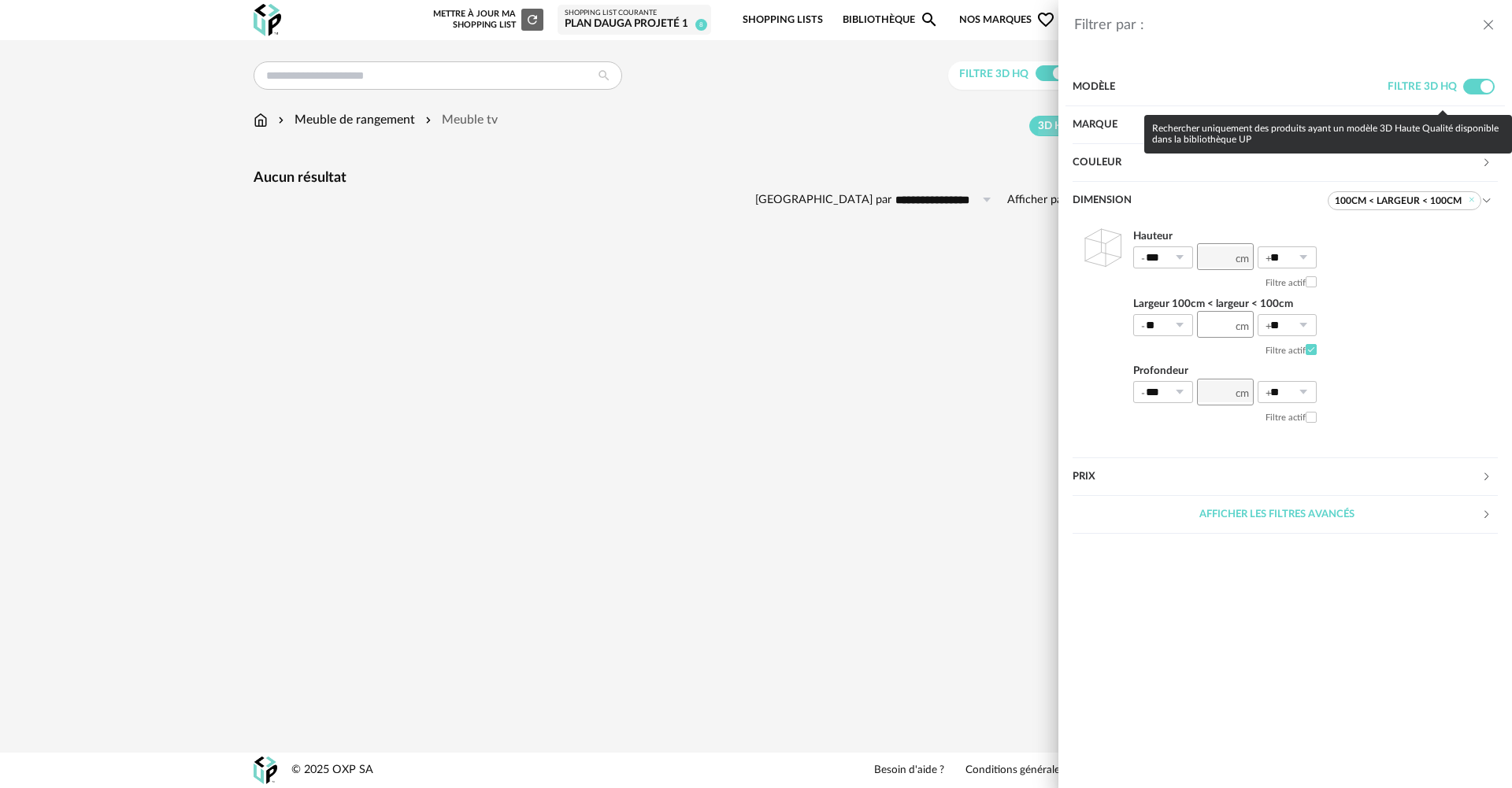
click at [1468, 77] on label "Filtre 3D HQ" at bounding box center [1442, 87] width 110 height 38
click at [1471, 88] on span at bounding box center [1479, 86] width 32 height 16
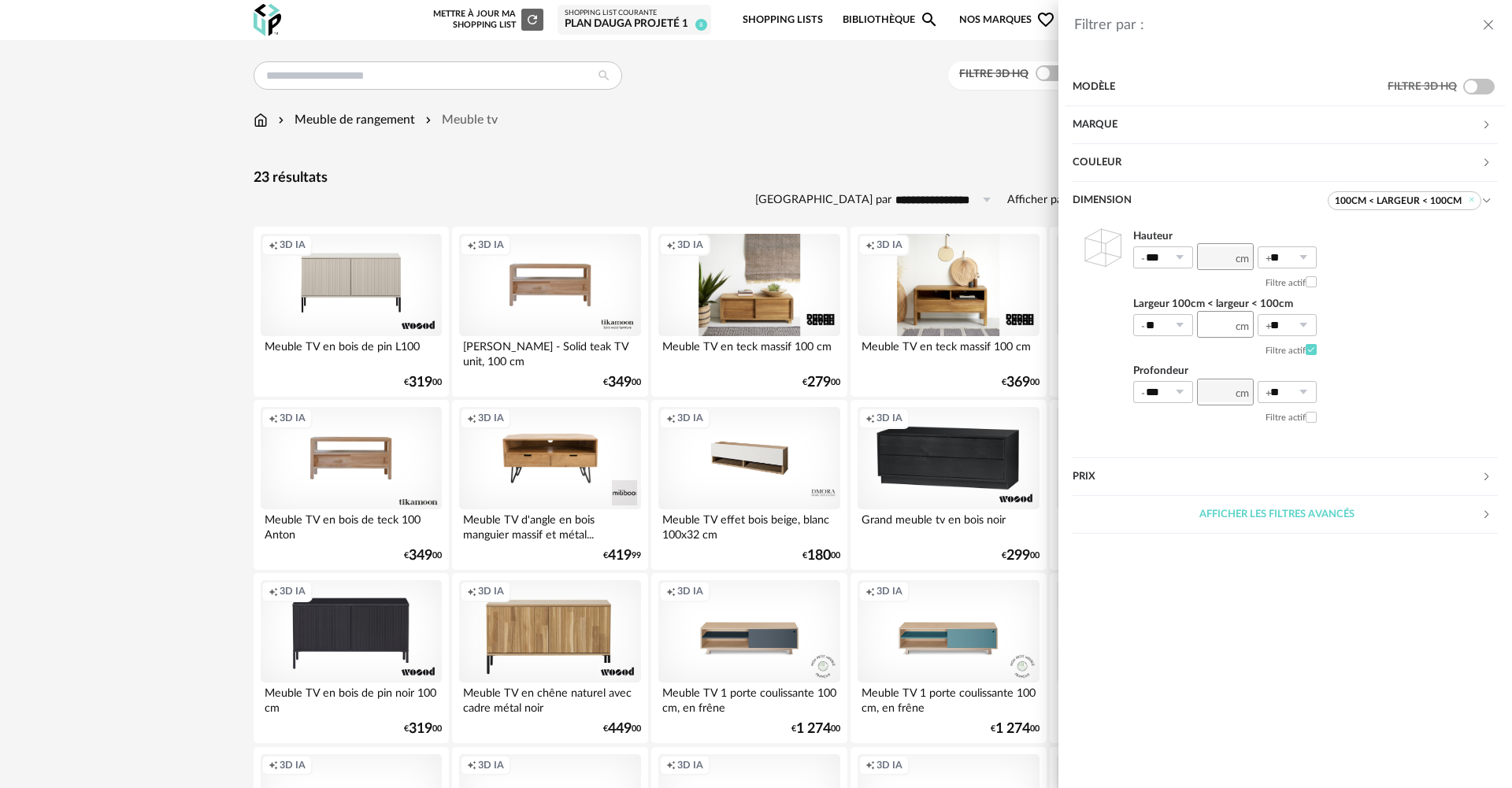
click at [1488, 24] on icon "close drawer" at bounding box center [1488, 25] width 16 height 16
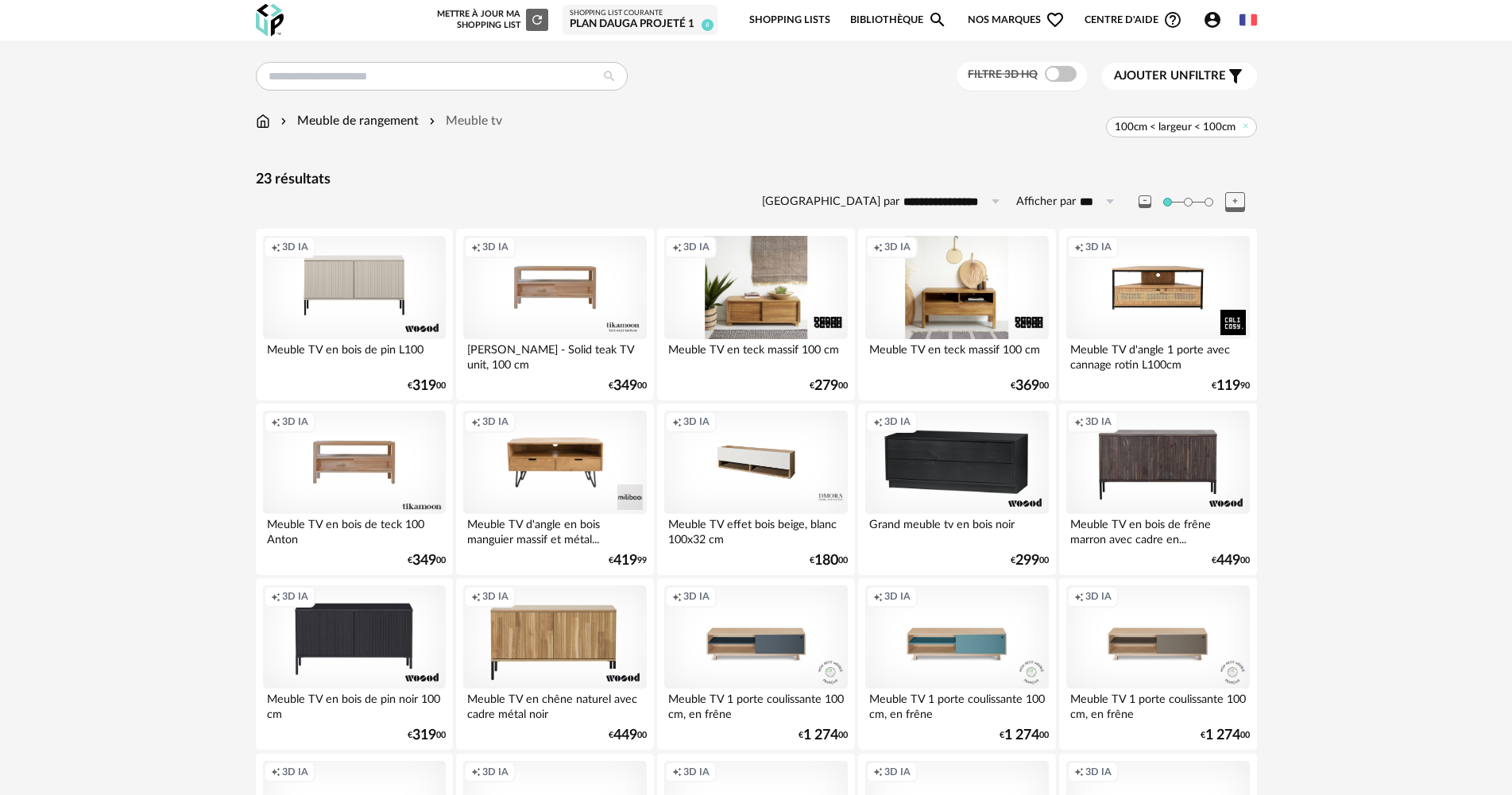
click at [1216, 75] on span "Ajouter un filtre" at bounding box center [1170, 76] width 112 height 16
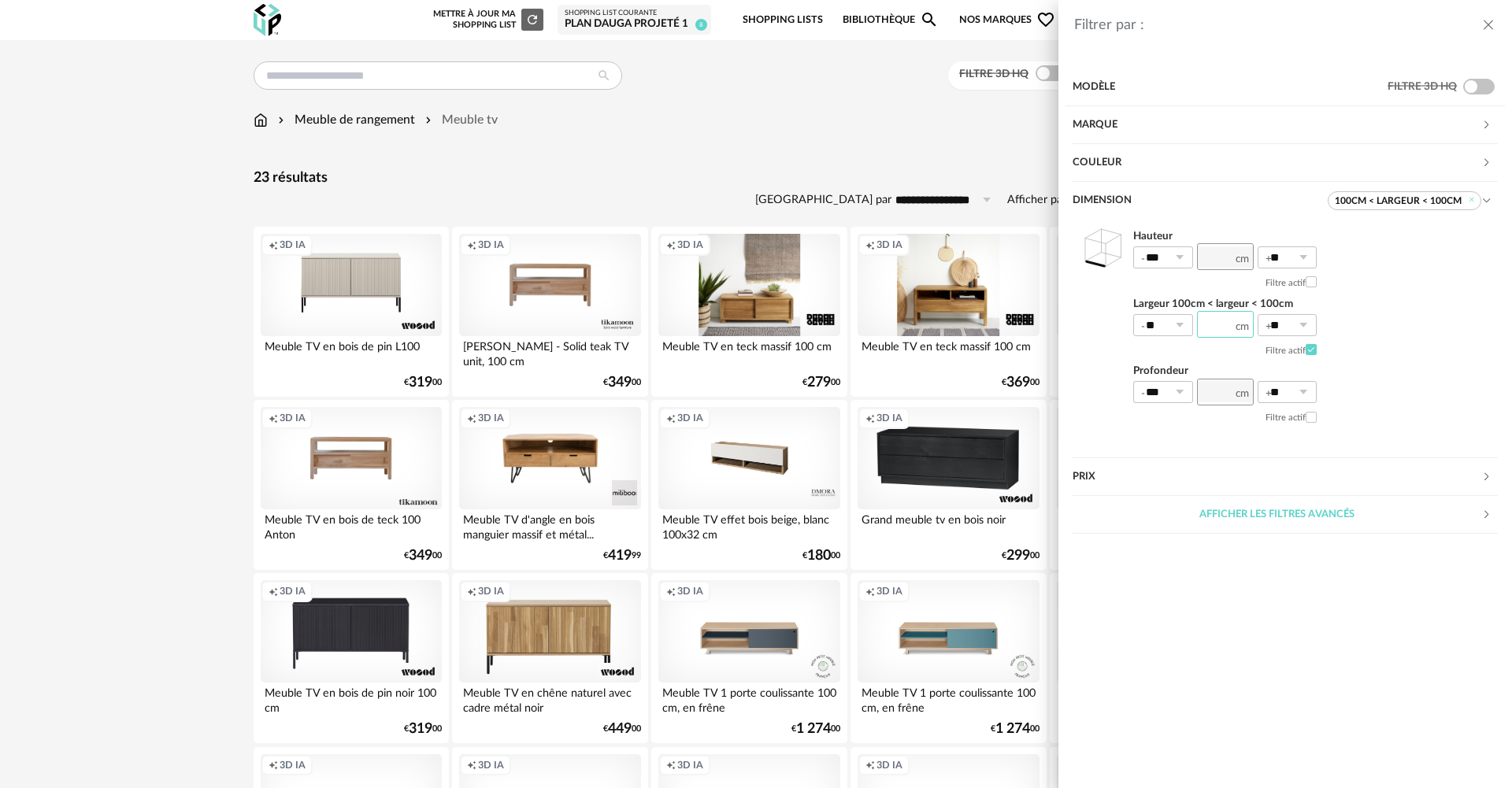
drag, startPoint x: 1231, startPoint y: 319, endPoint x: 1196, endPoint y: 323, distance: 35.2
click at [1196, 323] on div "** *** ** 0% 10% 20% 30% 40% 50% 60% 70% 80% 90% 100%" at bounding box center [1224, 326] width 183 height 24
type input "**"
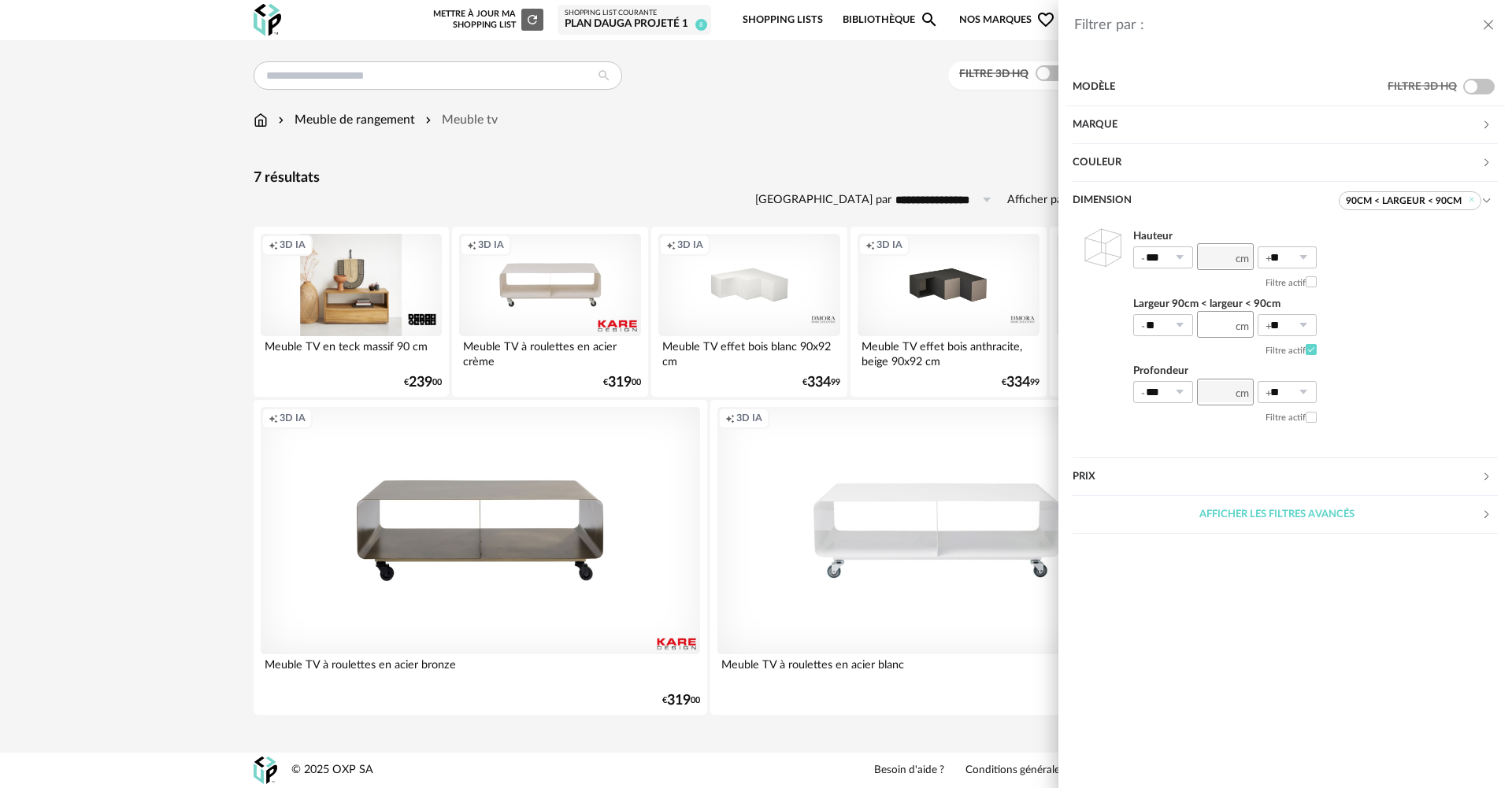
click at [1491, 25] on icon "close drawer" at bounding box center [1488, 25] width 16 height 16
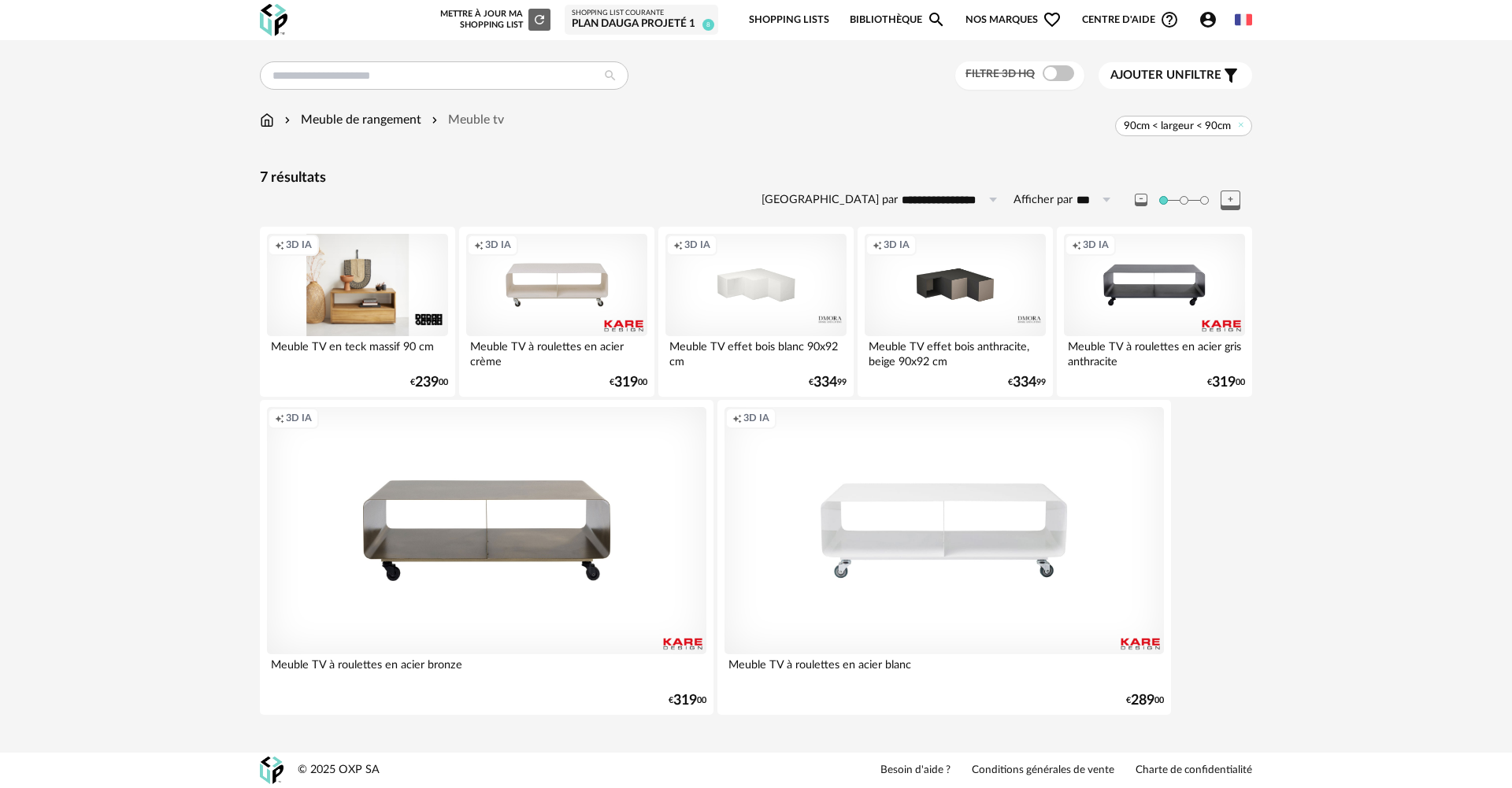
click at [366, 283] on div "Creation icon 3D IA" at bounding box center [358, 285] width 181 height 102
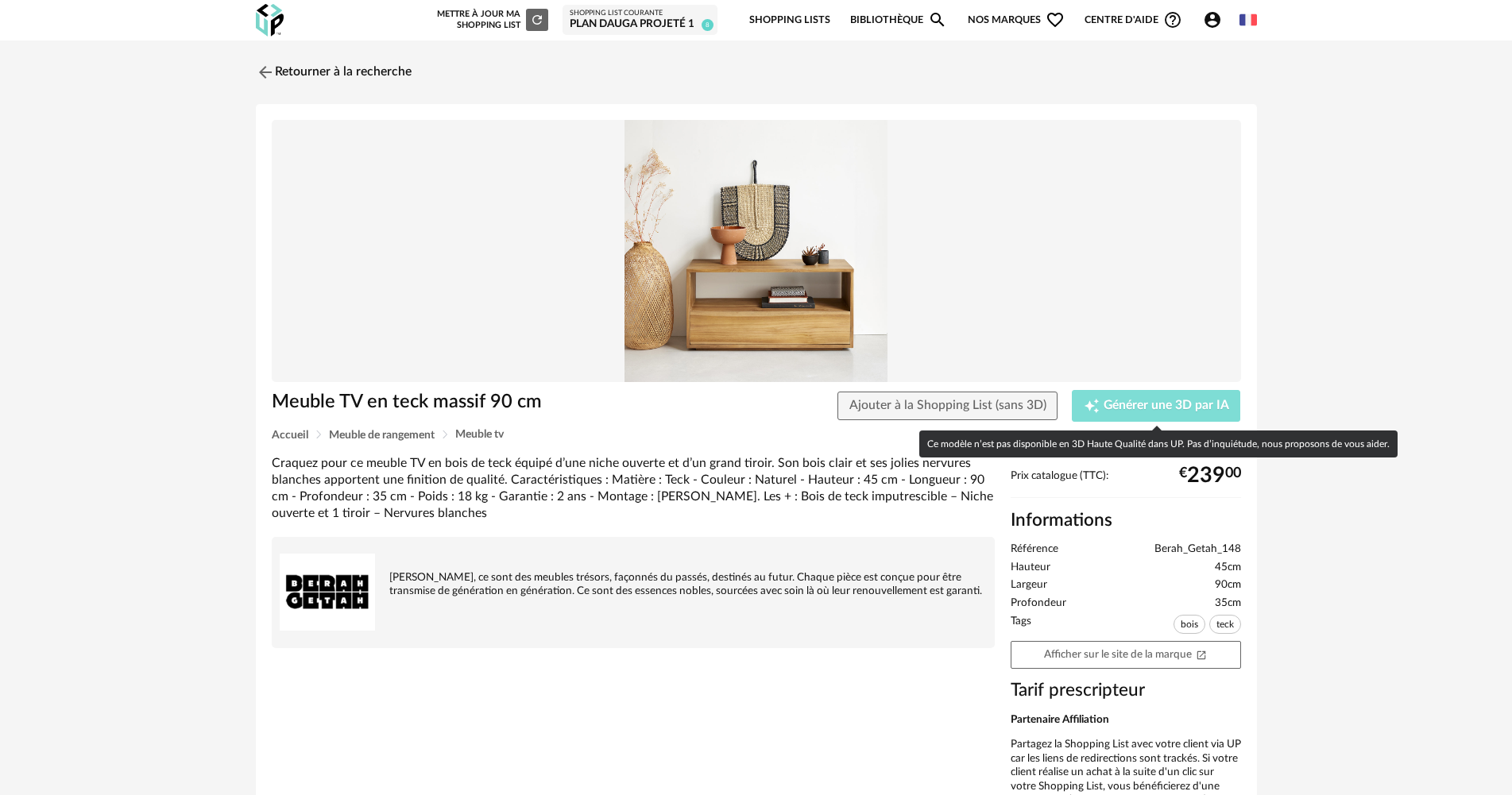
click at [1167, 398] on div "Creation icon Générer une 3D par IA" at bounding box center [1157, 406] width 146 height 16
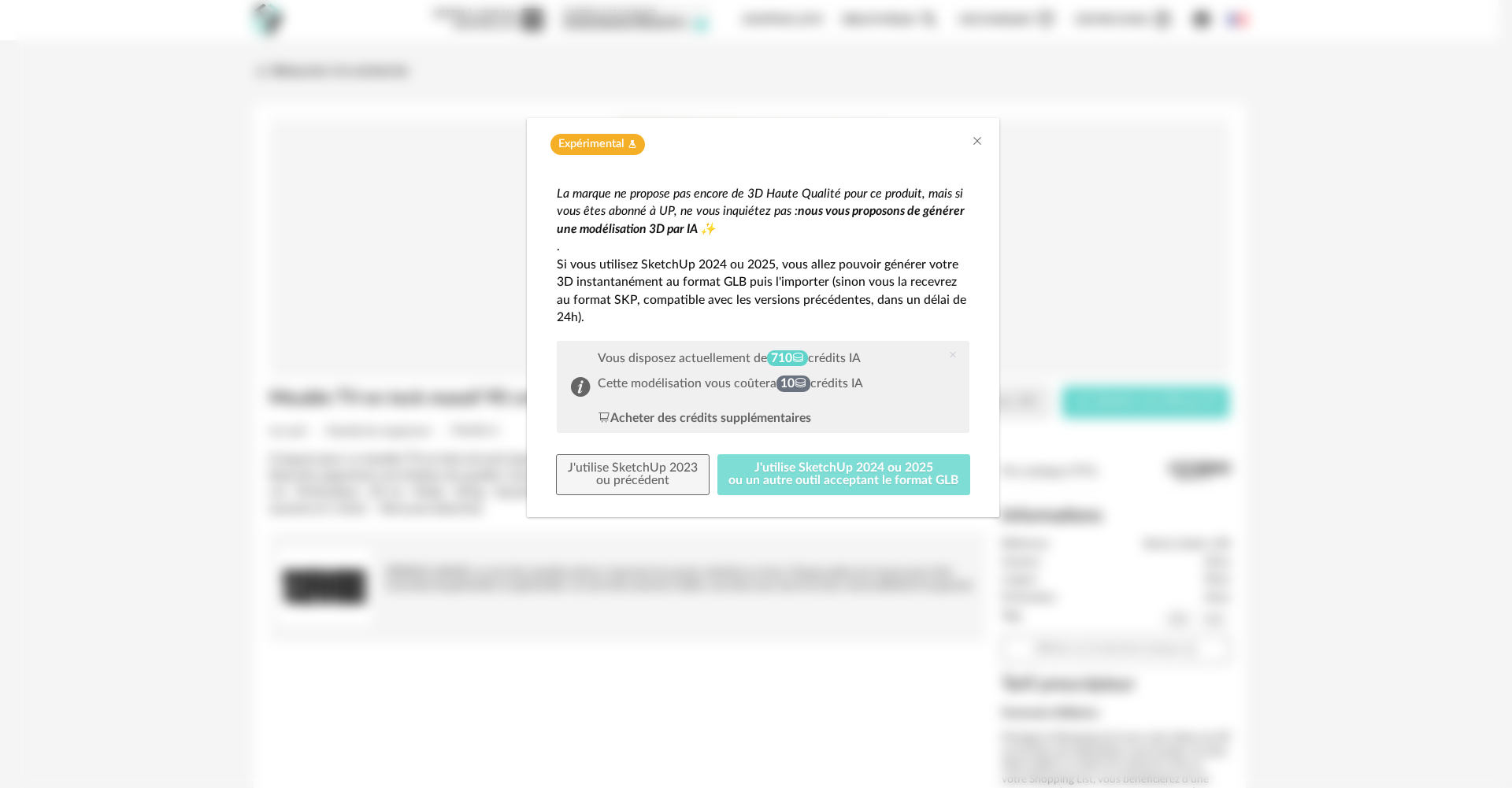
click at [833, 469] on button "J'utilise SketchUp 2024 ou 2025 ou un autre outil acceptant le format GLB" at bounding box center [844, 475] width 254 height 41
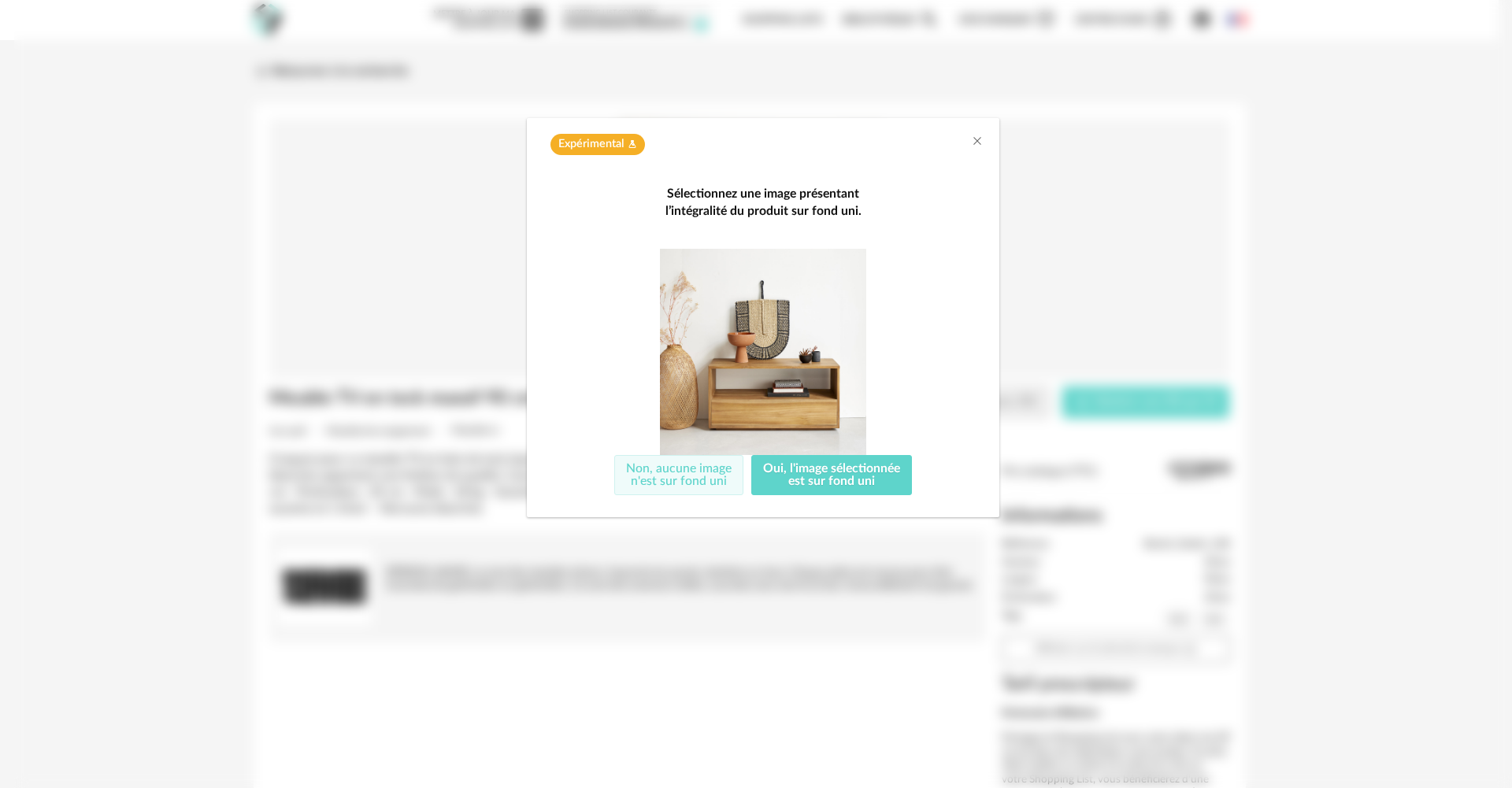
click at [710, 476] on button "Non, aucune image n'est sur fond uni" at bounding box center [679, 476] width 129 height 41
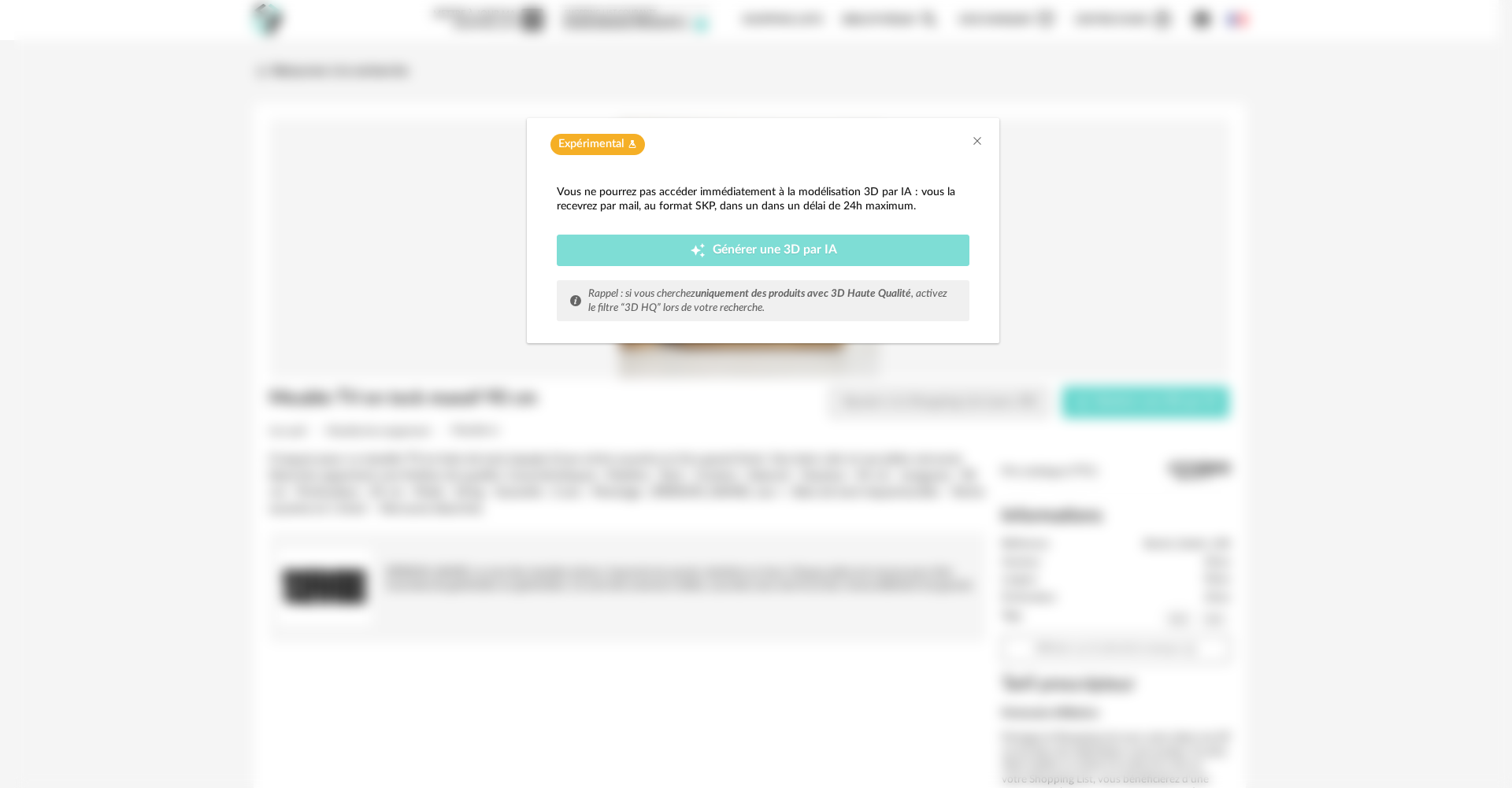
click at [817, 249] on span "Générer une 3D par IA" at bounding box center [775, 251] width 124 height 13
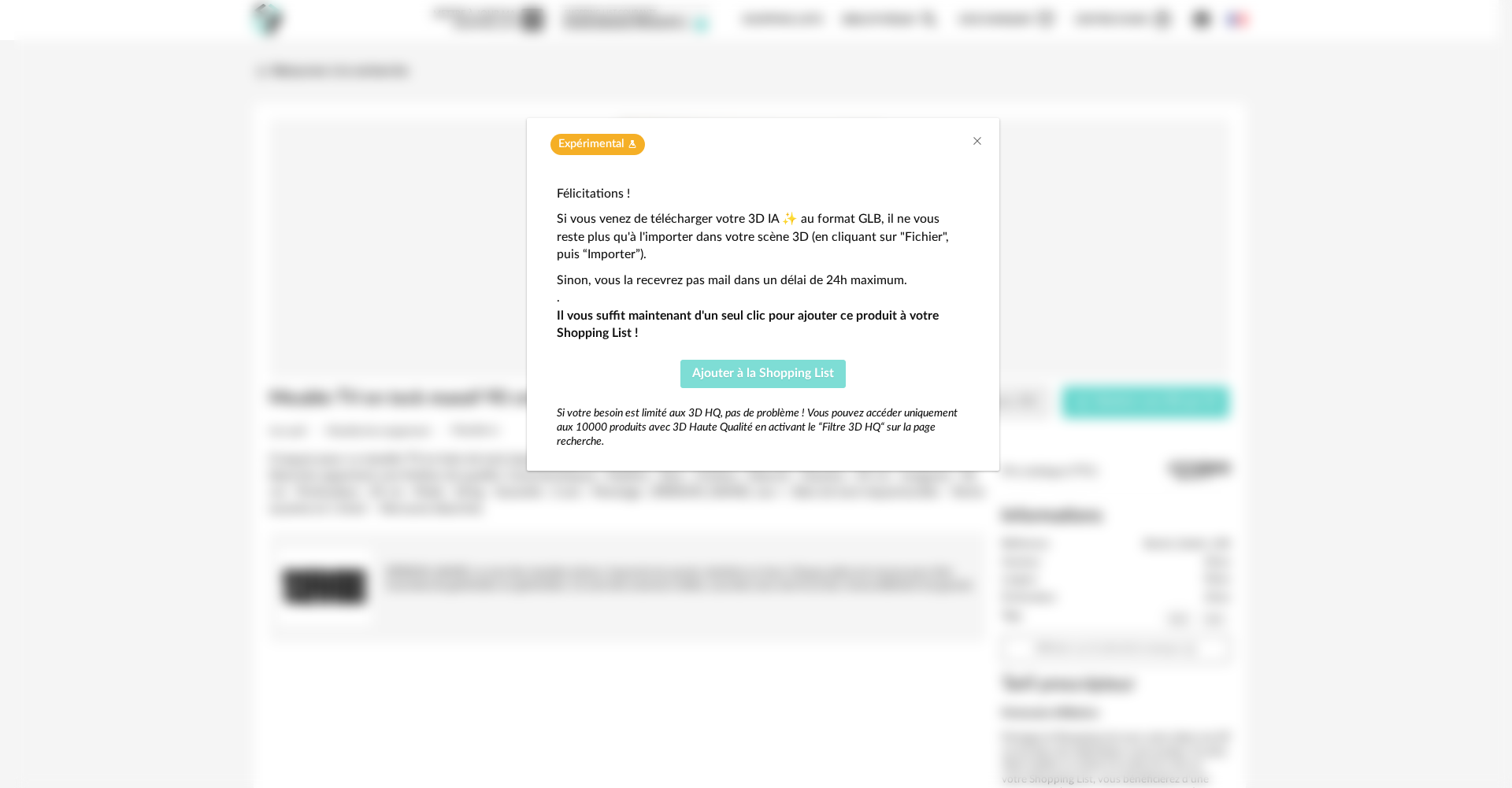
click at [777, 373] on span "Ajouter à la Shopping List" at bounding box center [763, 373] width 142 height 13
click at [979, 140] on icon "Close" at bounding box center [978, 141] width 13 height 13
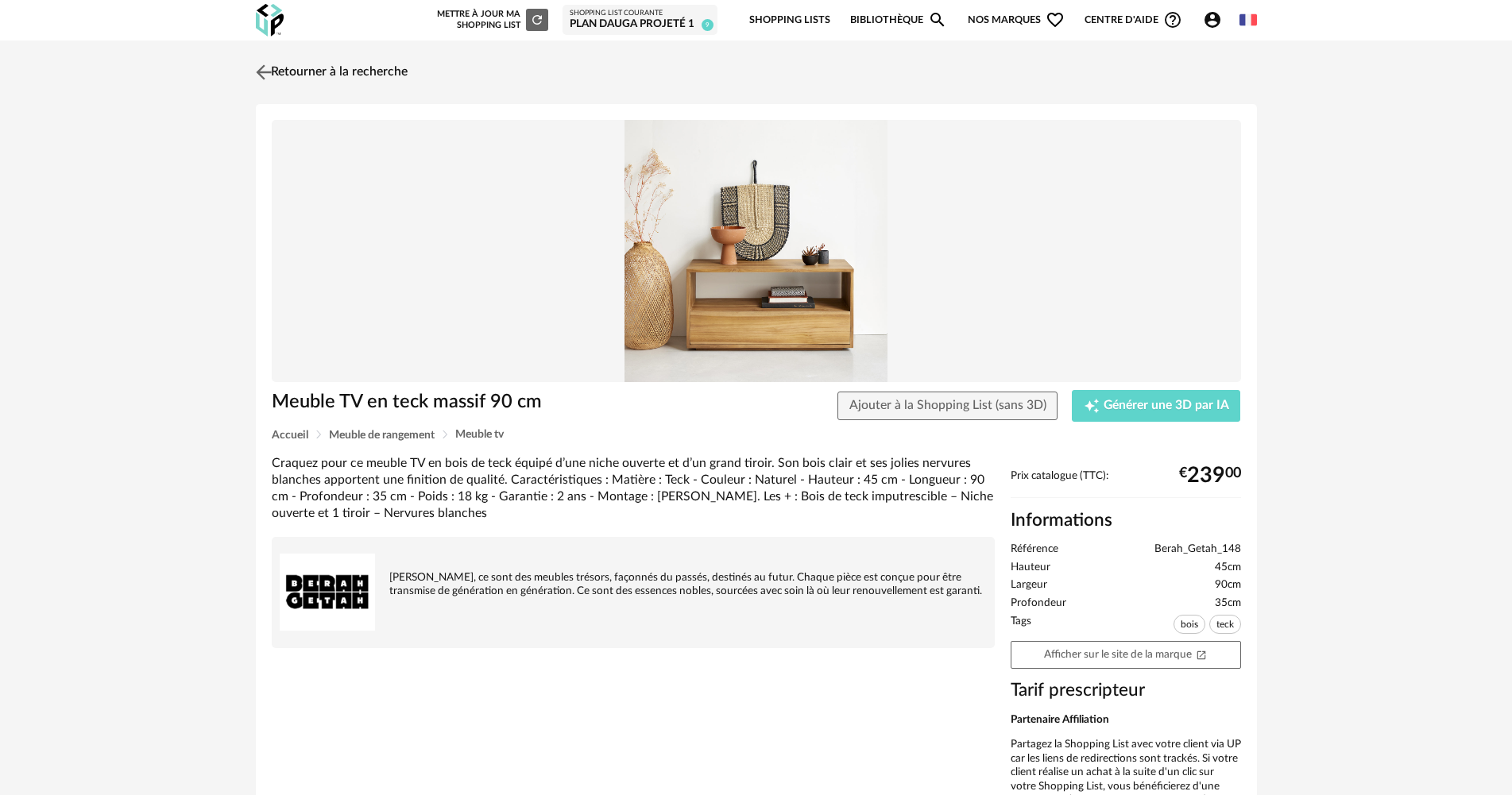
click at [269, 74] on img at bounding box center [263, 71] width 23 height 23
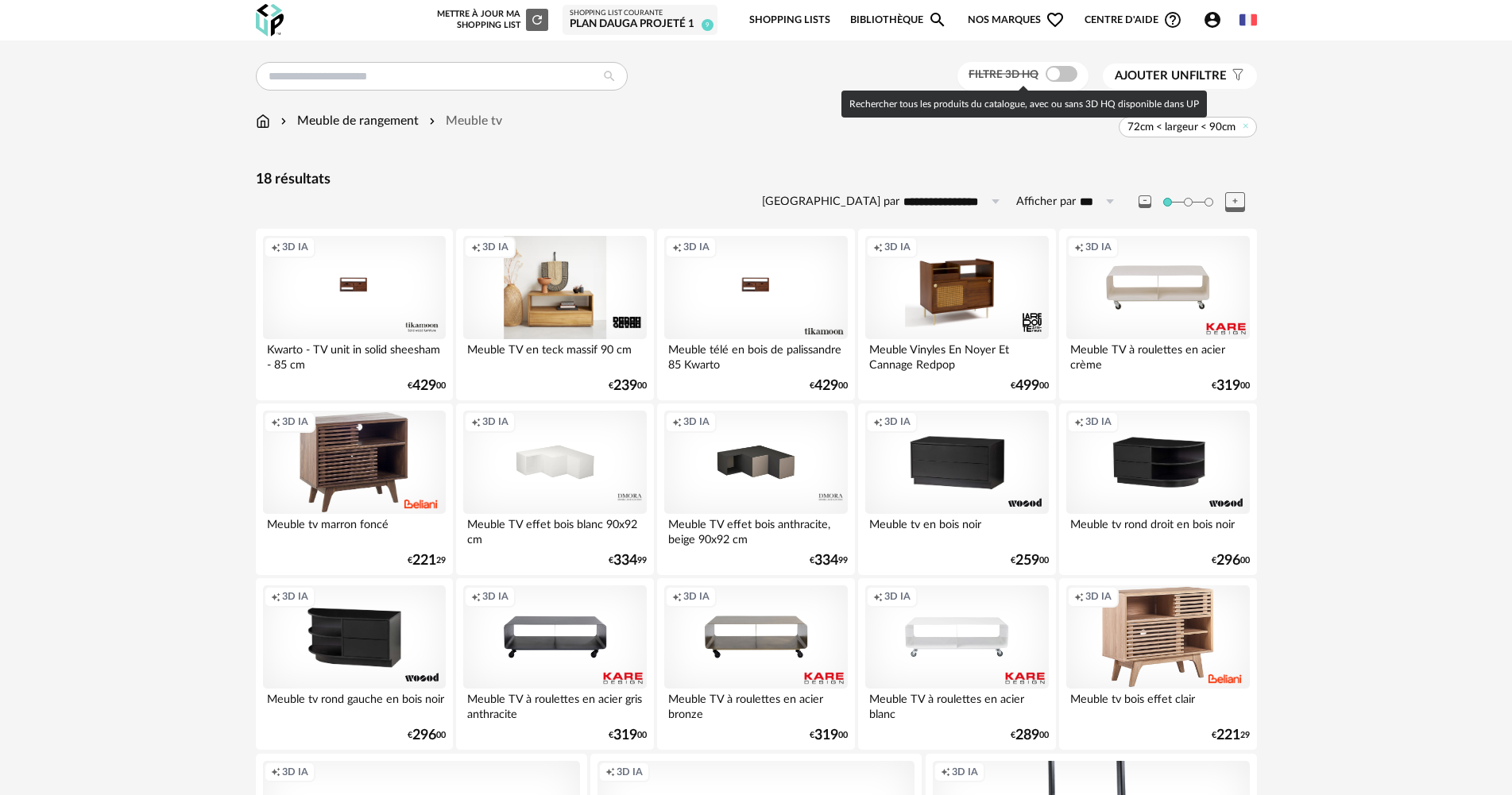
click at [1069, 73] on span at bounding box center [1062, 74] width 32 height 16
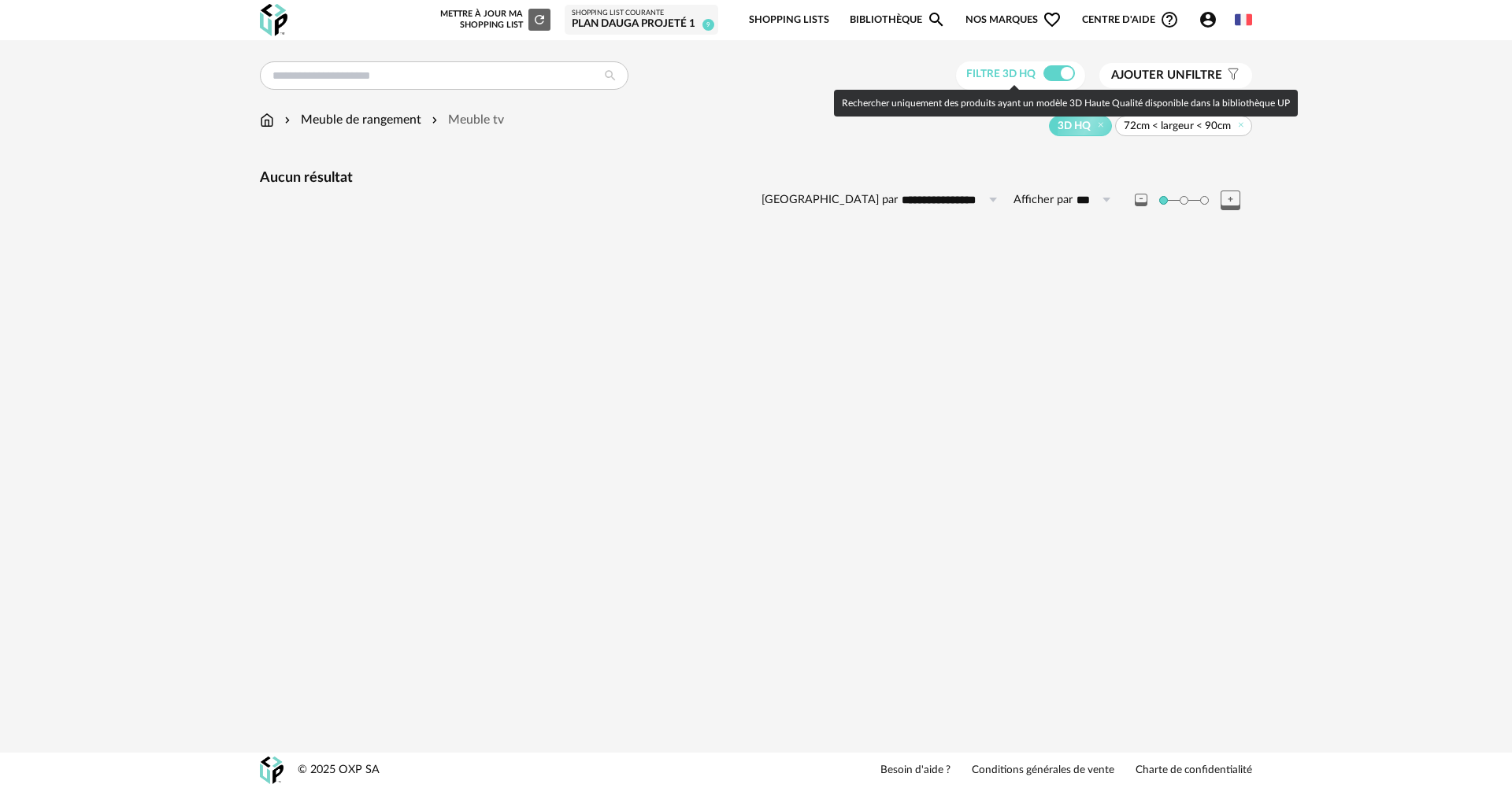
click at [1047, 74] on span at bounding box center [1059, 73] width 32 height 16
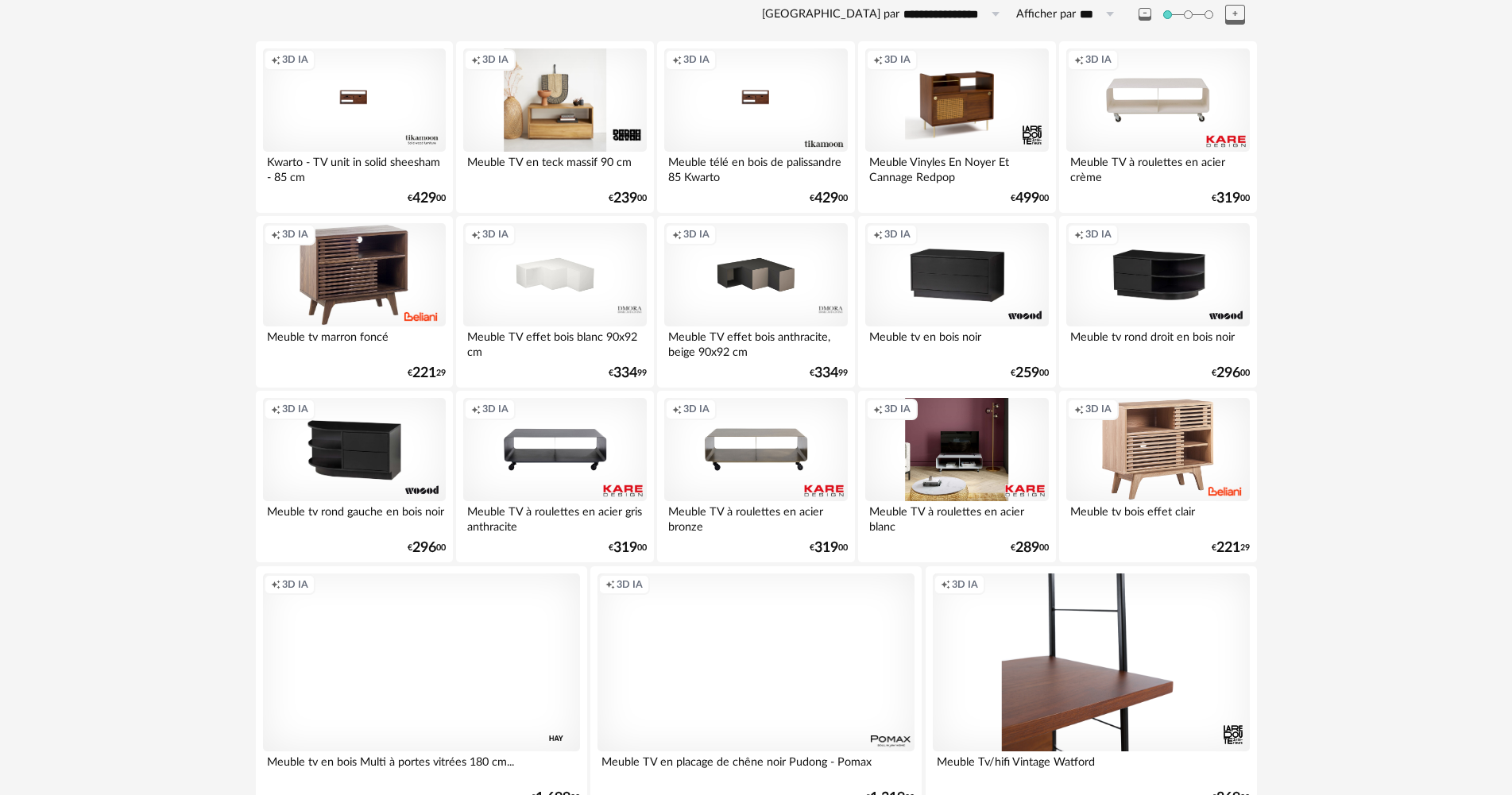
scroll to position [159, 0]
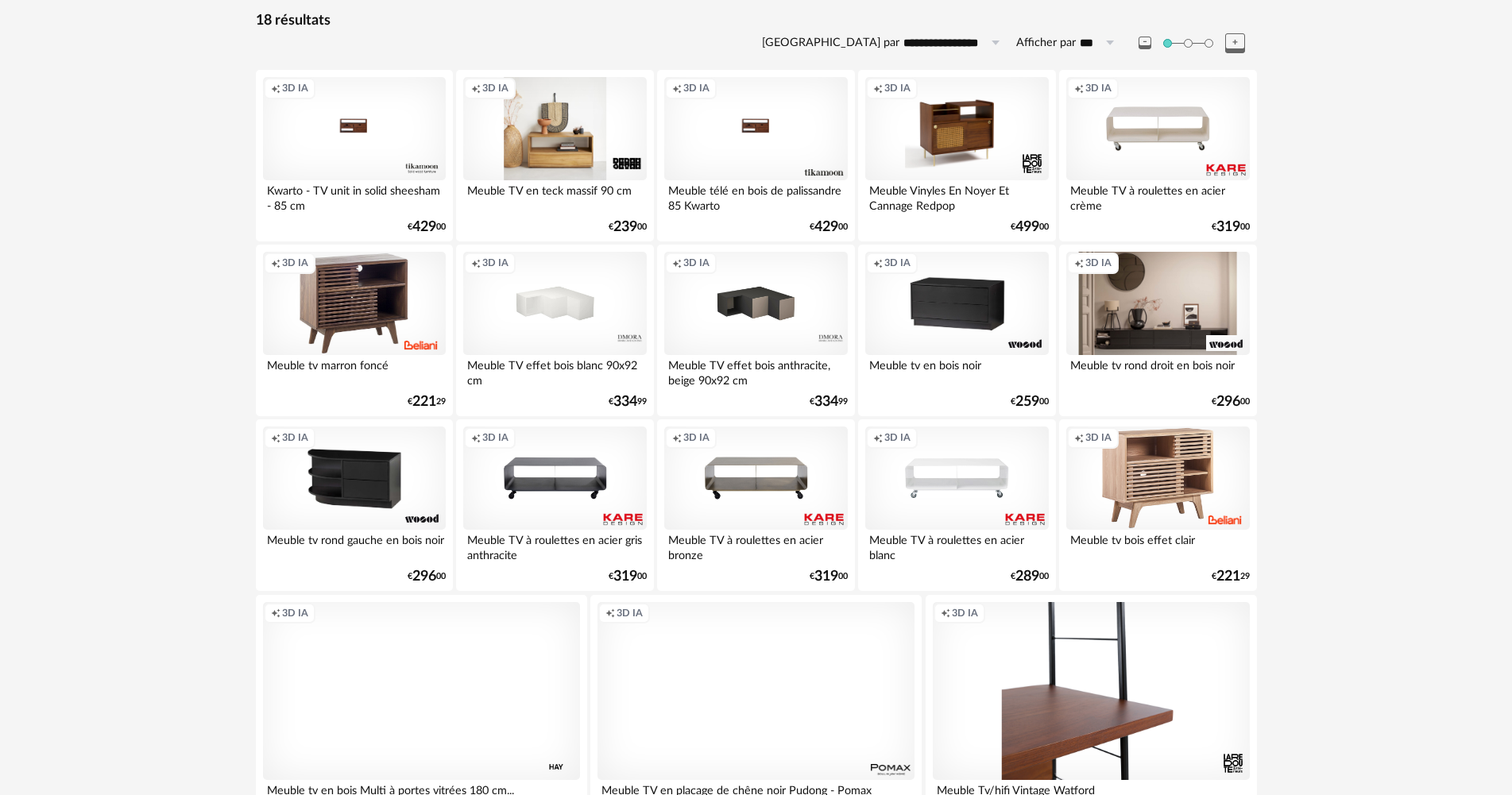
click at [1162, 290] on div "Creation icon 3D IA" at bounding box center [1158, 303] width 182 height 103
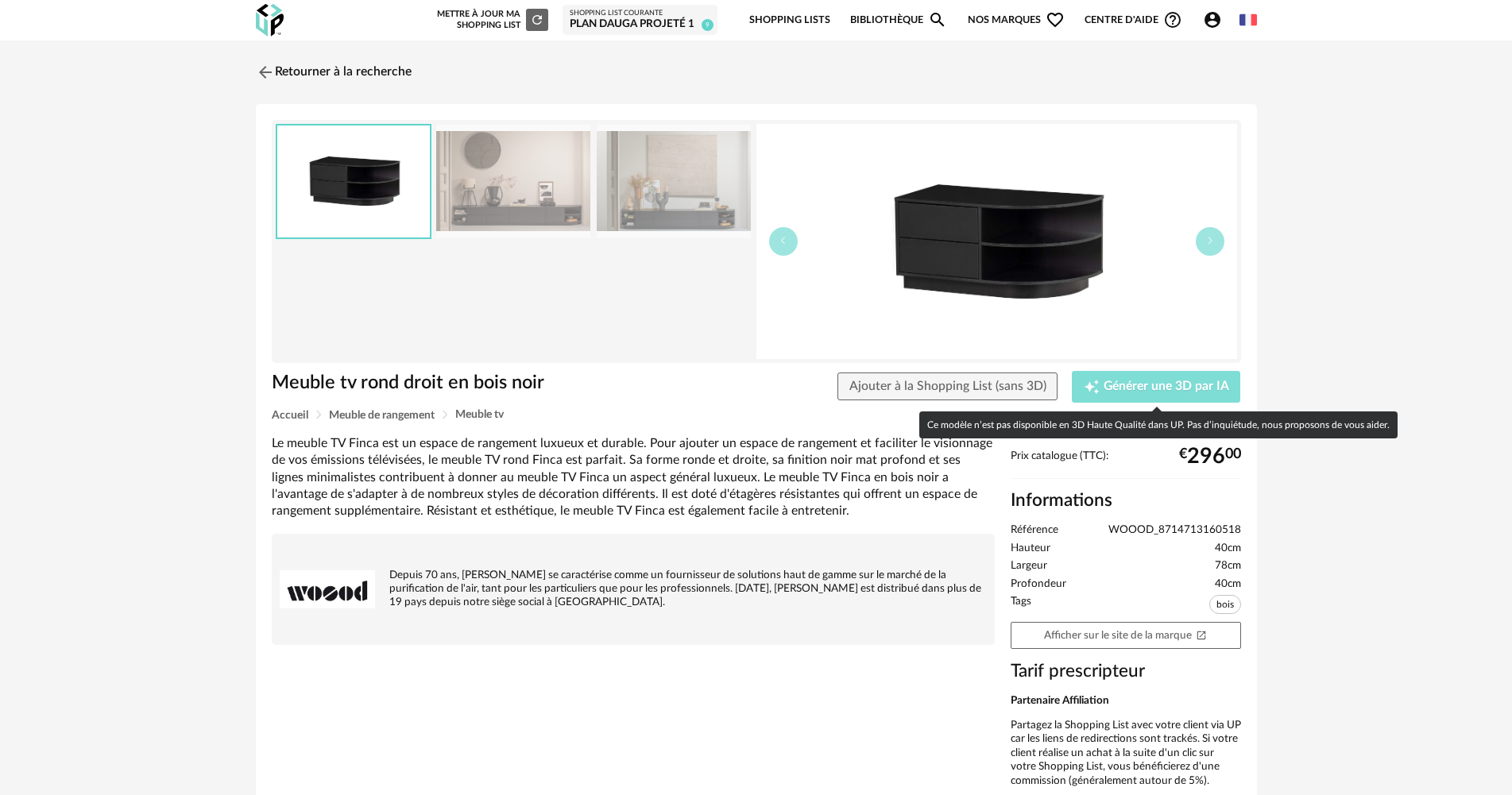
click at [1166, 384] on span "Générer une 3D par IA" at bounding box center [1166, 387] width 126 height 13
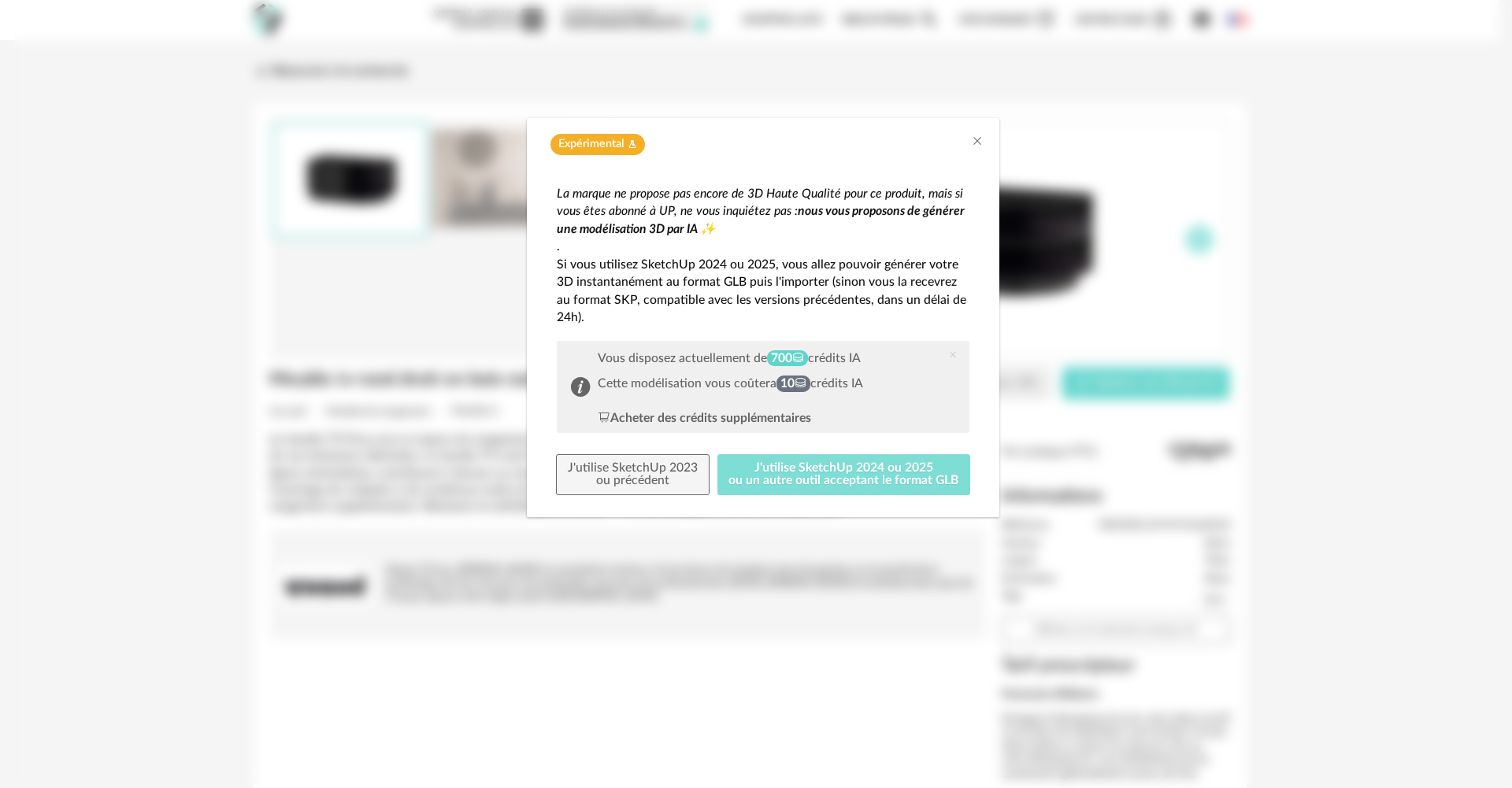
click at [808, 468] on button "J'utilise SketchUp 2024 ou 2025 ou un autre outil acceptant le format GLB" at bounding box center [844, 475] width 254 height 41
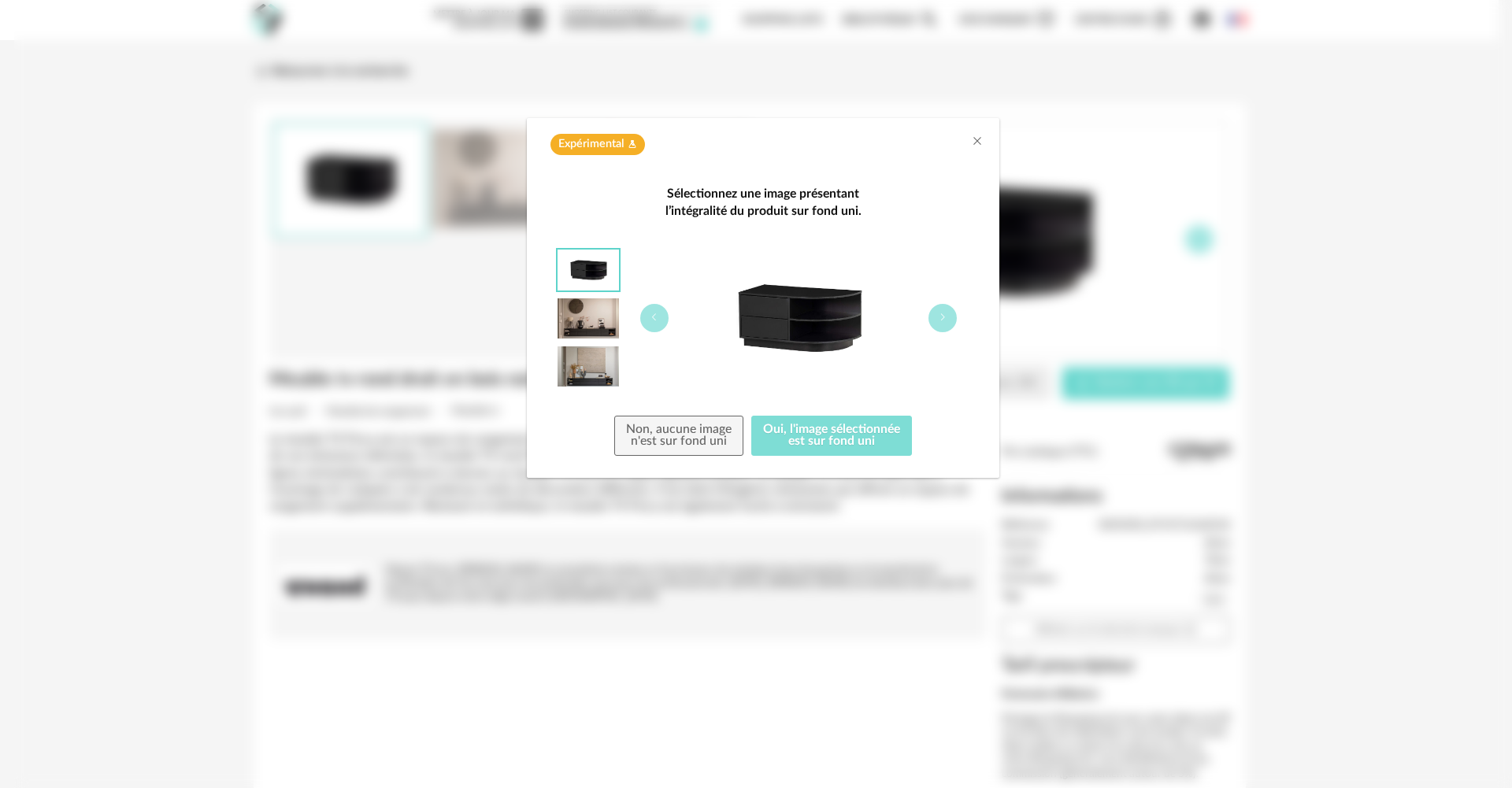
click at [833, 436] on button "Oui, l'image sélectionnée est sur fond uni" at bounding box center [831, 436] width 161 height 41
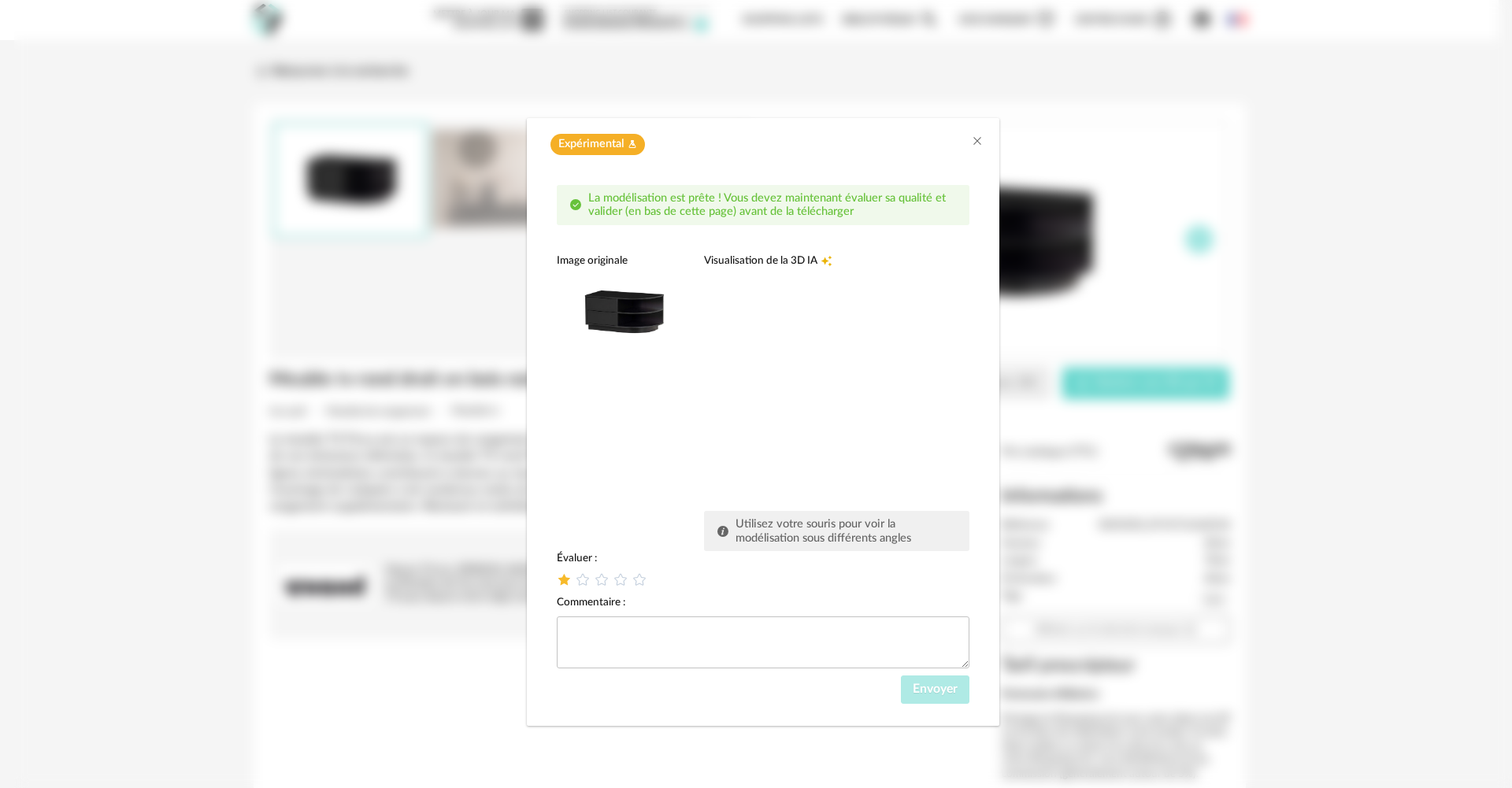
click at [565, 577] on icon "dialog" at bounding box center [564, 580] width 17 height 17
click at [932, 692] on span "Envoyer" at bounding box center [935, 689] width 45 height 13
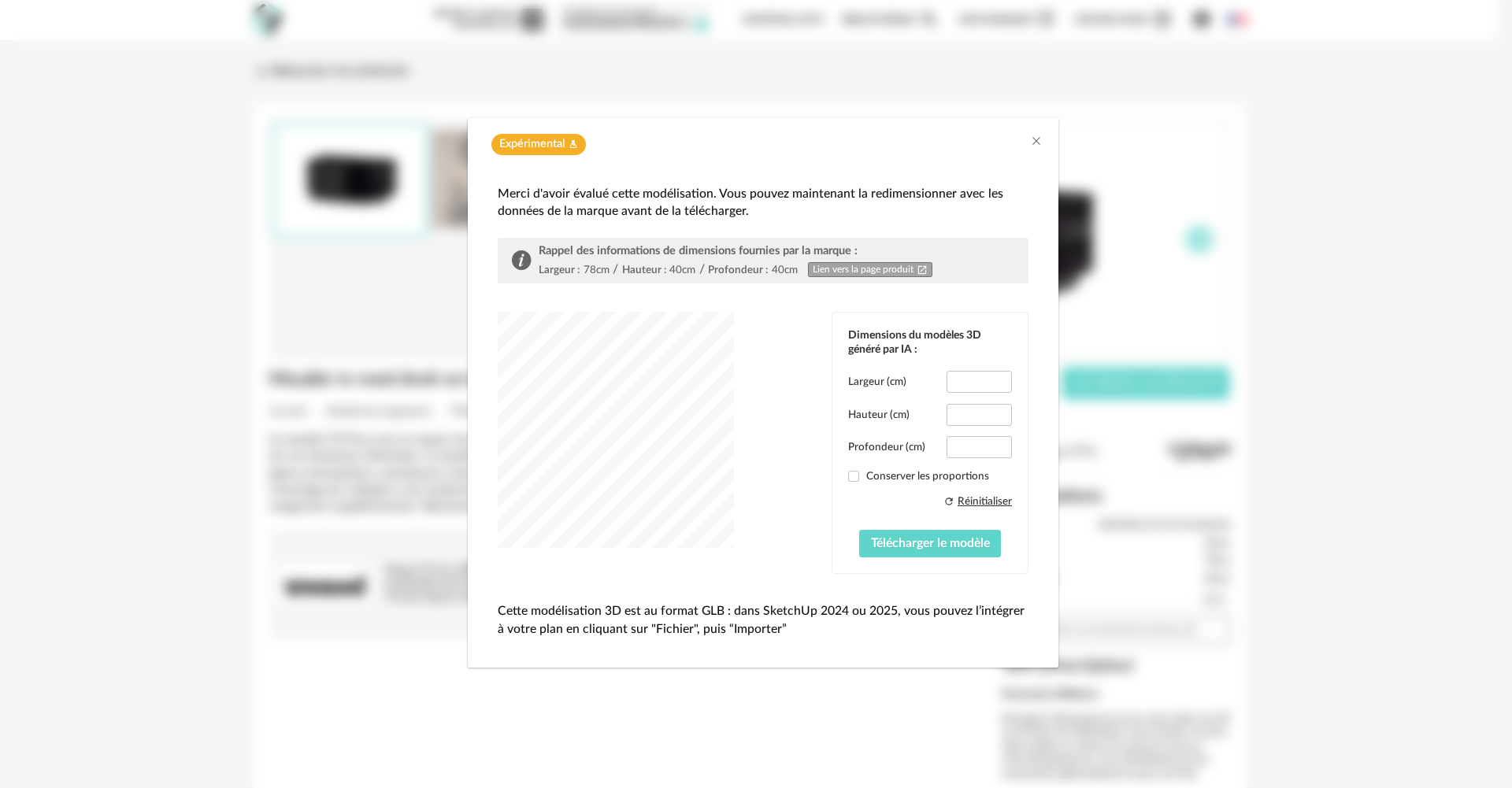
type input "****"
click at [854, 478] on span "dialog" at bounding box center [854, 476] width 11 height 11
click at [921, 547] on span "Télécharger le modèle" at bounding box center [930, 543] width 119 height 13
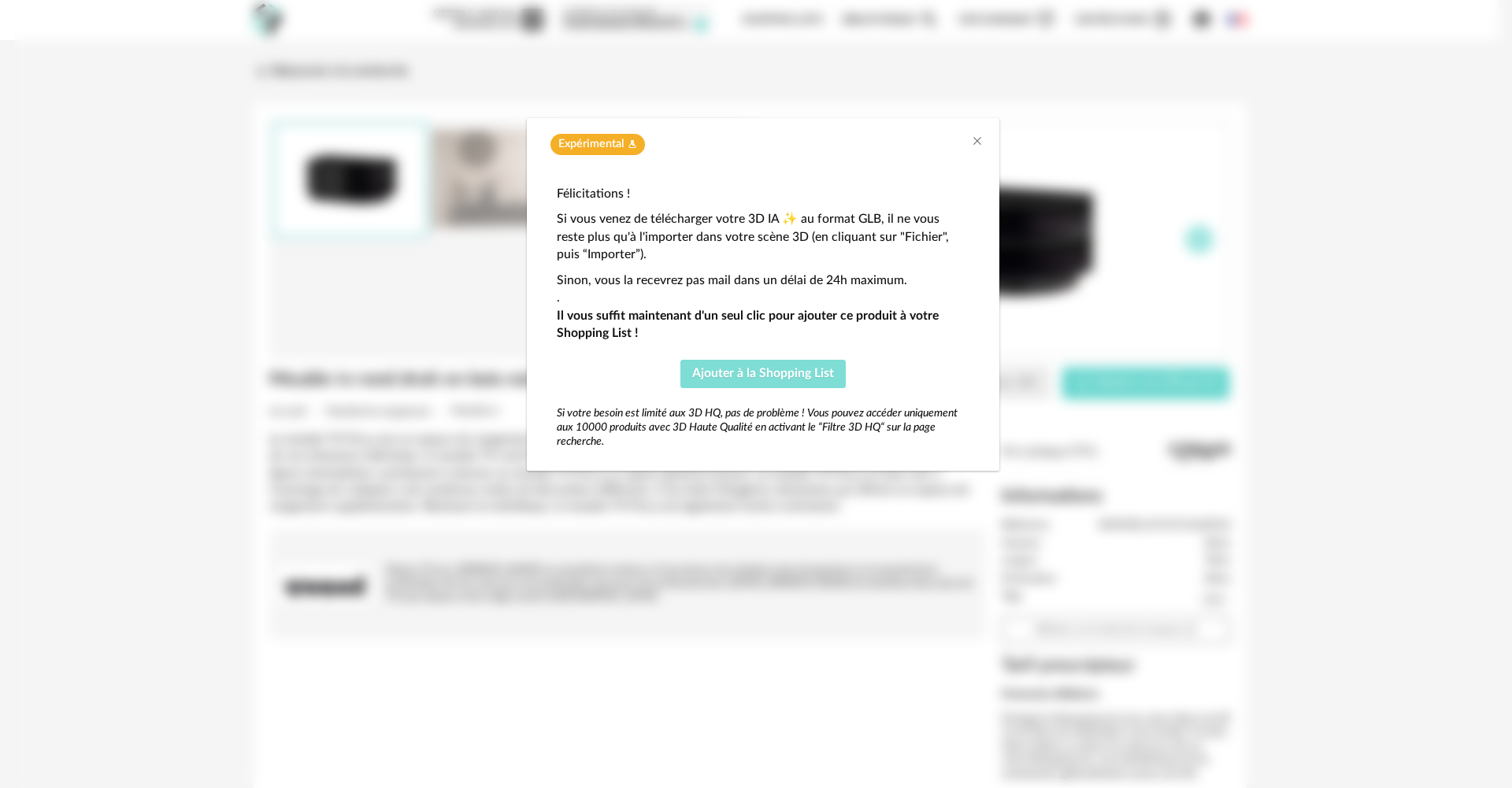
click at [806, 376] on span "Ajouter à la Shopping List" at bounding box center [763, 373] width 142 height 13
click at [974, 140] on icon "Close" at bounding box center [978, 141] width 13 height 13
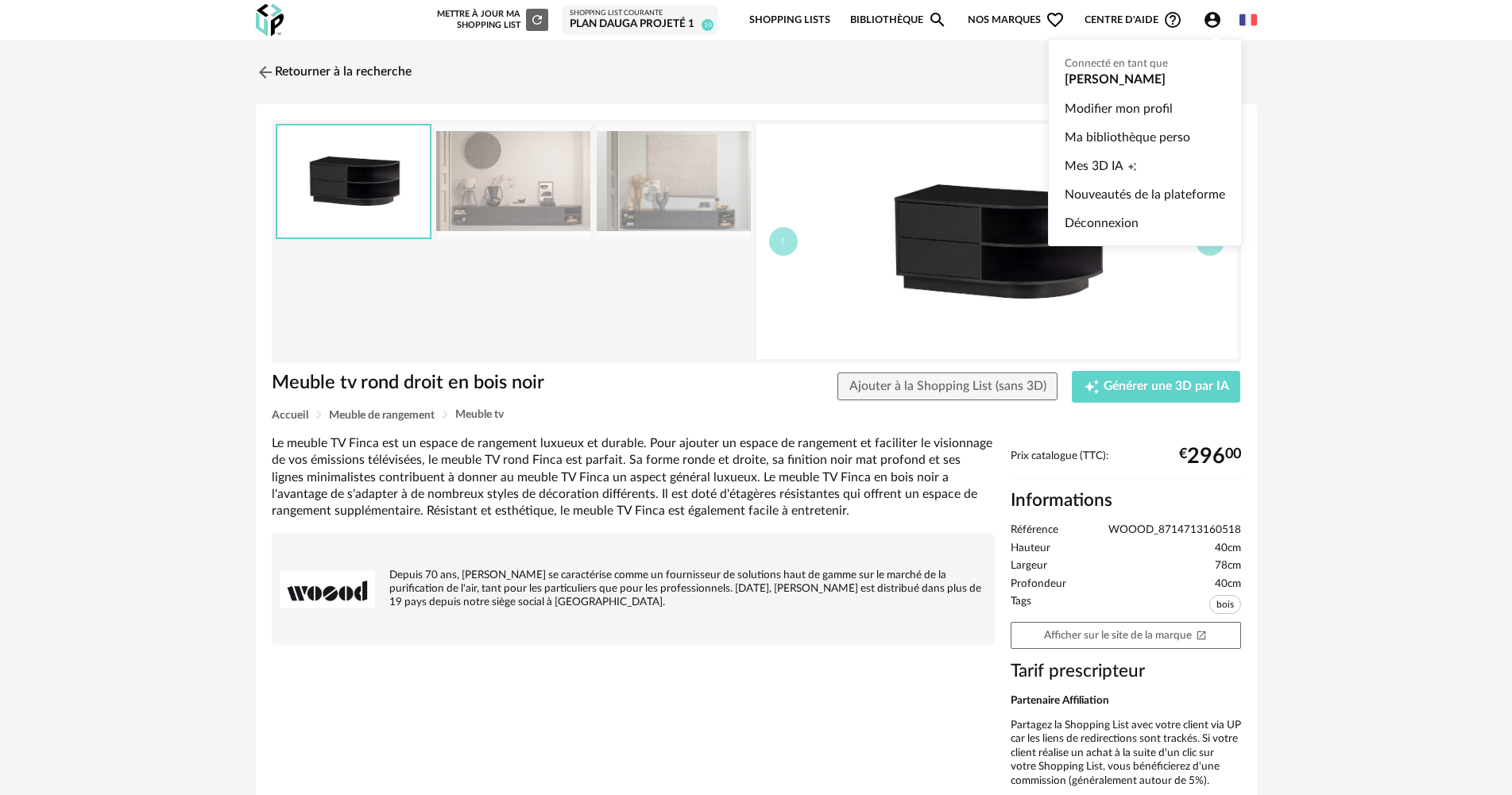
click at [1216, 22] on icon "Account Circle icon" at bounding box center [1213, 20] width 19 height 19
click at [1104, 165] on span "Mes 3D IA" at bounding box center [1094, 166] width 58 height 29
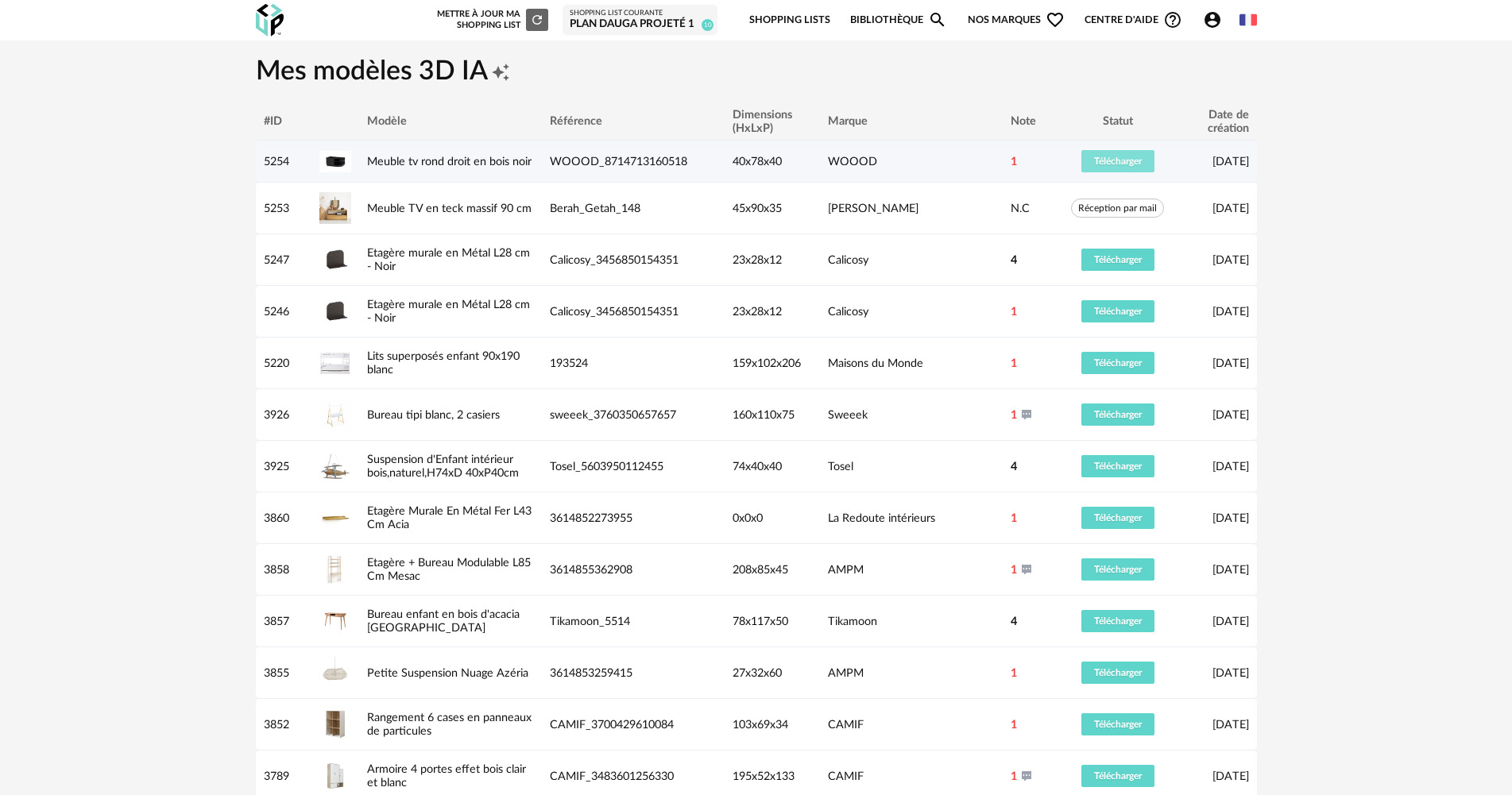
click at [1116, 164] on span "Télécharger" at bounding box center [1118, 162] width 48 height 10
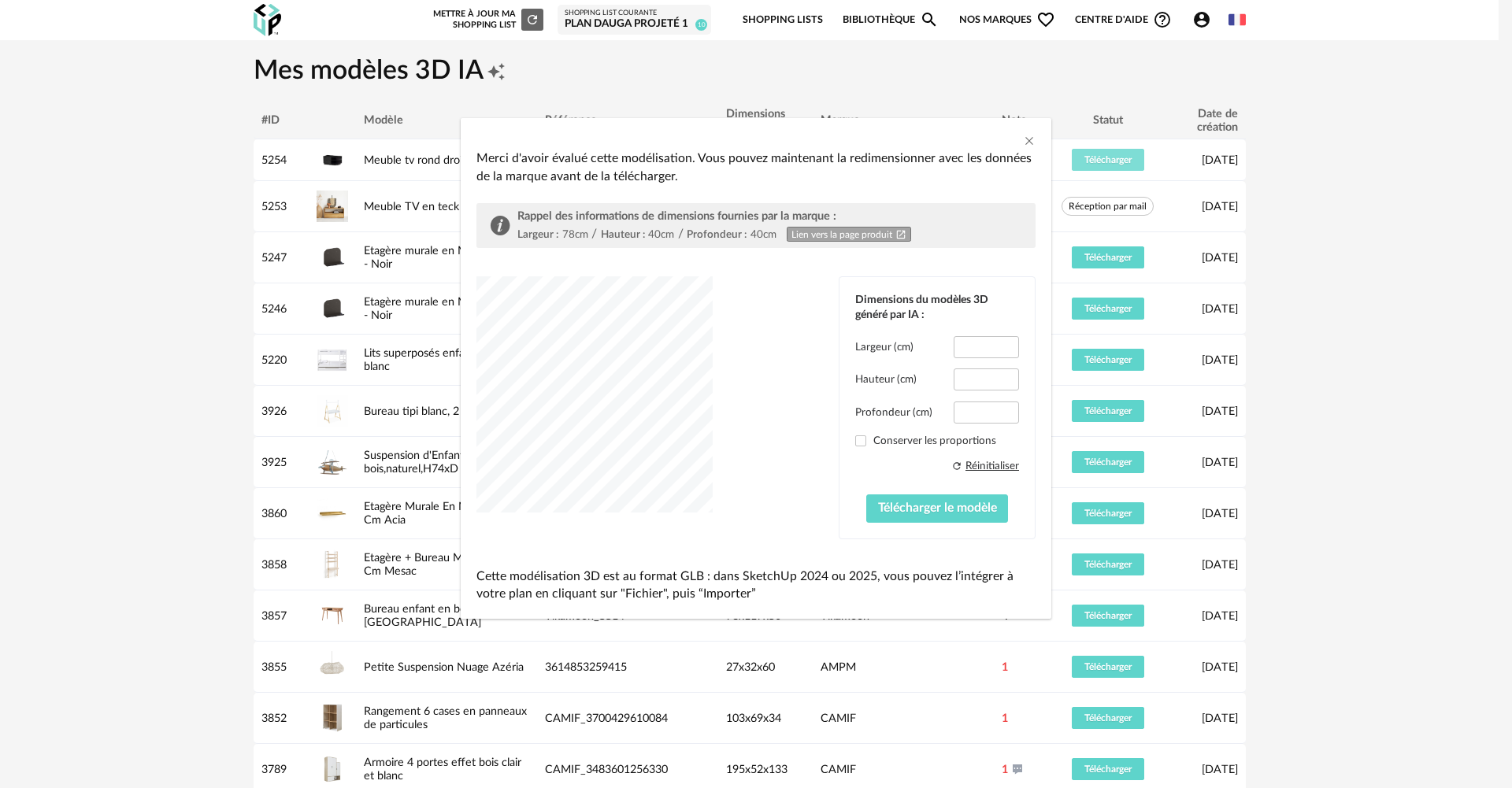
type input "****"
click at [865, 442] on span "dialog" at bounding box center [861, 441] width 11 height 11
click at [909, 507] on span "Télécharger le modèle" at bounding box center [937, 508] width 119 height 13
